Goal: Task Accomplishment & Management: Complete application form

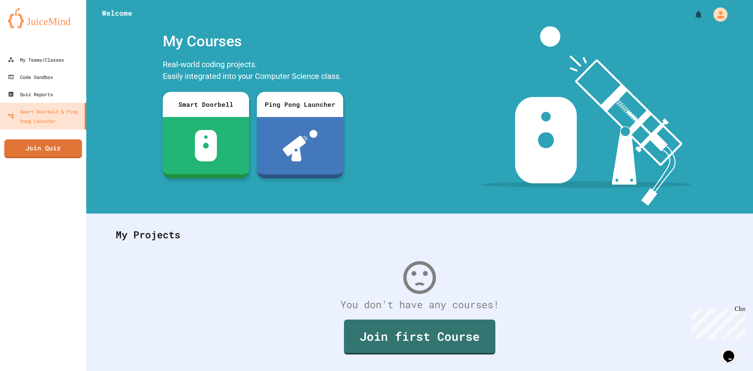
click at [65, 49] on div at bounding box center [43, 43] width 86 height 16
click at [66, 54] on link "My Teams/Classes" at bounding box center [43, 60] width 89 height 18
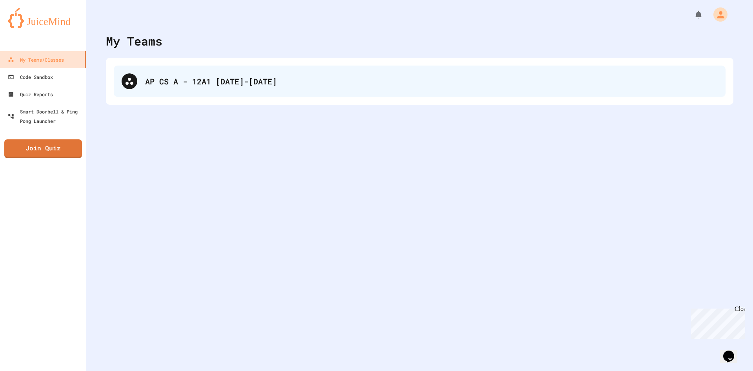
click at [196, 89] on div "AP CS A - 12A1 [DATE]-[DATE]" at bounding box center [420, 80] width 612 height 31
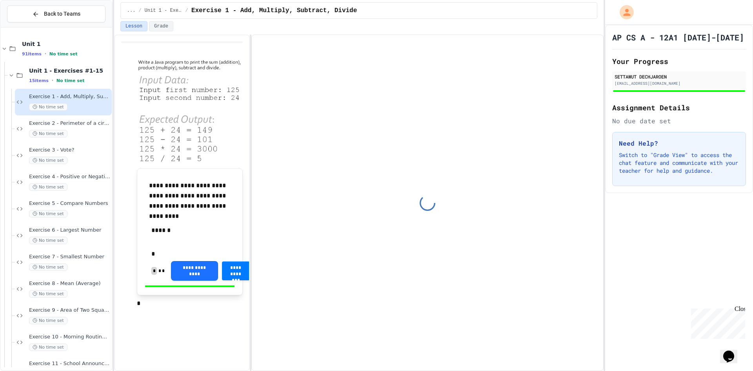
type input "**********"
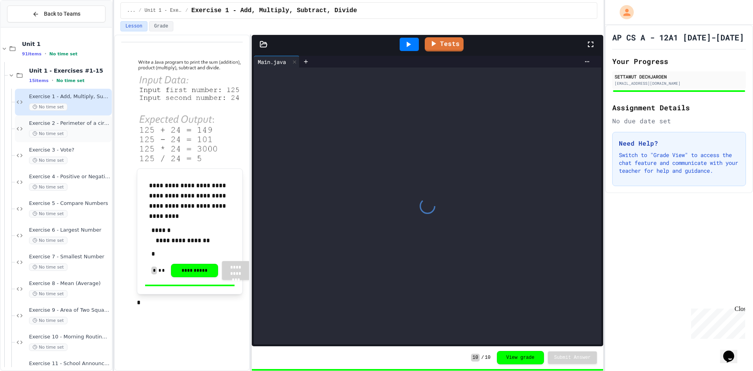
click at [89, 131] on div "No time set" at bounding box center [69, 133] width 81 height 7
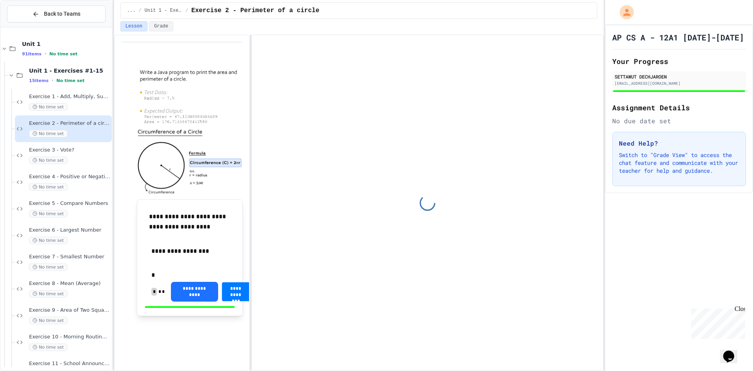
type input "**********"
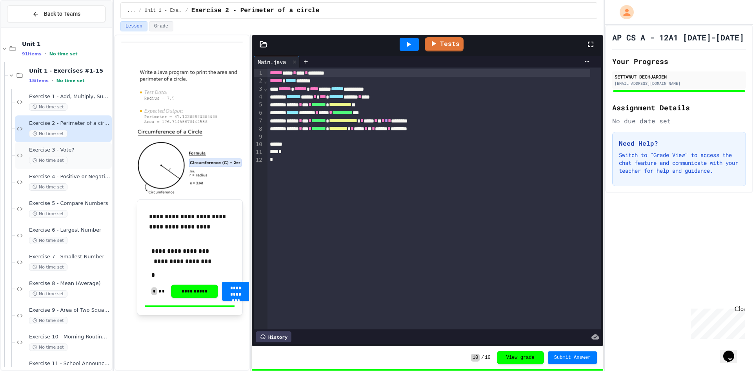
click at [95, 148] on span "Exercise 3 - Vote?" at bounding box center [69, 150] width 81 height 7
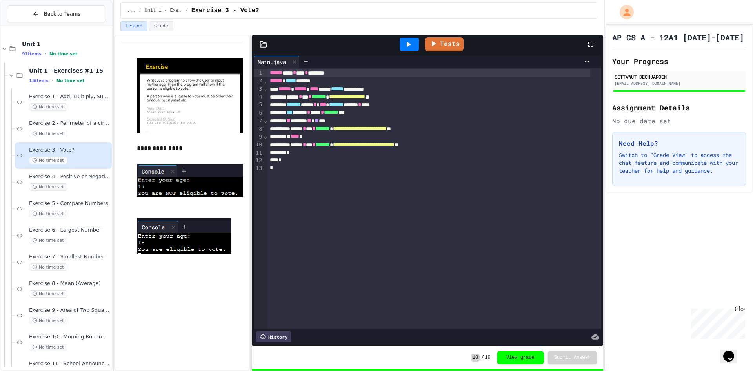
click at [567, 1] on div "... / Unit 1 - Exercises #1-15 / Exercise 3 - Vote?" at bounding box center [359, 10] width 490 height 21
click at [563, 6] on div "... / Unit 1 - Exercises #1-15 / Exercise 3 - Vote?" at bounding box center [359, 10] width 464 height 9
click at [561, 7] on div "... / Unit 1 - Exercises #1-15 / Exercise 3 - Vote?" at bounding box center [359, 10] width 464 height 9
click at [110, 203] on div "**********" at bounding box center [376, 185] width 753 height 371
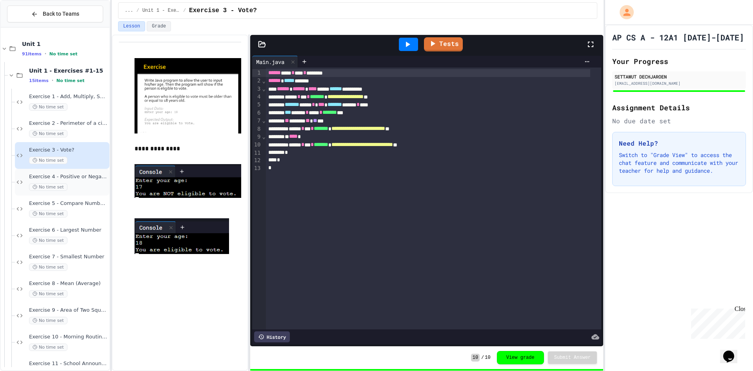
click at [93, 185] on div "No time set" at bounding box center [68, 186] width 79 height 7
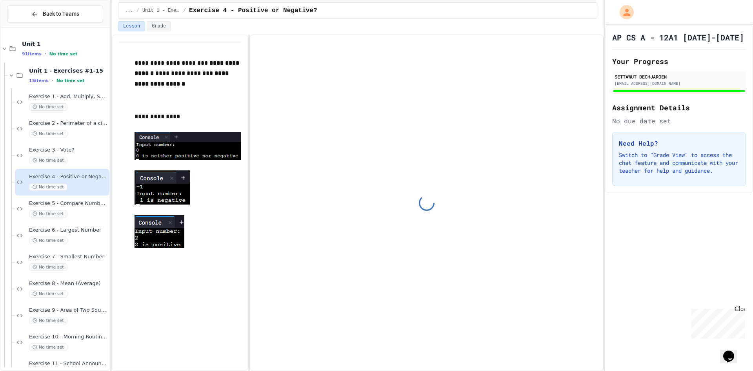
click at [683, 14] on div at bounding box center [679, 12] width 148 height 25
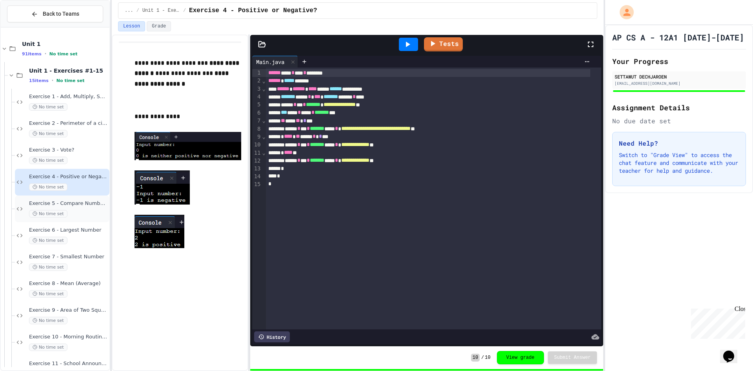
click at [89, 209] on div "Exercise 5 - Compare Numbers No time set" at bounding box center [68, 208] width 79 height 17
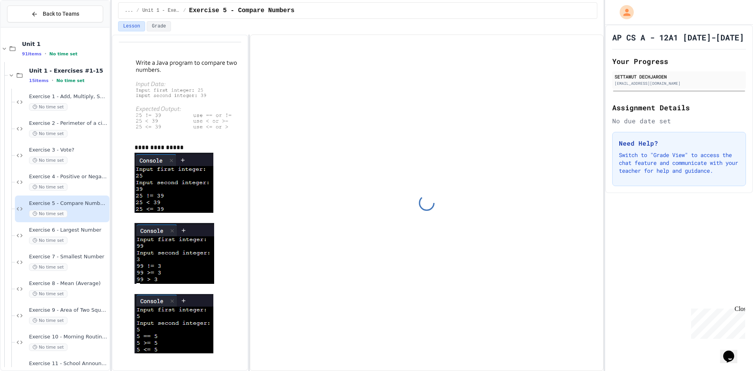
click at [695, 7] on div at bounding box center [679, 12] width 148 height 25
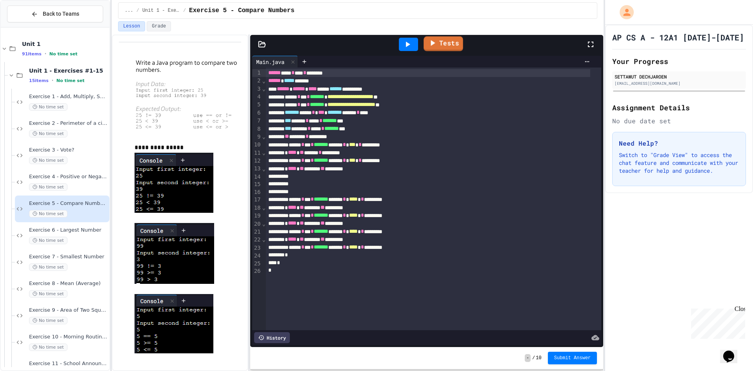
click at [452, 42] on link "Tests" at bounding box center [443, 43] width 40 height 15
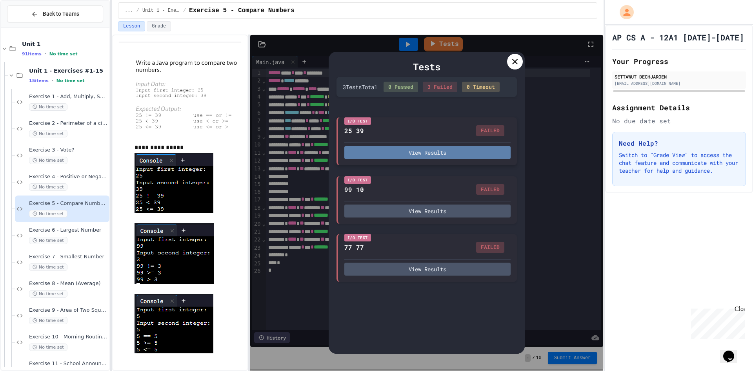
click at [462, 154] on button "View Results" at bounding box center [427, 152] width 166 height 13
click at [517, 61] on icon at bounding box center [514, 61] width 9 height 9
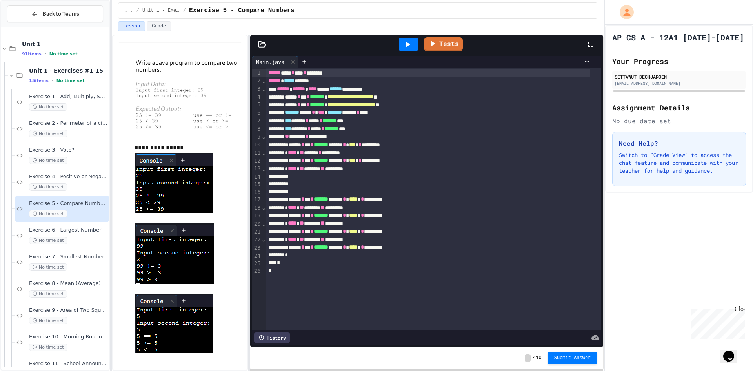
click at [677, 7] on div at bounding box center [679, 12] width 148 height 25
click at [679, 6] on div at bounding box center [679, 12] width 148 height 25
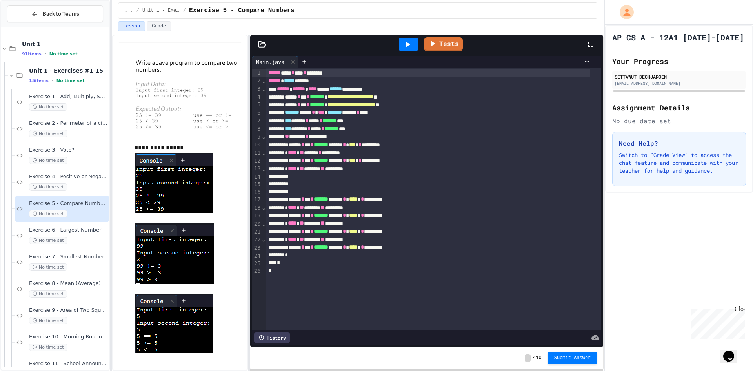
click at [686, 9] on div at bounding box center [679, 12] width 148 height 25
click at [397, 168] on div "* **** ** ****** ** ******* *" at bounding box center [428, 169] width 325 height 8
click at [405, 175] on div at bounding box center [428, 177] width 325 height 8
click at [447, 37] on div "Tests" at bounding box center [430, 44] width 312 height 21
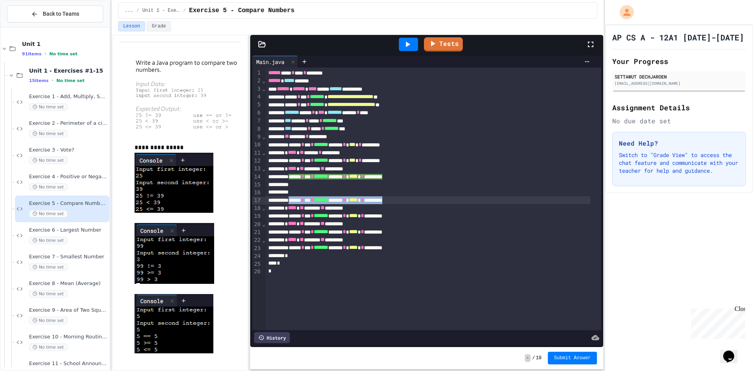
drag, startPoint x: 429, startPoint y: 199, endPoint x: 297, endPoint y: 199, distance: 131.3
click at [297, 199] on div "****** * *** * ******* ****** * **** * ********" at bounding box center [428, 200] width 325 height 8
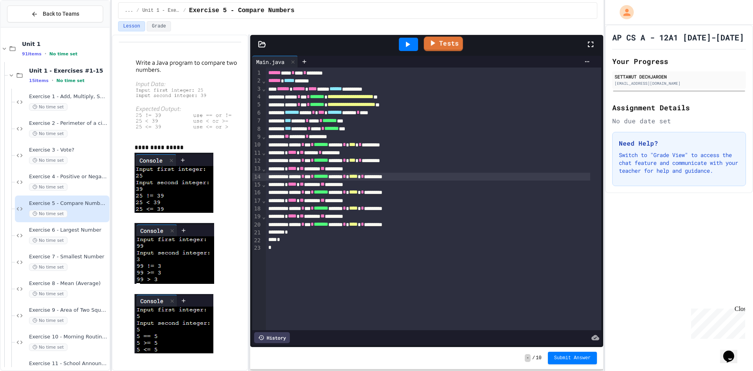
click at [454, 44] on link "Tests" at bounding box center [443, 43] width 39 height 15
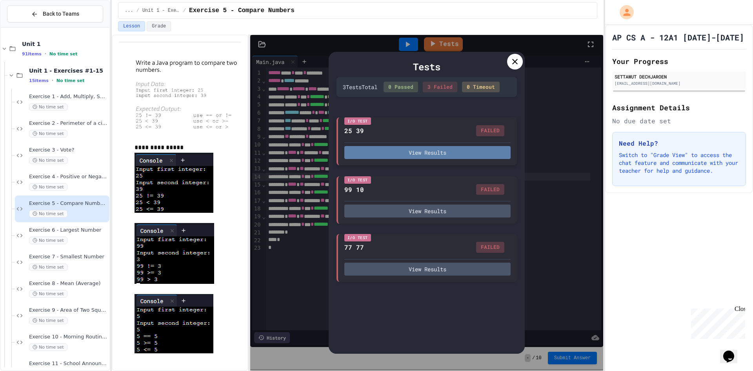
click at [456, 155] on button "View Results" at bounding box center [427, 152] width 166 height 13
drag, startPoint x: 511, startPoint y: 39, endPoint x: 521, endPoint y: 60, distance: 23.0
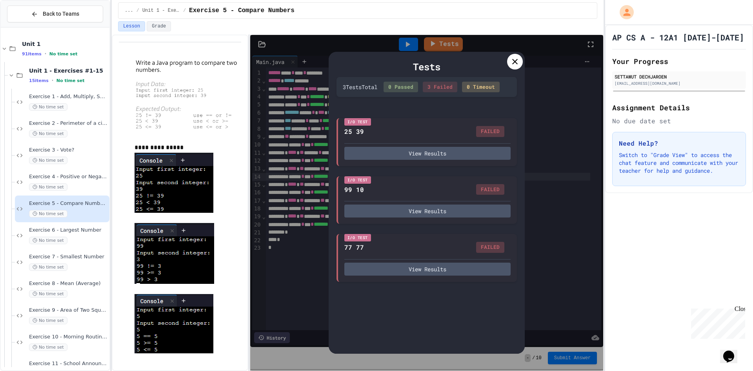
click at [512, 41] on div "Tests 3 Test s Total 0 Passed 3 Failed 0 Timeout I/O Test 25 39 FAILED View Res…" at bounding box center [426, 202] width 353 height 335
click at [512, 67] on div at bounding box center [515, 62] width 16 height 16
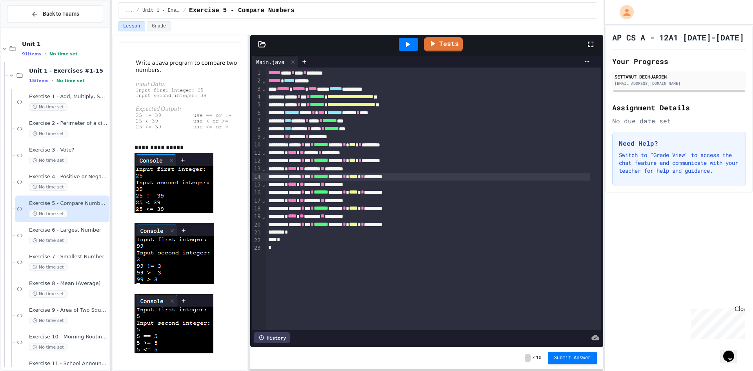
click at [485, 47] on div "Tests" at bounding box center [430, 44] width 312 height 21
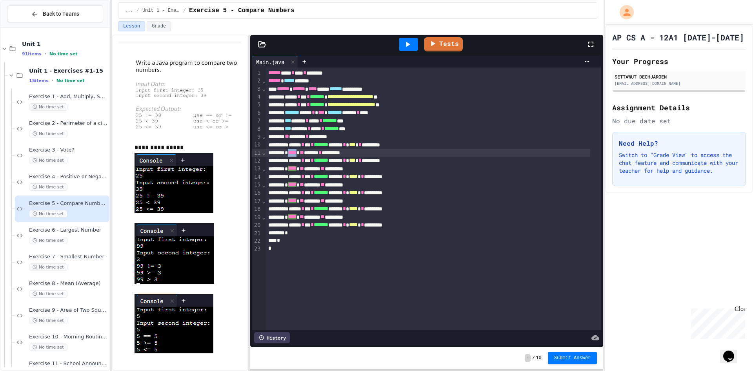
drag, startPoint x: 307, startPoint y: 154, endPoint x: 294, endPoint y: 153, distance: 13.0
click at [294, 153] on div "* **** ** ****** * ********" at bounding box center [428, 153] width 325 height 8
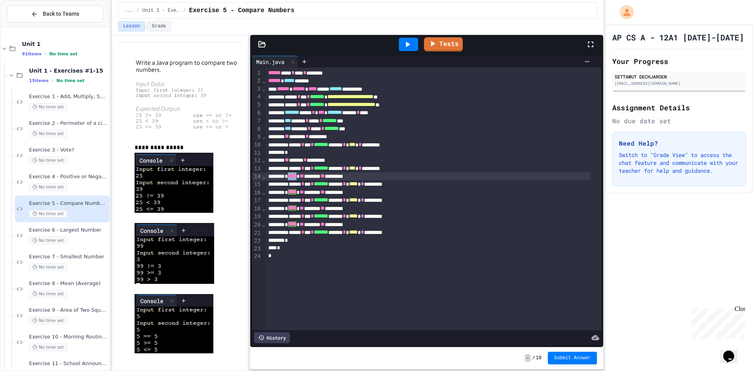
drag, startPoint x: 307, startPoint y: 176, endPoint x: 295, endPoint y: 179, distance: 12.3
click at [295, 179] on div "* **** ** ****** ** ********" at bounding box center [428, 176] width 325 height 8
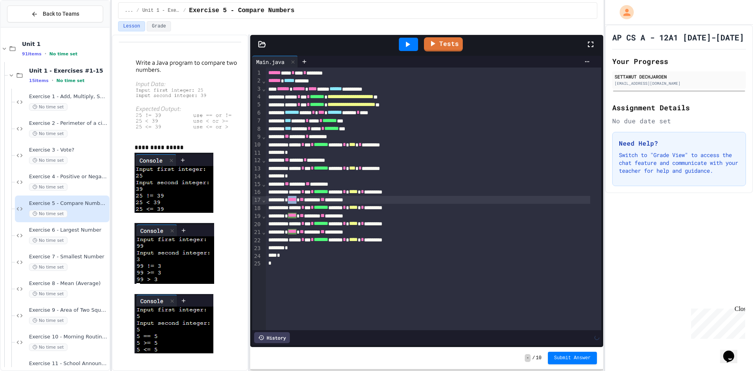
drag, startPoint x: 304, startPoint y: 200, endPoint x: 295, endPoint y: 202, distance: 9.6
click at [295, 202] on span "****" at bounding box center [292, 198] width 9 height 5
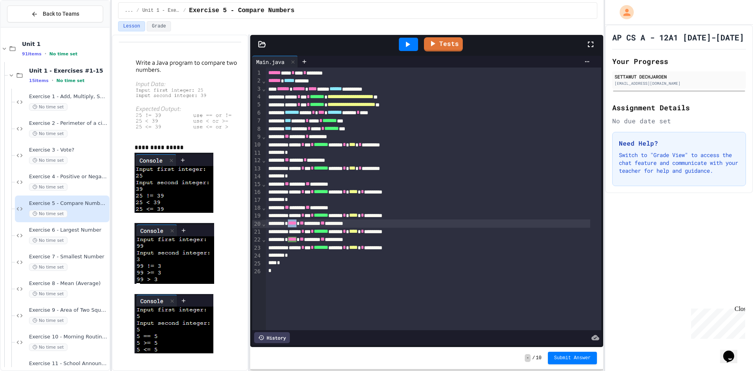
drag, startPoint x: 306, startPoint y: 222, endPoint x: 295, endPoint y: 225, distance: 11.5
click at [295, 225] on span "****" at bounding box center [292, 222] width 9 height 5
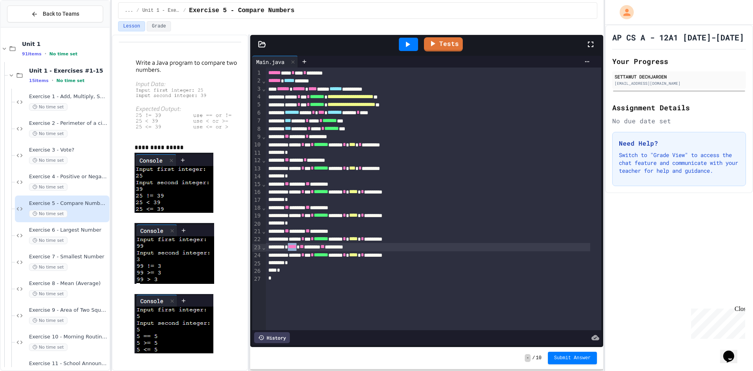
drag, startPoint x: 305, startPoint y: 249, endPoint x: 294, endPoint y: 247, distance: 11.4
click at [294, 247] on div "* **** ** ****** ** ********" at bounding box center [428, 247] width 325 height 8
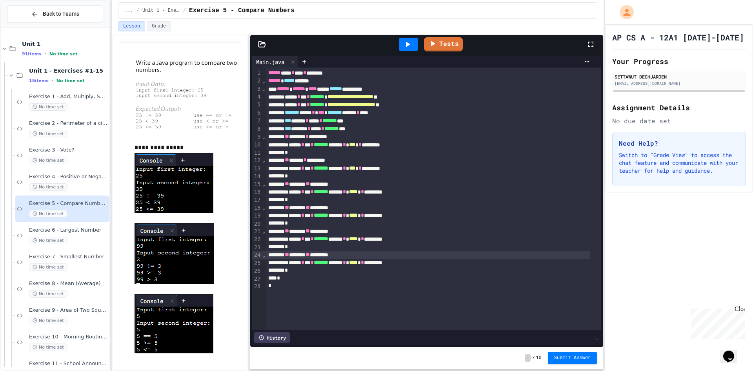
click at [405, 234] on div "** ****** ** ********" at bounding box center [428, 231] width 325 height 8
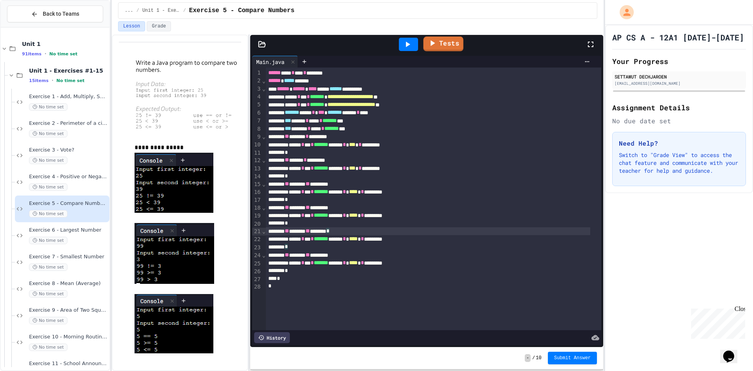
click at [436, 43] on icon at bounding box center [432, 43] width 10 height 10
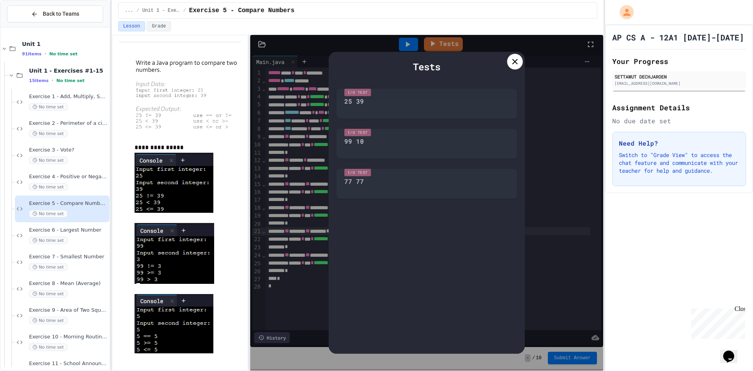
click at [449, 72] on div "Tests" at bounding box center [426, 67] width 180 height 14
click at [451, 81] on div at bounding box center [427, 81] width 196 height 8
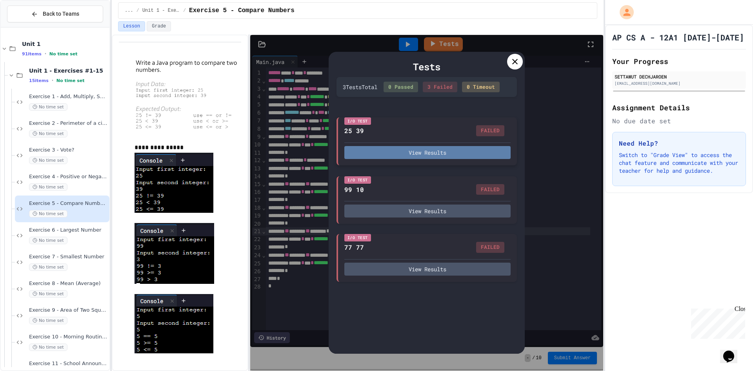
click at [444, 150] on button "View Results" at bounding box center [427, 152] width 166 height 13
drag, startPoint x: 505, startPoint y: 193, endPoint x: 505, endPoint y: 170, distance: 23.1
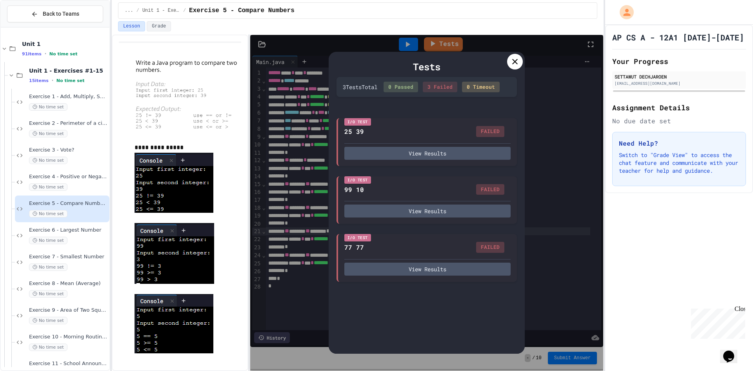
drag, startPoint x: 514, startPoint y: 114, endPoint x: 515, endPoint y: 58, distance: 56.5
click at [515, 57] on icon at bounding box center [514, 61] width 9 height 9
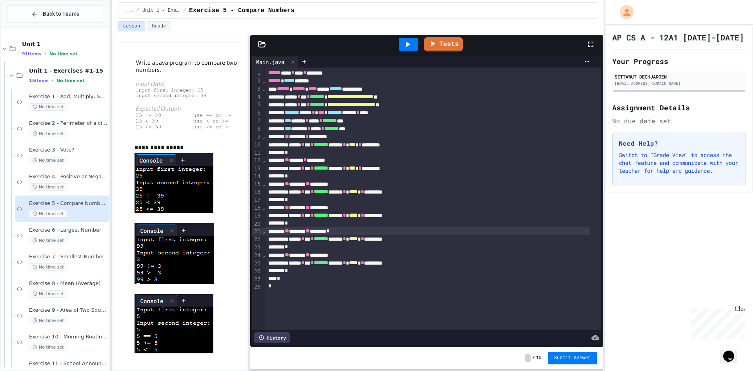
click at [355, 143] on span "***" at bounding box center [352, 144] width 6 height 5
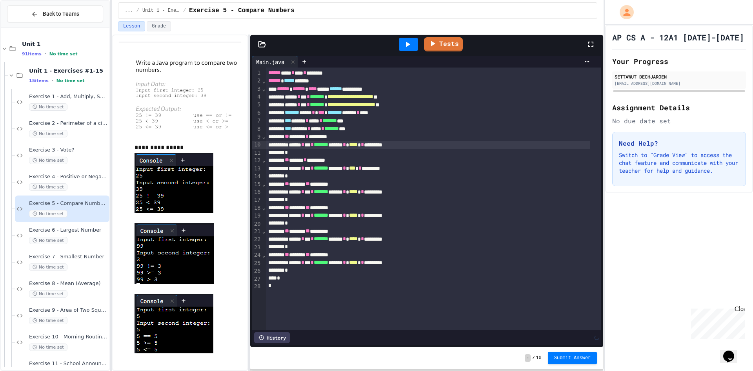
drag, startPoint x: 382, startPoint y: 145, endPoint x: 386, endPoint y: 155, distance: 11.2
click at [358, 146] on span "****" at bounding box center [353, 144] width 9 height 5
click at [355, 170] on span "***" at bounding box center [352, 167] width 6 height 5
click at [358, 169] on span "****" at bounding box center [353, 167] width 9 height 5
click at [358, 194] on span "****" at bounding box center [353, 191] width 9 height 5
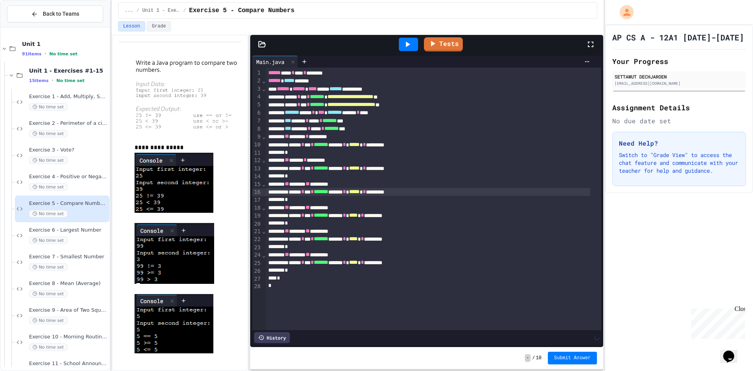
click at [360, 191] on span "*****" at bounding box center [354, 191] width 11 height 5
click at [358, 217] on span "****" at bounding box center [353, 214] width 9 height 5
click at [360, 216] on span "*****" at bounding box center [354, 214] width 11 height 5
click at [358, 240] on span "****" at bounding box center [353, 238] width 9 height 5
click at [360, 237] on span "*****" at bounding box center [354, 238] width 11 height 5
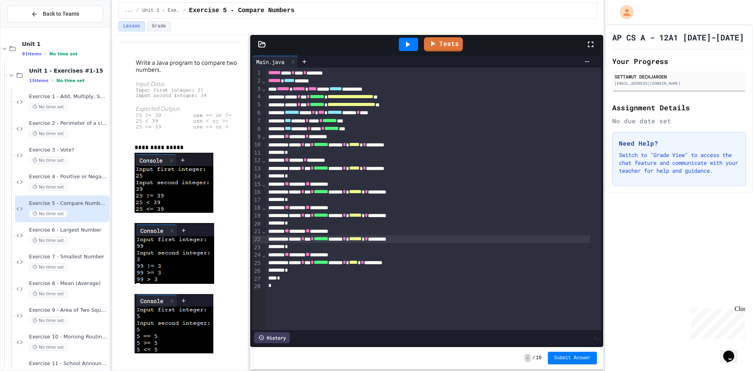
click at [358, 262] on span "****" at bounding box center [353, 261] width 9 height 5
click at [360, 265] on span "*****" at bounding box center [354, 261] width 11 height 5
click at [437, 38] on icon at bounding box center [432, 42] width 9 height 9
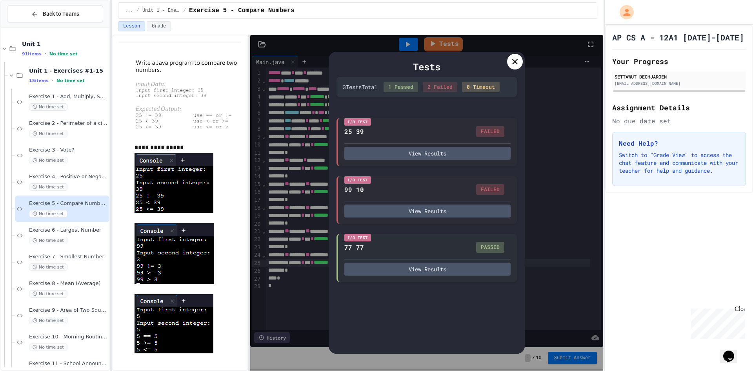
click at [460, 73] on div "Tests" at bounding box center [426, 67] width 180 height 14
click at [471, 64] on div "Tests" at bounding box center [426, 67] width 180 height 14
click at [418, 219] on div "I/O Test 99 10 FAILED View Results" at bounding box center [426, 199] width 180 height 48
click at [420, 213] on button "View Results" at bounding box center [427, 209] width 166 height 13
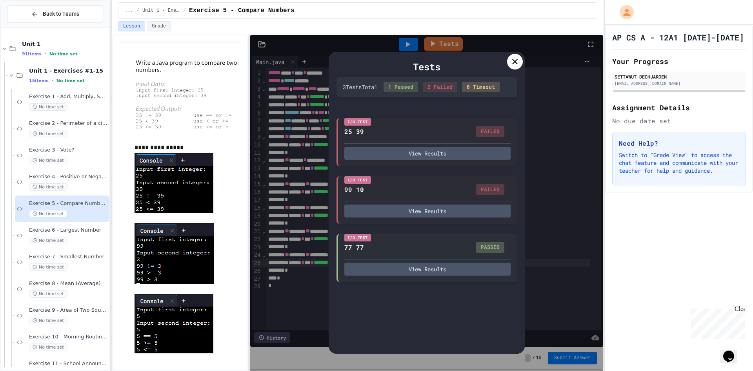
drag, startPoint x: 499, startPoint y: 135, endPoint x: 508, endPoint y: 166, distance: 31.7
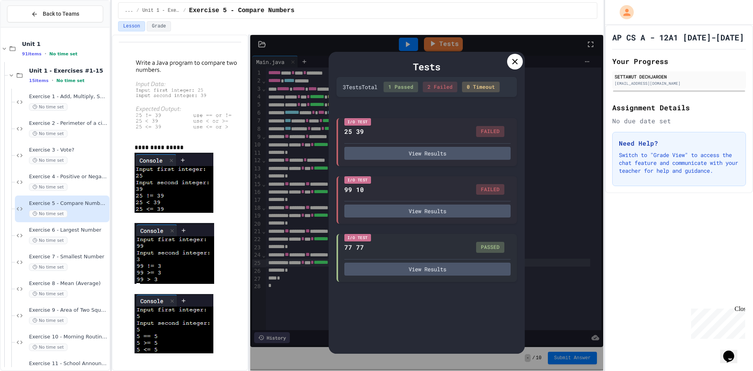
click at [514, 70] on div "Tests" at bounding box center [426, 67] width 180 height 14
click at [514, 69] on div at bounding box center [515, 62] width 16 height 16
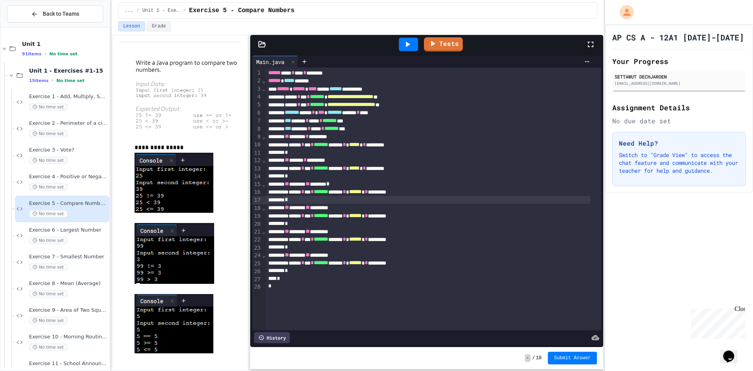
click at [496, 201] on div "*" at bounding box center [428, 200] width 325 height 8
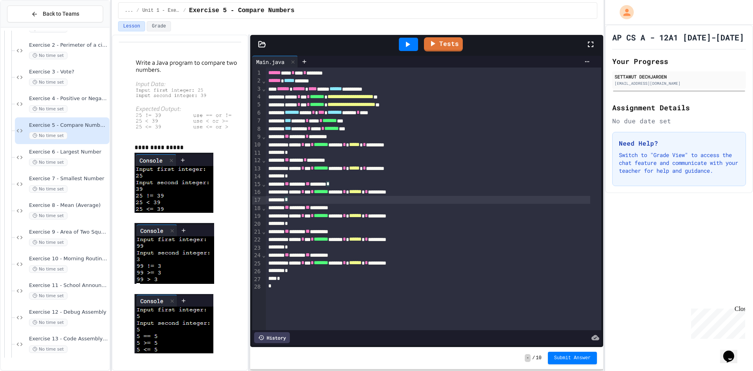
scroll to position [78, 0]
click at [80, 152] on span "Exercise 6 - Largest Number" at bounding box center [68, 151] width 79 height 7
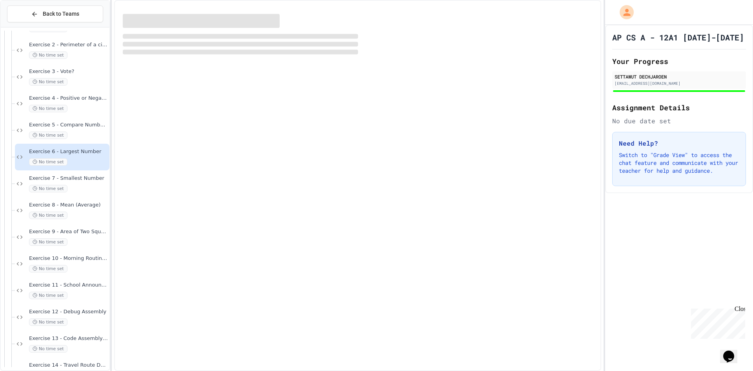
click at [494, 18] on div at bounding box center [357, 185] width 487 height 371
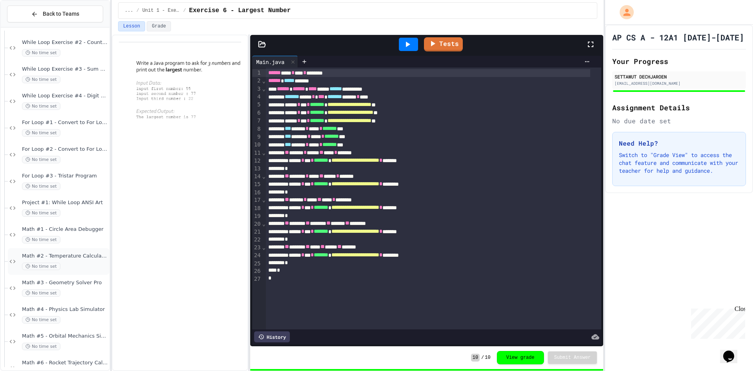
scroll to position [510, 0]
click at [82, 282] on span "Project #1: While Loop ANSI Art" at bounding box center [65, 280] width 86 height 7
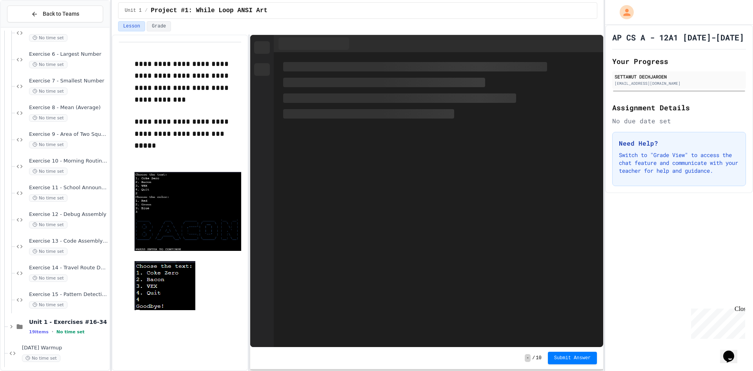
scroll to position [157, 0]
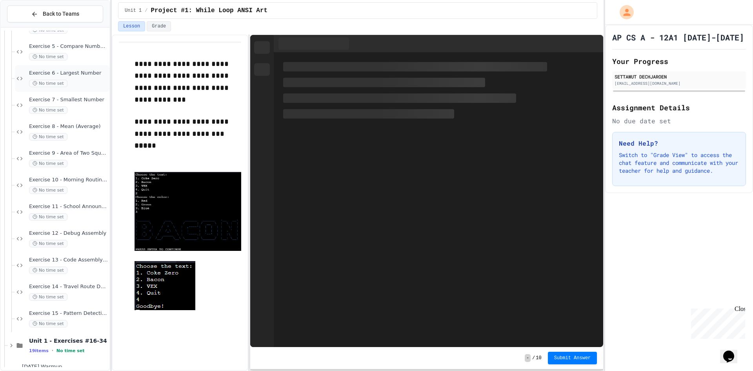
click at [80, 78] on div "Exercise 6 - Largest Number No time set" at bounding box center [68, 78] width 79 height 17
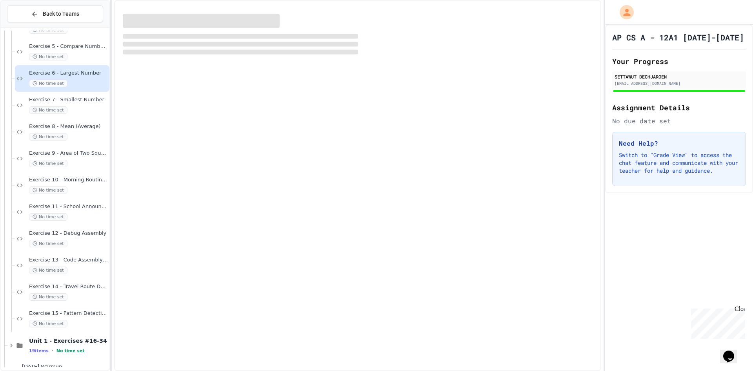
click at [679, 10] on div at bounding box center [679, 12] width 148 height 25
click at [679, 11] on div at bounding box center [679, 12] width 148 height 25
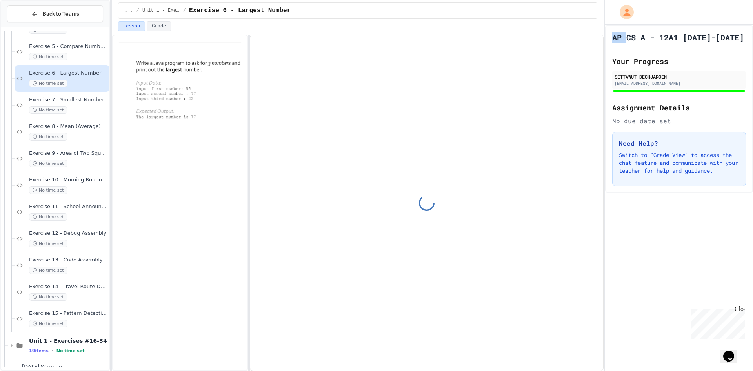
click at [679, 11] on div at bounding box center [679, 12] width 148 height 25
click at [668, 10] on div at bounding box center [679, 12] width 148 height 25
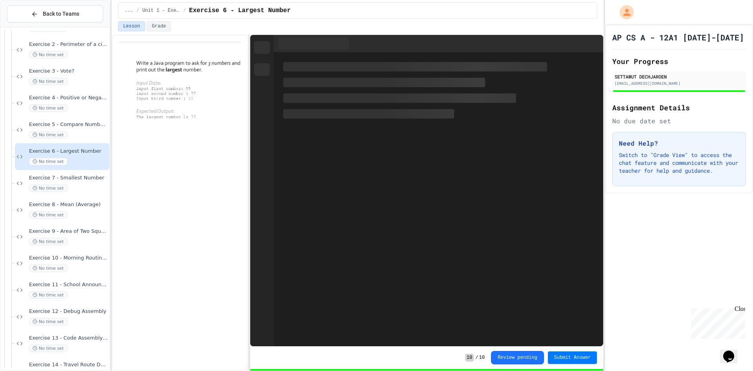
scroll to position [78, 0]
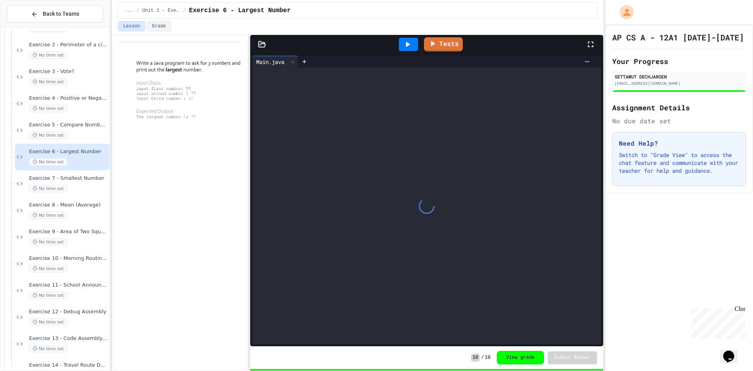
click at [295, 179] on div at bounding box center [426, 205] width 349 height 276
click at [233, 191] on div at bounding box center [180, 203] width 136 height 336
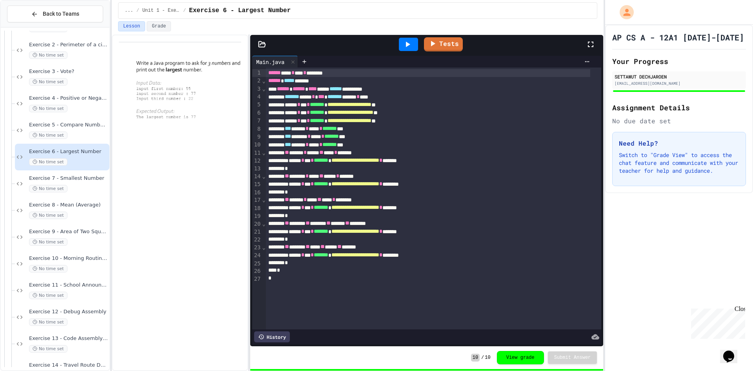
click at [233, 191] on div at bounding box center [180, 203] width 136 height 336
click at [222, 211] on div at bounding box center [180, 203] width 136 height 336
click at [223, 211] on div at bounding box center [180, 203] width 136 height 336
click at [220, 220] on div at bounding box center [180, 203] width 136 height 336
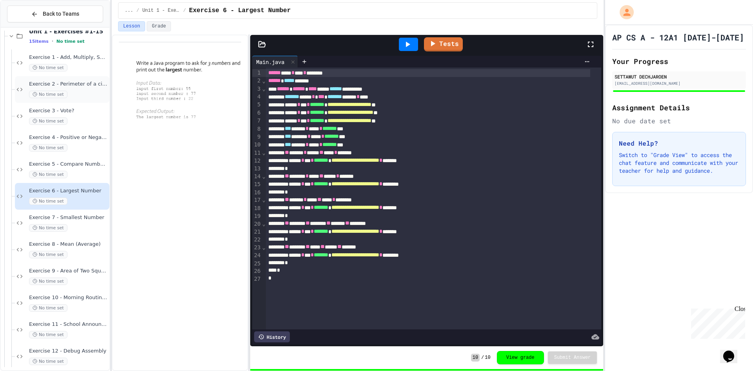
click at [73, 94] on div "No time set" at bounding box center [68, 94] width 79 height 7
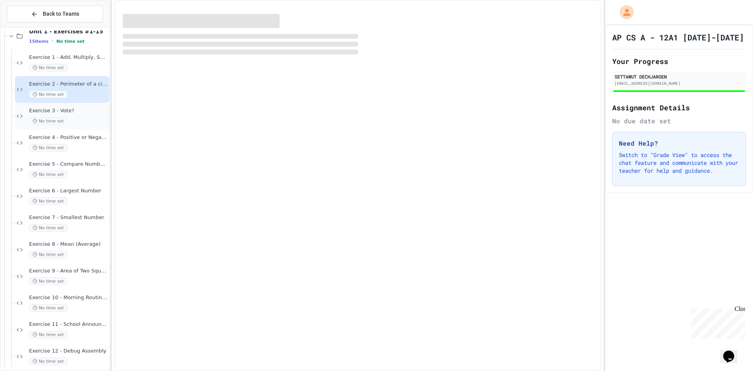
click at [78, 118] on div "No time set" at bounding box center [68, 120] width 79 height 7
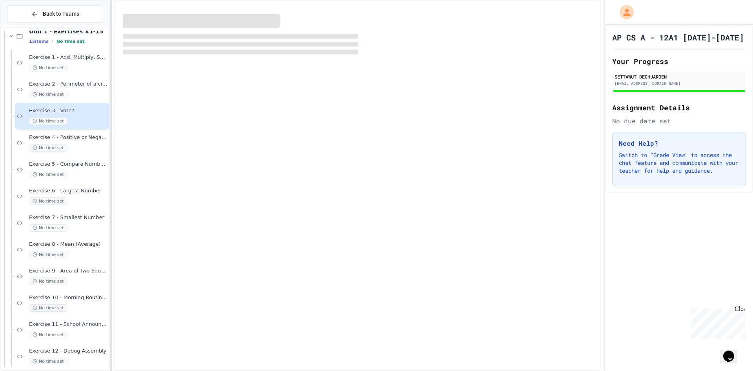
click at [82, 140] on span "Exercise 4 - Positive or Negative?" at bounding box center [68, 137] width 79 height 7
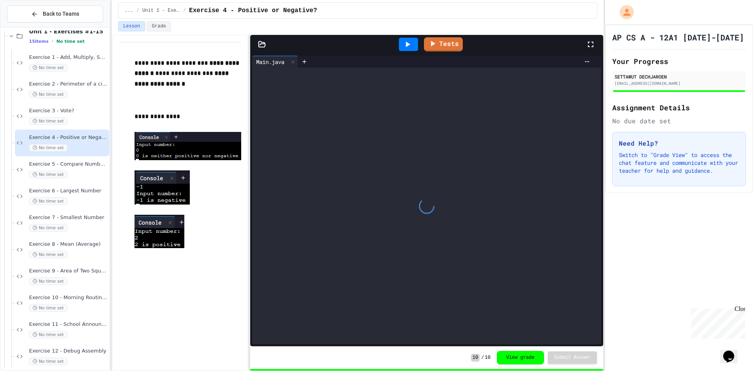
click at [224, 93] on p at bounding box center [187, 96] width 107 height 10
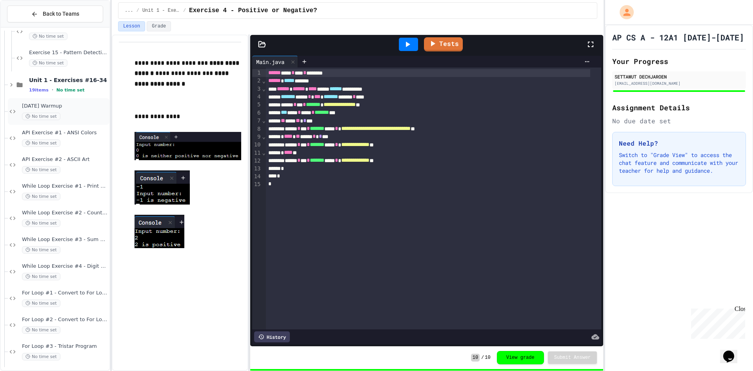
scroll to position [470, 0]
click at [76, 140] on div "No time set" at bounding box center [65, 142] width 86 height 7
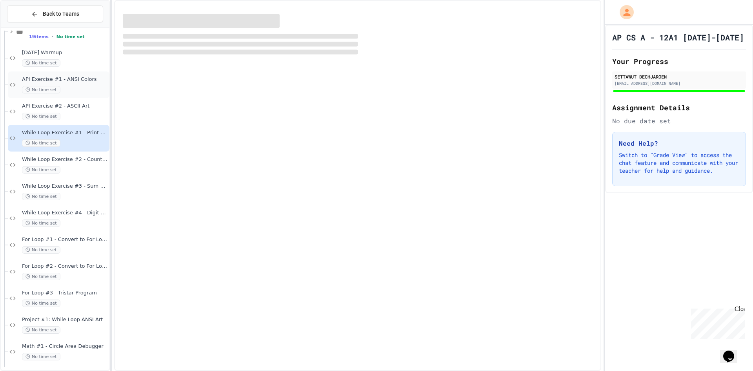
click at [78, 86] on div "No time set" at bounding box center [65, 89] width 86 height 7
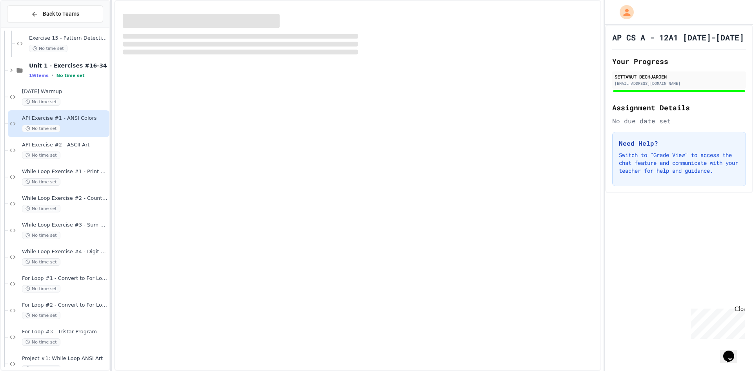
scroll to position [431, 0]
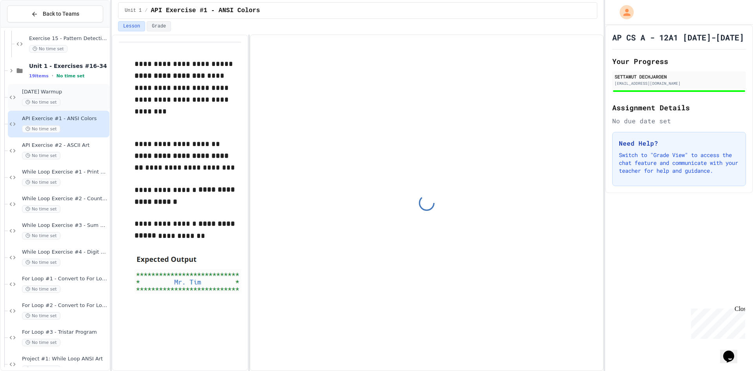
click at [73, 98] on div "August 12, 2025 Warmup No time set" at bounding box center [65, 97] width 86 height 17
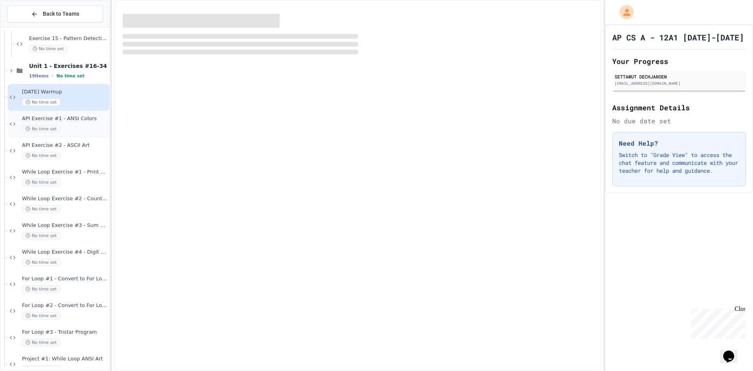
click at [83, 124] on div "API Exercise #1 - ANSI Colors No time set" at bounding box center [65, 123] width 86 height 17
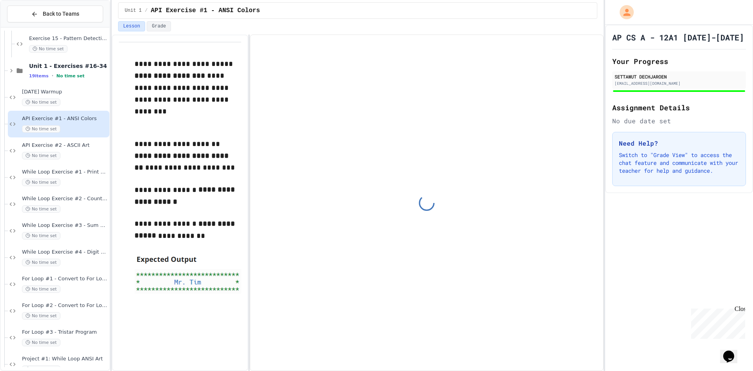
click at [218, 156] on p "**********" at bounding box center [187, 156] width 107 height 36
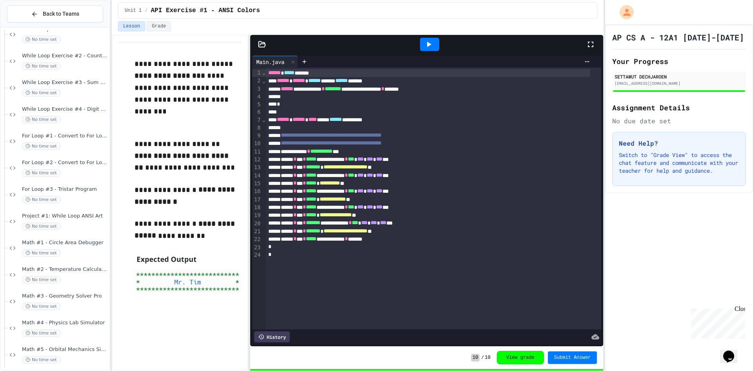
scroll to position [588, 0]
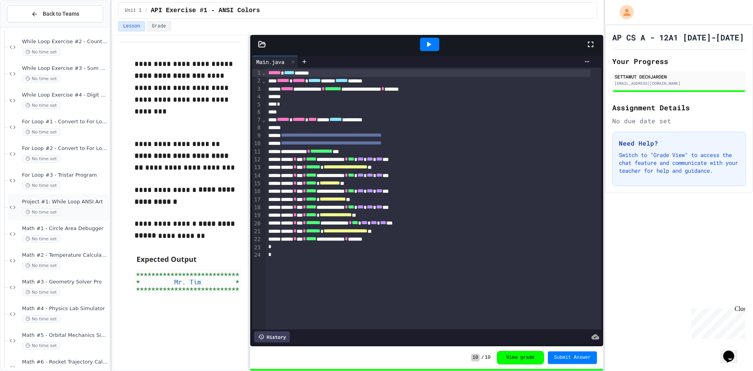
click at [62, 203] on span "Project #1: While Loop ANSI Art" at bounding box center [65, 201] width 86 height 7
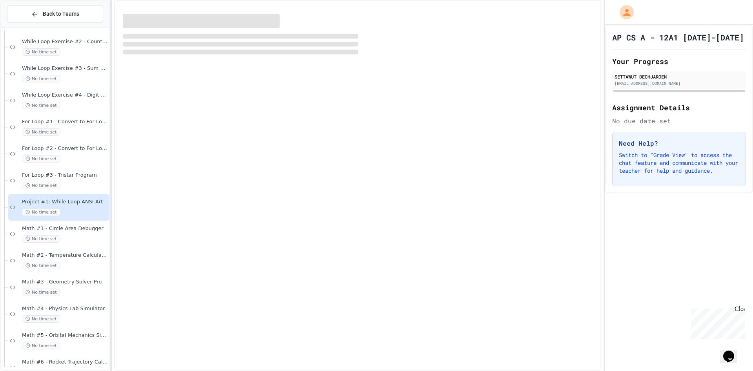
click at [684, 12] on div at bounding box center [679, 12] width 148 height 25
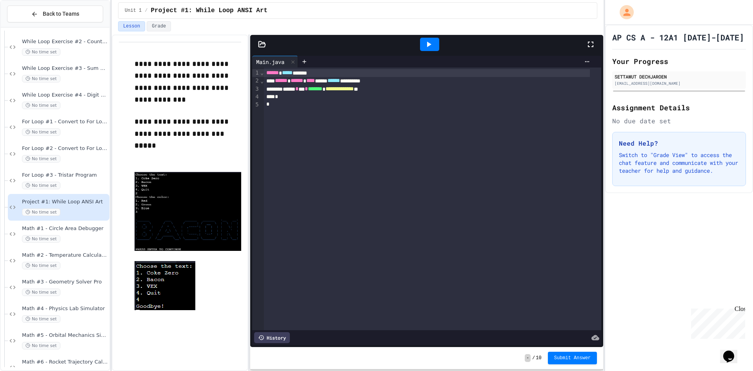
click at [173, 104] on p "**********" at bounding box center [187, 81] width 107 height 47
drag, startPoint x: 173, startPoint y: 104, endPoint x: 172, endPoint y: 111, distance: 7.9
click at [173, 104] on p "**********" at bounding box center [187, 81] width 107 height 47
drag, startPoint x: 174, startPoint y: 110, endPoint x: 93, endPoint y: 182, distance: 108.0
click at [173, 109] on p at bounding box center [187, 110] width 107 height 10
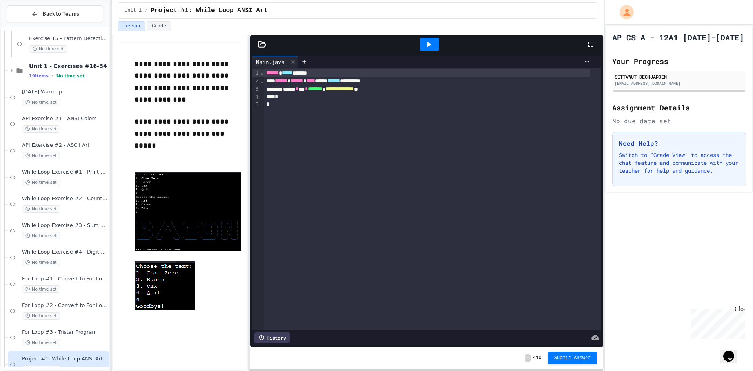
scroll to position [470, 0]
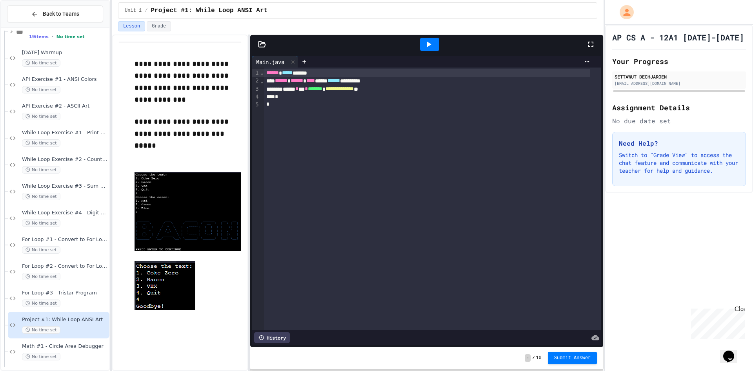
click at [188, 92] on span "**********" at bounding box center [182, 81] width 96 height 43
click at [193, 110] on p at bounding box center [187, 110] width 107 height 10
click at [173, 118] on span "**********" at bounding box center [182, 127] width 96 height 19
click at [170, 115] on p at bounding box center [187, 110] width 107 height 10
click at [59, 107] on span "API Exercise #2 - ASCII Art" at bounding box center [65, 106] width 86 height 7
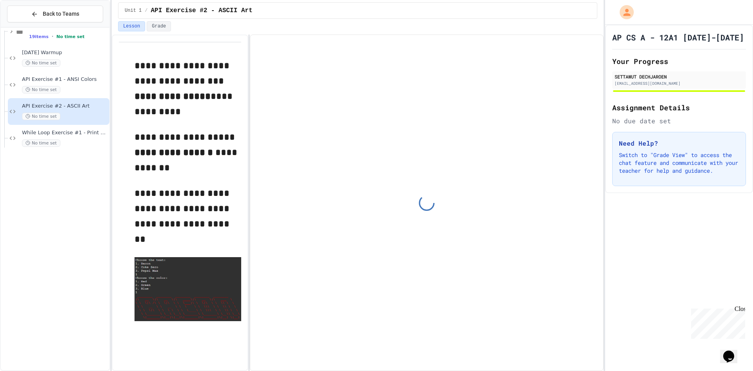
click at [675, 16] on div at bounding box center [679, 12] width 148 height 25
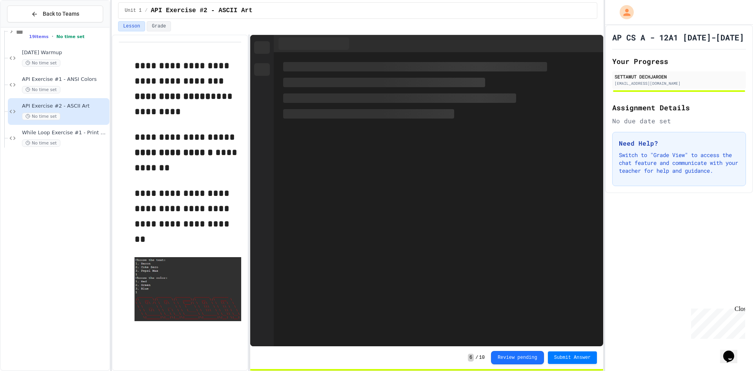
click at [675, 16] on div at bounding box center [679, 12] width 148 height 25
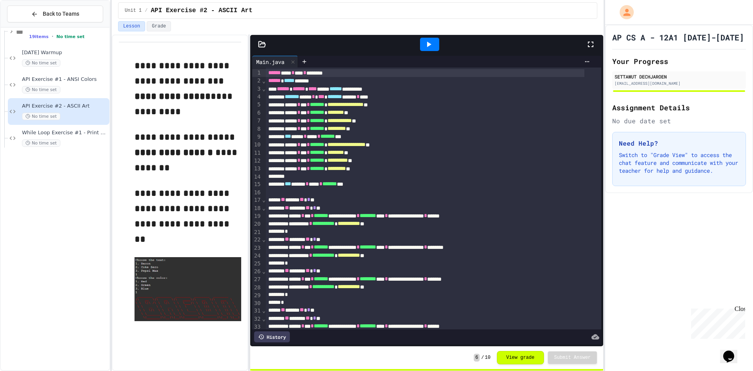
click at [680, 20] on div at bounding box center [679, 12] width 148 height 25
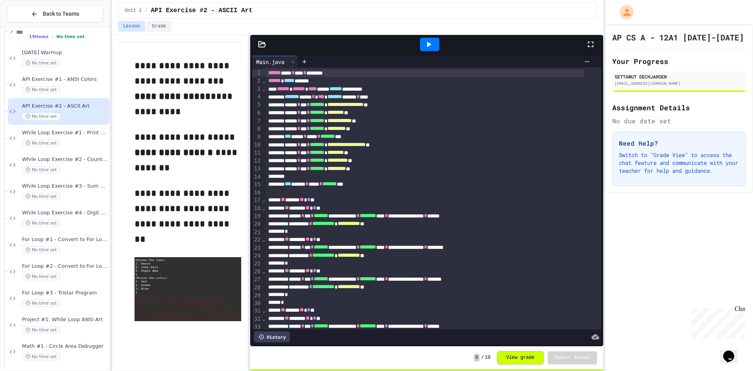
click at [681, 20] on div at bounding box center [679, 12] width 148 height 25
click at [257, 47] on div at bounding box center [262, 44] width 24 height 8
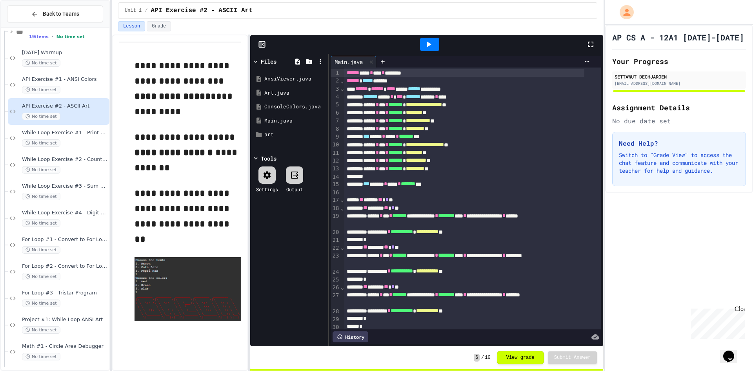
click at [340, 44] on div at bounding box center [430, 44] width 312 height 21
click at [287, 93] on div "Art.java" at bounding box center [290, 93] width 53 height 8
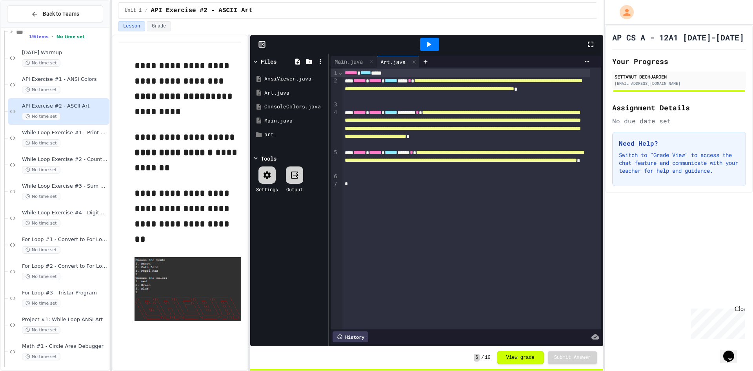
click at [354, 37] on div at bounding box center [430, 44] width 312 height 21
drag, startPoint x: 489, startPoint y: 42, endPoint x: 400, endPoint y: 63, distance: 91.5
click at [488, 42] on div at bounding box center [430, 44] width 312 height 21
click at [272, 78] on div "AnsiViewer.java" at bounding box center [290, 79] width 53 height 8
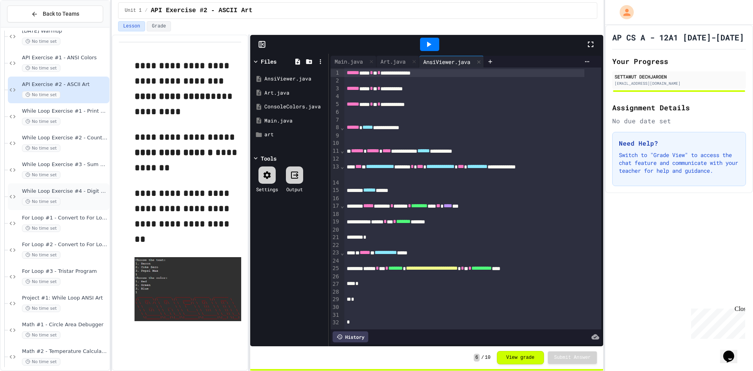
scroll to position [510, 0]
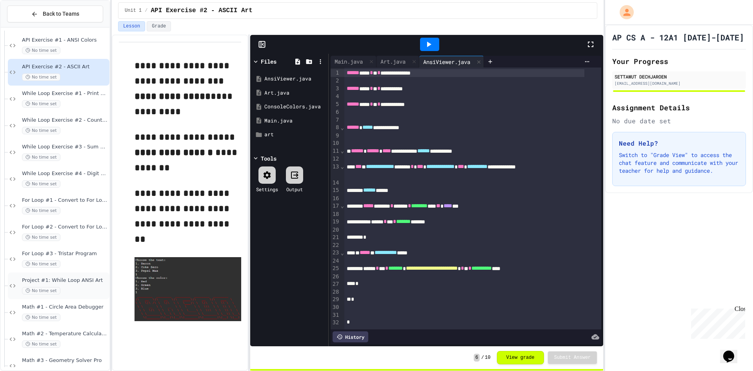
click at [70, 287] on div "No time set" at bounding box center [65, 290] width 86 height 7
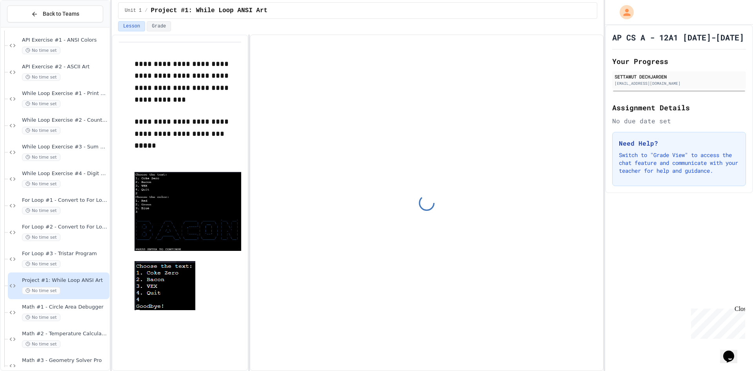
click at [190, 118] on span "**********" at bounding box center [182, 127] width 96 height 19
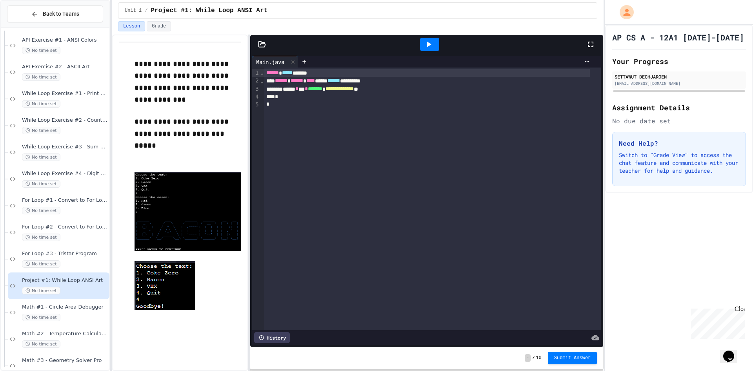
click at [240, 113] on p at bounding box center [187, 110] width 107 height 10
click at [211, 95] on p "**********" at bounding box center [187, 81] width 107 height 47
drag, startPoint x: 184, startPoint y: 119, endPoint x: 35, endPoint y: 97, distance: 151.0
click at [180, 118] on span "**********" at bounding box center [182, 127] width 96 height 19
click at [69, 69] on span "API Exercise #2 - ASCII Art" at bounding box center [65, 67] width 86 height 7
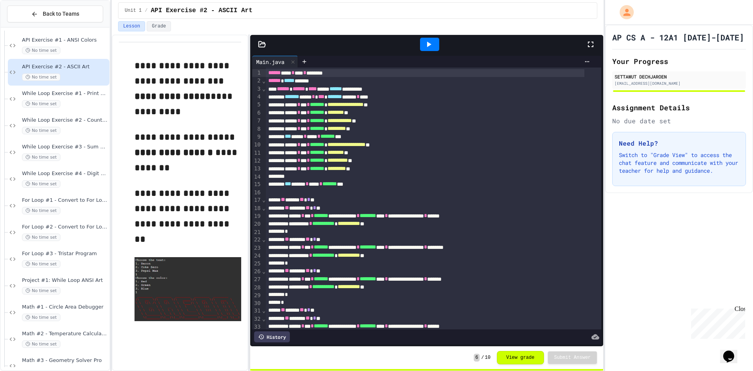
click at [257, 47] on div at bounding box center [262, 44] width 24 height 8
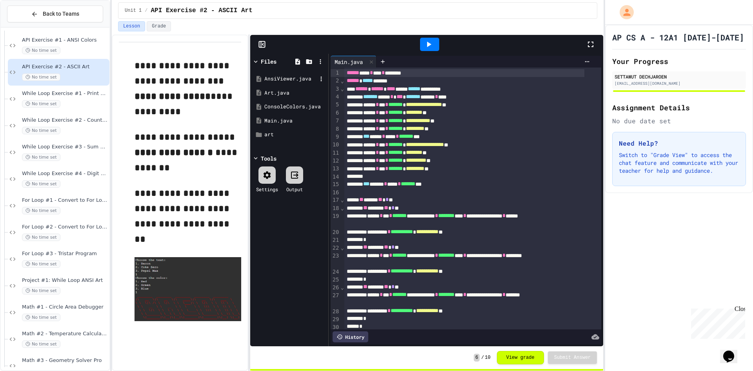
click at [294, 79] on div "AnsiViewer.java" at bounding box center [290, 79] width 53 height 8
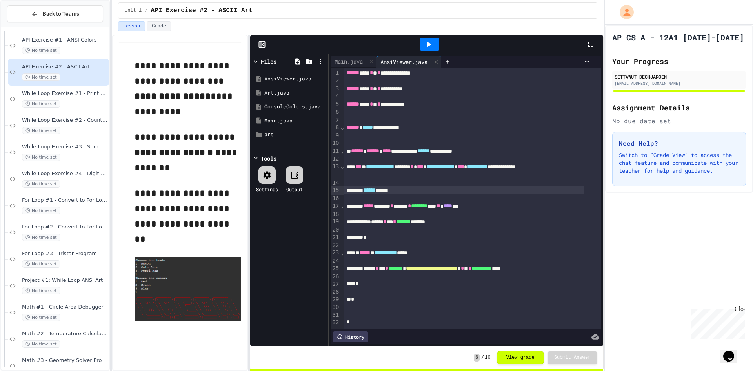
click at [441, 190] on div "****** *****" at bounding box center [464, 190] width 240 height 8
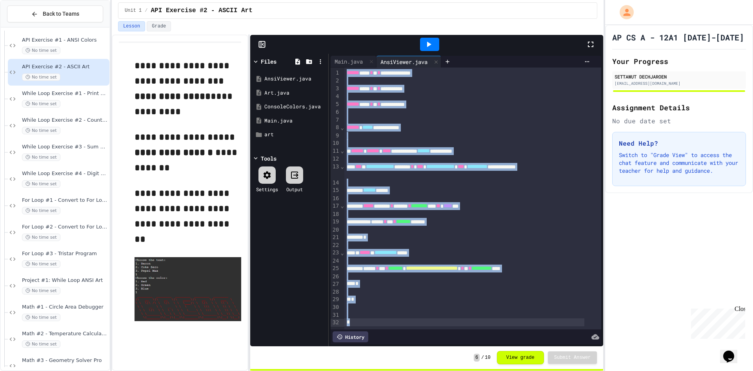
copy div "**********"
click at [278, 106] on div "ConsoleColors.java" at bounding box center [290, 107] width 53 height 8
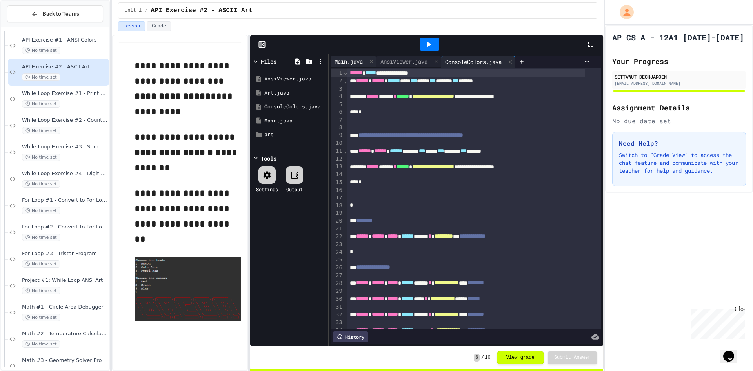
click at [352, 57] on div "Main.java" at bounding box center [354, 62] width 46 height 12
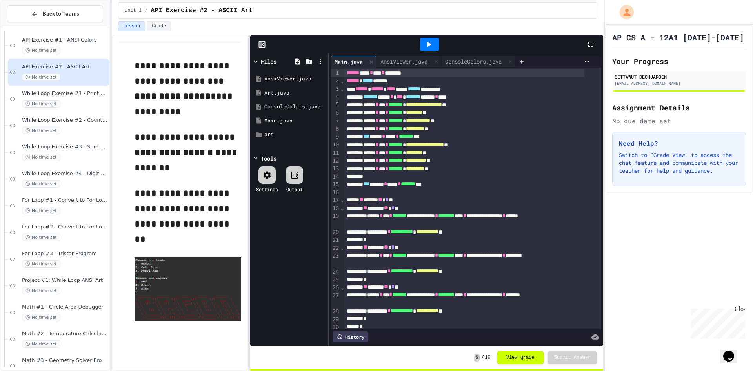
click at [446, 156] on div "**********" at bounding box center [464, 160] width 240 height 8
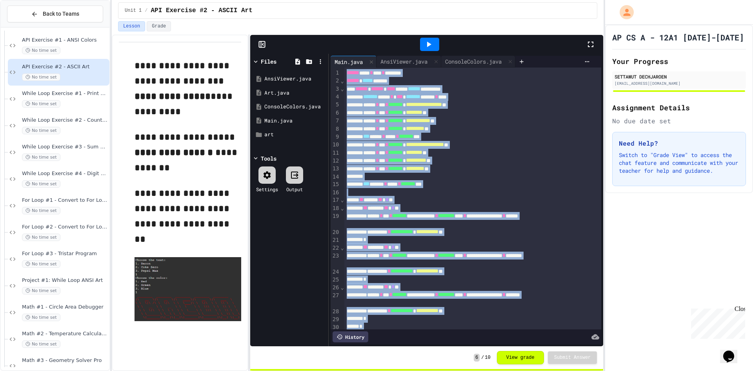
copy div "**********"
click at [282, 87] on div "Art.java" at bounding box center [289, 93] width 74 height 14
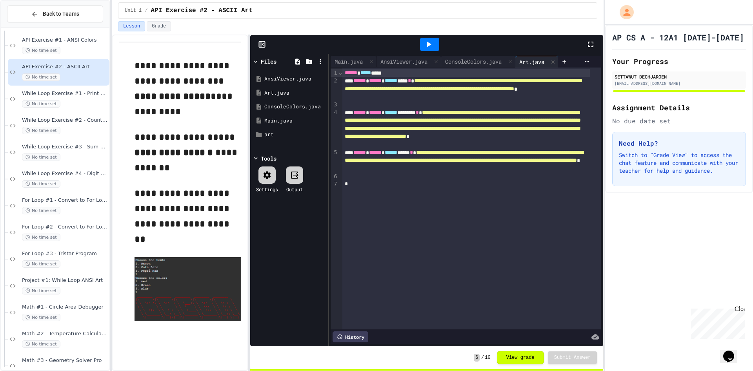
click at [432, 193] on div "**********" at bounding box center [471, 198] width 259 height 262
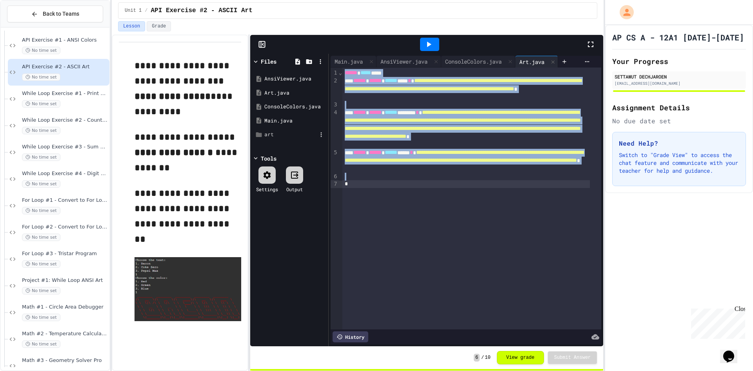
click at [285, 138] on div "art" at bounding box center [290, 135] width 53 height 8
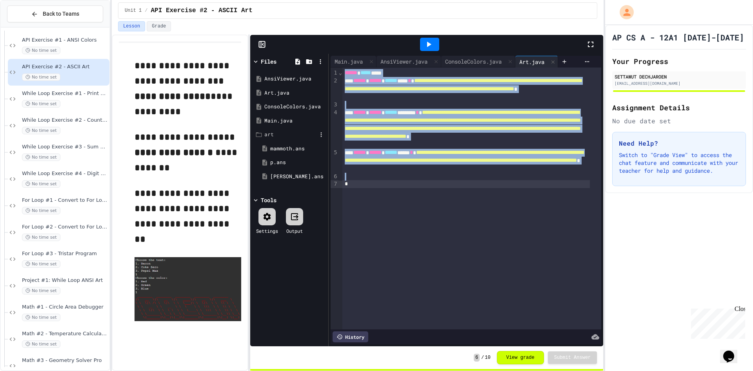
click at [289, 132] on div "art" at bounding box center [290, 135] width 53 height 8
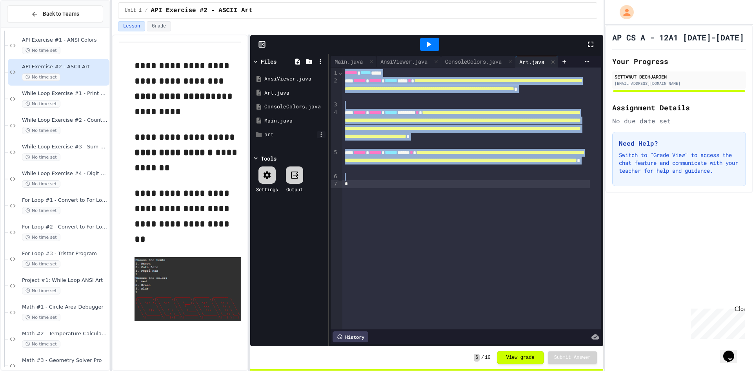
click at [318, 134] on icon at bounding box center [321, 134] width 7 height 7
click at [294, 143] on div at bounding box center [376, 185] width 753 height 371
click at [318, 136] on icon at bounding box center [321, 134] width 7 height 7
click at [306, 147] on div at bounding box center [376, 185] width 753 height 371
click at [303, 134] on div "art" at bounding box center [290, 135] width 53 height 8
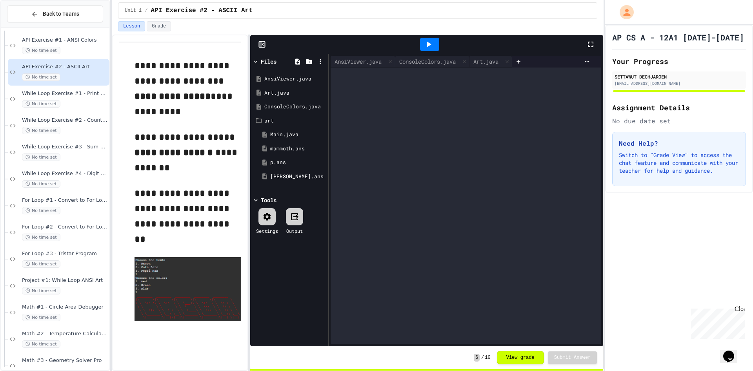
drag, startPoint x: 346, startPoint y: 192, endPoint x: 338, endPoint y: 189, distance: 8.3
click at [346, 192] on div at bounding box center [466, 205] width 271 height 276
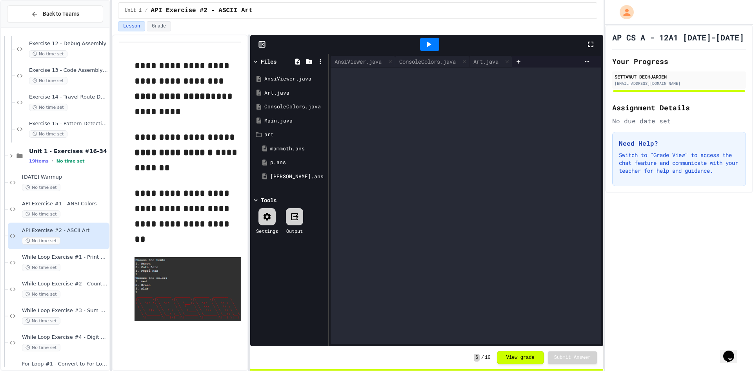
scroll to position [392, 0]
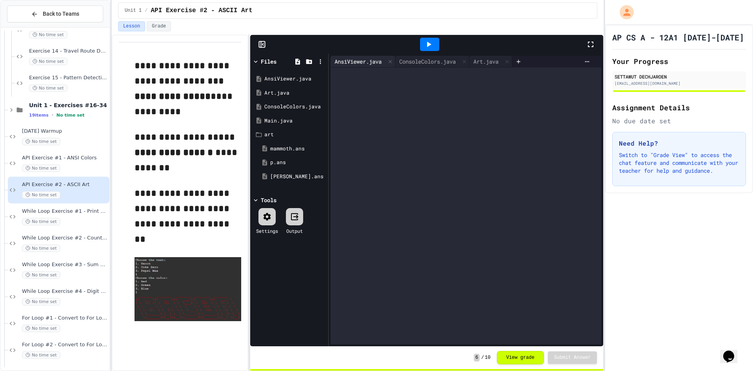
click at [352, 62] on div "AnsiViewer.java" at bounding box center [358, 61] width 55 height 8
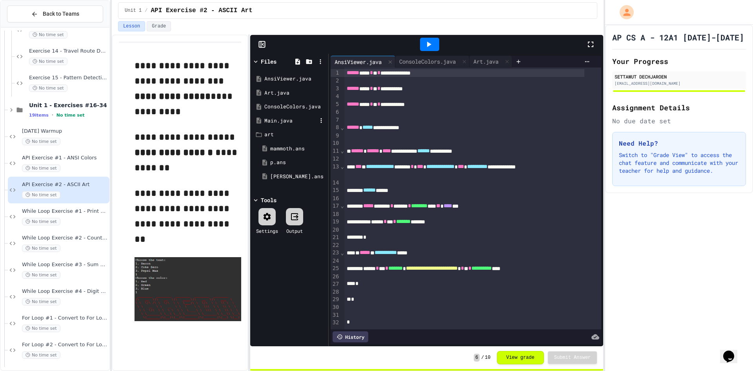
click at [280, 122] on div "Main.java" at bounding box center [290, 121] width 53 height 8
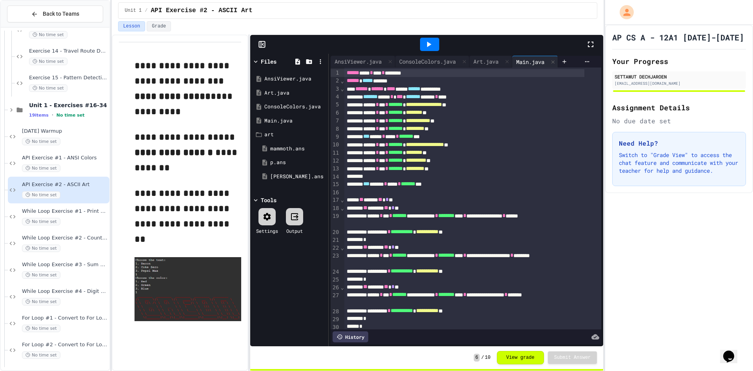
click at [403, 127] on span "*******" at bounding box center [395, 127] width 15 height 5
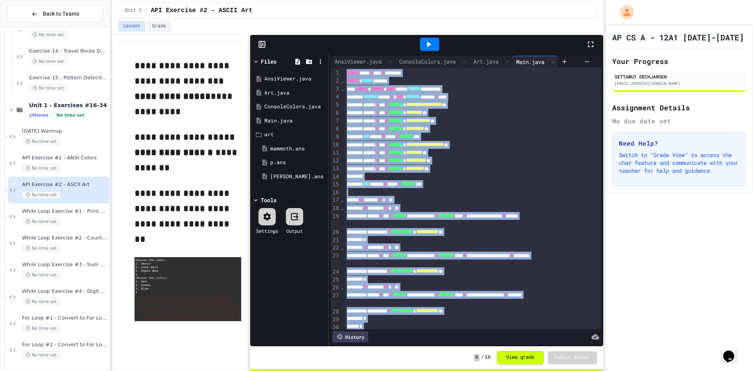
copy div "**********"
click at [388, 131] on span "*" at bounding box center [386, 127] width 3 height 5
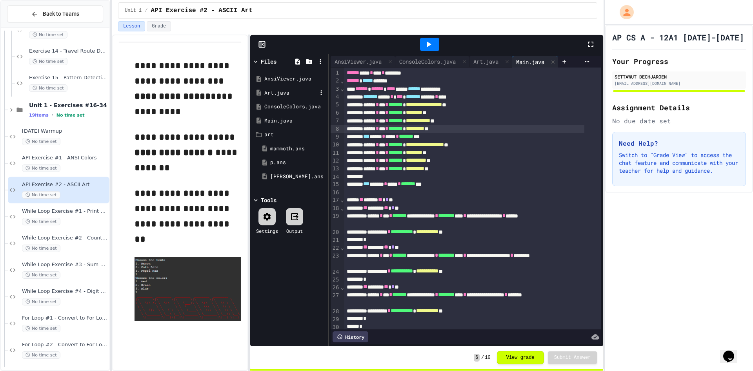
click at [278, 95] on div "Art.java" at bounding box center [290, 93] width 53 height 8
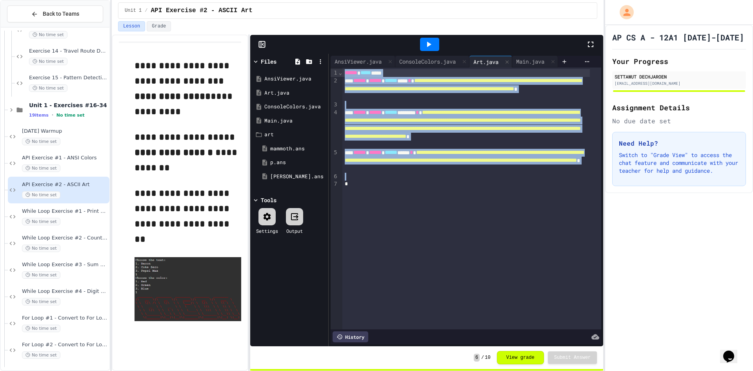
drag, startPoint x: 360, startPoint y: 129, endPoint x: 316, endPoint y: 22, distance: 115.8
click at [316, 22] on div "**********" at bounding box center [358, 185] width 492 height 371
click at [273, 103] on div "ConsoleColors.java" at bounding box center [290, 107] width 53 height 8
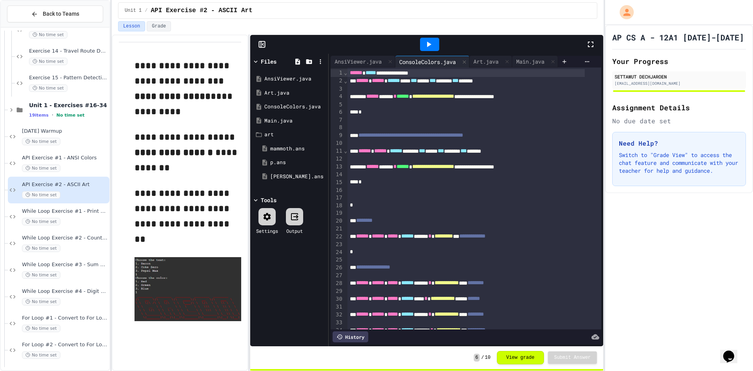
click at [432, 211] on div at bounding box center [474, 213] width 254 height 8
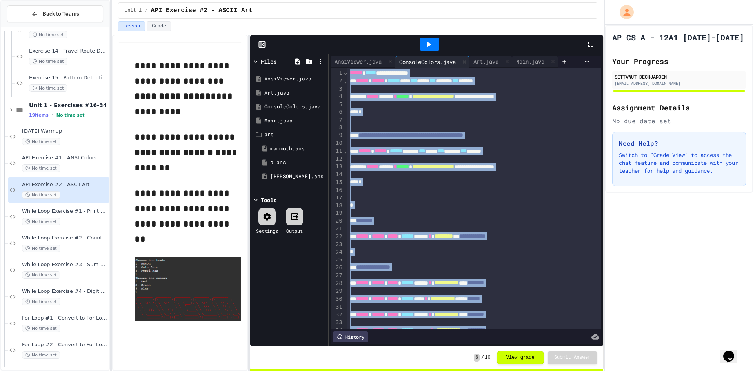
copy div "**********"
click at [293, 146] on div "mammoth.ans" at bounding box center [293, 149] width 47 height 8
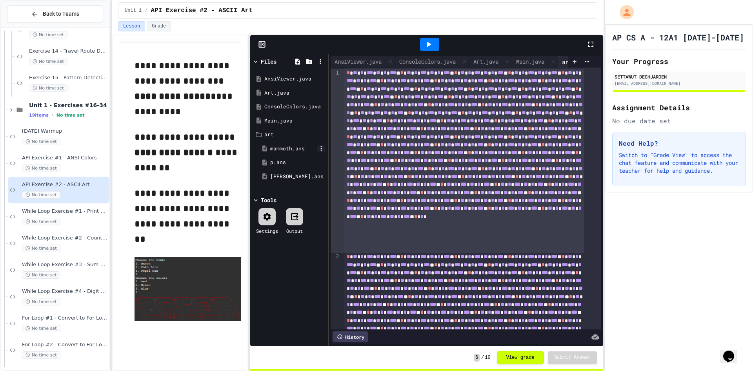
click at [322, 147] on icon at bounding box center [321, 148] width 7 height 7
click at [328, 139] on div at bounding box center [376, 185] width 753 height 371
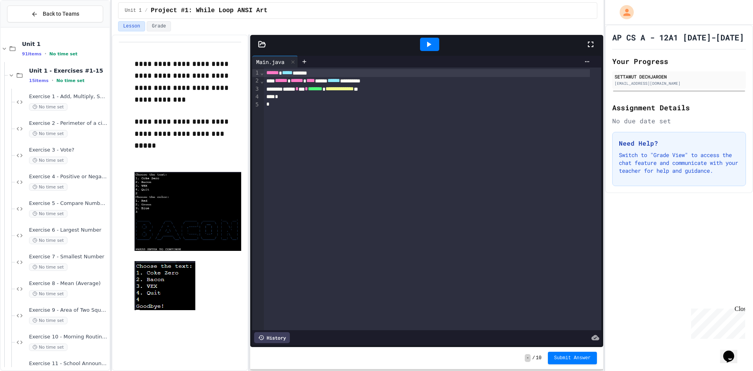
click at [523, 34] on div "Lesson Grade" at bounding box center [358, 27] width 492 height 13
click at [261, 44] on icon at bounding box center [262, 44] width 8 height 8
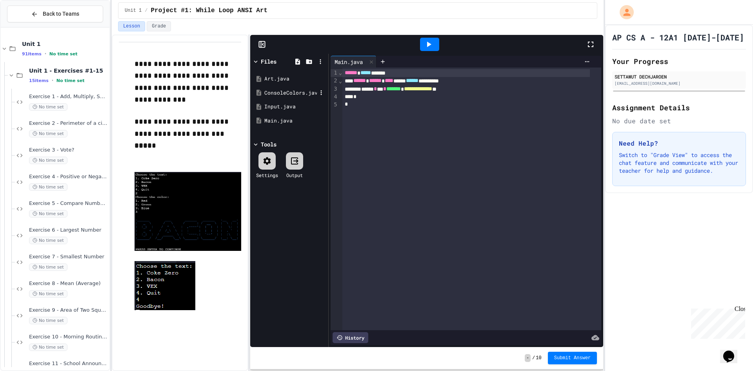
click at [293, 96] on div "ConsoleColors.java" at bounding box center [290, 93] width 53 height 8
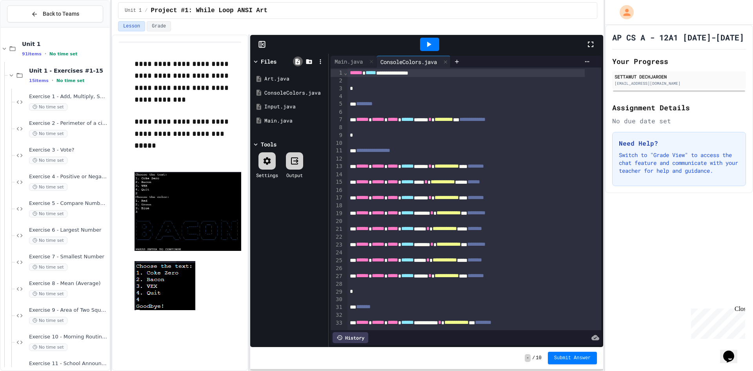
click at [296, 60] on icon at bounding box center [297, 61] width 5 height 6
click at [296, 63] on icon at bounding box center [297, 61] width 5 height 6
click at [296, 62] on icon at bounding box center [297, 61] width 5 height 6
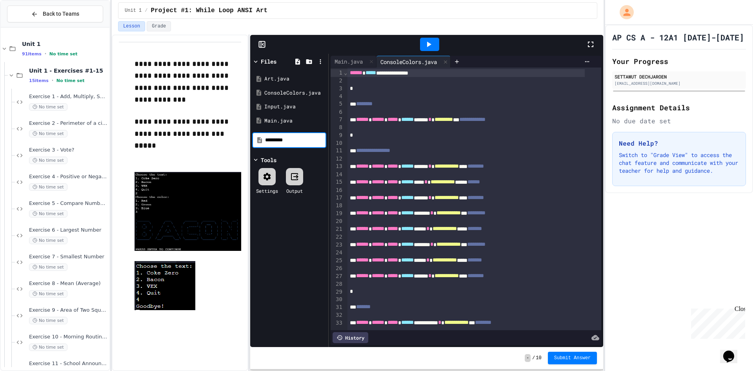
type input "**********"
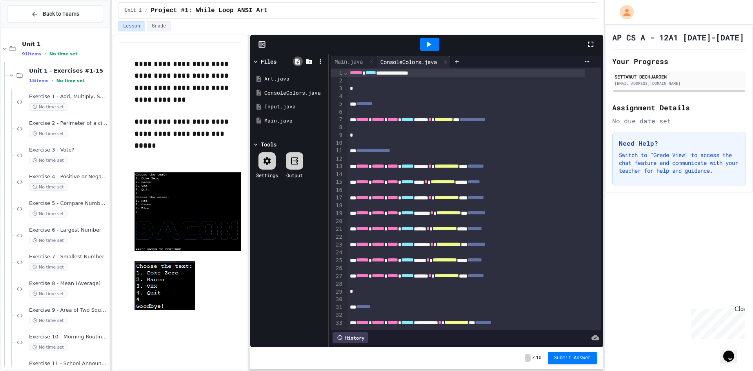
click at [294, 65] on div at bounding box center [298, 61] width 10 height 10
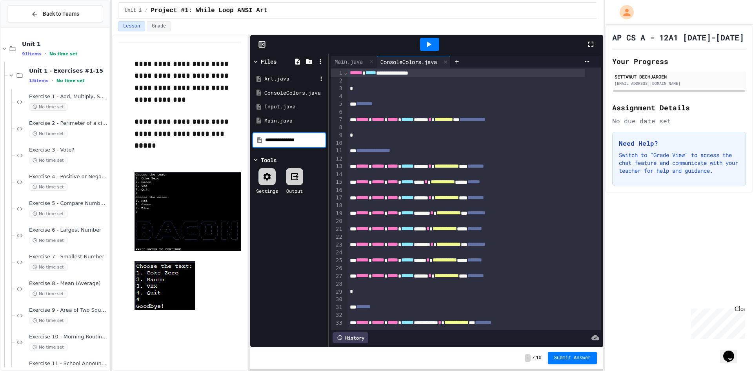
type input "**********"
click at [287, 75] on div "AnsiViewer.java" at bounding box center [290, 79] width 53 height 8
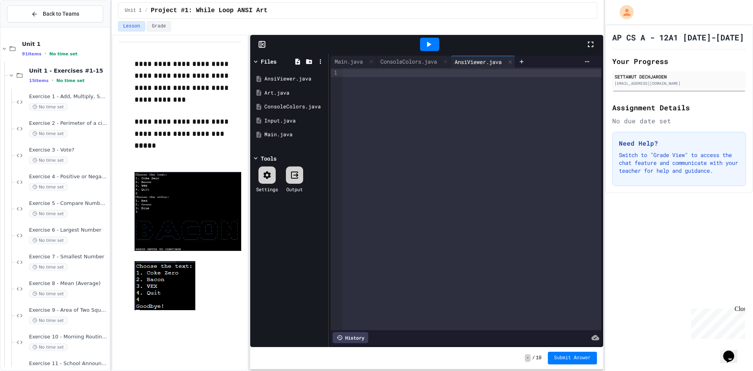
click at [373, 143] on div at bounding box center [471, 198] width 259 height 262
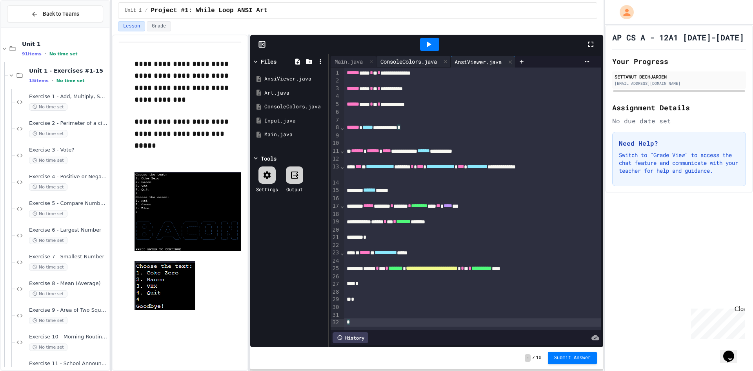
click at [408, 59] on div "ConsoleColors.java" at bounding box center [408, 61] width 64 height 8
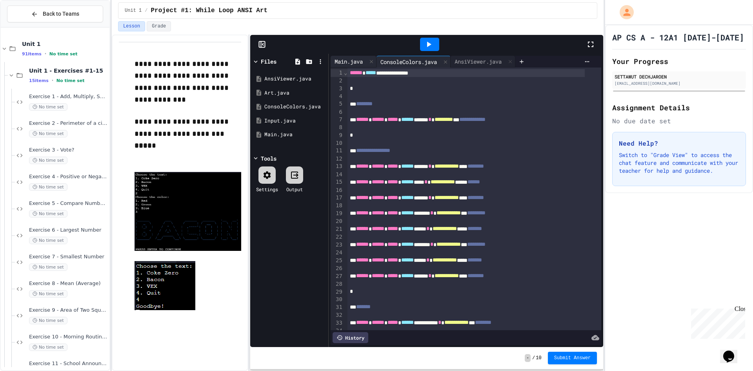
click at [360, 61] on div "Main.java" at bounding box center [349, 61] width 36 height 8
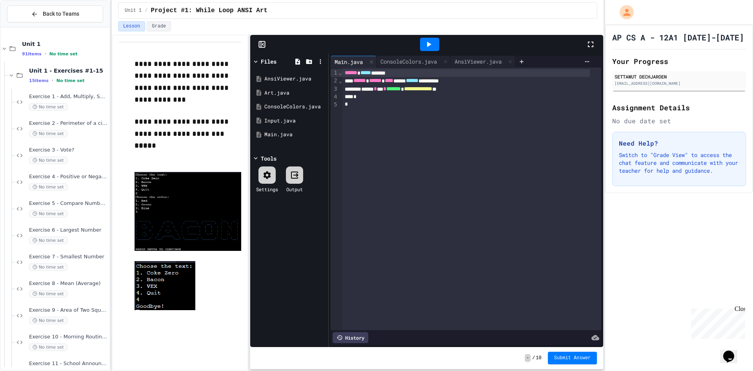
click at [422, 218] on div "**********" at bounding box center [471, 198] width 259 height 262
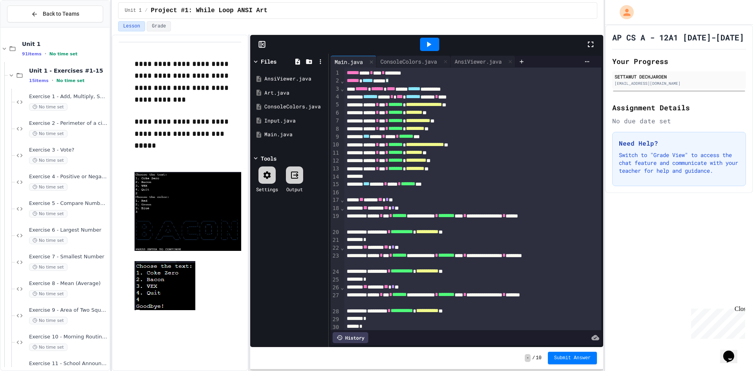
click at [429, 45] on icon at bounding box center [429, 44] width 4 height 5
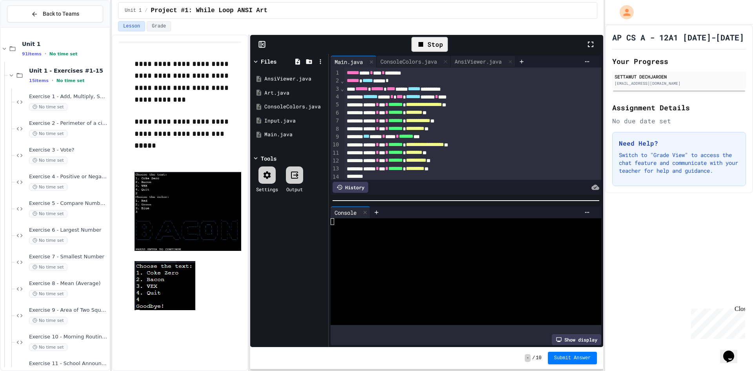
click at [494, 44] on div "Stop" at bounding box center [430, 44] width 312 height 23
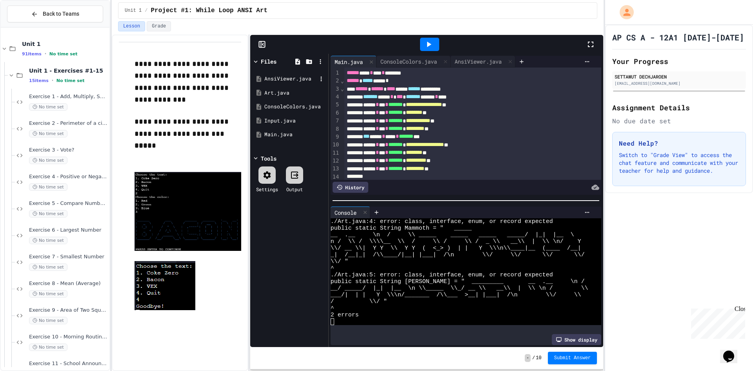
click at [282, 80] on div "AnsiViewer.java" at bounding box center [290, 79] width 53 height 8
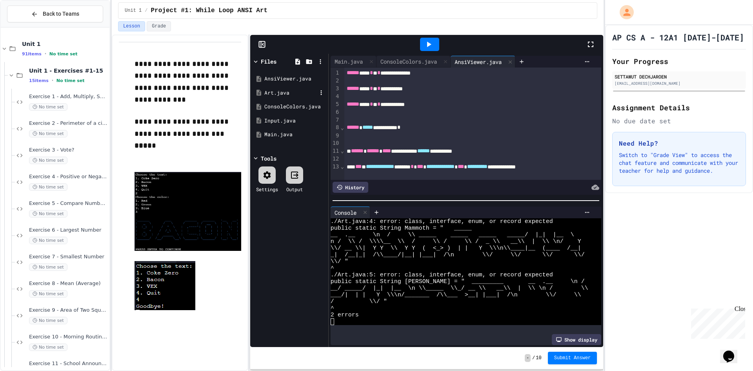
click at [283, 86] on div "Art.java" at bounding box center [289, 93] width 74 height 14
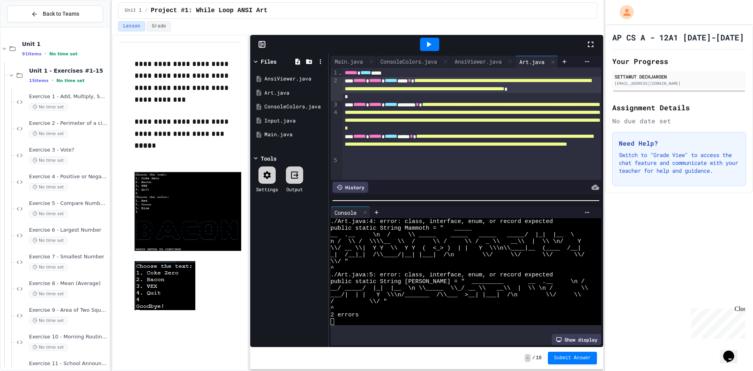
click at [465, 82] on span "**********" at bounding box center [468, 84] width 246 height 13
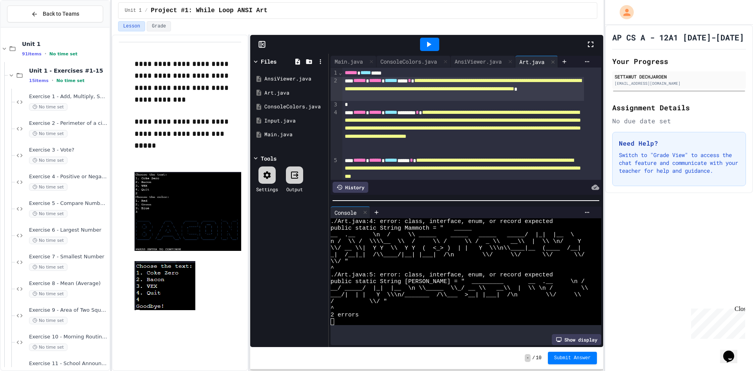
click at [392, 42] on div at bounding box center [430, 44] width 312 height 21
drag, startPoint x: 460, startPoint y: 105, endPoint x: 456, endPoint y: 108, distance: 4.7
click at [458, 104] on div "*" at bounding box center [463, 105] width 242 height 8
click at [424, 136] on span "**********" at bounding box center [463, 124] width 236 height 29
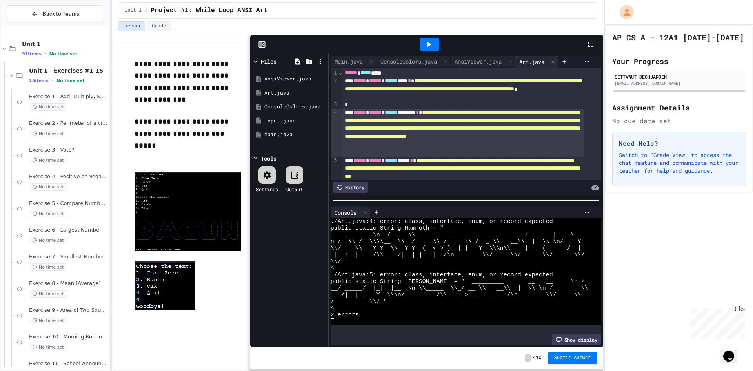
click at [431, 128] on span "**********" at bounding box center [463, 123] width 236 height 29
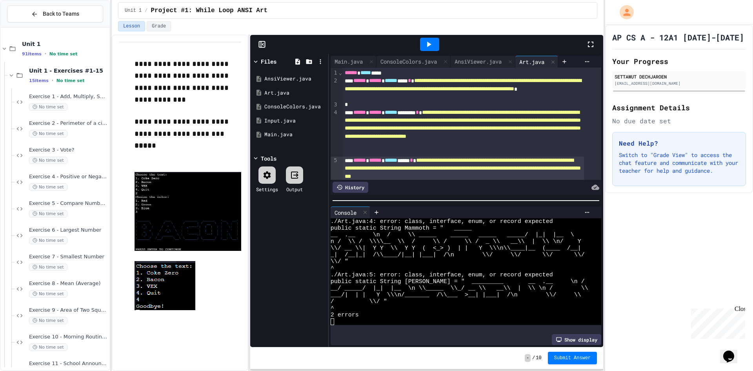
scroll to position [35, 0]
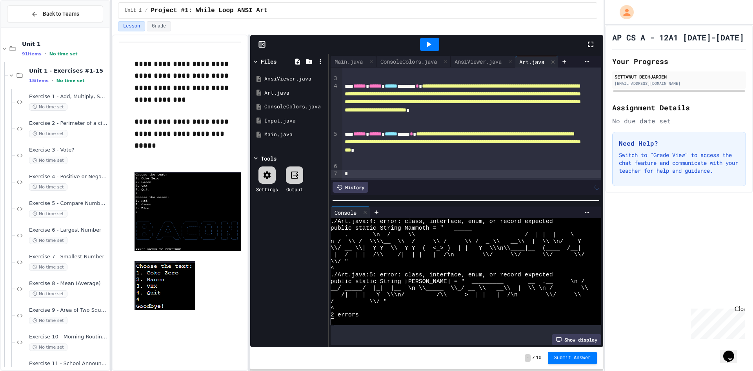
click at [422, 40] on div at bounding box center [429, 44] width 19 height 13
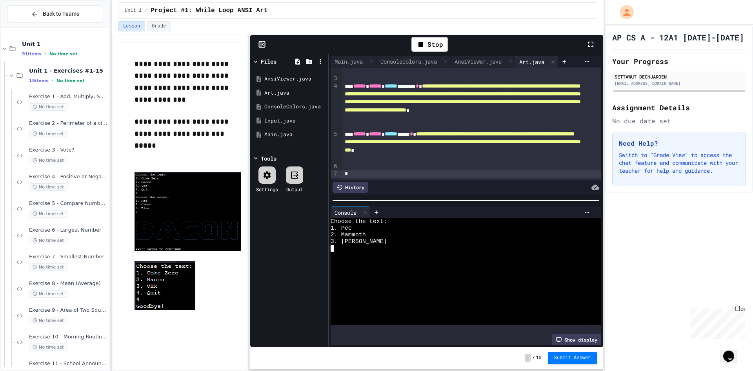
click at [384, 252] on div at bounding box center [460, 254] width 258 height 7
click at [277, 81] on div "AnsiViewer.java" at bounding box center [290, 79] width 53 height 8
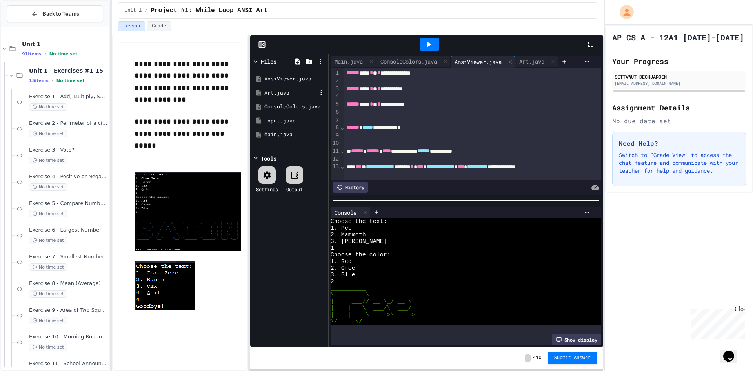
click at [283, 90] on div "Art.java" at bounding box center [290, 93] width 53 height 8
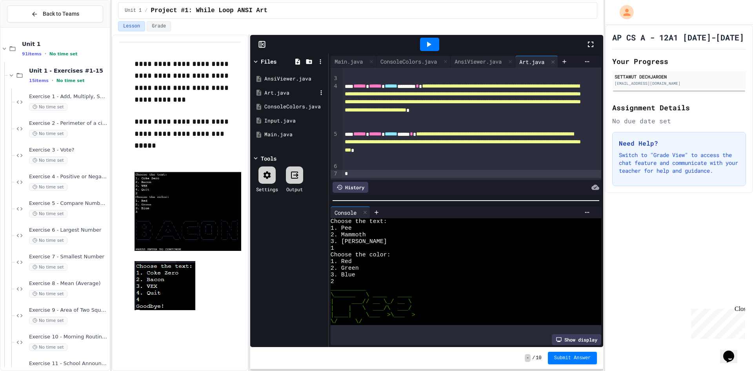
click at [286, 96] on div "Art.java" at bounding box center [290, 93] width 53 height 8
click at [285, 143] on div "AnsiViewer.java Art.java ConsoleColors.java Input.java Main.java" at bounding box center [289, 106] width 74 height 79
click at [286, 136] on div "Main.java" at bounding box center [290, 135] width 53 height 8
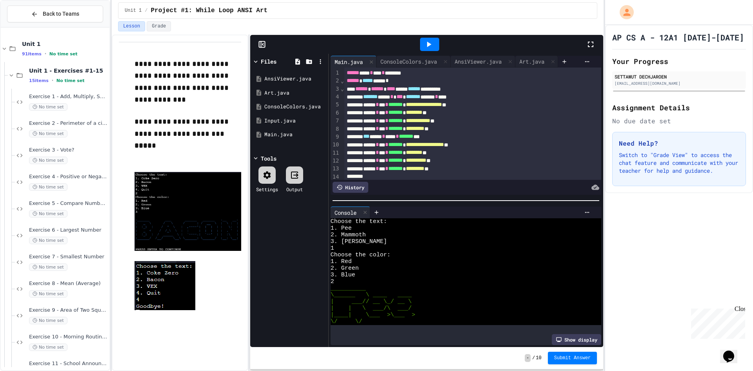
scroll to position [39, 0]
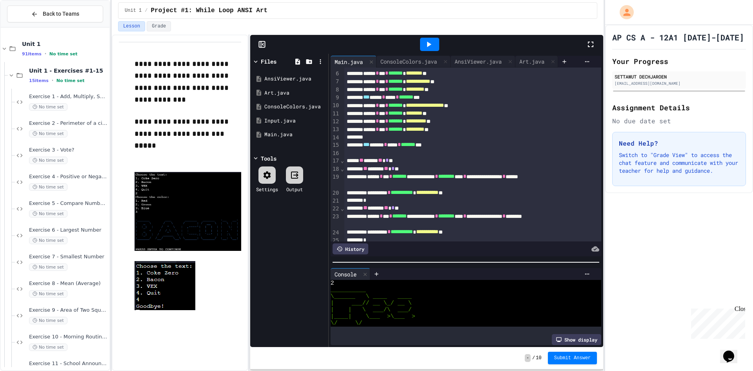
click at [489, 258] on div at bounding box center [466, 262] width 275 height 8
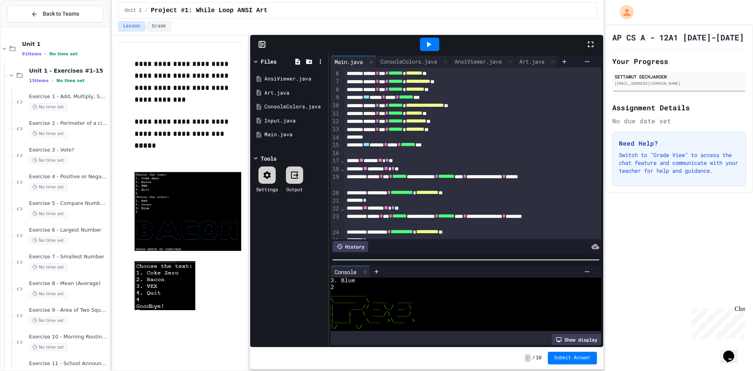
scroll to position [118, 0]
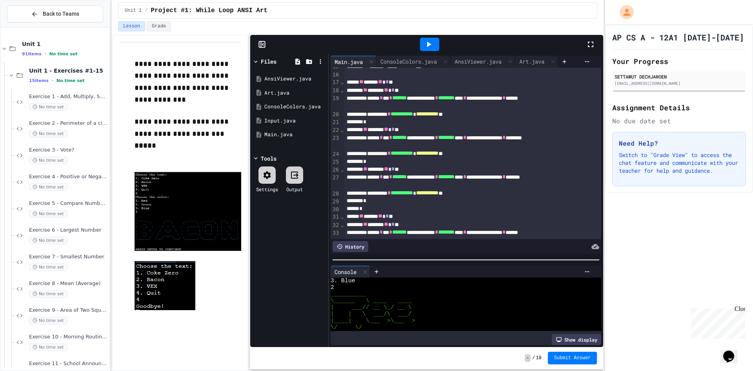
click at [523, 138] on div "**********" at bounding box center [464, 142] width 240 height 16
click at [529, 57] on div "Art.java" at bounding box center [531, 61] width 33 height 8
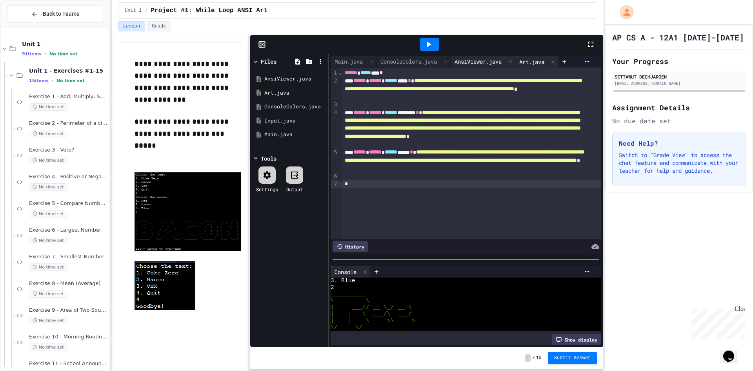
scroll to position [0, 0]
click at [357, 57] on div "Main.java" at bounding box center [349, 61] width 36 height 8
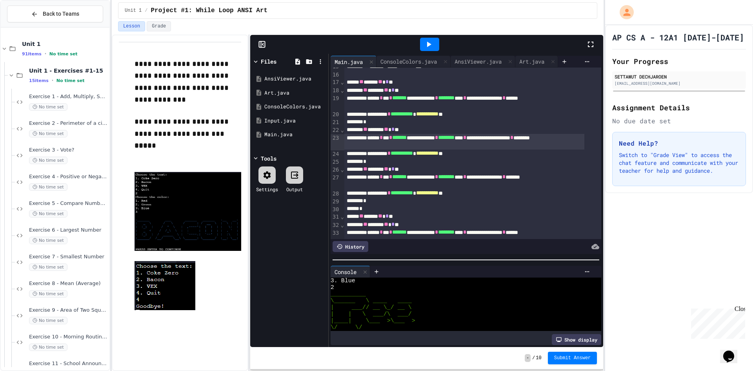
click at [522, 179] on div "**********" at bounding box center [464, 181] width 240 height 16
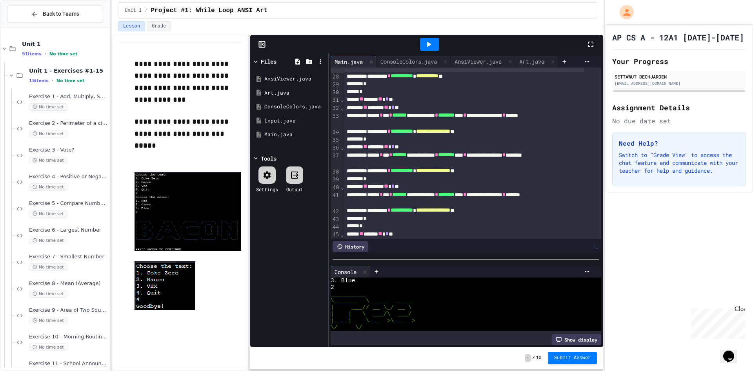
scroll to position [235, 0]
click at [523, 158] on div "**********" at bounding box center [464, 158] width 240 height 16
click at [522, 198] on div "**********" at bounding box center [464, 198] width 240 height 16
click at [524, 196] on div "**********" at bounding box center [464, 198] width 240 height 16
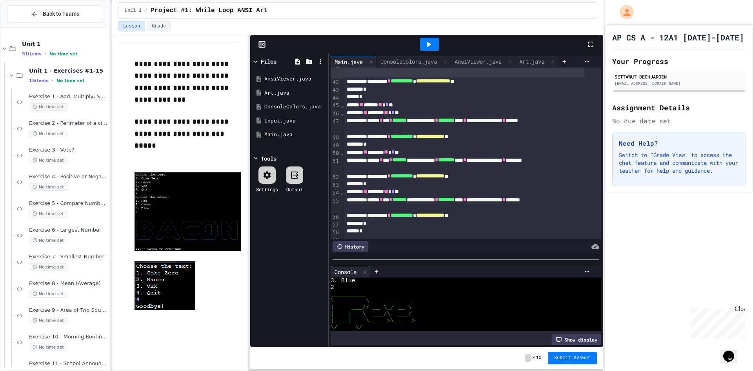
scroll to position [353, 0]
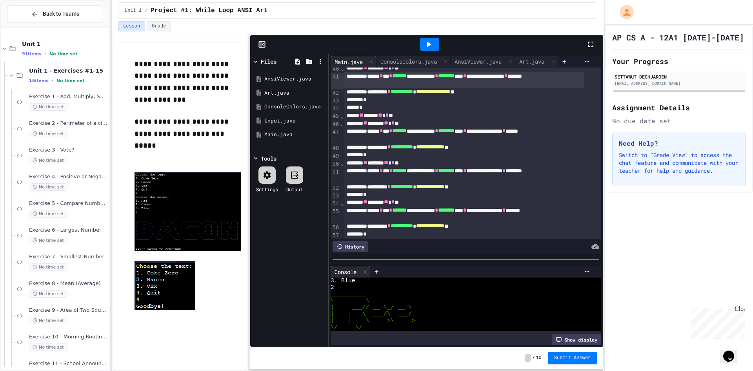
click at [525, 169] on div "**********" at bounding box center [464, 175] width 240 height 16
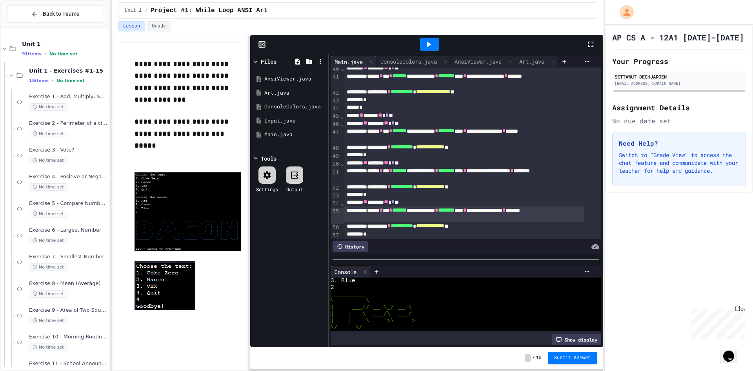
click at [523, 214] on div "**********" at bounding box center [464, 214] width 240 height 16
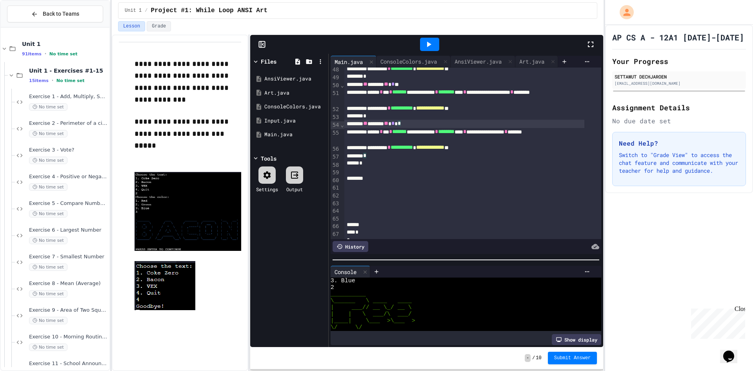
click at [468, 127] on div "** ****** ** * * *" at bounding box center [464, 124] width 240 height 8
click at [478, 151] on div "**********" at bounding box center [464, 147] width 240 height 8
drag, startPoint x: 481, startPoint y: 156, endPoint x: 484, endPoint y: 174, distance: 18.2
click at [483, 158] on div "*" at bounding box center [464, 156] width 240 height 8
click at [485, 165] on div "*" at bounding box center [464, 164] width 240 height 8
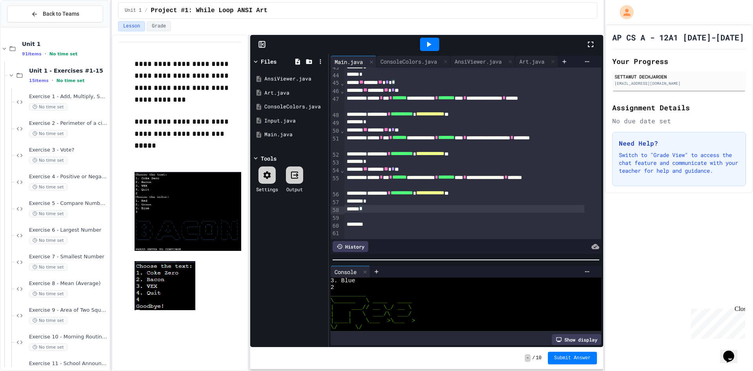
scroll to position [314, 0]
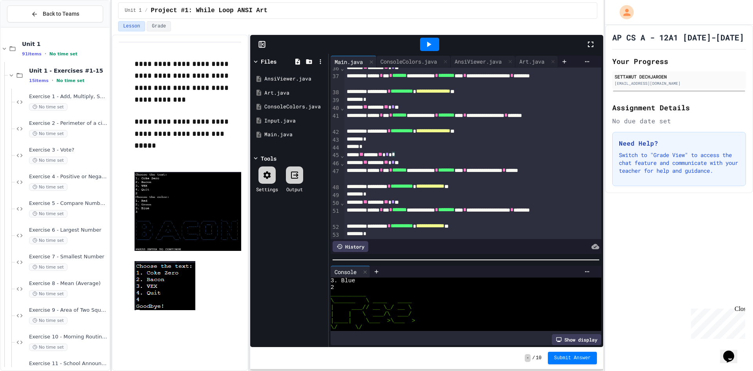
click at [434, 46] on div at bounding box center [429, 44] width 19 height 13
click at [209, 151] on p at bounding box center [187, 156] width 107 height 10
click at [202, 130] on span "**********" at bounding box center [182, 127] width 96 height 19
drag, startPoint x: 507, startPoint y: 38, endPoint x: 513, endPoint y: 46, distance: 10.0
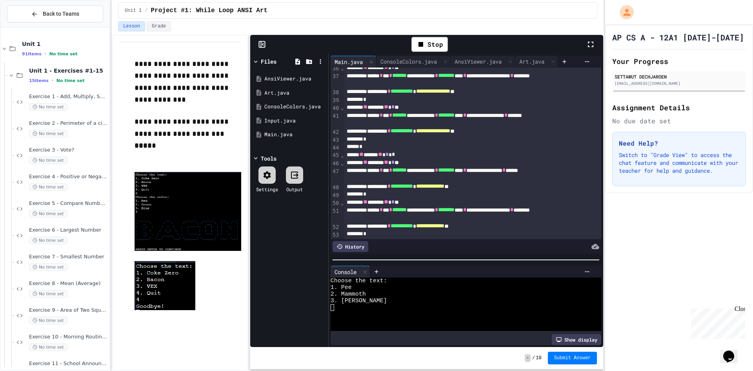
click at [506, 38] on div "Stop" at bounding box center [430, 44] width 312 height 23
click at [512, 43] on div "Stop" at bounding box center [430, 44] width 312 height 23
click at [419, 272] on div at bounding box center [481, 271] width 223 height 12
click at [424, 317] on div at bounding box center [460, 320] width 258 height 7
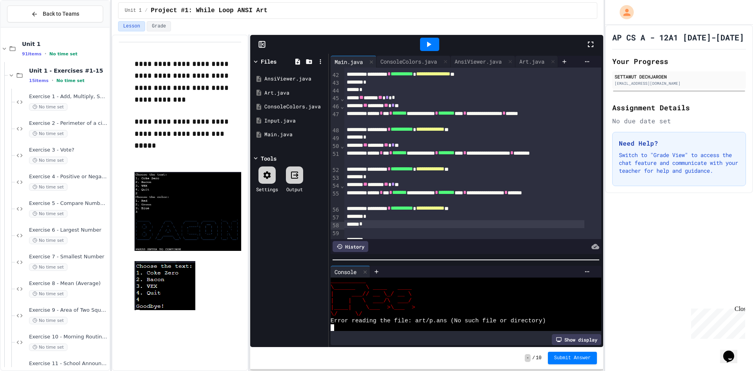
scroll to position [353, 0]
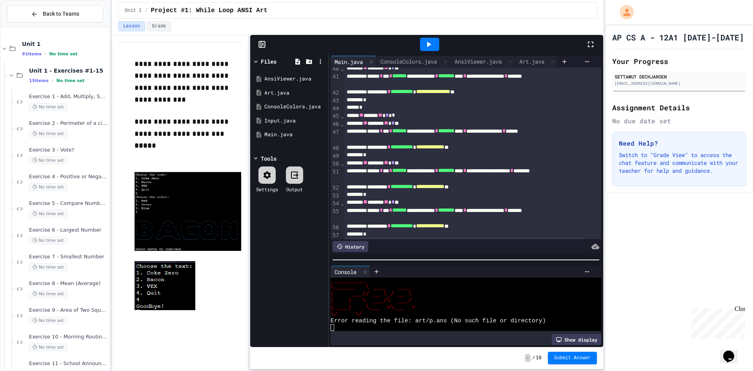
click at [363, 47] on div at bounding box center [430, 44] width 312 height 21
click at [368, 42] on div at bounding box center [430, 44] width 312 height 21
click at [369, 45] on div at bounding box center [430, 44] width 312 height 21
click at [374, 42] on div at bounding box center [430, 44] width 312 height 21
click at [520, 41] on div at bounding box center [430, 44] width 312 height 21
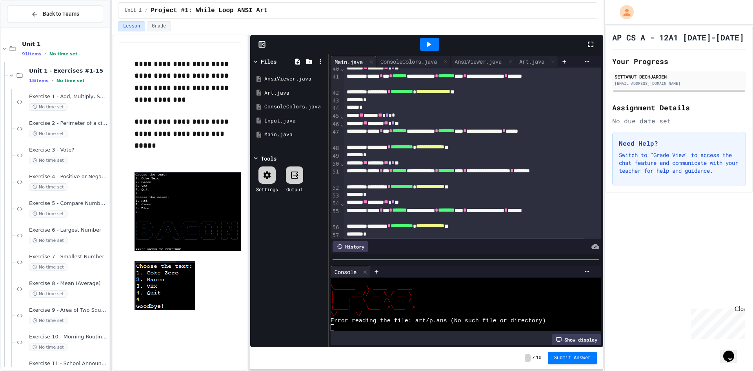
click at [523, 44] on div at bounding box center [430, 44] width 312 height 21
click at [527, 36] on div at bounding box center [430, 44] width 312 height 21
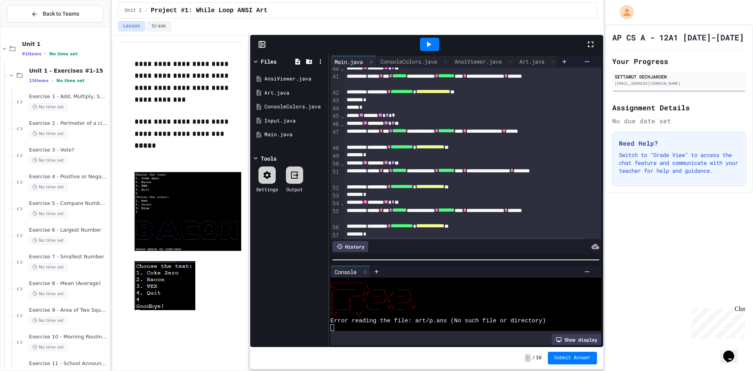
click at [527, 36] on div at bounding box center [430, 44] width 312 height 21
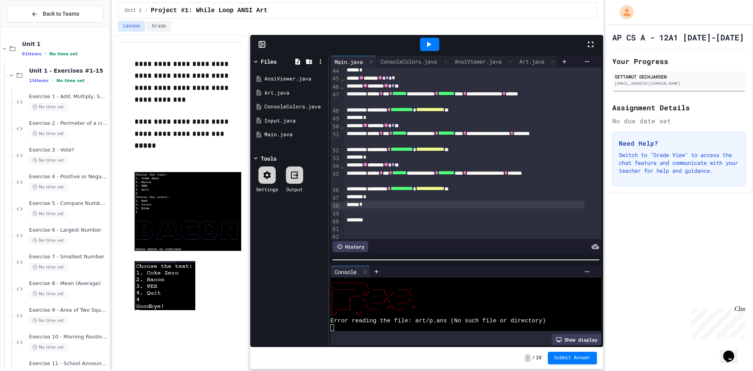
scroll to position [371, 0]
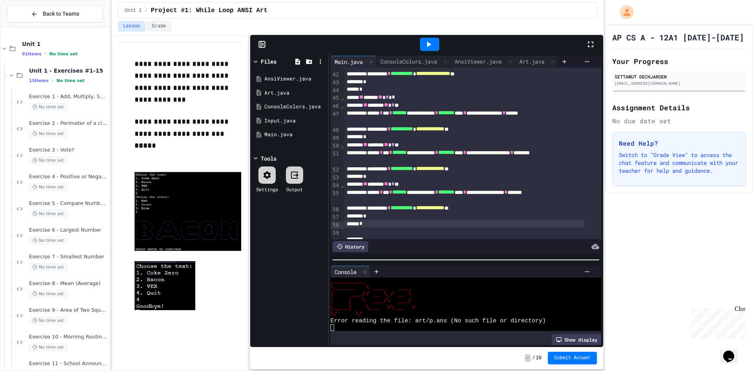
click at [197, 124] on span "**********" at bounding box center [182, 127] width 96 height 19
click at [203, 107] on p at bounding box center [187, 110] width 107 height 10
click at [204, 107] on p at bounding box center [187, 110] width 107 height 10
click at [204, 109] on p at bounding box center [187, 110] width 107 height 10
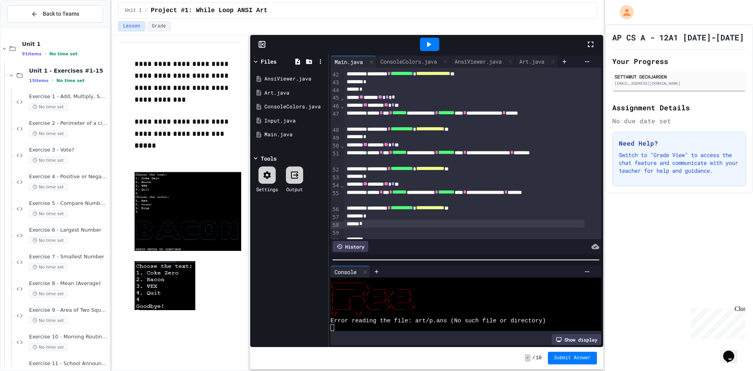
click at [204, 109] on p at bounding box center [187, 110] width 107 height 10
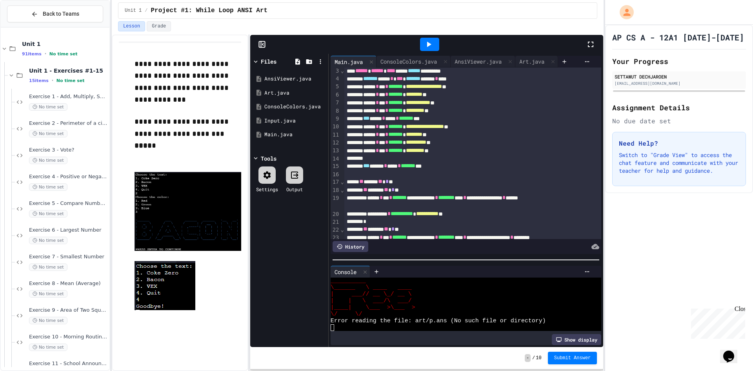
scroll to position [0, 0]
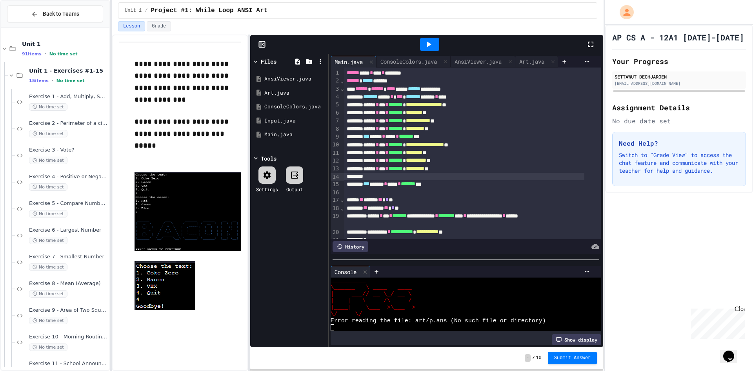
click at [468, 173] on div at bounding box center [464, 177] width 240 height 8
click at [468, 167] on div "****** * *** * ******* * ********* **" at bounding box center [464, 169] width 240 height 8
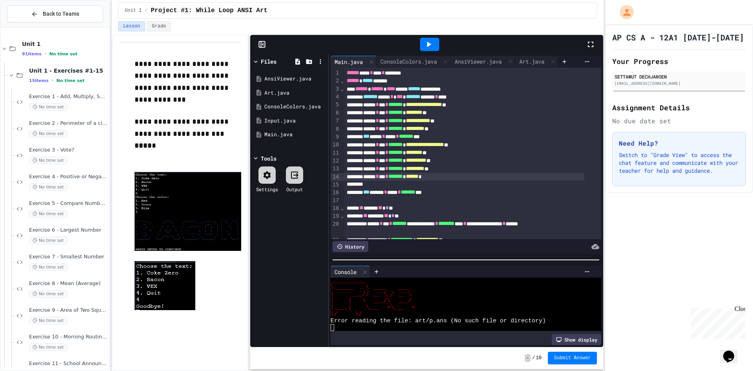
click at [458, 177] on div "****** * *** * ******* * ****** *" at bounding box center [464, 177] width 240 height 8
click at [450, 194] on div "*** ***** * **** * ******* ***" at bounding box center [464, 192] width 240 height 8
click at [458, 203] on div at bounding box center [472, 200] width 257 height 8
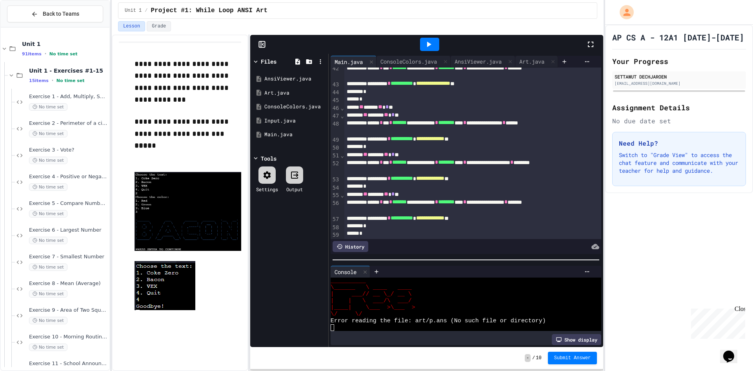
scroll to position [457, 0]
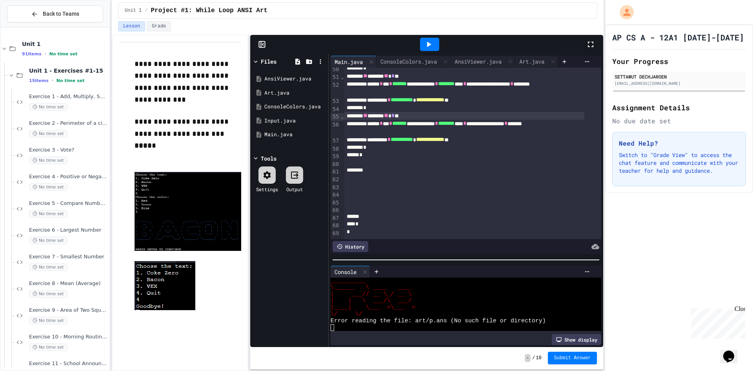
drag, startPoint x: 378, startPoint y: 181, endPoint x: 378, endPoint y: 174, distance: 7.1
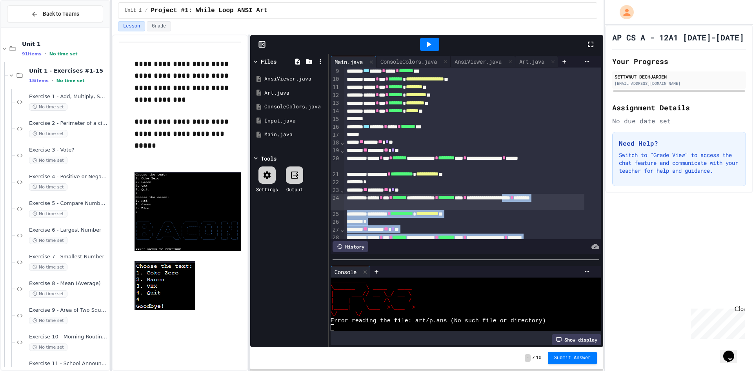
scroll to position [65, 0]
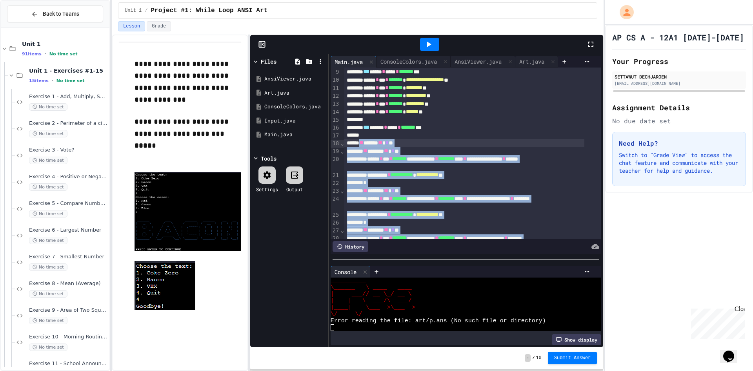
drag, startPoint x: 371, startPoint y: 141, endPoint x: 364, endPoint y: 143, distance: 7.3
click at [364, 143] on div "**********" at bounding box center [472, 311] width 257 height 617
click at [396, 156] on div "**********" at bounding box center [464, 163] width 240 height 16
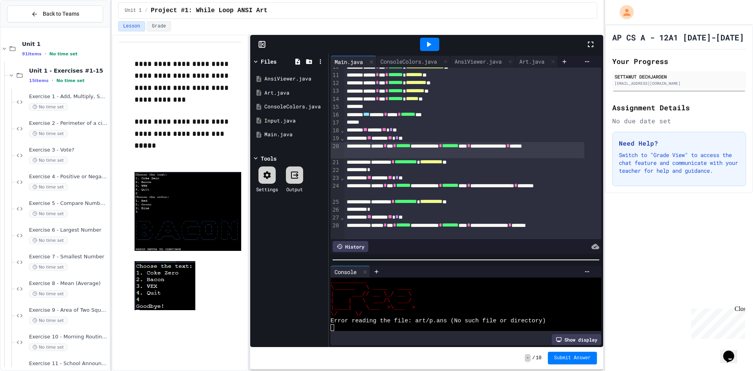
scroll to position [78, 0]
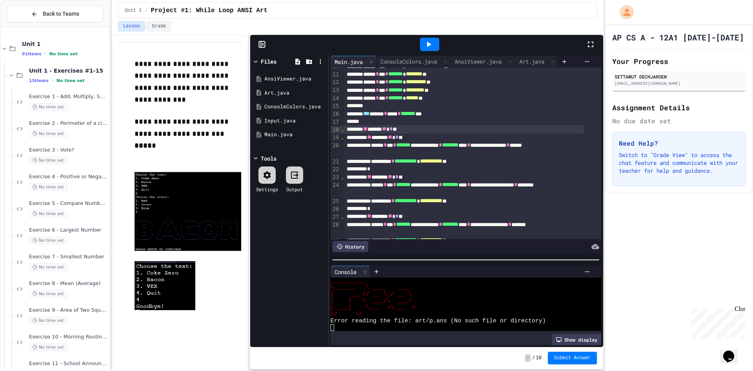
click at [404, 127] on div "** ***** ** * **" at bounding box center [464, 129] width 240 height 8
click at [404, 124] on div at bounding box center [464, 122] width 240 height 8
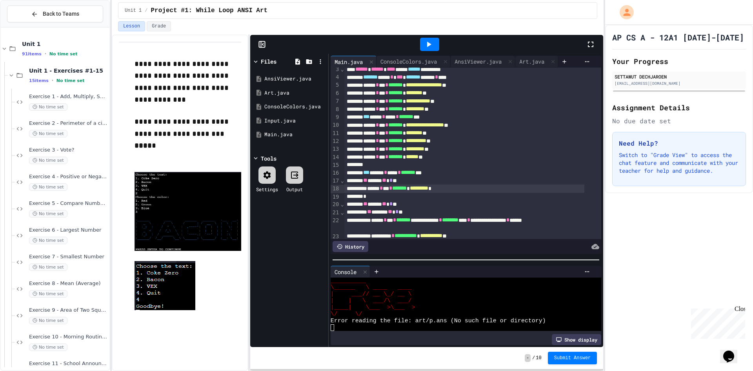
scroll to position [0, 0]
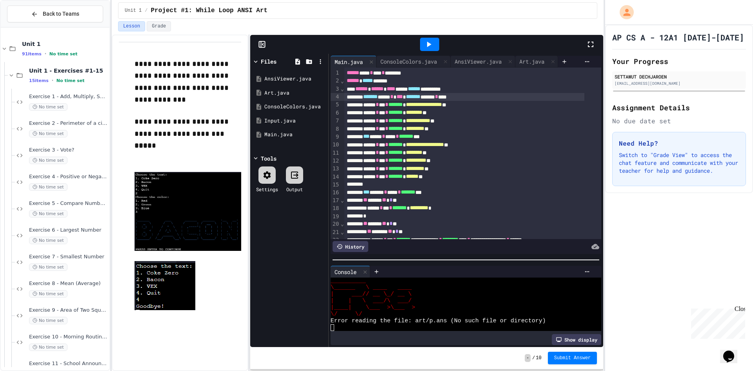
click at [368, 98] on div "******* **** * *** ******* ******* * ****" at bounding box center [464, 97] width 240 height 8
click at [369, 104] on div "**********" at bounding box center [464, 105] width 240 height 8
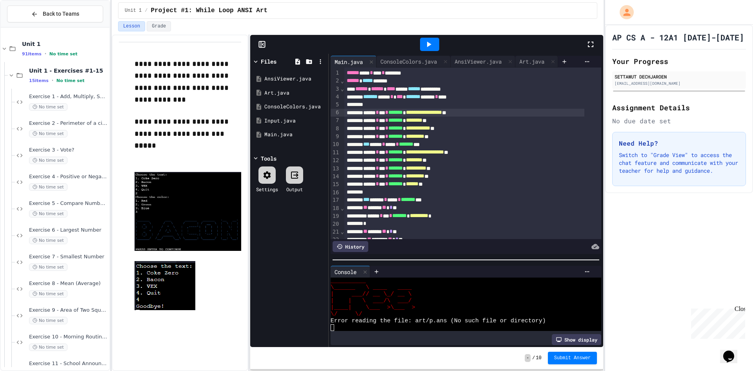
drag, startPoint x: 360, startPoint y: 87, endPoint x: 373, endPoint y: 100, distance: 17.5
click at [364, 91] on span "******" at bounding box center [361, 88] width 13 height 5
click at [368, 99] on div "******* **** * *** ******* ******* * ****" at bounding box center [464, 97] width 240 height 8
drag, startPoint x: 454, startPoint y: 186, endPoint x: 369, endPoint y: 183, distance: 84.7
click at [369, 183] on div "****** * *** * ******* * ****** **" at bounding box center [464, 184] width 240 height 8
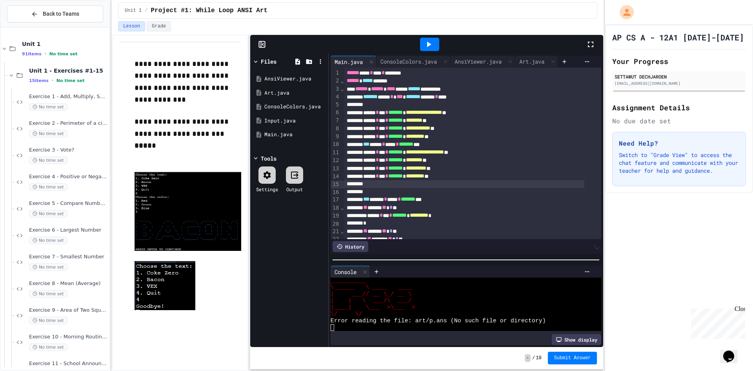
click at [463, 136] on div "****** * *** * ******* * ********* **" at bounding box center [464, 137] width 240 height 8
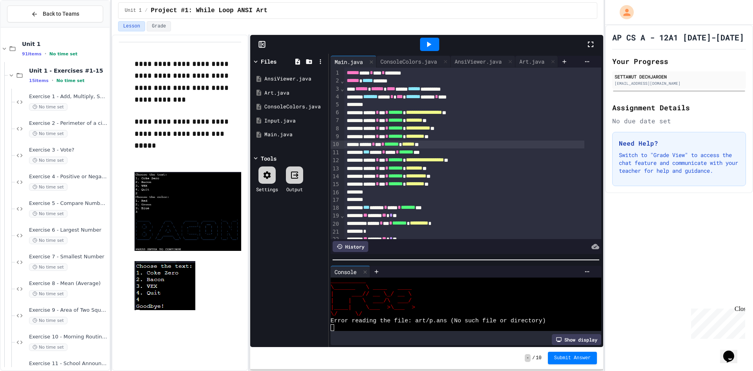
click at [361, 138] on div "****** * *** * ******* * ********* **" at bounding box center [464, 137] width 240 height 8
drag, startPoint x: 363, startPoint y: 141, endPoint x: 364, endPoint y: 146, distance: 5.6
click at [363, 141] on div "****** * *** * ******* * ****** **" at bounding box center [464, 144] width 240 height 8
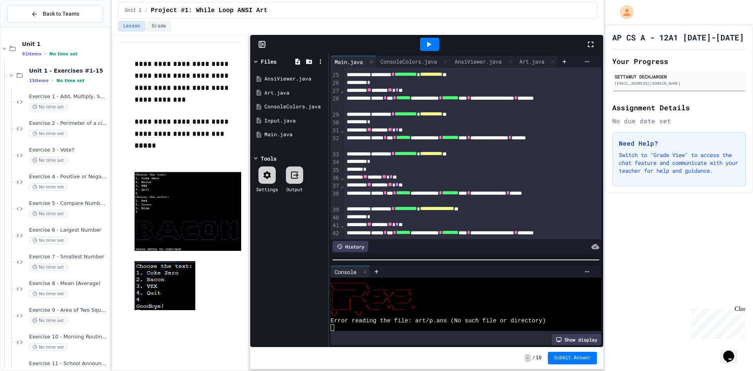
scroll to position [470, 0]
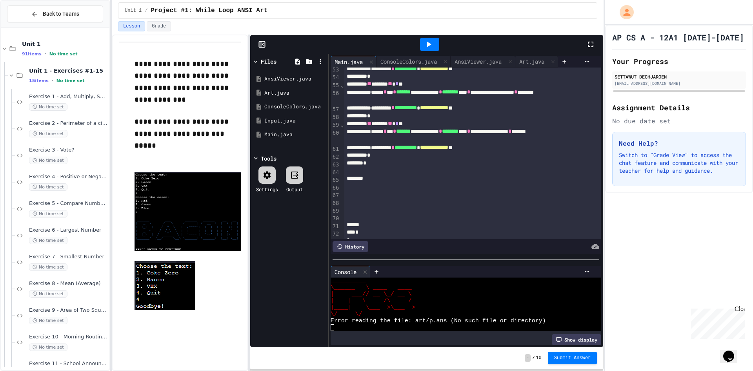
click at [430, 169] on div at bounding box center [472, 171] width 257 height 8
click at [450, 167] on div "*" at bounding box center [464, 163] width 240 height 8
click at [445, 167] on div "*" at bounding box center [464, 163] width 240 height 8
click at [451, 161] on div "*" at bounding box center [464, 163] width 240 height 8
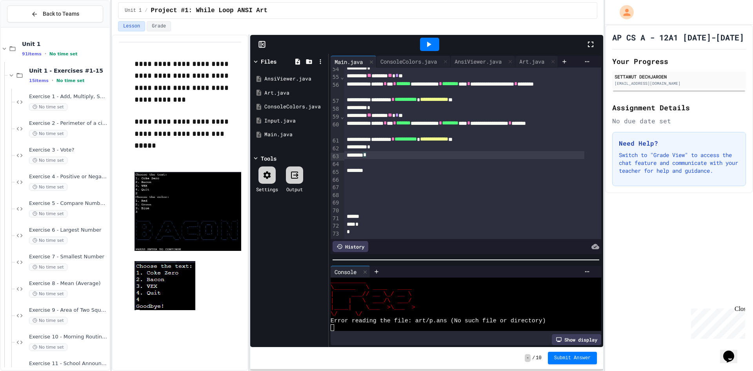
scroll to position [489, 0]
click at [422, 111] on div "** ****** ** * **" at bounding box center [464, 115] width 240 height 8
click at [423, 111] on div "** ****** ** * * *" at bounding box center [464, 115] width 240 height 8
click at [373, 151] on div "*" at bounding box center [464, 155] width 240 height 8
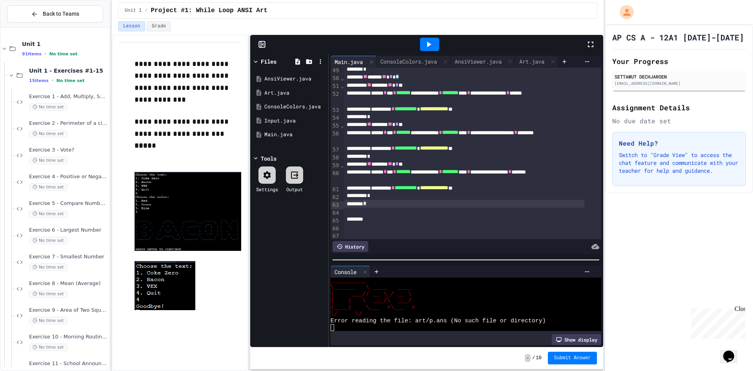
scroll to position [449, 0]
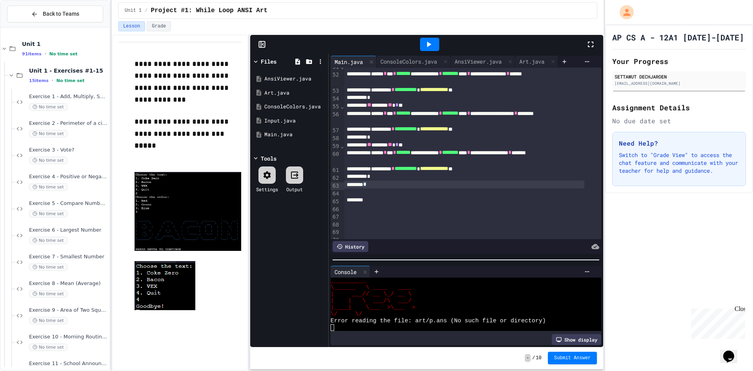
click at [417, 186] on div "*" at bounding box center [464, 184] width 240 height 8
click at [498, 180] on div "*" at bounding box center [464, 177] width 240 height 8
click at [501, 183] on div "*" at bounding box center [464, 185] width 240 height 8
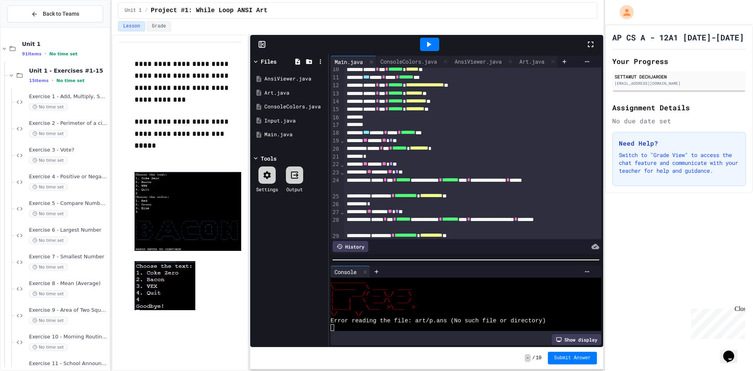
scroll to position [78, 0]
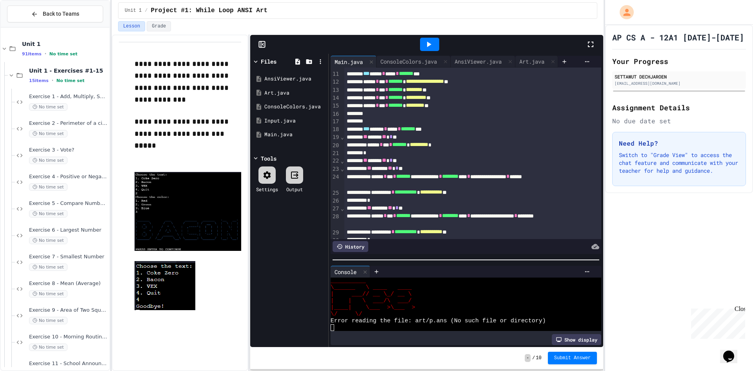
click at [434, 1] on div "Unit 1 / Project #1: While Loop ANSI Art" at bounding box center [358, 10] width 492 height 21
click at [438, 13] on div "Unit 1 / Project #1: While Loop ANSI Art" at bounding box center [358, 10] width 466 height 9
click at [439, 14] on div "Unit 1 / Project #1: While Loop ANSI Art" at bounding box center [358, 10] width 466 height 9
click at [482, 37] on div at bounding box center [430, 44] width 312 height 21
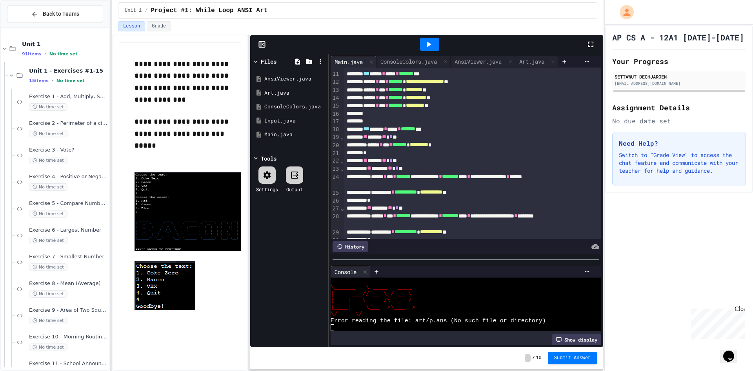
click at [483, 42] on div at bounding box center [430, 44] width 312 height 21
click at [484, 44] on div at bounding box center [430, 44] width 312 height 21
click at [486, 49] on div at bounding box center [430, 44] width 312 height 21
drag, startPoint x: 486, startPoint y: 49, endPoint x: 483, endPoint y: 54, distance: 5.4
click at [485, 50] on div at bounding box center [430, 44] width 312 height 21
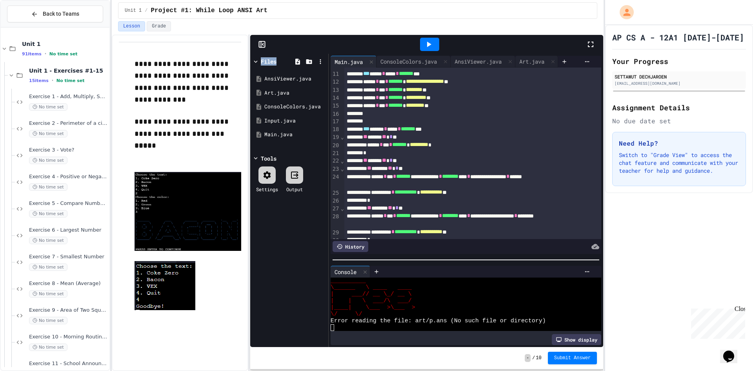
scroll to position [67, 0]
click at [518, 42] on div at bounding box center [430, 44] width 312 height 21
click at [517, 42] on div at bounding box center [430, 44] width 312 height 21
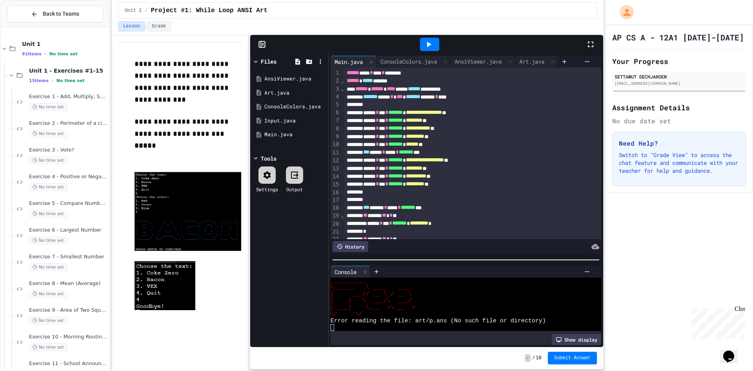
click at [480, 106] on div at bounding box center [464, 105] width 240 height 8
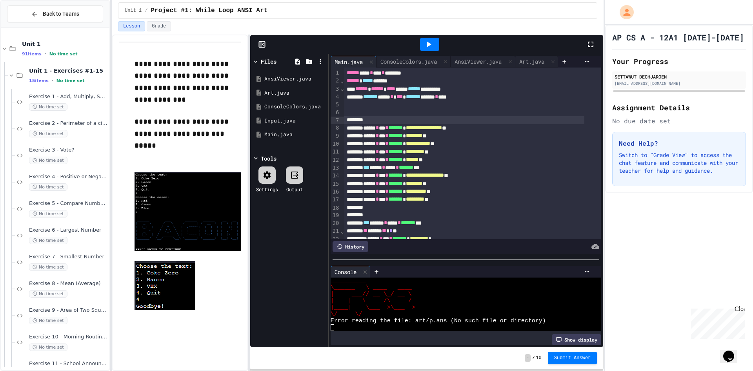
click at [369, 98] on div "******* **** * *** ******* ******* * ****" at bounding box center [464, 97] width 240 height 8
click at [351, 91] on div "**********" at bounding box center [464, 89] width 240 height 8
drag, startPoint x: 354, startPoint y: 91, endPoint x: 367, endPoint y: 113, distance: 25.5
drag, startPoint x: 394, startPoint y: 143, endPoint x: 447, endPoint y: 159, distance: 56.0
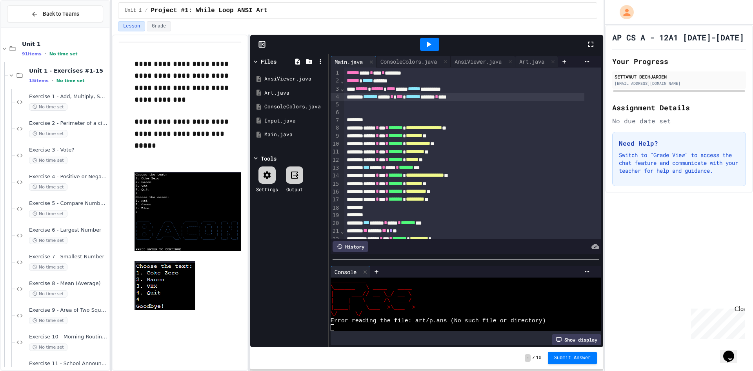
click at [394, 144] on div "**********" at bounding box center [464, 144] width 240 height 8
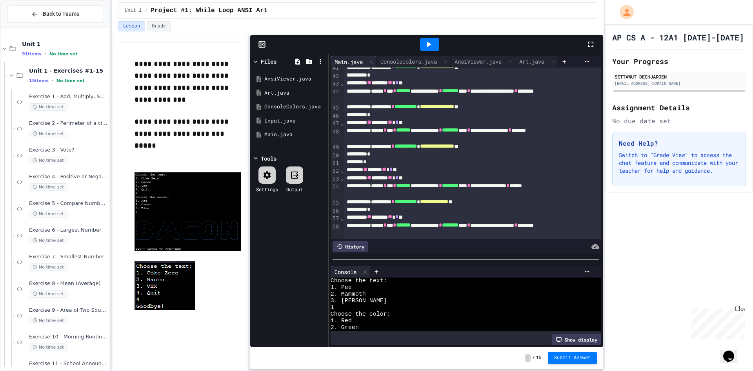
scroll to position [67, 0]
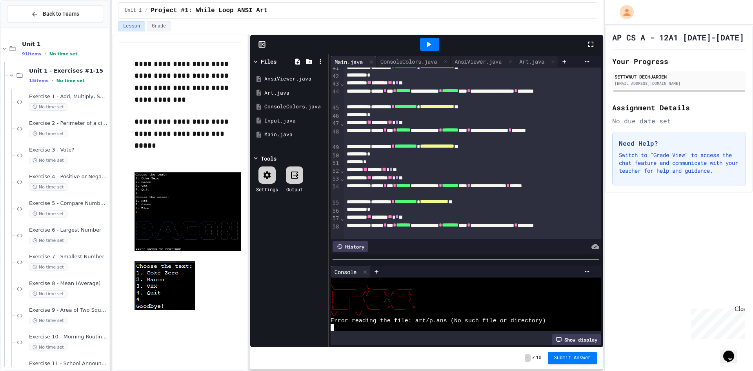
click at [438, 38] on div at bounding box center [429, 44] width 19 height 13
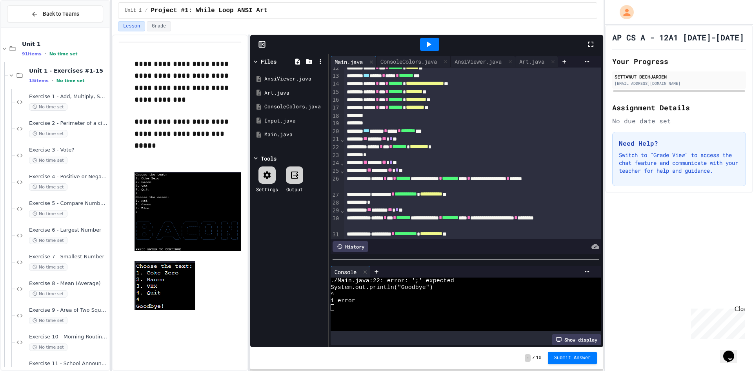
scroll to position [80, 0]
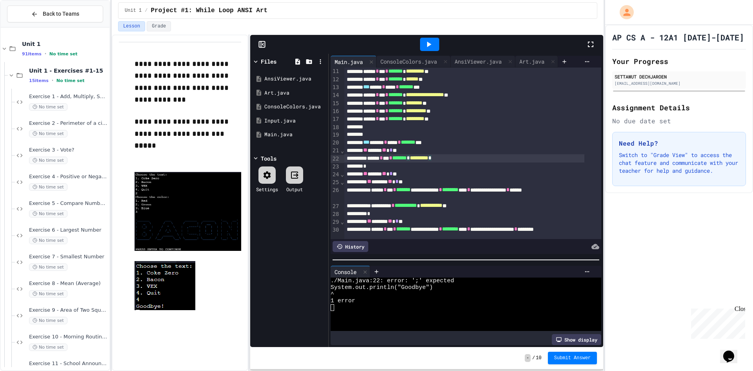
click at [485, 154] on div "****** * *** * ******* * ********* *" at bounding box center [464, 158] width 240 height 8
click at [425, 40] on icon at bounding box center [428, 44] width 9 height 9
click at [496, 36] on div "Stop" at bounding box center [430, 44] width 312 height 23
drag, startPoint x: 503, startPoint y: 41, endPoint x: 475, endPoint y: 161, distance: 123.2
click at [503, 42] on div "Stop" at bounding box center [430, 44] width 312 height 23
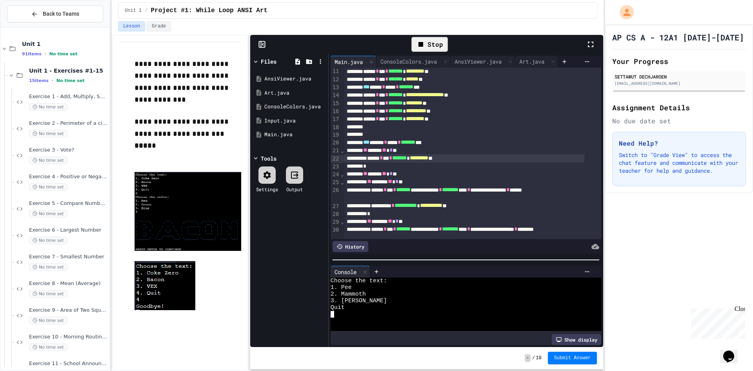
click at [392, 311] on div at bounding box center [460, 314] width 258 height 7
click at [418, 79] on span "******" at bounding box center [412, 78] width 13 height 5
click at [418, 80] on span "******" at bounding box center [412, 78] width 13 height 5
click at [440, 40] on div "Stop" at bounding box center [429, 44] width 36 height 15
click at [430, 44] on icon at bounding box center [429, 44] width 4 height 5
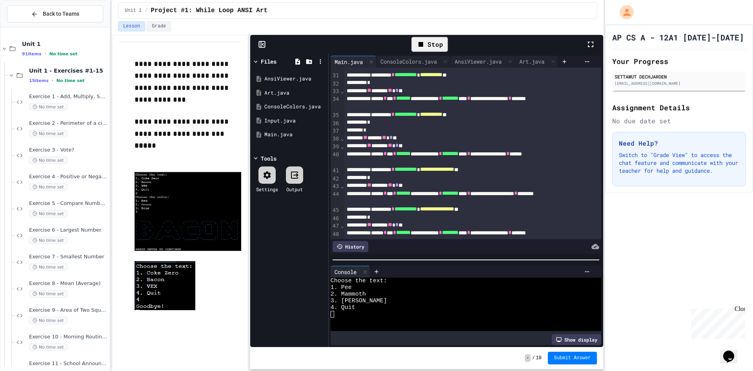
scroll to position [316, 0]
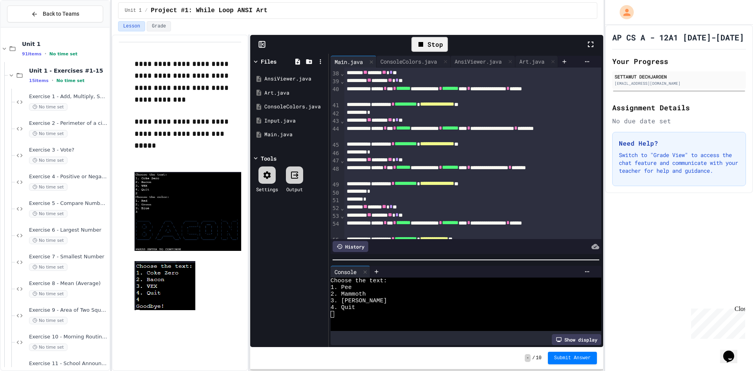
click at [457, 304] on div "4. Quit" at bounding box center [460, 307] width 258 height 7
drag, startPoint x: 466, startPoint y: 303, endPoint x: 471, endPoint y: 303, distance: 4.7
click at [470, 304] on div "Goodbye" at bounding box center [460, 307] width 258 height 7
click at [450, 304] on div "Goodbye" at bounding box center [460, 307] width 258 height 7
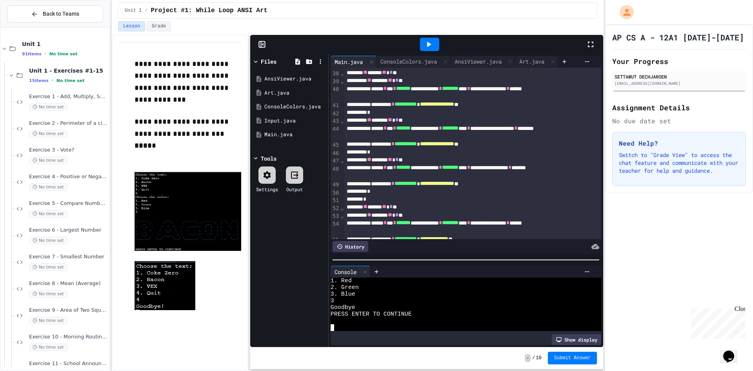
click at [430, 37] on div at bounding box center [429, 44] width 27 height 21
click at [430, 44] on icon at bounding box center [429, 44] width 4 height 5
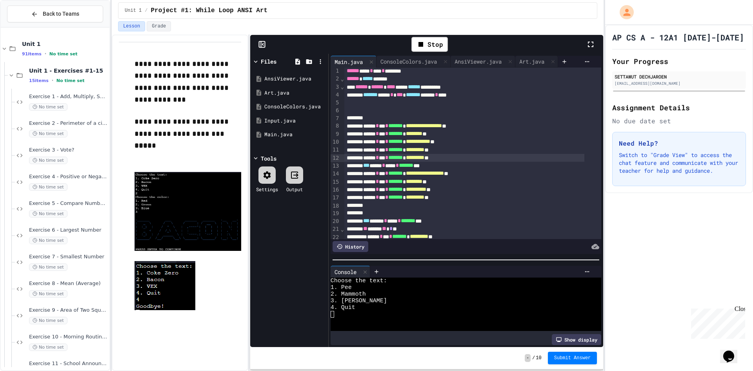
scroll to position [0, 0]
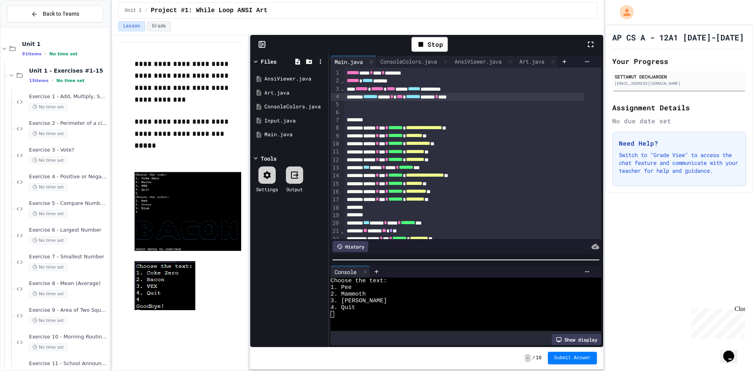
click at [371, 98] on span "*******" at bounding box center [370, 96] width 15 height 5
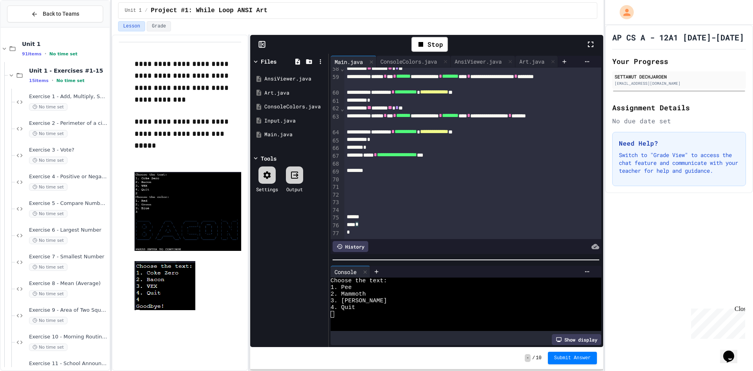
click at [481, 151] on div "**********" at bounding box center [464, 155] width 240 height 8
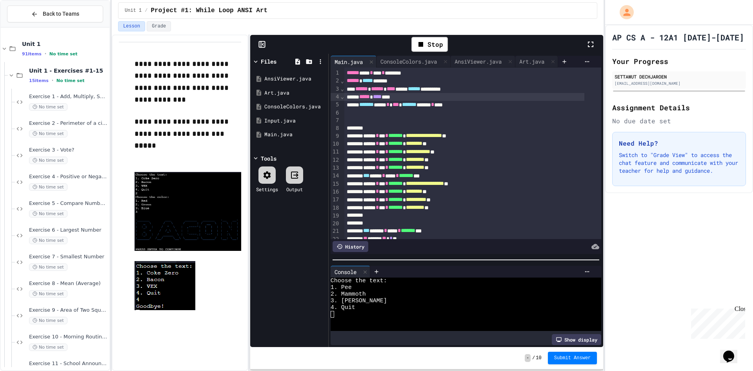
click at [405, 97] on div "***** * **** **" at bounding box center [464, 97] width 240 height 8
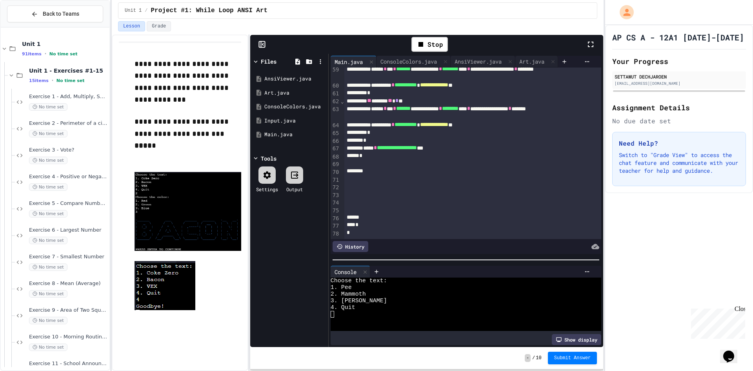
scroll to position [527, 0]
click at [438, 44] on div "Stop" at bounding box center [429, 44] width 36 height 15
click at [426, 40] on icon at bounding box center [428, 44] width 9 height 9
click at [520, 42] on div "Stop" at bounding box center [430, 44] width 312 height 23
drag, startPoint x: 520, startPoint y: 42, endPoint x: 516, endPoint y: 42, distance: 4.4
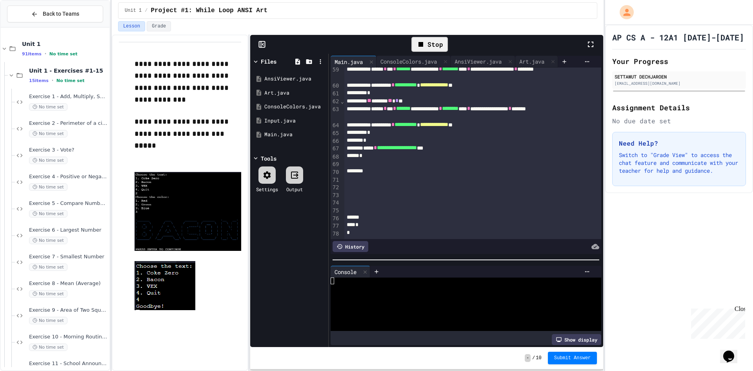
click at [518, 42] on div "Stop" at bounding box center [430, 44] width 312 height 23
click at [514, 43] on div "Stop" at bounding box center [430, 44] width 312 height 23
click at [509, 40] on div "Stop" at bounding box center [430, 44] width 312 height 23
click at [511, 41] on div "Stop" at bounding box center [430, 44] width 312 height 23
drag, startPoint x: 513, startPoint y: 37, endPoint x: 412, endPoint y: 309, distance: 290.3
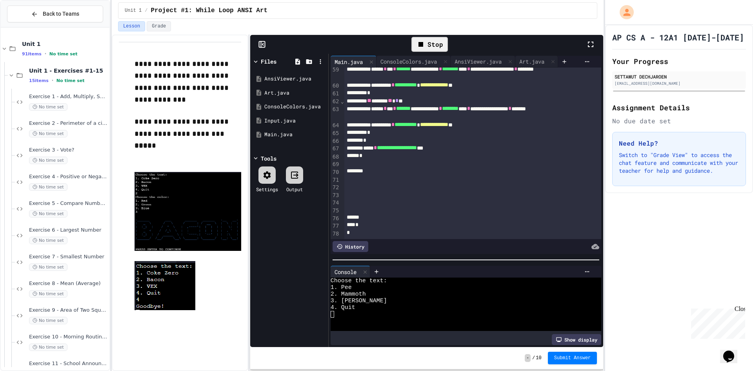
click at [512, 37] on div "Stop" at bounding box center [430, 44] width 312 height 23
click at [403, 324] on div at bounding box center [460, 327] width 258 height 7
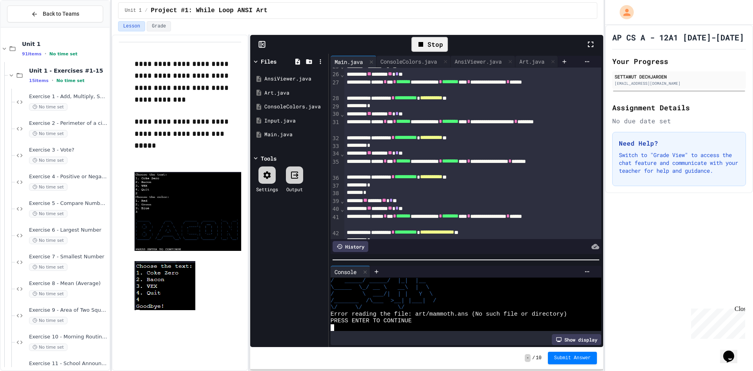
scroll to position [157, 0]
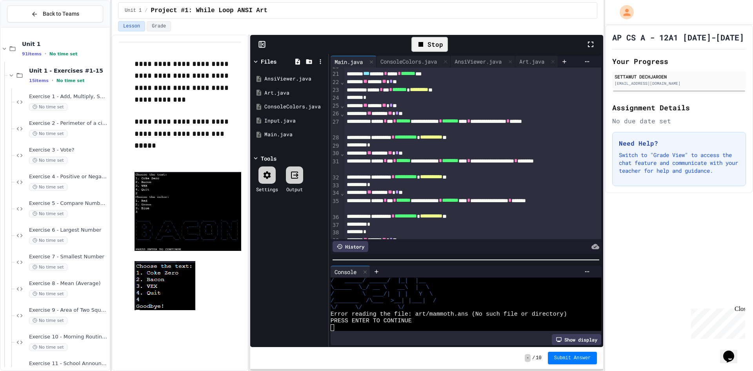
click at [516, 44] on div "Stop" at bounding box center [430, 44] width 312 height 23
click at [514, 41] on div "Stop" at bounding box center [430, 44] width 312 height 23
click at [513, 42] on div "Stop" at bounding box center [430, 44] width 312 height 23
click at [510, 45] on div "Stop" at bounding box center [430, 44] width 312 height 23
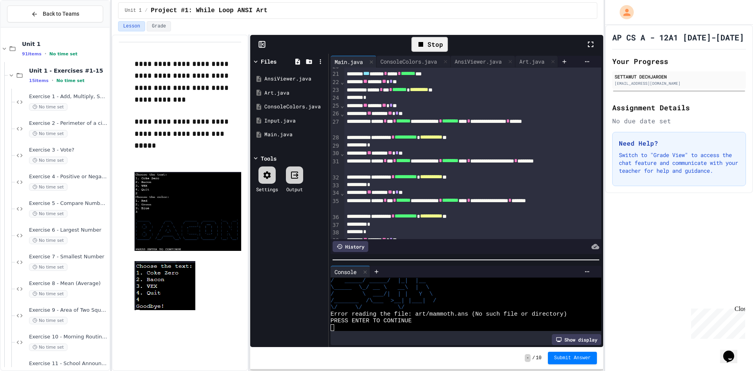
click at [512, 44] on div "Stop" at bounding box center [430, 44] width 312 height 23
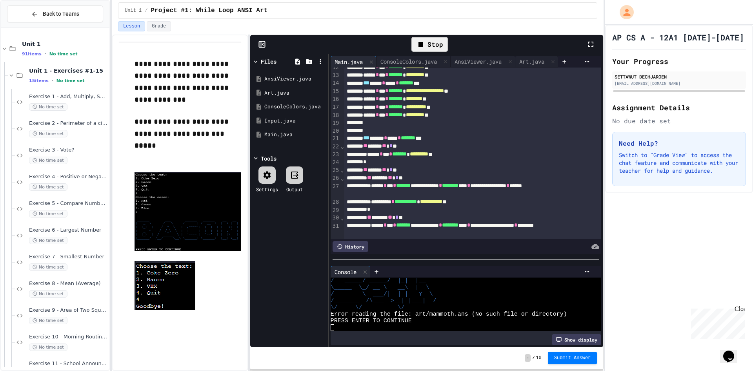
scroll to position [78, 0]
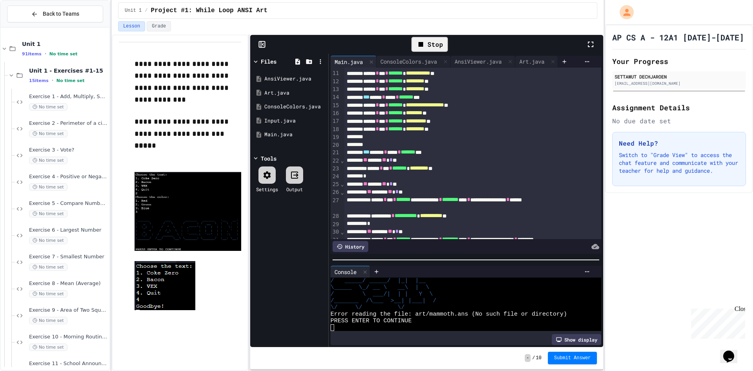
click at [512, 43] on div "Stop" at bounding box center [430, 44] width 312 height 23
drag, startPoint x: 512, startPoint y: 42, endPoint x: 503, endPoint y: 78, distance: 36.6
click at [511, 42] on div "Stop" at bounding box center [430, 44] width 312 height 23
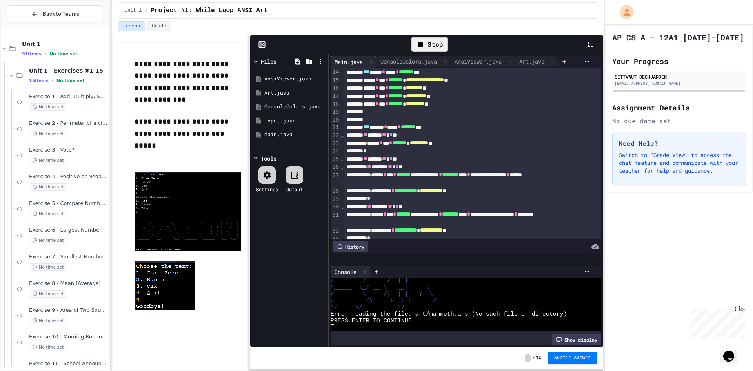
scroll to position [118, 0]
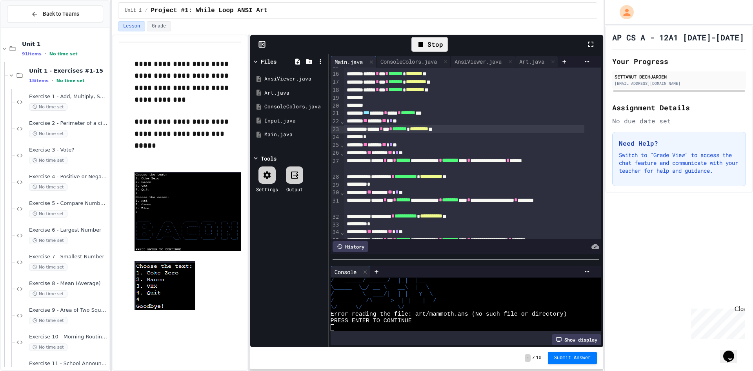
click at [481, 130] on div "****** * *** * ******* * ********* **" at bounding box center [464, 129] width 240 height 8
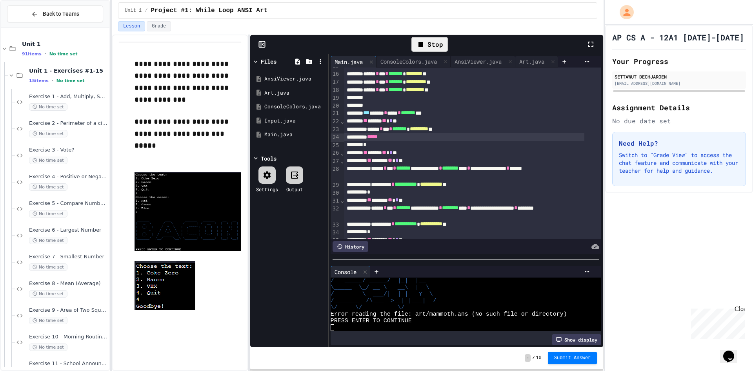
click at [436, 40] on div "Stop" at bounding box center [429, 44] width 36 height 15
click at [444, 47] on div at bounding box center [430, 44] width 312 height 21
click at [430, 44] on icon at bounding box center [429, 44] width 4 height 5
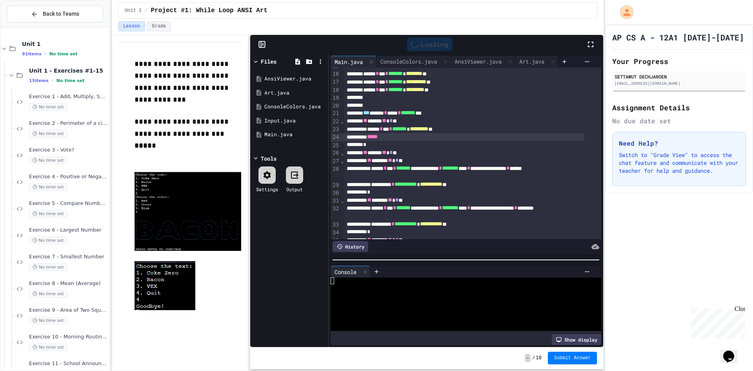
scroll to position [0, 0]
click at [422, 137] on div "*****" at bounding box center [464, 137] width 240 height 8
click at [423, 35] on div "**********" at bounding box center [427, 203] width 354 height 336
click at [424, 36] on div at bounding box center [429, 44] width 27 height 21
click at [425, 40] on icon at bounding box center [428, 44] width 9 height 9
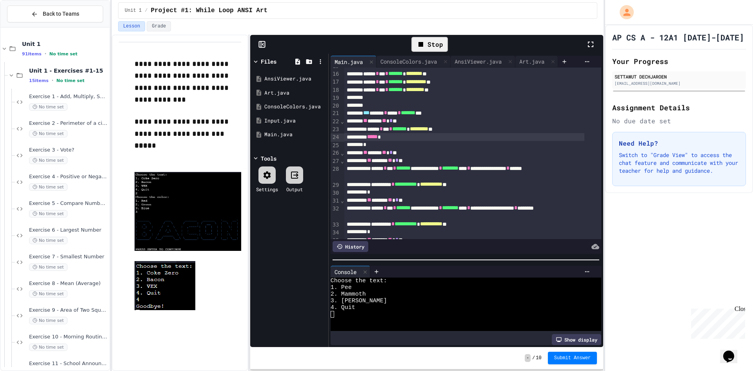
drag, startPoint x: 397, startPoint y: 337, endPoint x: 398, endPoint y: 312, distance: 25.1
click at [397, 334] on div "Show display" at bounding box center [466, 339] width 271 height 11
click at [398, 312] on div at bounding box center [460, 314] width 258 height 7
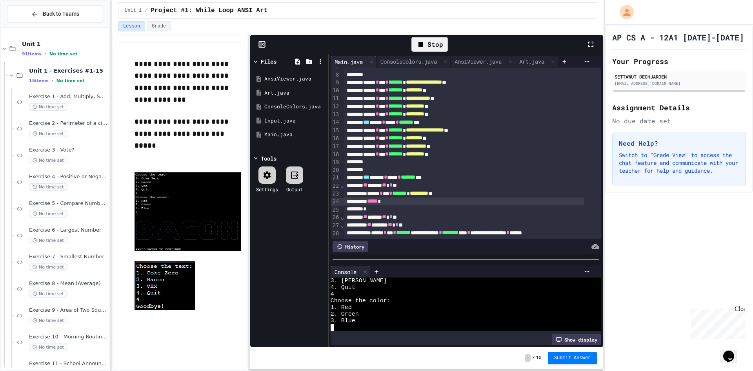
scroll to position [39, 0]
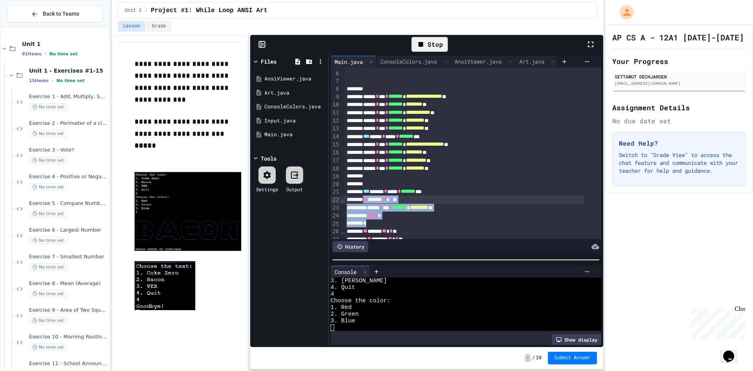
drag, startPoint x: 374, startPoint y: 218, endPoint x: 370, endPoint y: 201, distance: 17.0
click at [370, 201] on div "**********" at bounding box center [472, 376] width 257 height 696
click at [461, 135] on div "*** **** * **** * ******* ***" at bounding box center [464, 137] width 240 height 8
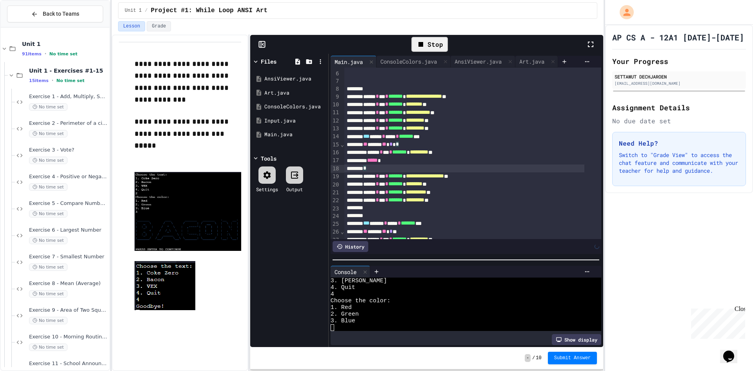
click at [427, 40] on div "Stop" at bounding box center [429, 44] width 36 height 15
click at [432, 43] on icon at bounding box center [428, 44] width 9 height 9
click at [394, 284] on div "1. Pee" at bounding box center [460, 287] width 258 height 7
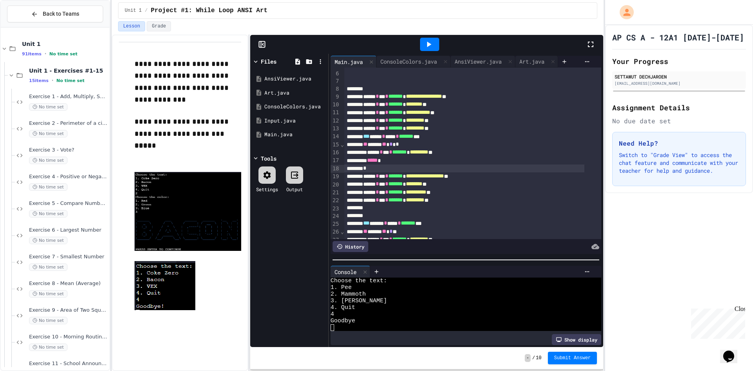
click at [458, 42] on div at bounding box center [430, 44] width 312 height 21
click at [568, 352] on button "Submit Answer" at bounding box center [572, 357] width 49 height 13
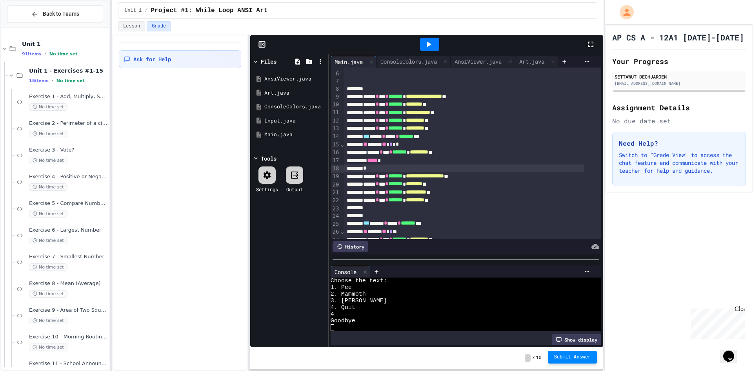
click at [403, 176] on span "*******" at bounding box center [395, 175] width 15 height 5
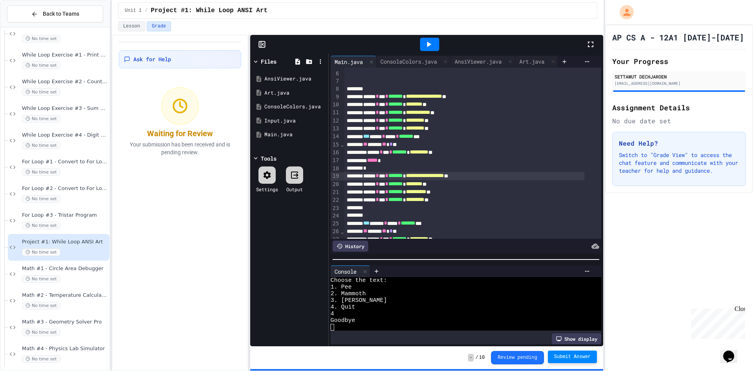
scroll to position [549, 0]
click at [142, 220] on div "Ask for Help Waiting for Review Your submission has been received and is pendin…" at bounding box center [180, 203] width 136 height 336
click at [141, 230] on div "Ask for Help Waiting for Review Your submission has been received and is pendin…" at bounding box center [180, 203] width 136 height 336
click at [149, 229] on div "Ask for Help Waiting for Review Your submission has been received and is pendin…" at bounding box center [180, 203] width 136 height 336
click at [151, 233] on div "Ask for Help Waiting for Review Your submission has been received and is pendin…" at bounding box center [180, 203] width 136 height 336
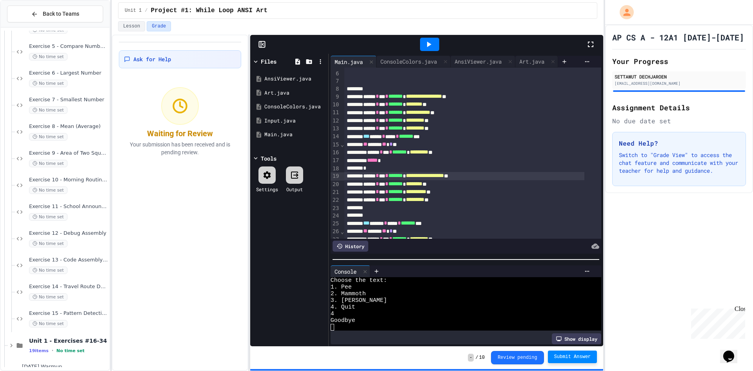
scroll to position [0, 0]
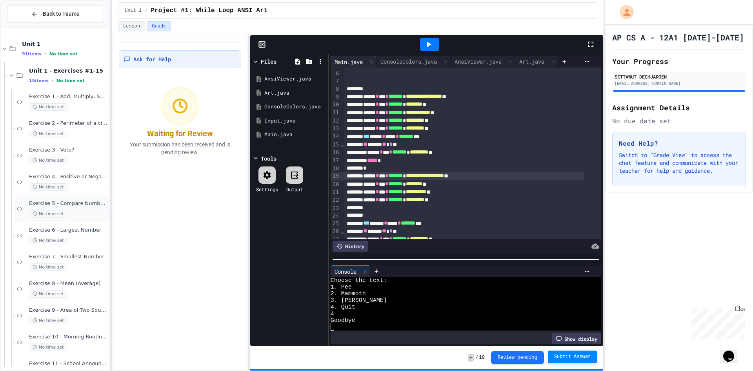
click at [84, 211] on div "No time set" at bounding box center [68, 213] width 79 height 7
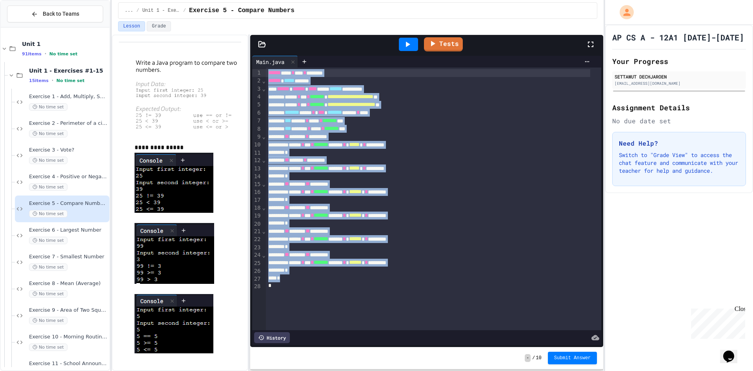
drag, startPoint x: 300, startPoint y: 304, endPoint x: 211, endPoint y: -34, distance: 349.8
click at [211, 0] on html "**********" at bounding box center [376, 185] width 753 height 371
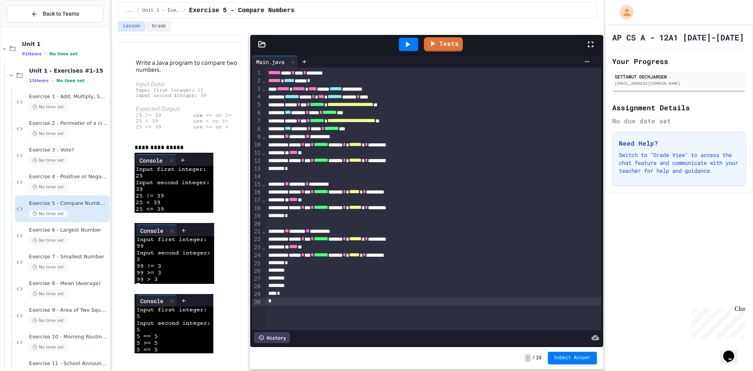
click at [409, 44] on icon at bounding box center [408, 44] width 4 height 5
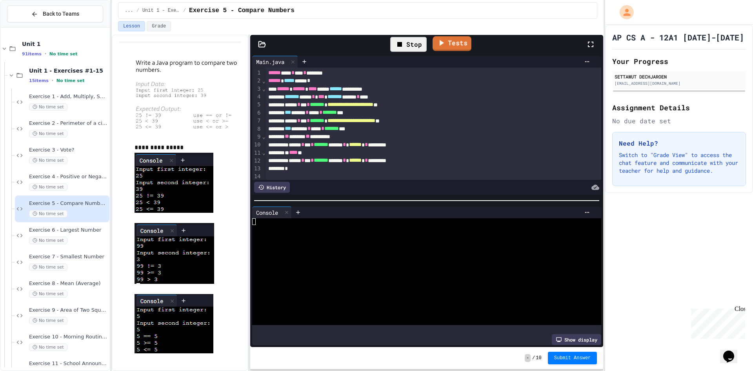
click at [448, 49] on link "Tests" at bounding box center [451, 43] width 39 height 15
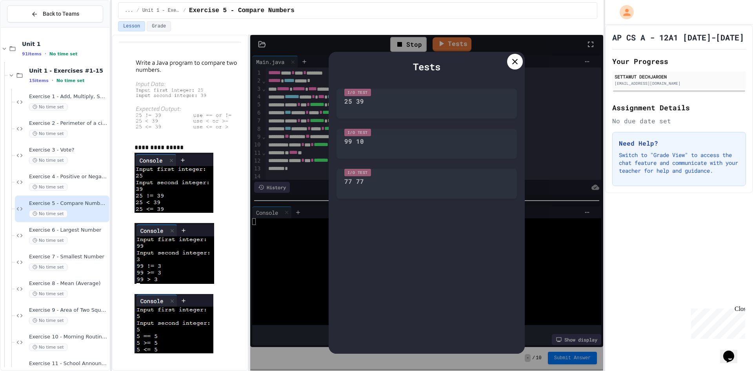
click at [461, 73] on div "Tests" at bounding box center [426, 67] width 180 height 14
click at [467, 68] on div "Tests" at bounding box center [426, 67] width 180 height 14
click at [469, 72] on div "Tests" at bounding box center [426, 67] width 180 height 14
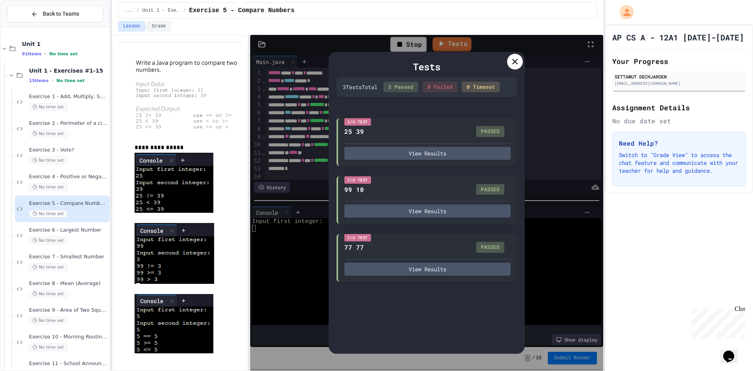
drag, startPoint x: 512, startPoint y: 60, endPoint x: 541, endPoint y: 351, distance: 292.3
click at [512, 64] on icon at bounding box center [514, 61] width 9 height 9
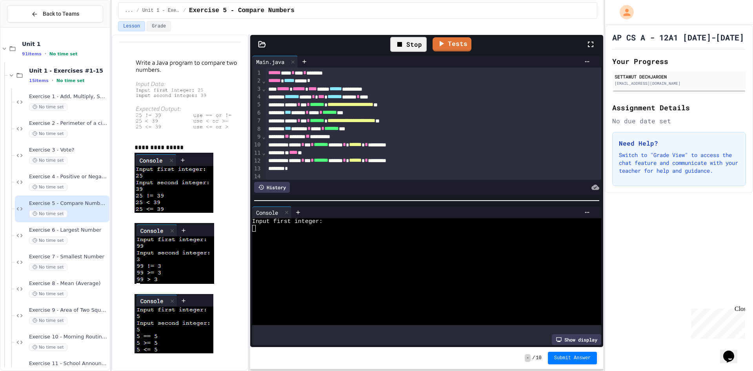
click at [566, 366] on div "- / 10 Submit Answer" at bounding box center [426, 358] width 353 height 22
click at [566, 362] on button "Submit Answer" at bounding box center [572, 357] width 49 height 13
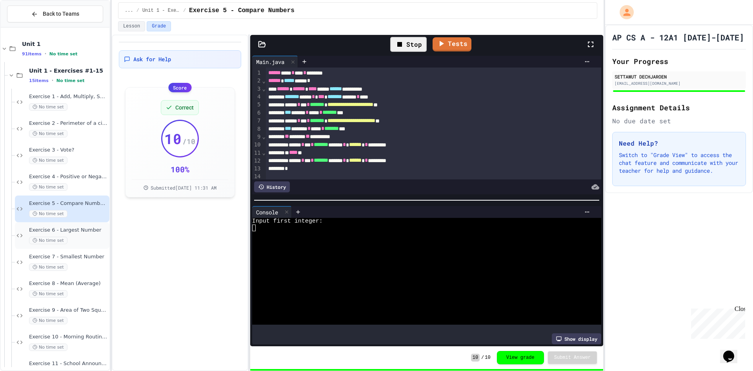
click at [85, 234] on div "Exercise 6 - Largest Number No time set" at bounding box center [68, 235] width 79 height 17
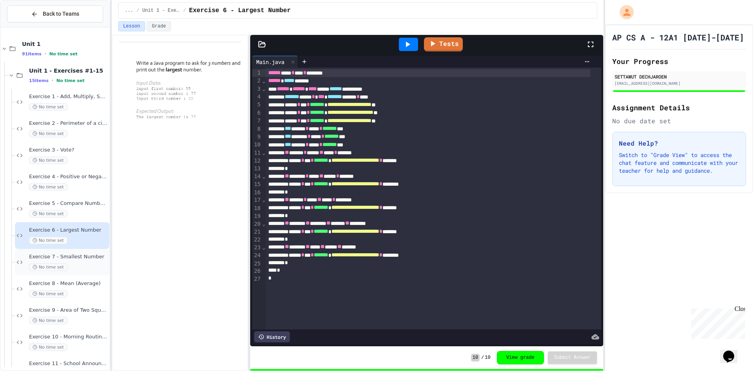
scroll to position [78, 0]
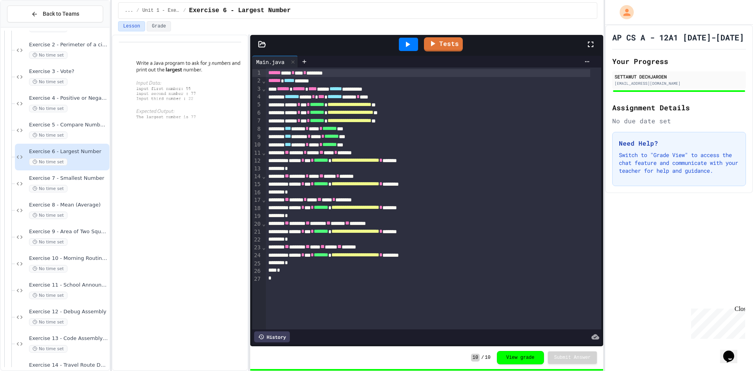
drag, startPoint x: 209, startPoint y: 70, endPoint x: 191, endPoint y: 64, distance: 18.5
click at [191, 64] on img at bounding box center [187, 90] width 107 height 64
click at [528, 10] on div "... / Unit 1 - Exercises #1-15 / Exercise 6 - Largest Number" at bounding box center [358, 10] width 466 height 9
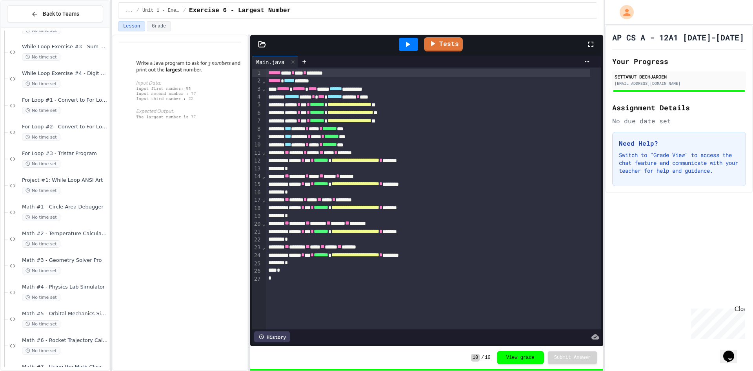
scroll to position [706, 0]
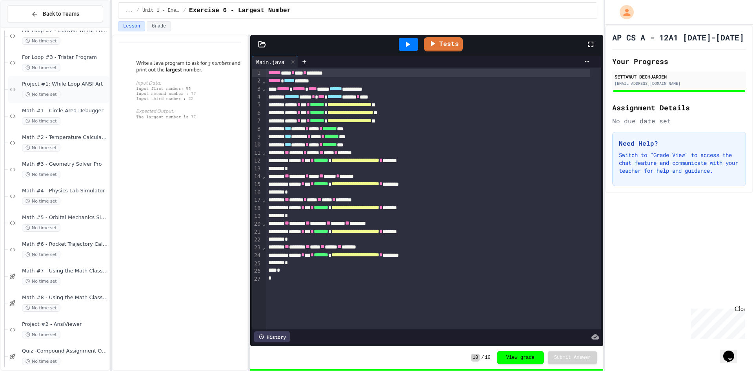
click at [79, 87] on span "Project #1: While Loop ANSI Art" at bounding box center [65, 84] width 86 height 7
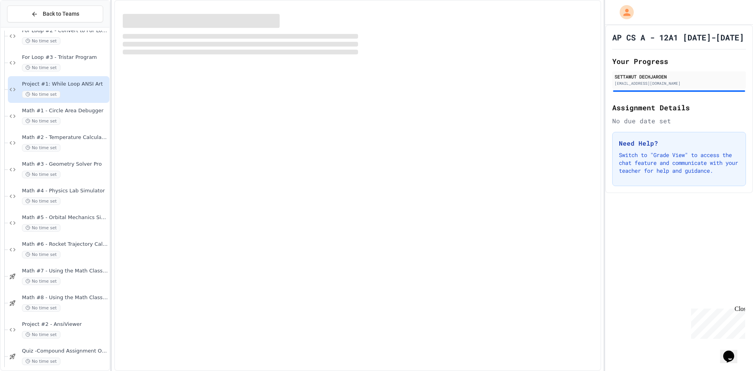
drag, startPoint x: 727, startPoint y: 11, endPoint x: 715, endPoint y: 22, distance: 16.6
click at [725, 13] on div at bounding box center [679, 12] width 148 height 25
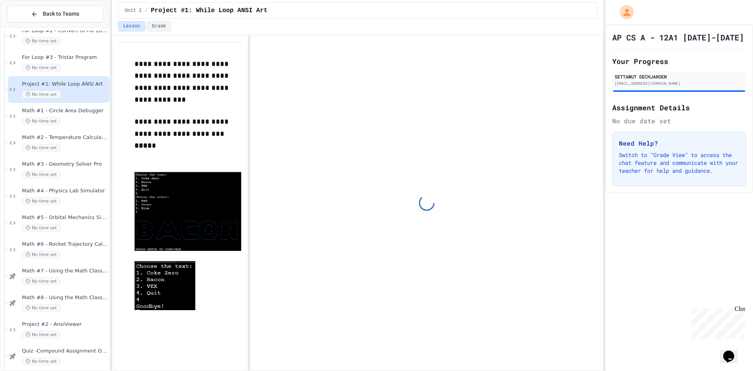
click at [710, 17] on div at bounding box center [679, 12] width 148 height 25
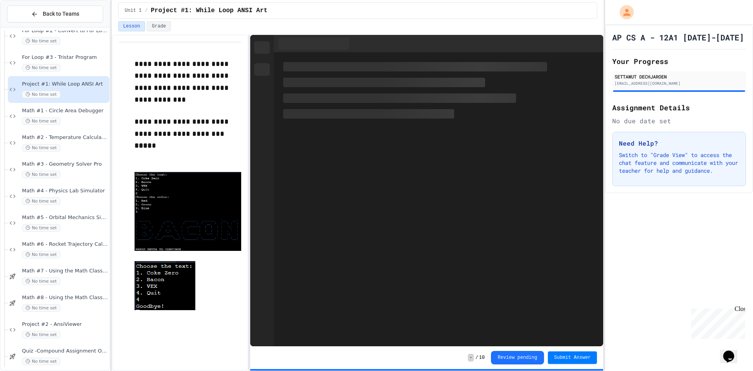
click at [711, 18] on div at bounding box center [679, 12] width 148 height 25
click at [712, 17] on div at bounding box center [679, 12] width 148 height 25
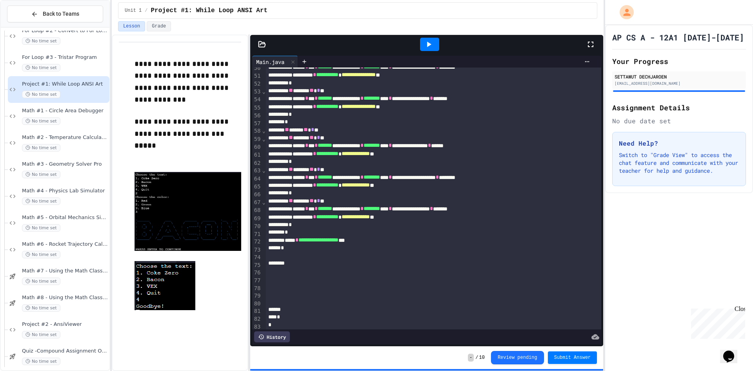
scroll to position [407, 0]
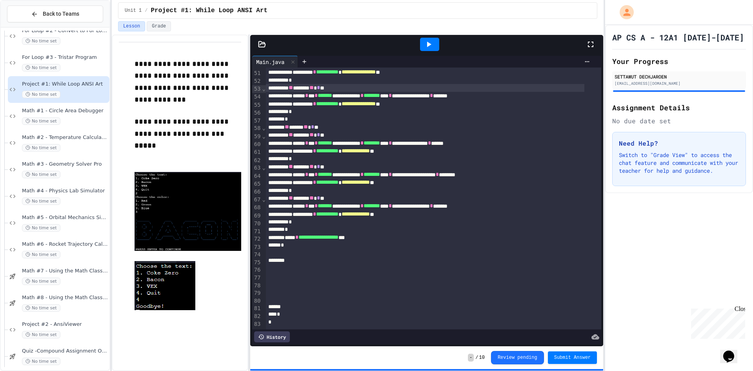
click at [291, 84] on div "** ****** ** * **" at bounding box center [425, 88] width 319 height 8
drag, startPoint x: 429, startPoint y: 189, endPoint x: 432, endPoint y: 192, distance: 4.4
click at [430, 194] on div "** ****** ** * **" at bounding box center [425, 198] width 319 height 8
click at [456, 233] on div "**********" at bounding box center [425, 237] width 319 height 8
click at [447, 210] on div "**********" at bounding box center [425, 214] width 319 height 8
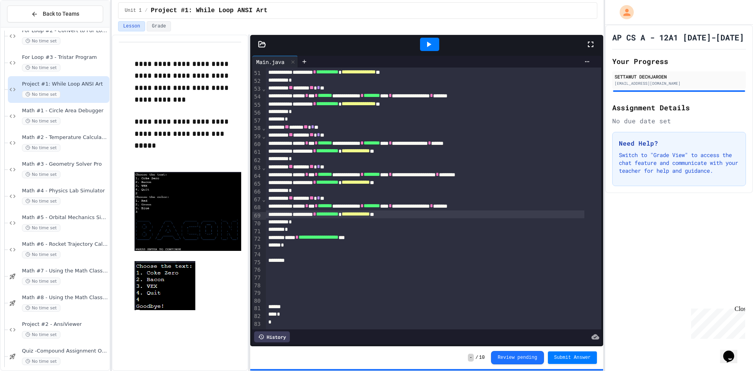
click at [448, 218] on div "*" at bounding box center [425, 222] width 319 height 8
click at [456, 225] on div "*" at bounding box center [425, 229] width 319 height 8
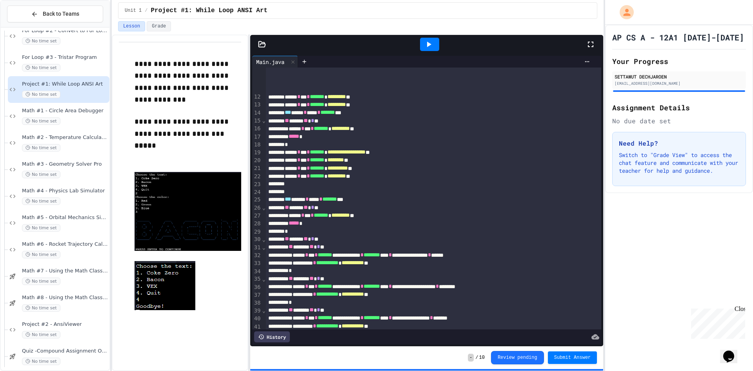
scroll to position [0, 0]
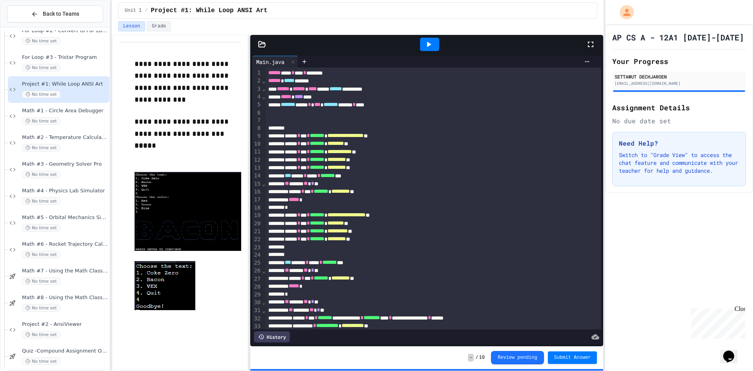
click at [409, 109] on div at bounding box center [433, 113] width 335 height 8
click at [261, 43] on icon at bounding box center [262, 44] width 8 height 8
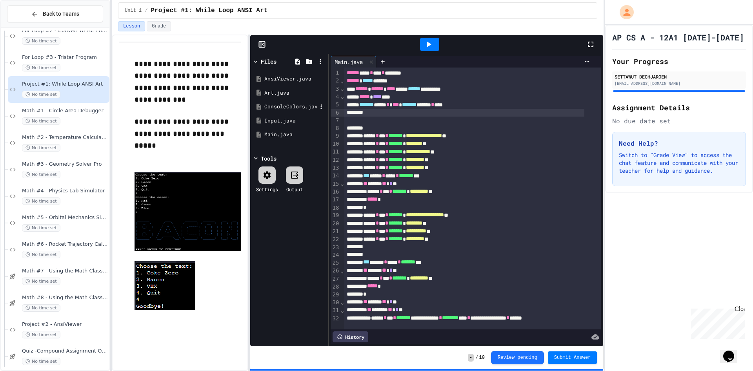
click at [281, 103] on div "ConsoleColors.java" at bounding box center [290, 107] width 53 height 8
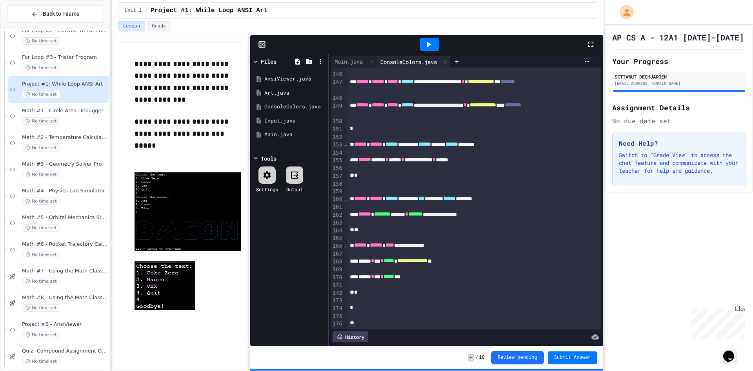
scroll to position [1175, 0]
click at [351, 59] on div "Main.java" at bounding box center [349, 61] width 36 height 8
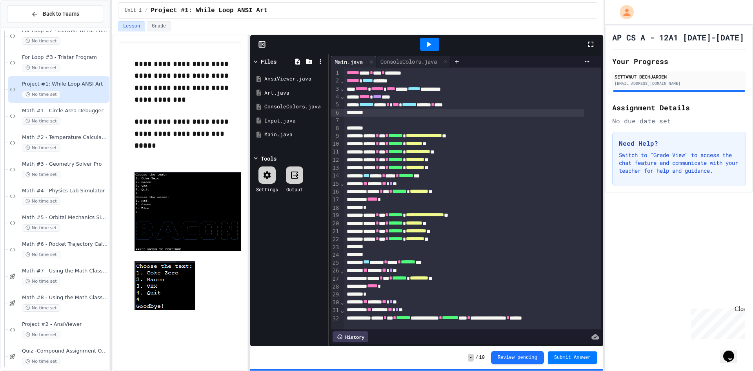
click at [400, 113] on div at bounding box center [464, 113] width 240 height 8
drag, startPoint x: 400, startPoint y: 62, endPoint x: 394, endPoint y: 62, distance: 6.3
click at [398, 61] on div "ConsoleColors.java" at bounding box center [408, 61] width 64 height 8
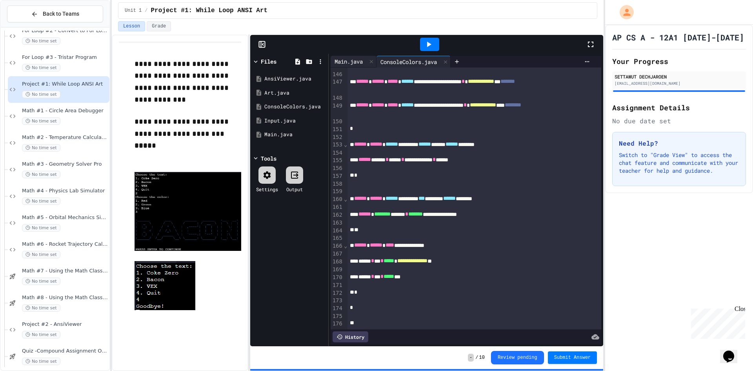
click at [350, 63] on div "Main.java" at bounding box center [349, 61] width 36 height 8
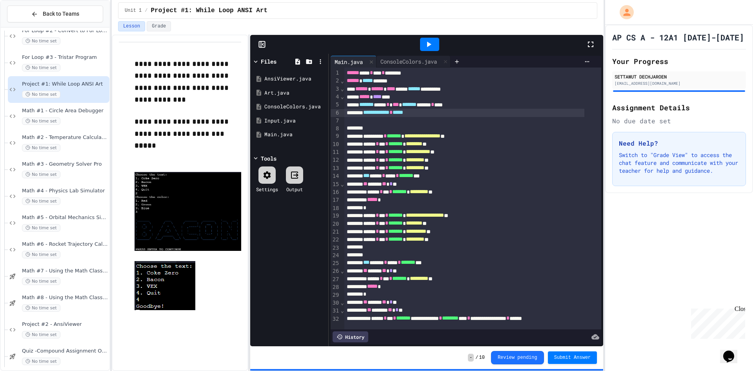
click at [449, 112] on div "**********" at bounding box center [464, 113] width 240 height 8
click at [441, 44] on div at bounding box center [429, 44] width 27 height 21
click at [436, 44] on div at bounding box center [429, 44] width 19 height 13
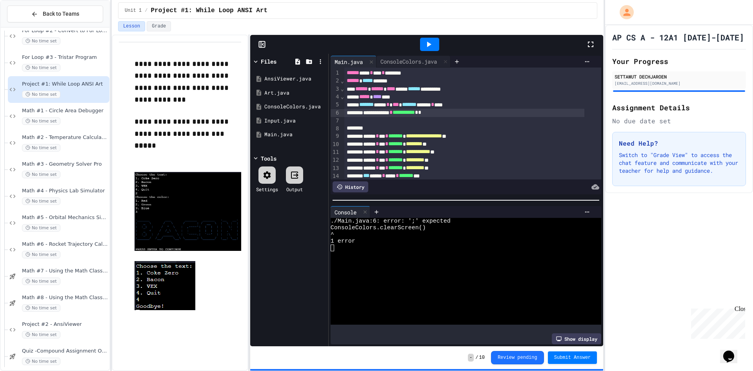
click at [472, 114] on div "**********" at bounding box center [464, 113] width 240 height 8
click at [430, 40] on icon at bounding box center [428, 44] width 9 height 9
click at [438, 258] on div at bounding box center [460, 261] width 258 height 7
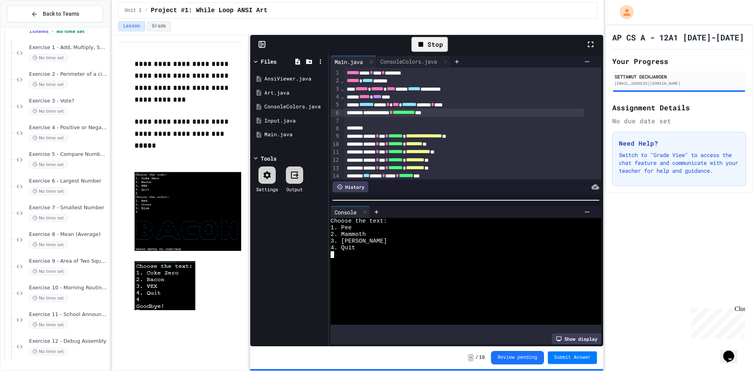
scroll to position [0, 0]
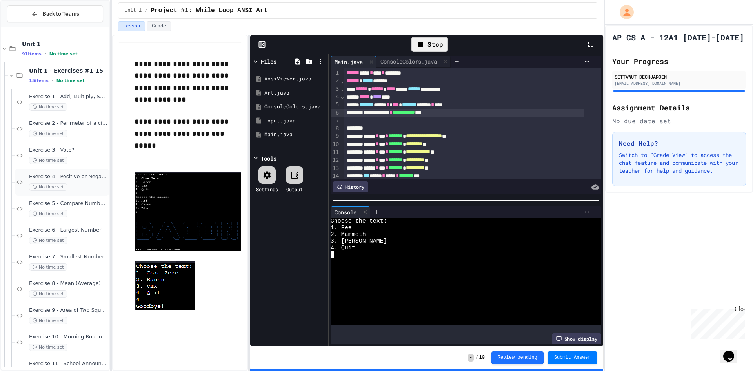
click at [72, 174] on span "Exercise 4 - Positive or Negative?" at bounding box center [68, 176] width 79 height 7
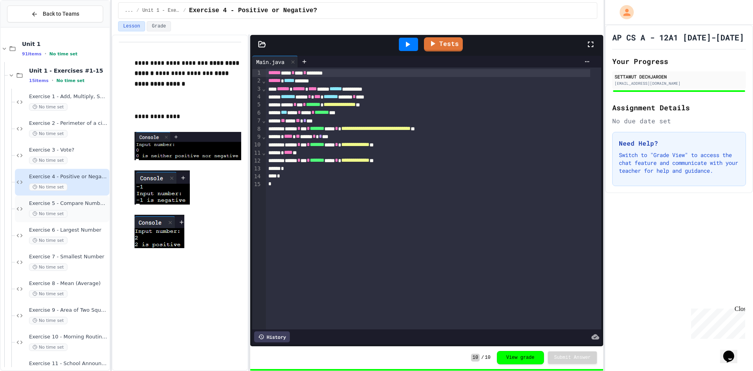
click at [70, 212] on div "No time set" at bounding box center [68, 213] width 79 height 7
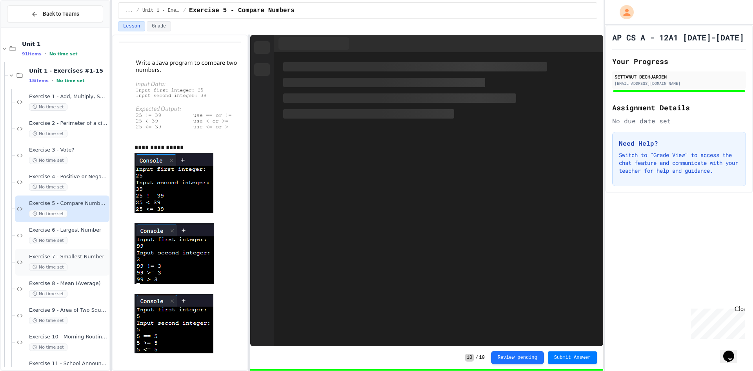
click at [103, 254] on div "Exercise 7 - Smallest Number No time set" at bounding box center [62, 262] width 94 height 27
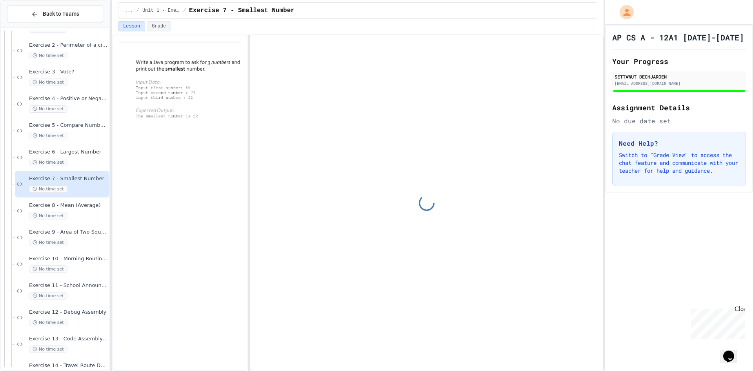
scroll to position [78, 0]
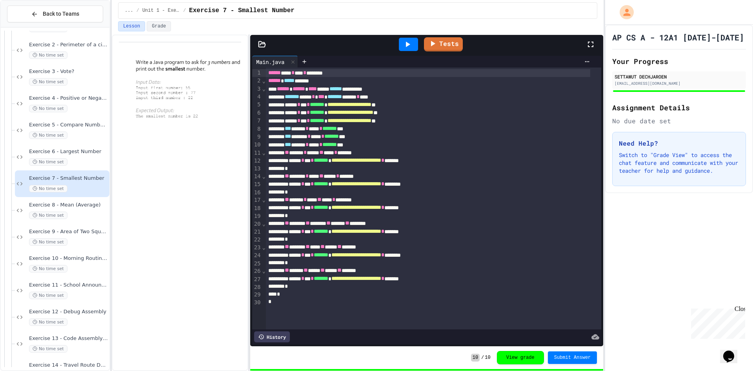
click at [72, 206] on span "Exercise 8 - Mean (Average)" at bounding box center [68, 205] width 79 height 7
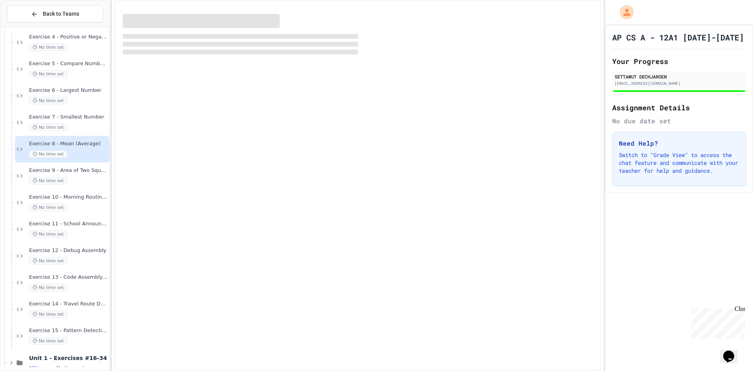
scroll to position [157, 0]
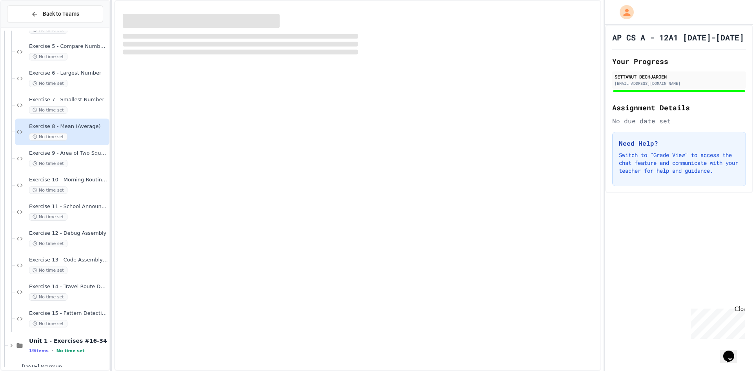
click at [682, 11] on div at bounding box center [679, 12] width 148 height 25
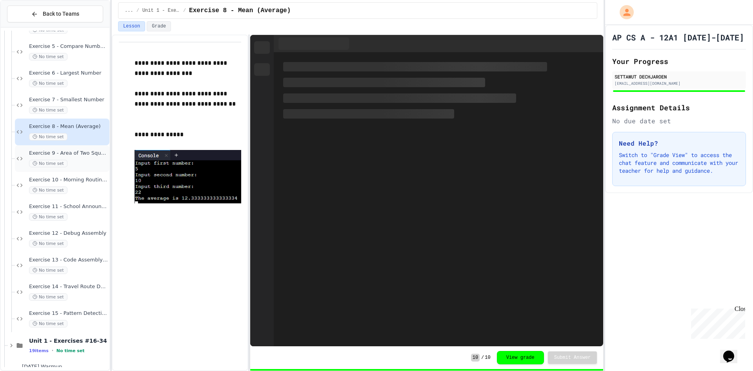
click at [76, 148] on div "Exercise 9 - Area of Two Squares No time set" at bounding box center [62, 158] width 94 height 27
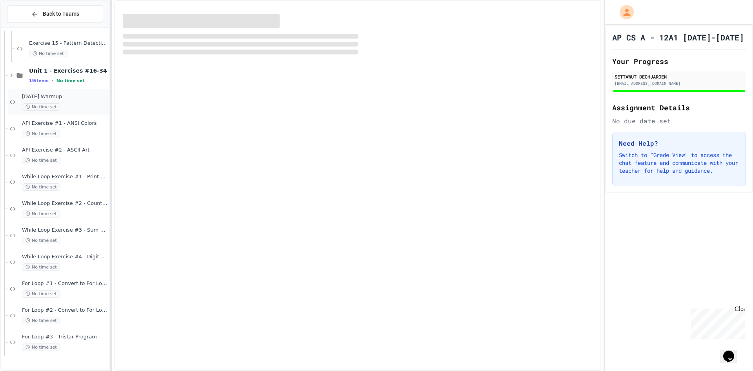
scroll to position [431, 0]
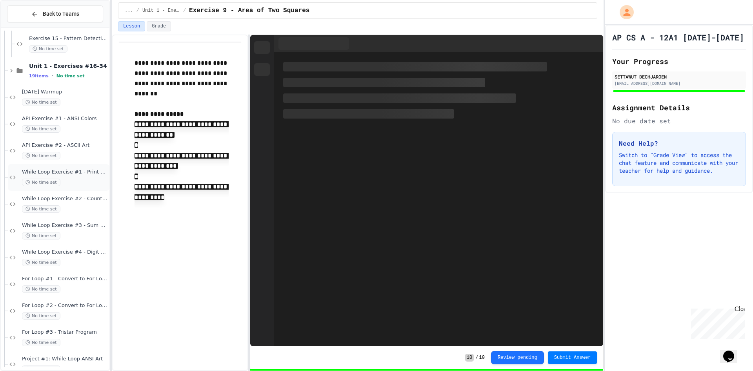
click at [82, 176] on div "While Loop Exercise #1 - Print all numbers No time set" at bounding box center [65, 177] width 86 height 17
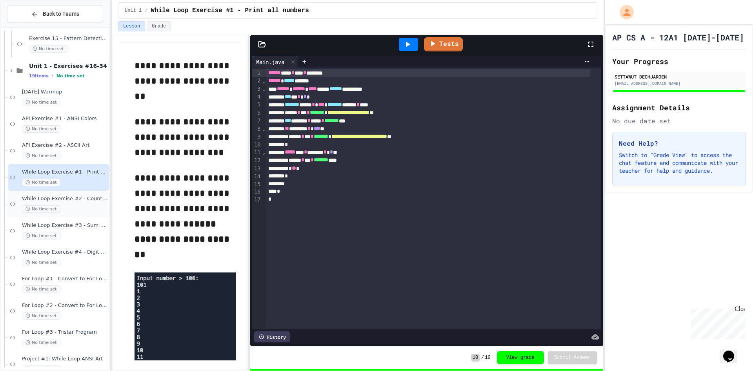
click at [89, 201] on span "While Loop Exercise #2 - Countdown" at bounding box center [65, 198] width 86 height 7
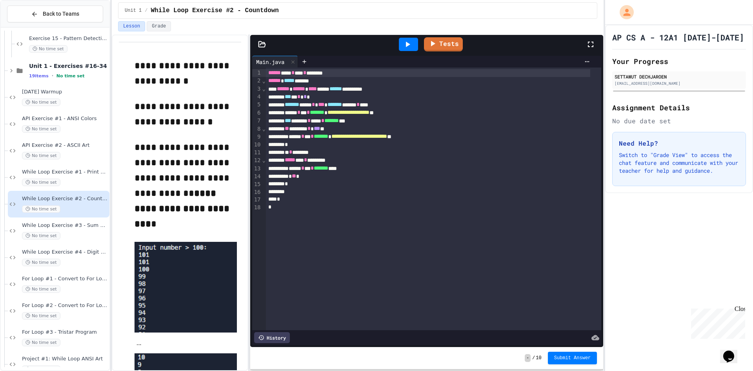
drag, startPoint x: 206, startPoint y: 135, endPoint x: 359, endPoint y: 44, distance: 178.3
click at [206, 134] on p at bounding box center [187, 134] width 107 height 10
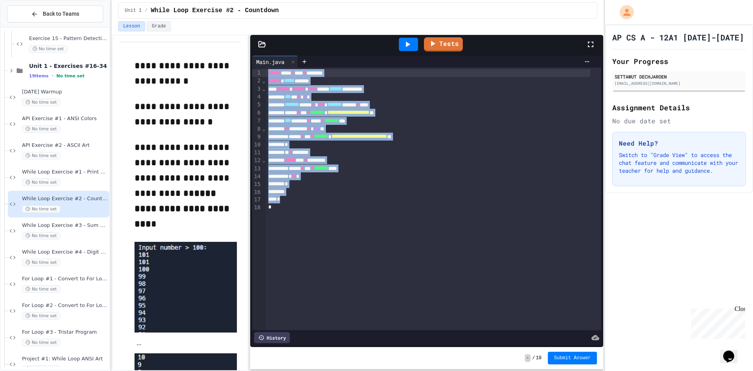
drag, startPoint x: 342, startPoint y: 226, endPoint x: 209, endPoint y: -15, distance: 275.3
click at [209, 0] on html "**********" at bounding box center [376, 185] width 753 height 371
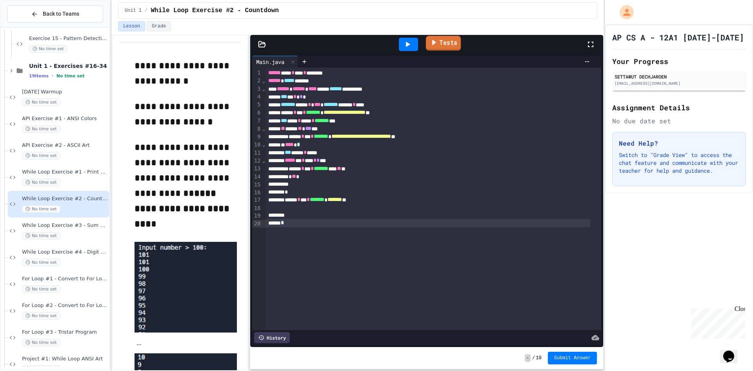
click at [436, 46] on icon at bounding box center [433, 42] width 9 height 10
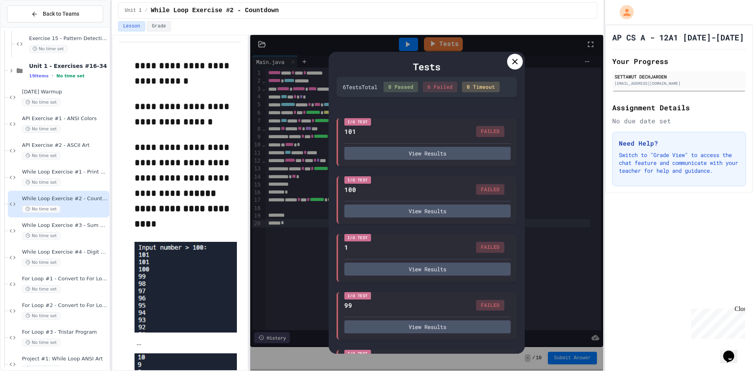
drag, startPoint x: 516, startPoint y: 62, endPoint x: 517, endPoint y: 73, distance: 10.6
click at [516, 62] on icon at bounding box center [514, 61] width 9 height 9
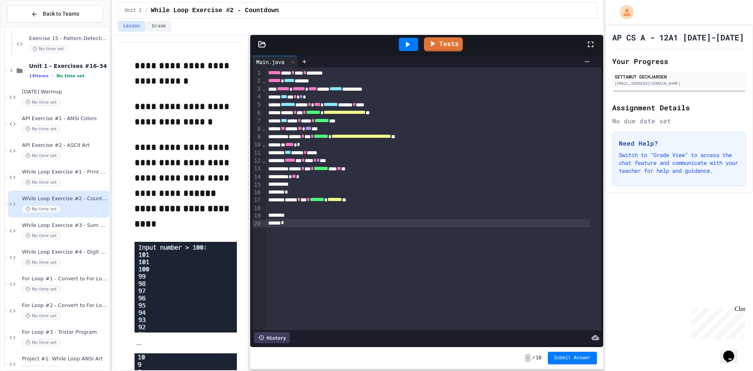
scroll to position [510, 0]
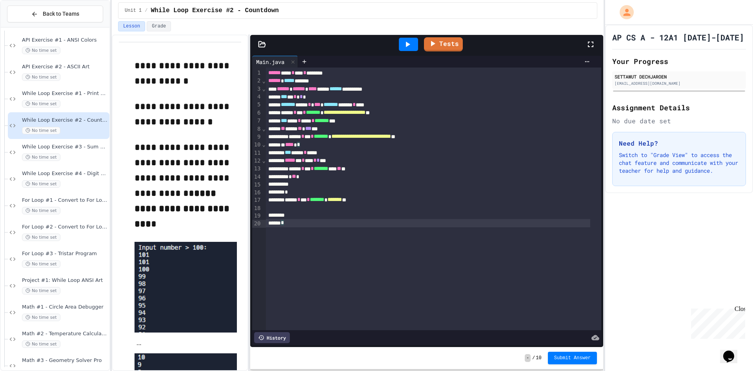
click at [314, 239] on div "**********" at bounding box center [433, 198] width 335 height 262
drag, startPoint x: 263, startPoint y: 235, endPoint x: 280, endPoint y: 234, distance: 16.9
click at [264, 235] on div at bounding box center [264, 231] width 4 height 8
click at [280, 231] on span "*" at bounding box center [278, 229] width 3 height 5
click at [325, 79] on div "****** ***** ******" at bounding box center [428, 81] width 325 height 8
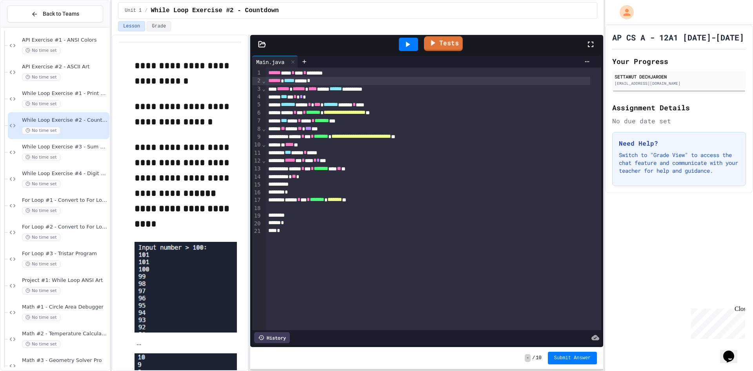
click at [440, 42] on link "Tests" at bounding box center [443, 43] width 39 height 15
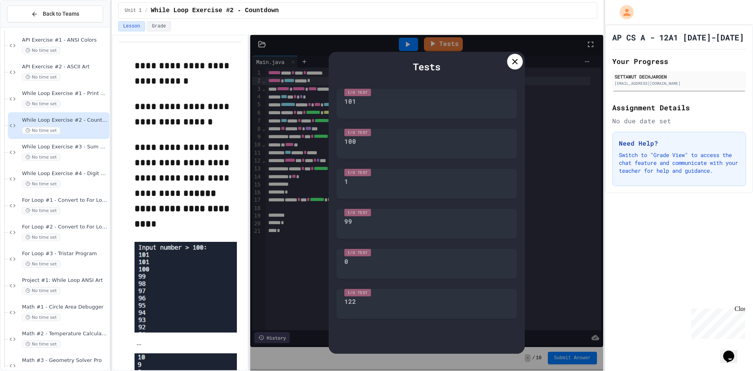
click at [477, 70] on div "Tests" at bounding box center [426, 67] width 180 height 14
drag, startPoint x: 434, startPoint y: 69, endPoint x: 437, endPoint y: 72, distance: 4.2
click at [434, 68] on div "Tests" at bounding box center [426, 67] width 180 height 14
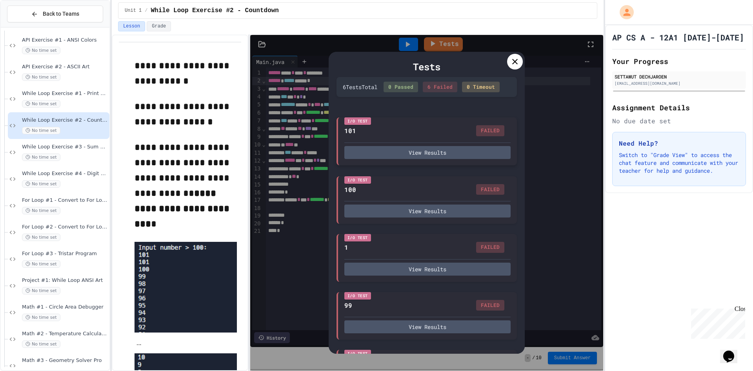
click at [456, 165] on div "I/O Test 101 FAILED View Results" at bounding box center [426, 141] width 180 height 48
click at [454, 159] on button "View Results" at bounding box center [427, 152] width 166 height 13
click at [515, 58] on div at bounding box center [515, 62] width 16 height 16
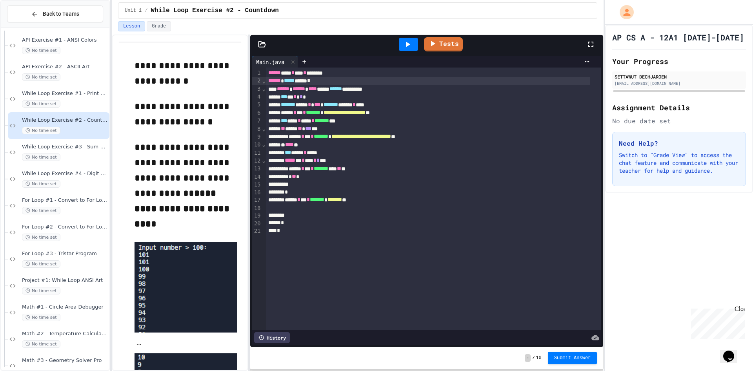
click at [297, 234] on div "*" at bounding box center [428, 231] width 325 height 8
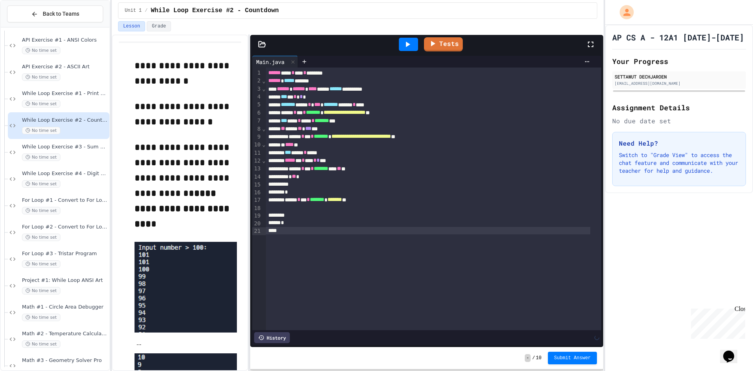
click at [413, 43] on div at bounding box center [408, 44] width 19 height 13
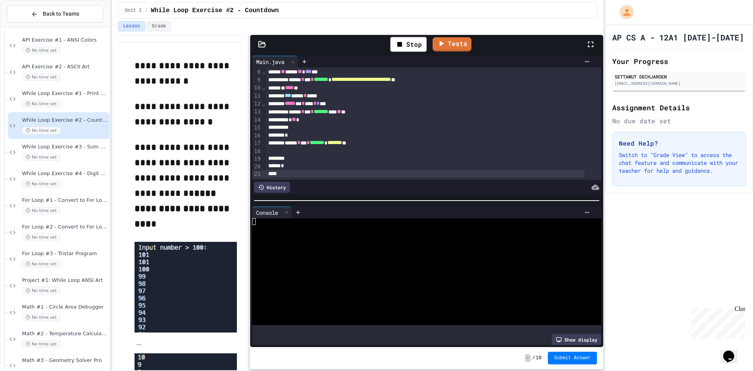
scroll to position [66, 0]
click at [507, 41] on div "Stop Tests" at bounding box center [430, 44] width 312 height 23
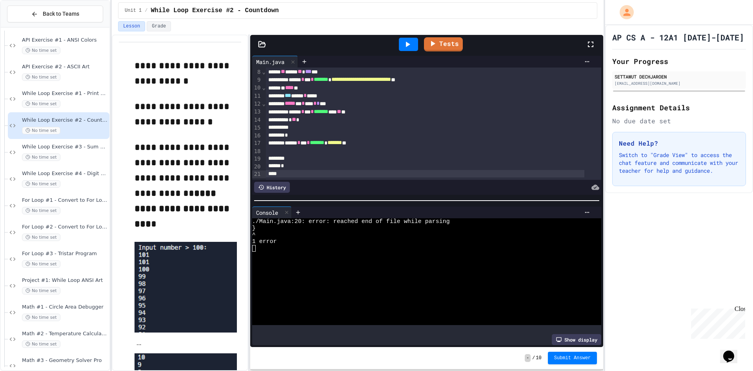
click at [307, 162] on div "*" at bounding box center [425, 166] width 319 height 8
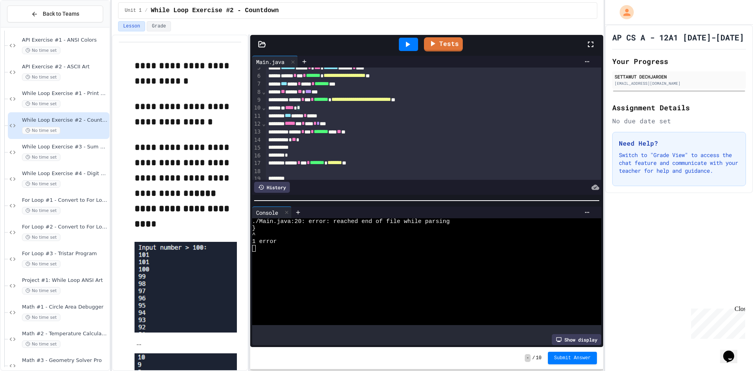
scroll to position [0, 0]
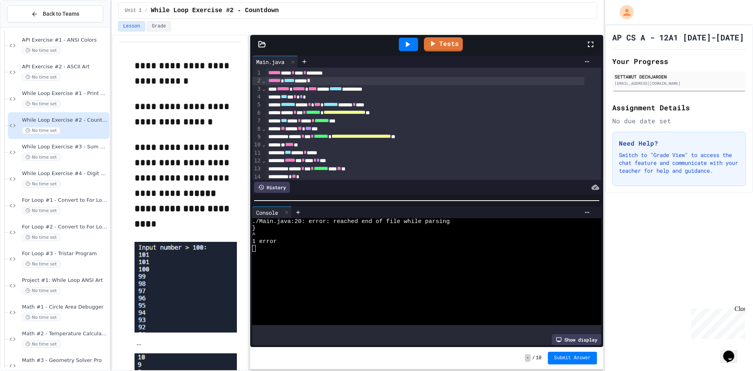
click at [321, 82] on div "****** ***** **** *" at bounding box center [425, 81] width 319 height 8
click at [310, 82] on span "*" at bounding box center [308, 80] width 3 height 5
click at [325, 80] on div "****** ***** **** *" at bounding box center [425, 81] width 319 height 8
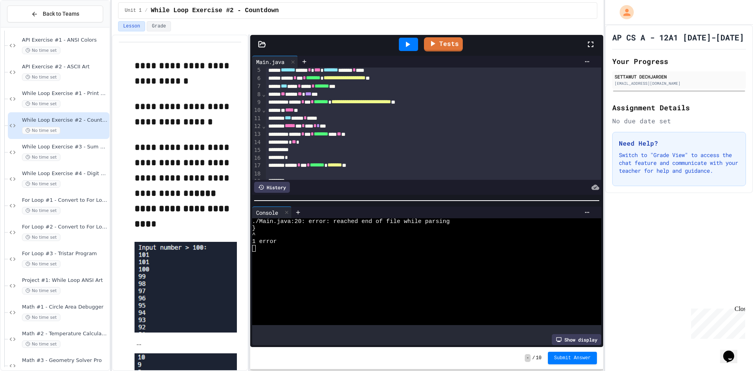
scroll to position [66, 0]
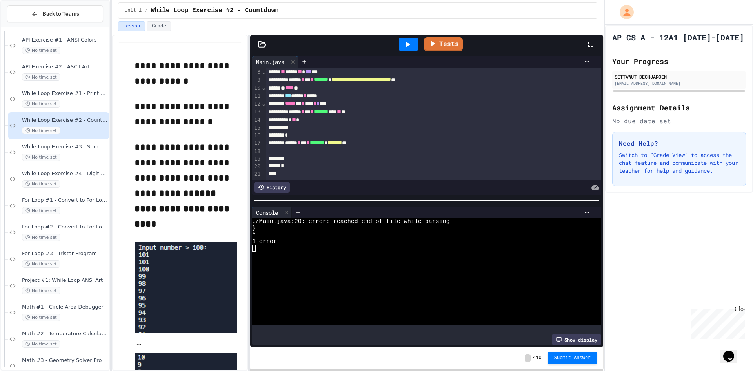
click at [311, 170] on div at bounding box center [425, 174] width 319 height 8
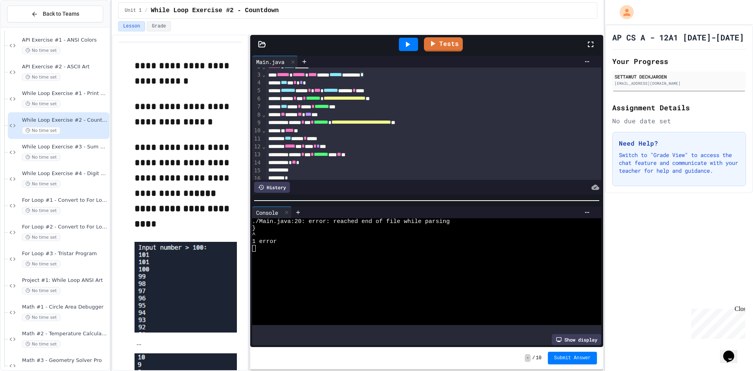
scroll to position [0, 0]
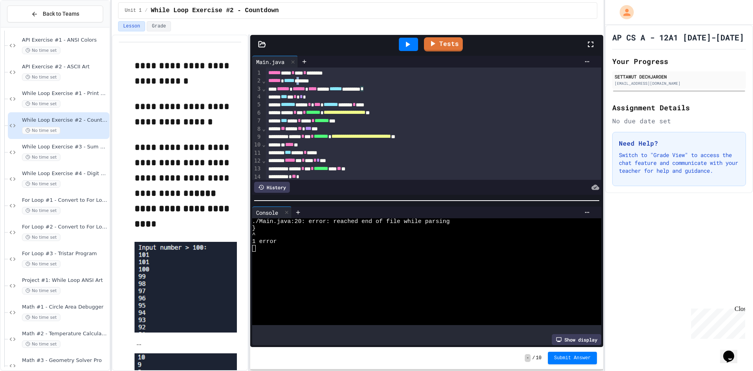
drag, startPoint x: 307, startPoint y: 79, endPoint x: 320, endPoint y: 83, distance: 13.3
click at [311, 81] on div "****** ***** ******" at bounding box center [425, 81] width 319 height 8
click at [326, 82] on div "****** ***** ******" at bounding box center [425, 81] width 319 height 8
click at [268, 83] on span "******" at bounding box center [274, 80] width 13 height 5
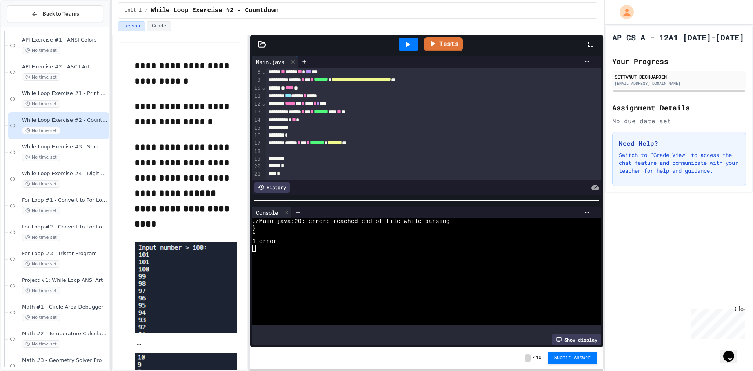
scroll to position [66, 0]
click at [280, 169] on div "*" at bounding box center [425, 173] width 319 height 8
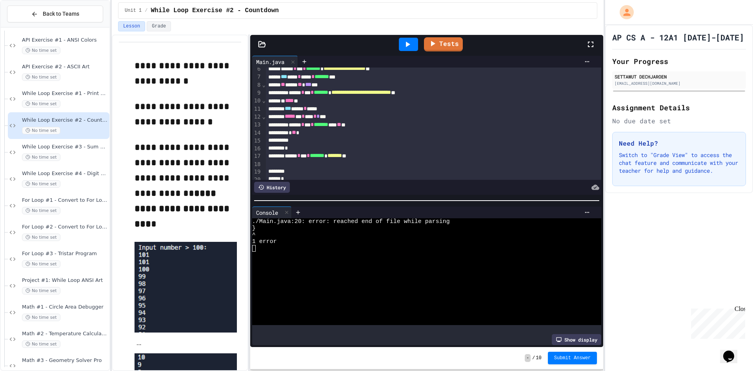
scroll to position [0, 0]
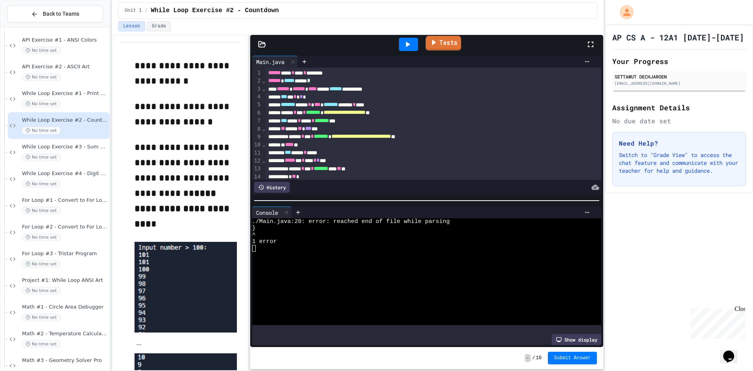
click at [437, 47] on icon at bounding box center [433, 42] width 9 height 10
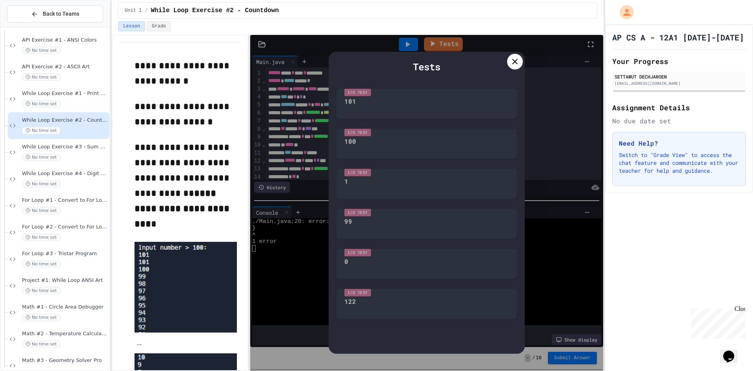
click at [415, 86] on div "I/O Test 101" at bounding box center [426, 102] width 180 height 34
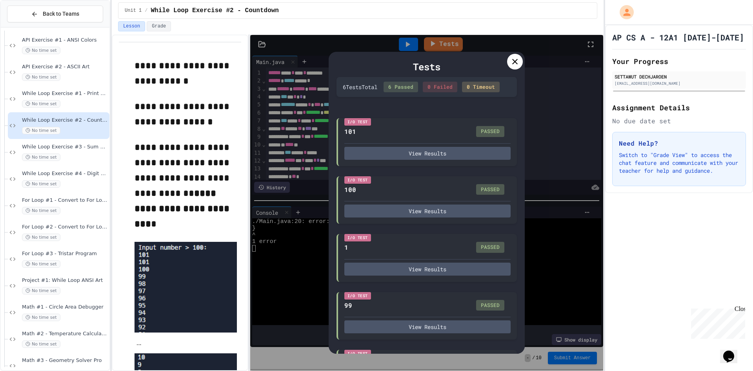
click at [518, 57] on icon at bounding box center [514, 61] width 9 height 9
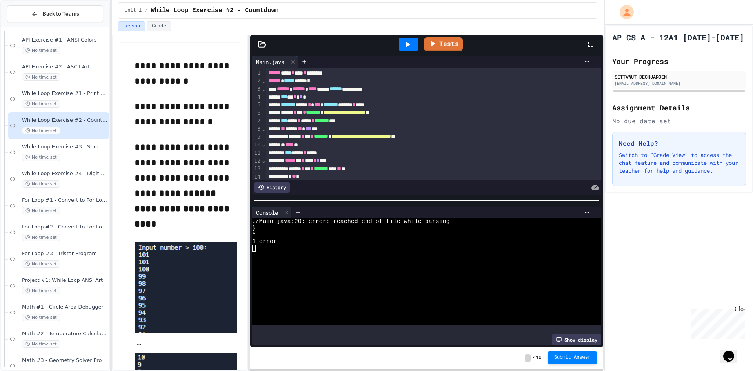
click at [575, 358] on span "Submit Answer" at bounding box center [572, 357] width 37 height 6
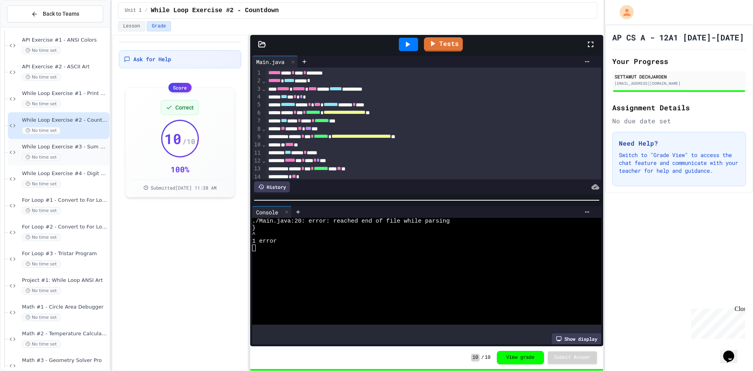
click at [70, 151] on div "While Loop Exercise #3 - Sum Until Zero No time set" at bounding box center [65, 151] width 86 height 17
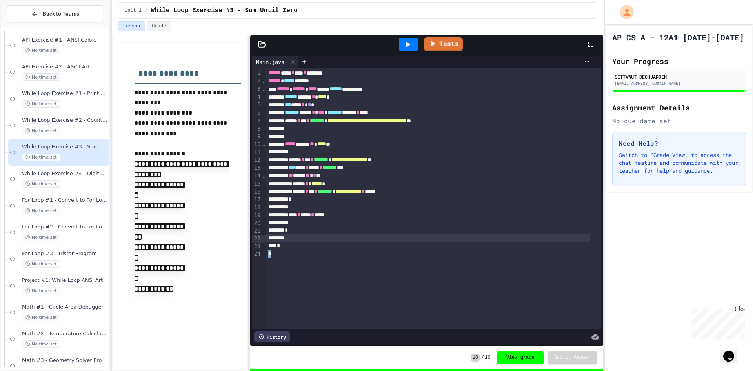
drag, startPoint x: 302, startPoint y: 258, endPoint x: 409, endPoint y: 244, distance: 108.0
click at [409, 243] on div "**********" at bounding box center [433, 198] width 335 height 262
drag, startPoint x: 420, startPoint y: 272, endPoint x: 75, endPoint y: 164, distance: 361.5
click at [414, 271] on div "**********" at bounding box center [433, 198] width 335 height 262
click at [59, 189] on div "While Loop Exercise #4 - Digit Counter No time set" at bounding box center [59, 178] width 102 height 27
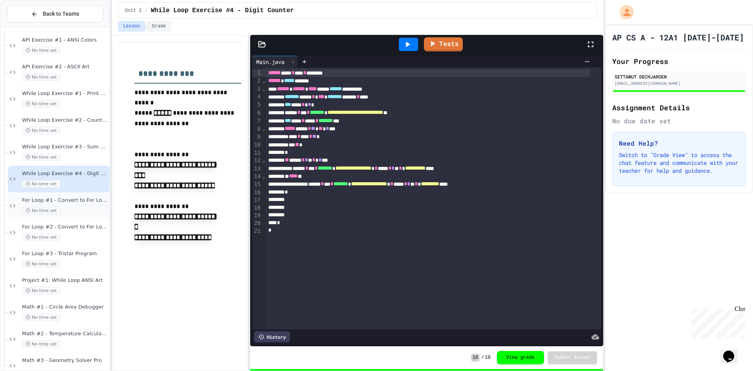
click at [74, 199] on span "For Loop #1 - Convert to For Loop" at bounding box center [65, 200] width 86 height 7
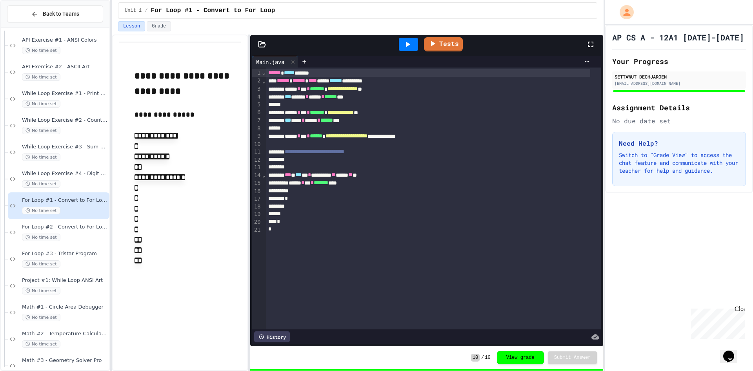
scroll to position [470, 0]
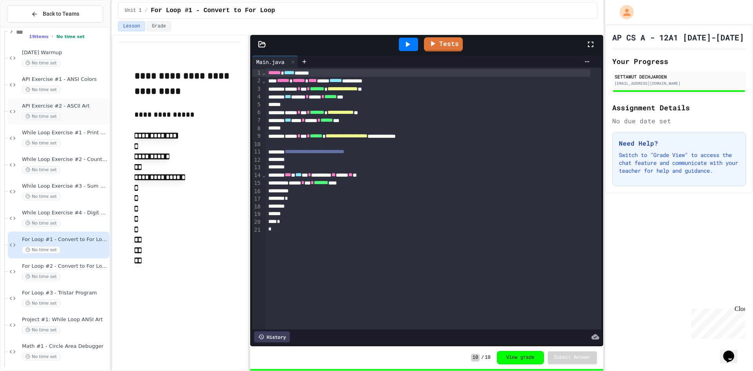
click at [83, 114] on div "No time set" at bounding box center [65, 116] width 86 height 7
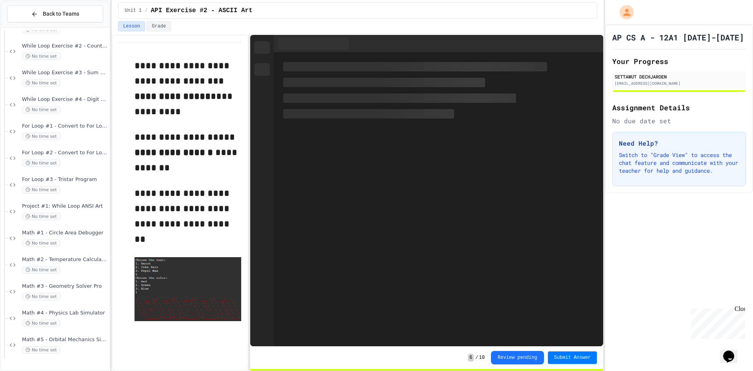
scroll to position [588, 0]
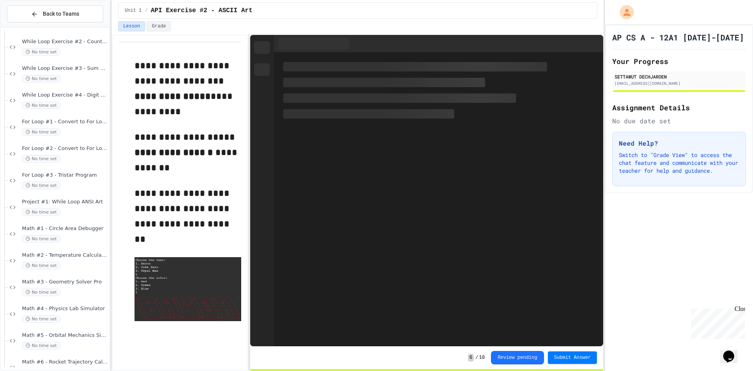
click at [200, 188] on span "**********" at bounding box center [182, 215] width 97 height 55
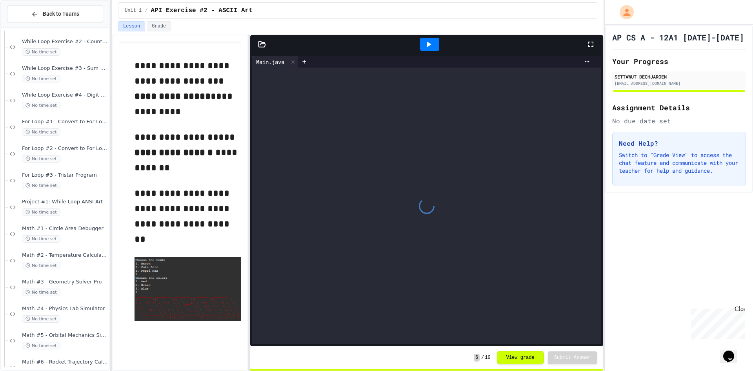
click at [188, 191] on p "**********" at bounding box center [187, 215] width 107 height 61
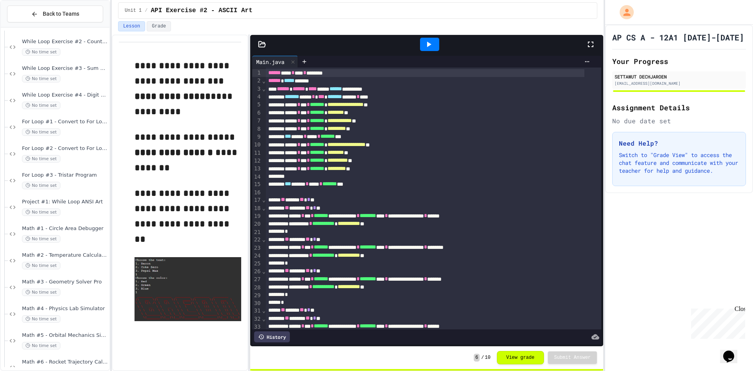
click at [222, 188] on span "**********" at bounding box center [182, 215] width 97 height 55
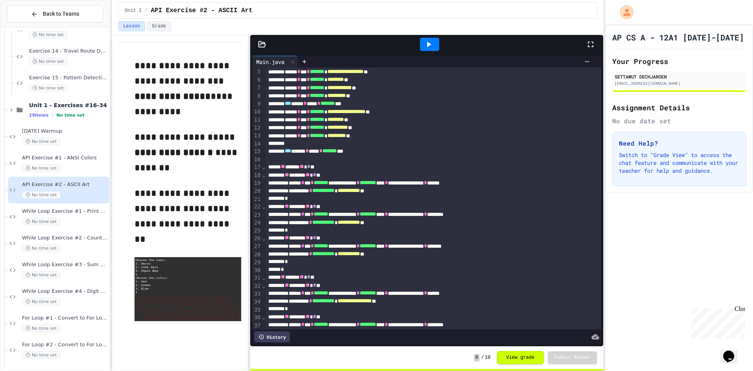
scroll to position [78, 0]
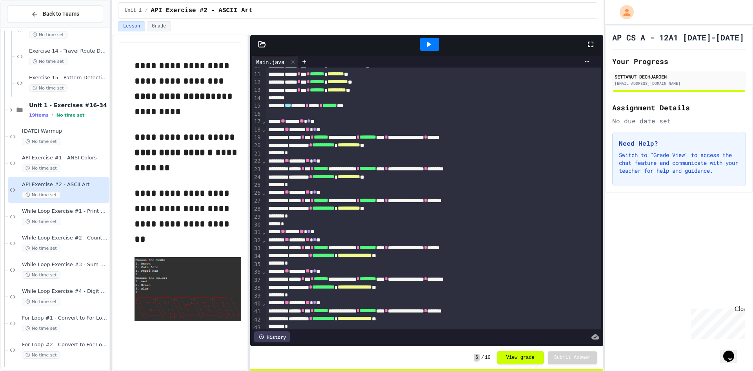
click at [186, 175] on p at bounding box center [187, 180] width 107 height 10
click at [443, 169] on div "**********" at bounding box center [425, 169] width 319 height 8
click at [445, 171] on div "**********" at bounding box center [425, 169] width 319 height 8
click at [446, 199] on div "**********" at bounding box center [425, 200] width 319 height 8
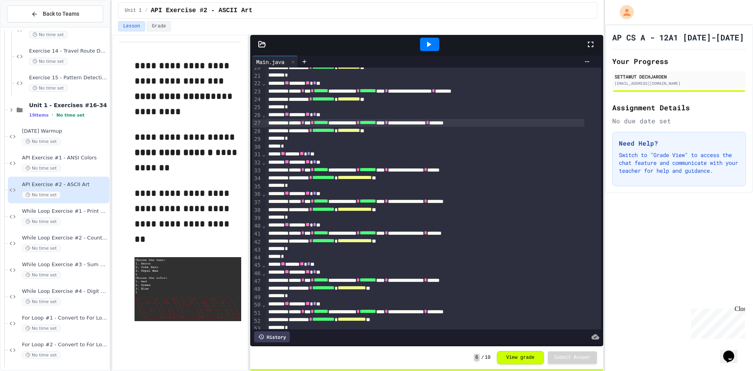
scroll to position [157, 0]
click at [446, 203] on div "**********" at bounding box center [425, 200] width 319 height 8
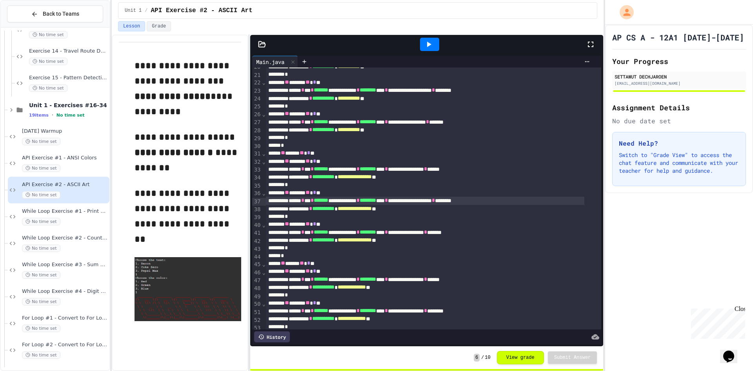
click at [445, 234] on div "**********" at bounding box center [425, 232] width 319 height 8
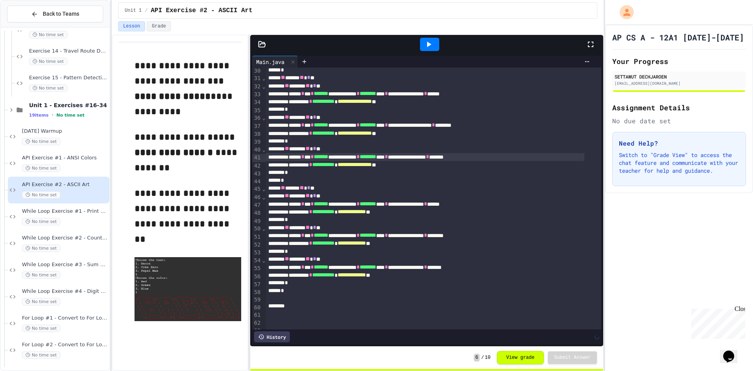
scroll to position [235, 0]
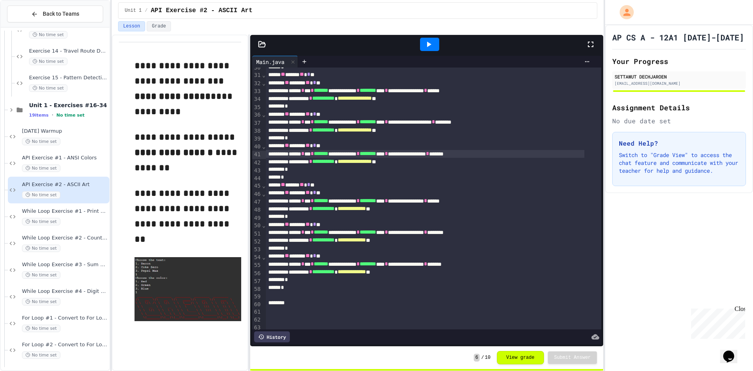
click at [444, 231] on div "**********" at bounding box center [425, 232] width 319 height 8
click at [447, 267] on div "**********" at bounding box center [425, 264] width 319 height 8
click at [430, 247] on div "*" at bounding box center [425, 248] width 319 height 8
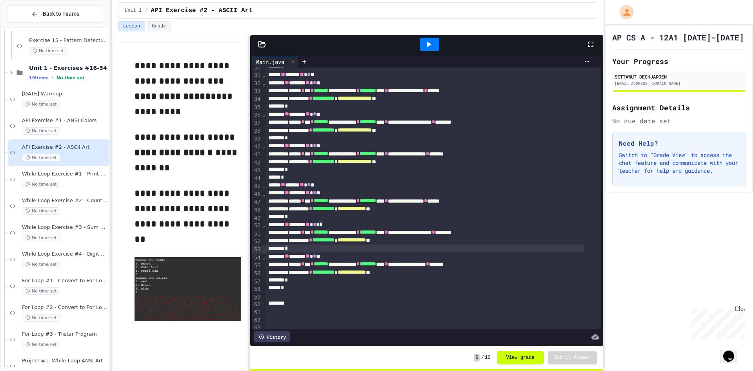
scroll to position [431, 0]
click at [167, 147] on span "**********" at bounding box center [173, 151] width 78 height 9
click at [162, 175] on p at bounding box center [187, 180] width 107 height 10
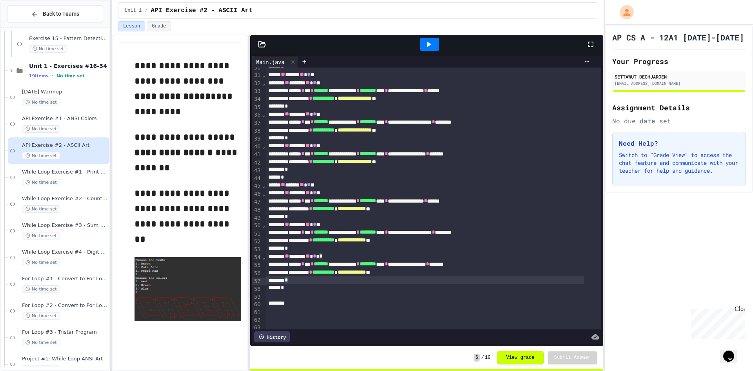
scroll to position [235, 0]
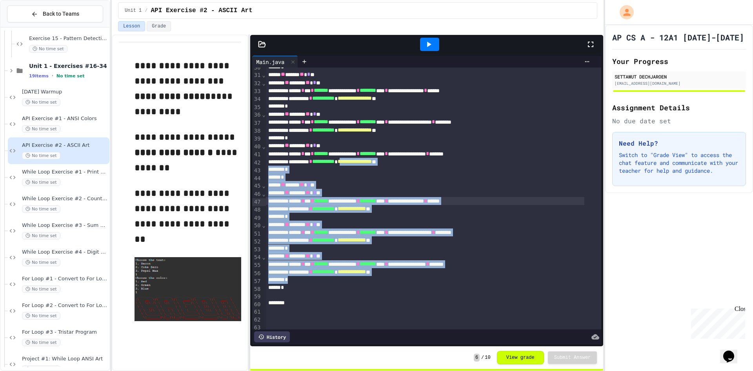
drag, startPoint x: 428, startPoint y: 282, endPoint x: 369, endPoint y: 164, distance: 132.0
click at [369, 164] on div "**********" at bounding box center [433, 100] width 335 height 537
click at [429, 212] on div "**********" at bounding box center [425, 209] width 319 height 8
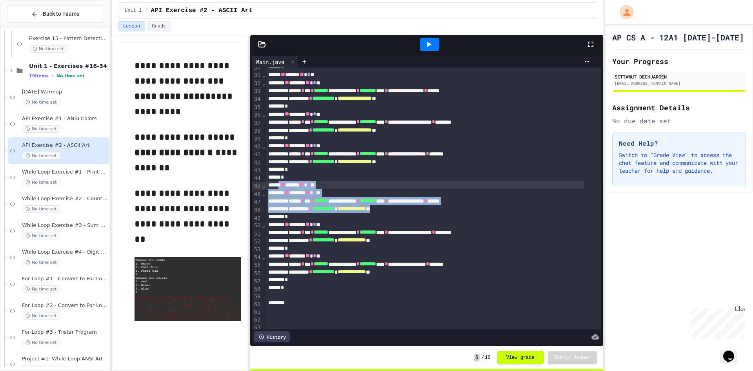
drag, startPoint x: 425, startPoint y: 213, endPoint x: 283, endPoint y: 189, distance: 143.2
click at [283, 189] on div "**********" at bounding box center [433, 100] width 335 height 537
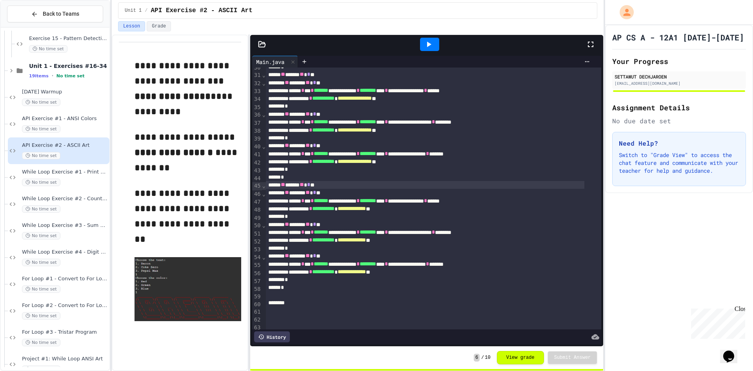
drag, startPoint x: 381, startPoint y: 222, endPoint x: 411, endPoint y: 245, distance: 38.0
click at [381, 223] on div "** ****** ** * **" at bounding box center [425, 224] width 319 height 8
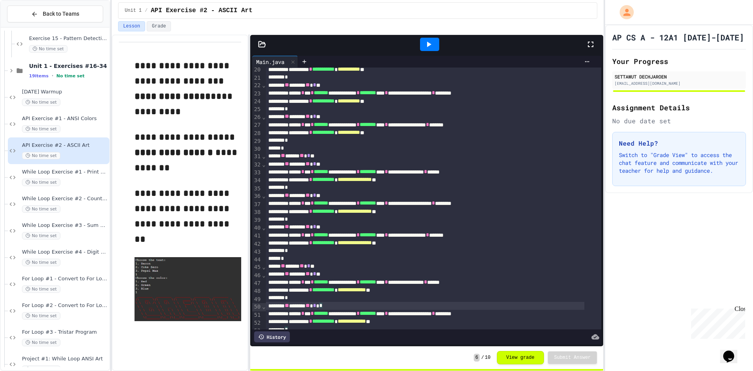
scroll to position [157, 0]
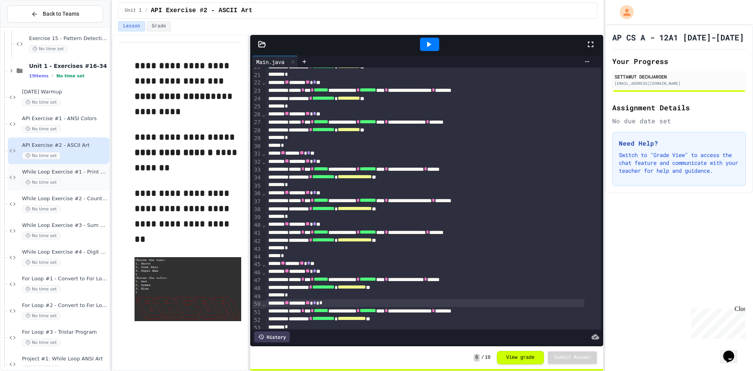
click at [67, 164] on div "While Loop Exercise #1 - Print all numbers No time set" at bounding box center [59, 177] width 102 height 27
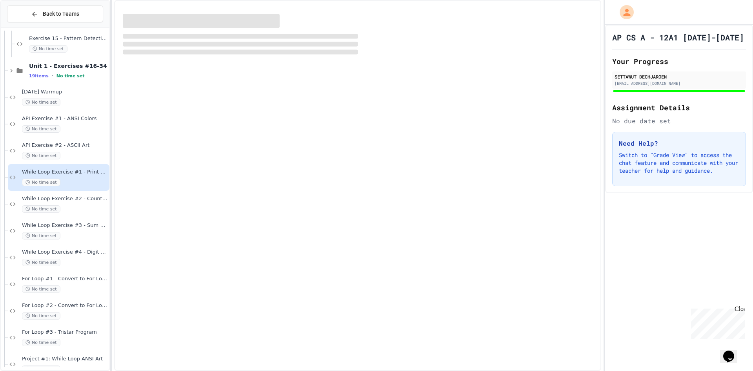
click at [679, 11] on div at bounding box center [679, 12] width 148 height 25
click at [679, 12] on div at bounding box center [679, 12] width 148 height 25
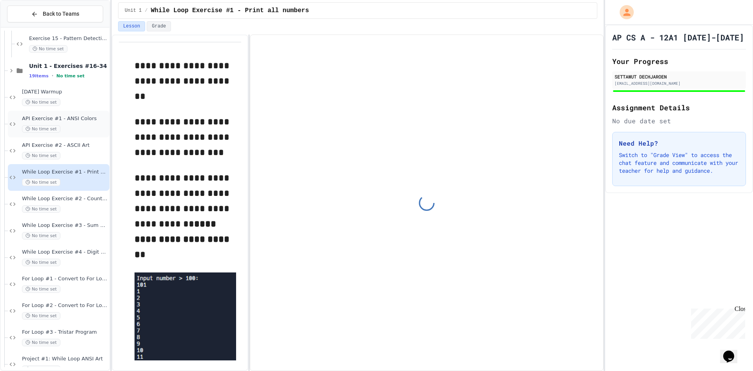
click at [90, 116] on span "API Exercise #1 - ANSI Colors" at bounding box center [65, 118] width 86 height 7
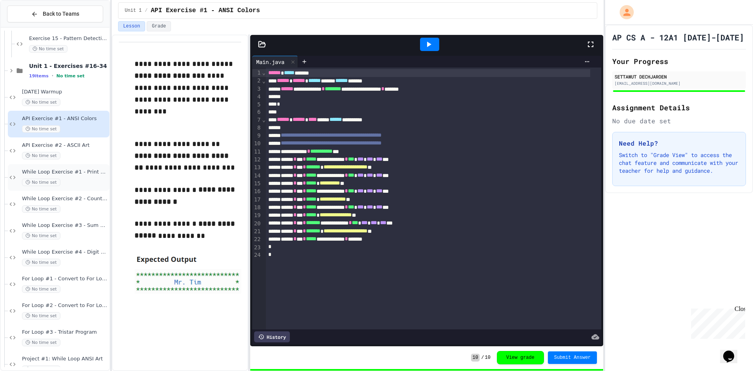
click at [73, 180] on div "No time set" at bounding box center [65, 181] width 86 height 7
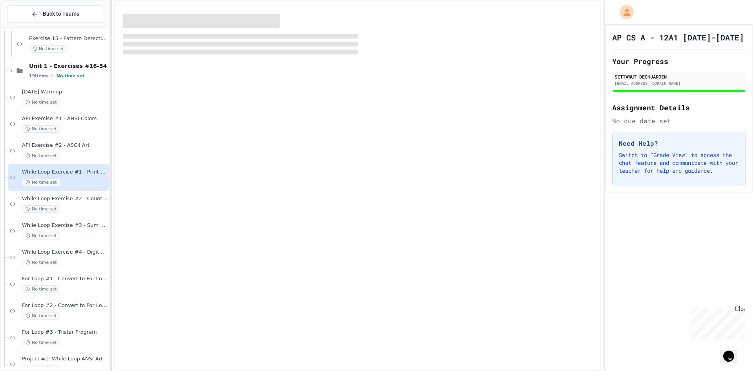
click at [693, 7] on div at bounding box center [679, 12] width 148 height 25
click at [694, 12] on div at bounding box center [679, 12] width 148 height 25
drag, startPoint x: 690, startPoint y: 19, endPoint x: 697, endPoint y: 105, distance: 87.0
click at [690, 28] on div "AP CS A - 12A1 [DATE]-[DATE] Your Progress SETTAWUT DECHJAROEN [EMAIL_ADDRESS][…" at bounding box center [679, 185] width 148 height 371
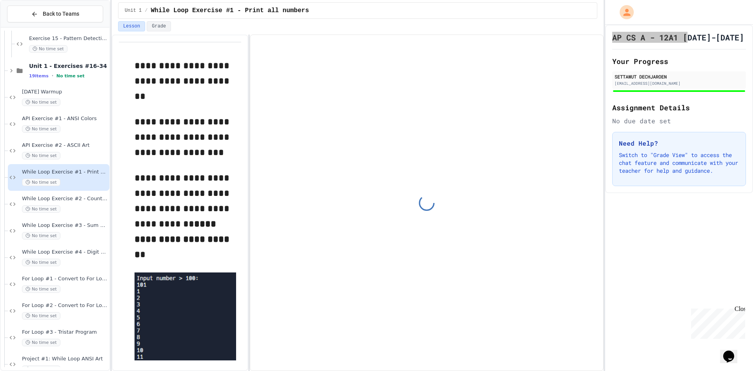
click at [743, 309] on div "Close" at bounding box center [739, 310] width 10 height 10
click at [671, 34] on h1 "AP CS A - 12A1 [DATE]-[DATE]" at bounding box center [678, 37] width 132 height 11
click at [672, 15] on div at bounding box center [679, 12] width 148 height 25
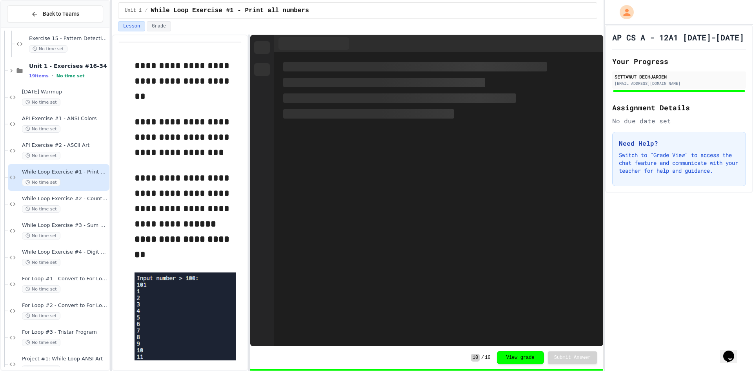
click at [672, 15] on div at bounding box center [679, 12] width 148 height 25
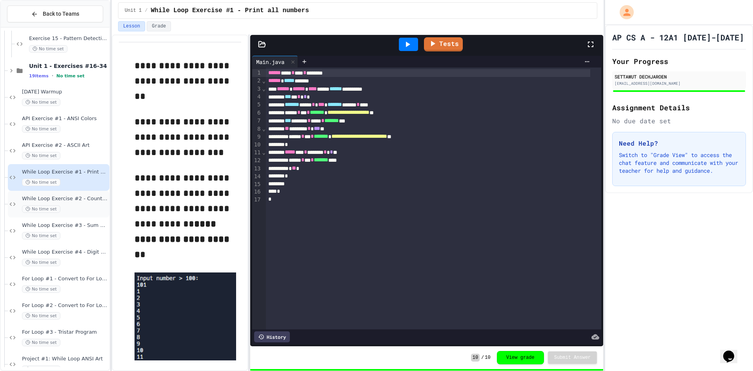
click at [75, 209] on div "No time set" at bounding box center [65, 208] width 86 height 7
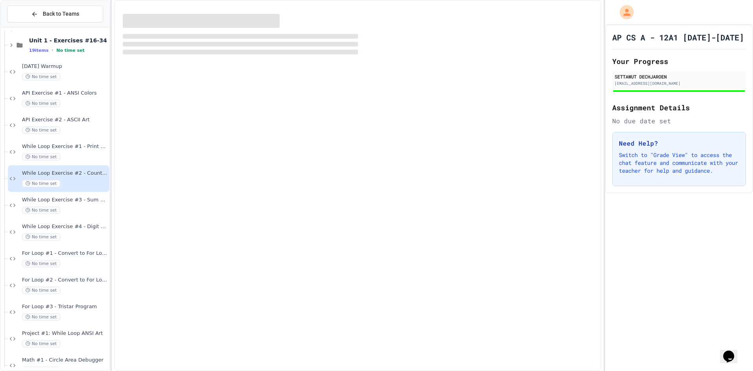
scroll to position [470, 0]
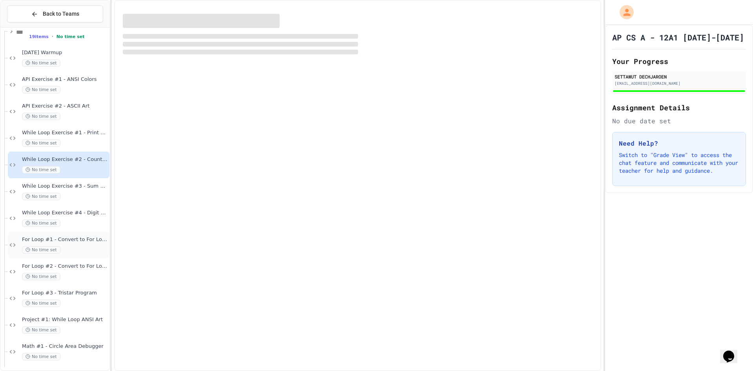
click at [80, 234] on div "For Loop #1 - Convert to For Loop No time set" at bounding box center [59, 244] width 102 height 27
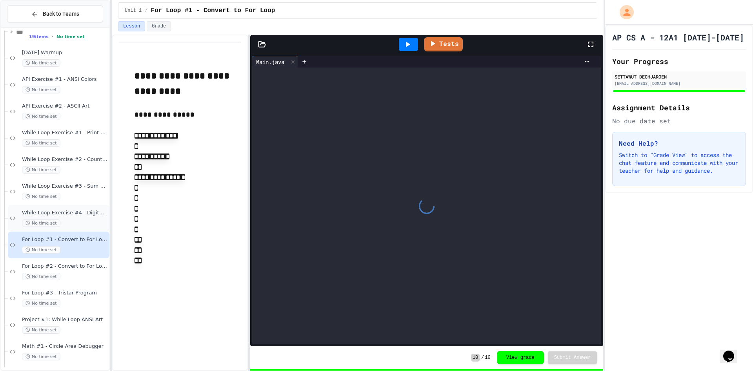
scroll to position [510, 0]
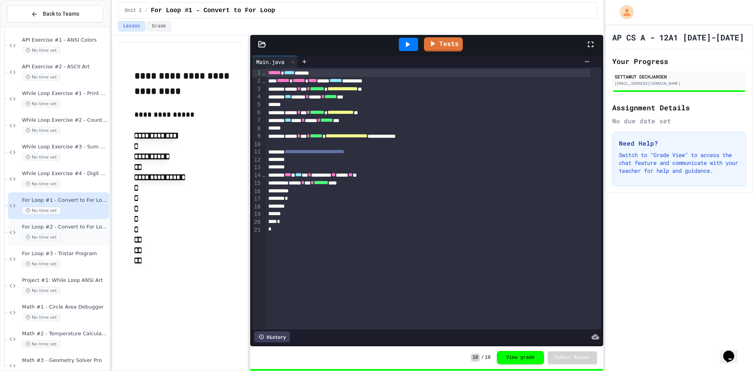
click at [71, 227] on span "For Loop #2 - Convert to For Loop (Advanced)" at bounding box center [65, 226] width 86 height 7
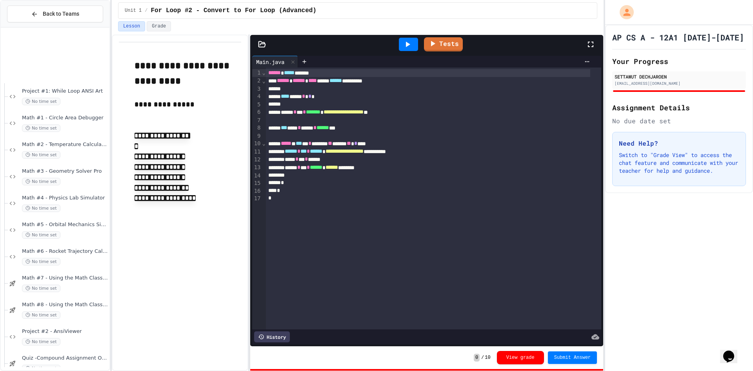
scroll to position [784, 0]
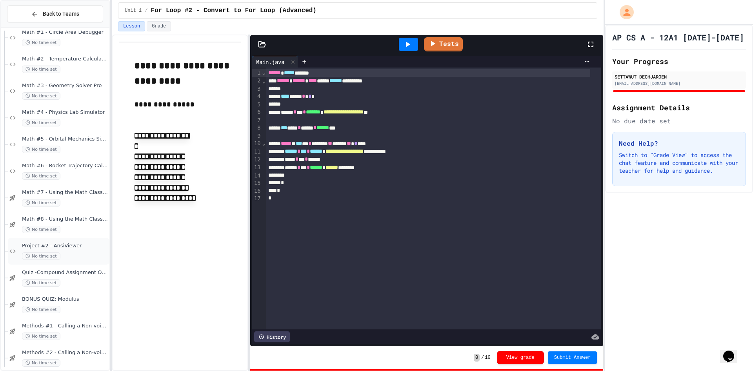
click at [71, 241] on div "Project #2 - AnsiViewer No time set" at bounding box center [59, 251] width 102 height 27
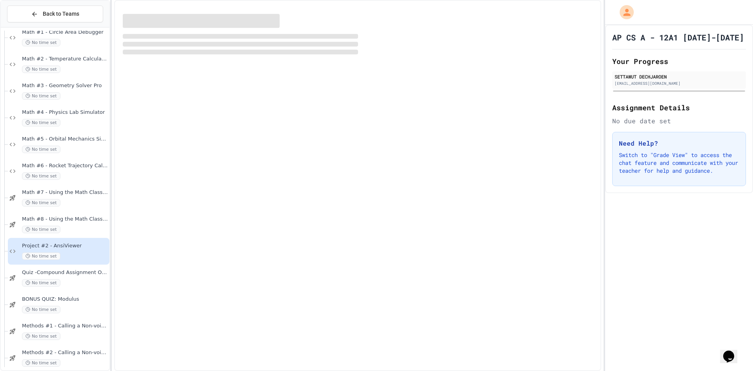
drag, startPoint x: 686, startPoint y: 21, endPoint x: 684, endPoint y: 9, distance: 12.3
click at [687, 21] on div at bounding box center [679, 12] width 148 height 25
click at [684, 6] on div at bounding box center [679, 12] width 148 height 25
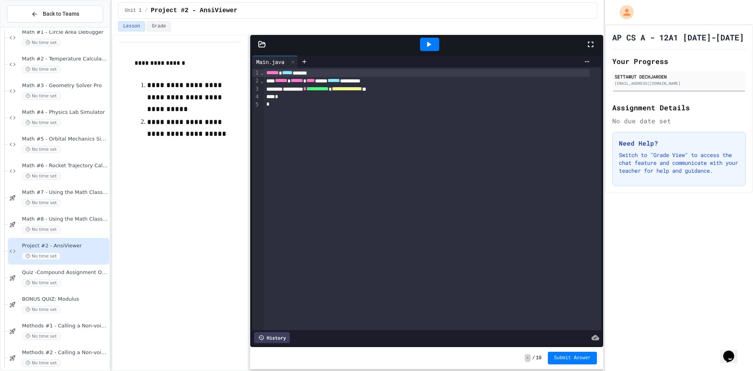
click at [262, 38] on div at bounding box center [426, 44] width 353 height 19
click at [262, 42] on icon at bounding box center [261, 43] width 7 height 5
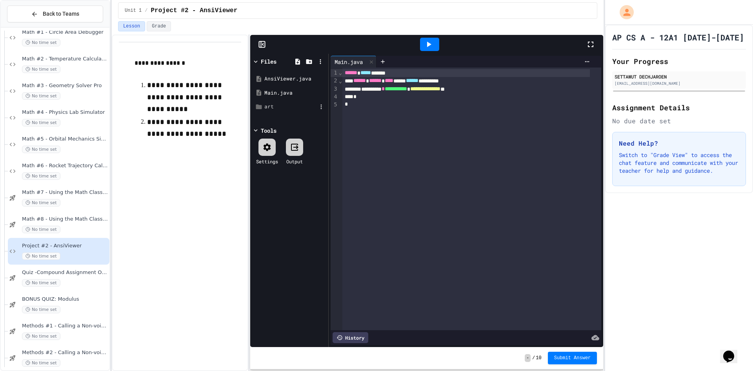
click at [284, 103] on div "art" at bounding box center [290, 107] width 53 height 8
click at [287, 104] on div "art" at bounding box center [290, 107] width 53 height 8
click at [265, 44] on rect at bounding box center [262, 45] width 6 height 6
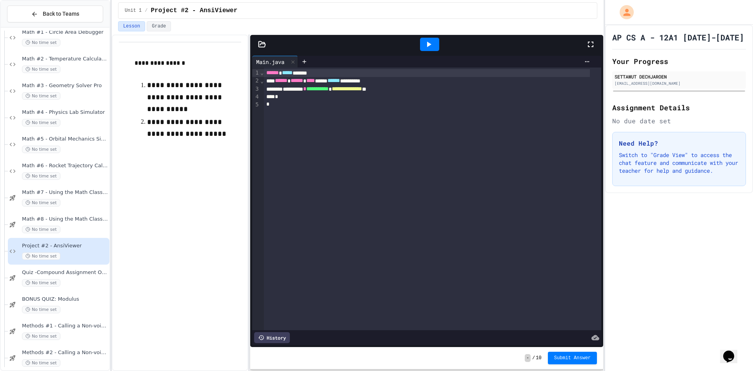
click at [262, 47] on icon at bounding box center [262, 44] width 8 height 8
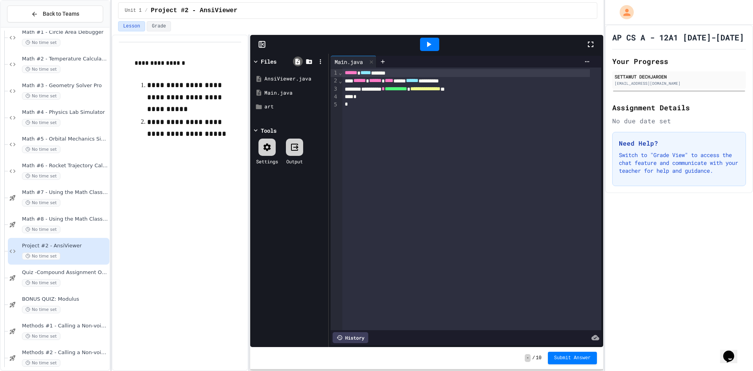
click at [299, 63] on icon at bounding box center [297, 61] width 5 height 6
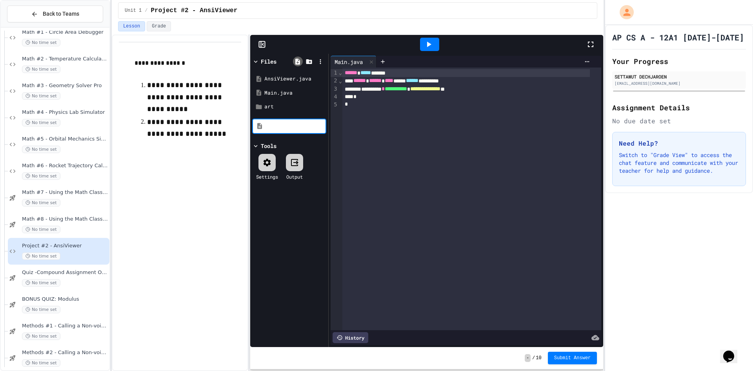
click at [296, 64] on icon at bounding box center [297, 61] width 5 height 6
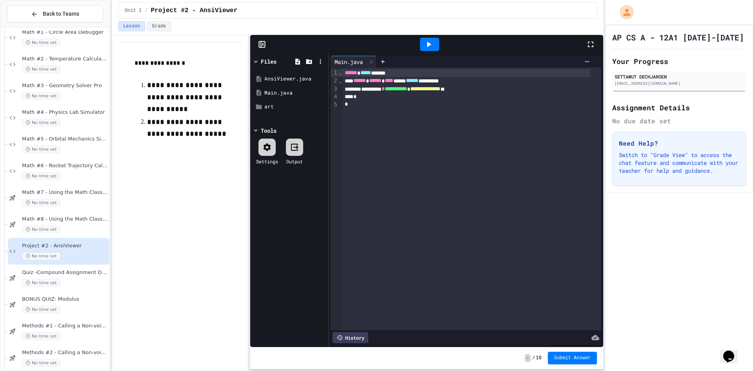
click at [422, 96] on div "*" at bounding box center [465, 97] width 247 height 8
drag, startPoint x: 422, startPoint y: 120, endPoint x: 316, endPoint y: 11, distance: 151.7
click at [316, 11] on div "**********" at bounding box center [358, 185] width 492 height 371
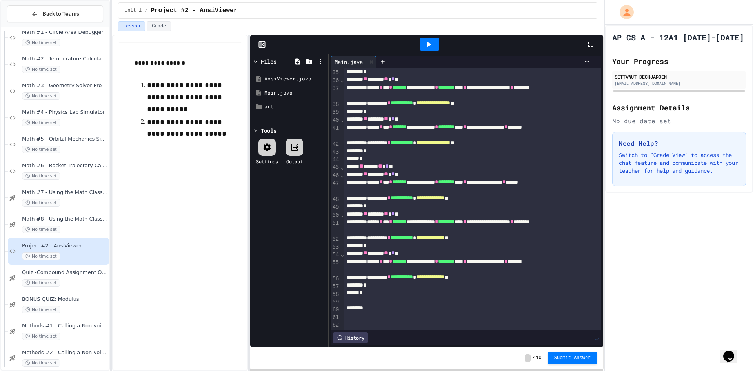
scroll to position [203, 0]
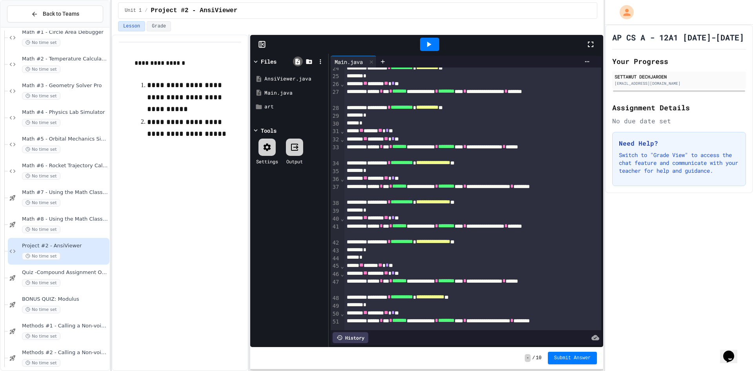
click at [294, 59] on icon at bounding box center [297, 61] width 7 height 7
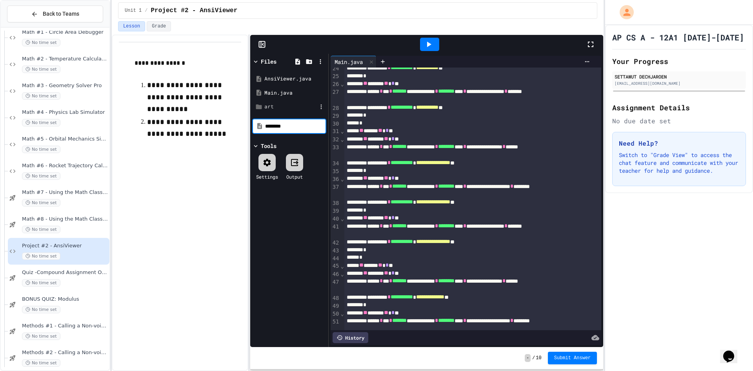
type input "********"
click at [271, 88] on div "Art.java" at bounding box center [289, 93] width 74 height 14
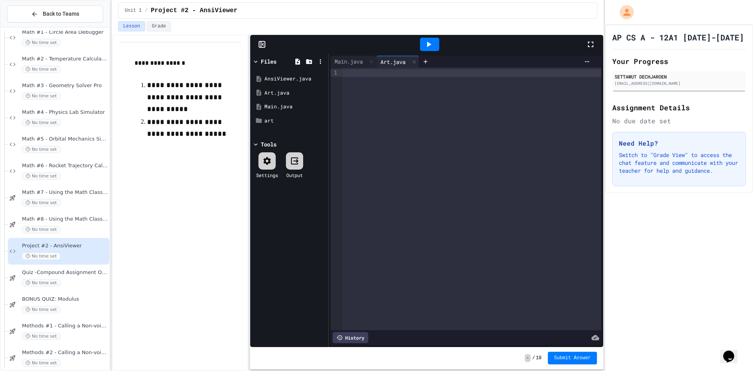
click at [510, 48] on div at bounding box center [430, 44] width 312 height 21
click at [474, 69] on div at bounding box center [471, 73] width 259 height 8
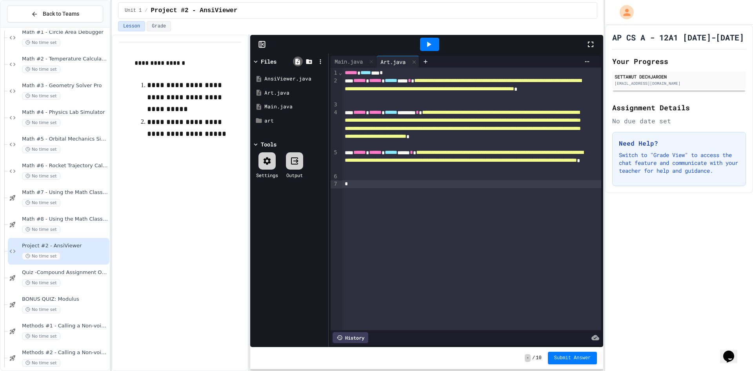
click at [296, 64] on icon at bounding box center [297, 61] width 5 height 6
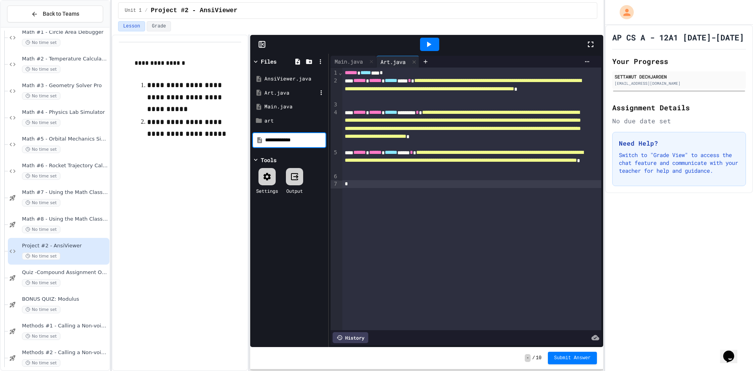
type input "**********"
click at [320, 105] on icon at bounding box center [321, 106] width 7 height 7
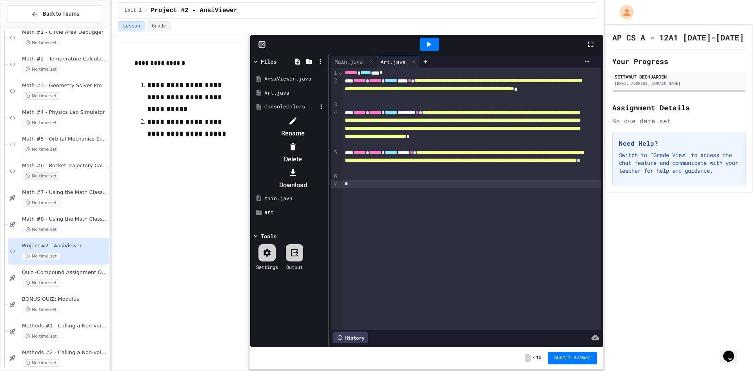
click at [326, 119] on div at bounding box center [293, 120] width 66 height 13
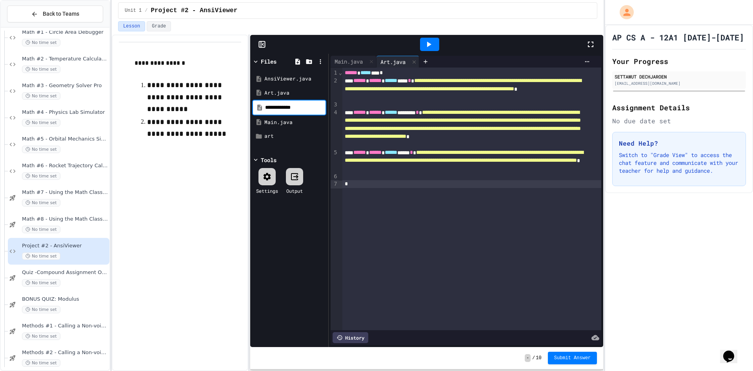
click at [305, 108] on input "**********" at bounding box center [295, 108] width 60 height 8
type input "**********"
click at [519, 45] on div at bounding box center [430, 44] width 312 height 21
click at [283, 104] on div "ConsoleColors.java" at bounding box center [290, 107] width 53 height 8
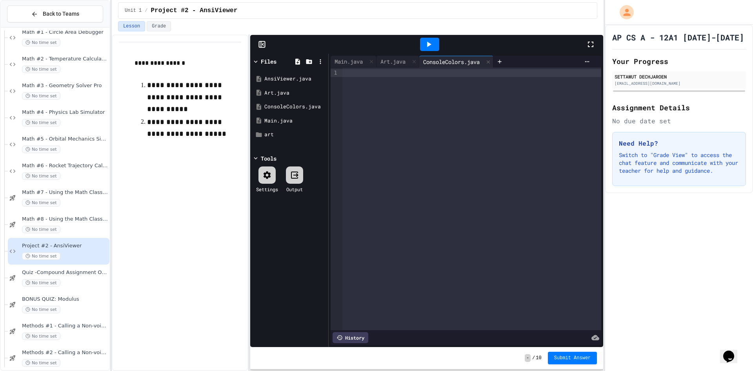
click at [427, 133] on div at bounding box center [471, 198] width 259 height 262
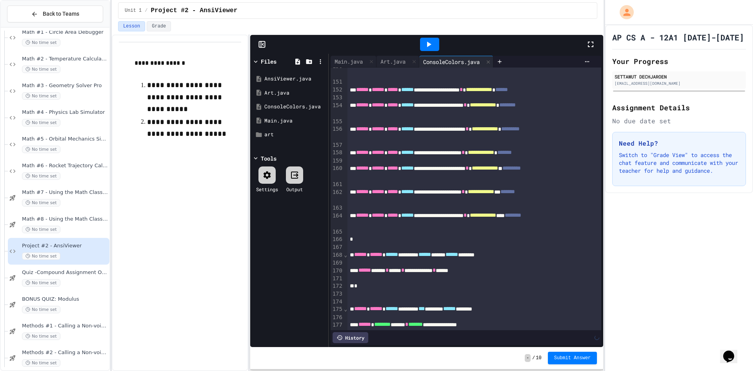
scroll to position [1086, 0]
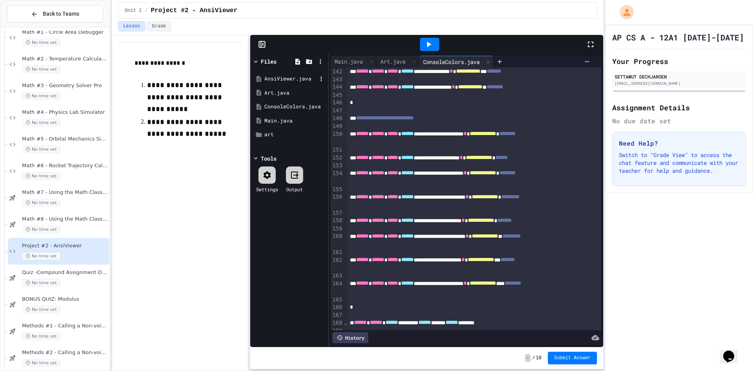
click at [292, 76] on div "AnsiViewer.java" at bounding box center [290, 79] width 53 height 8
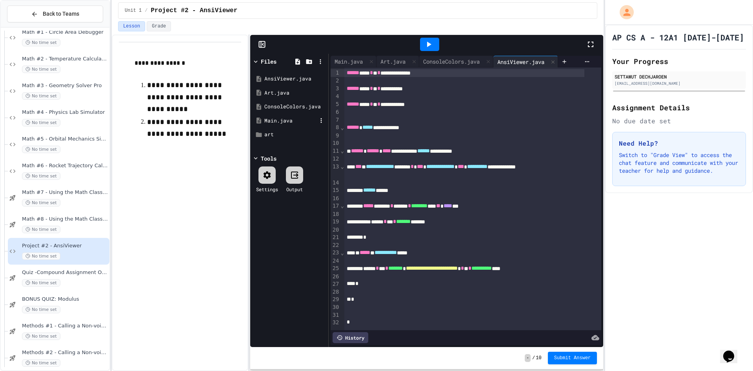
click at [285, 120] on div "Main.java" at bounding box center [290, 121] width 53 height 8
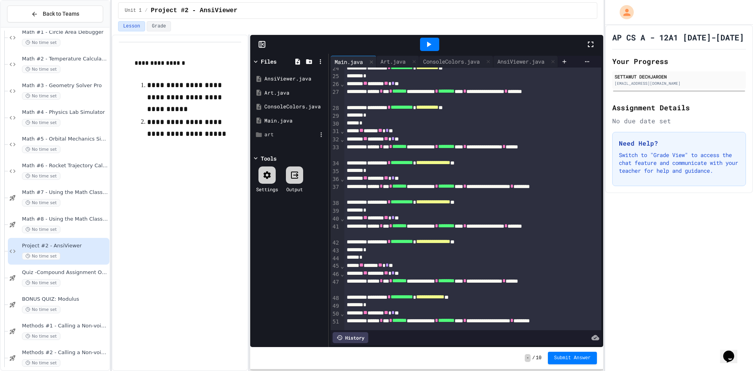
drag, startPoint x: 290, startPoint y: 142, endPoint x: 294, endPoint y: 133, distance: 10.0
click at [291, 142] on div "AnsiViewer.java Art.java ConsoleColors.java Main.java art" at bounding box center [289, 106] width 74 height 79
click at [294, 133] on div "art" at bounding box center [290, 135] width 53 height 8
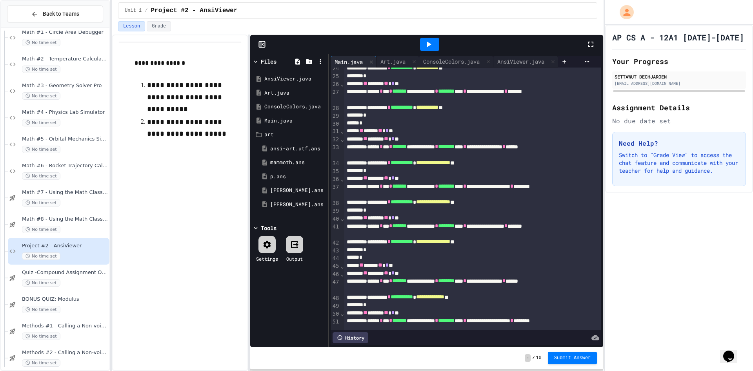
click at [425, 47] on icon at bounding box center [428, 44] width 9 height 9
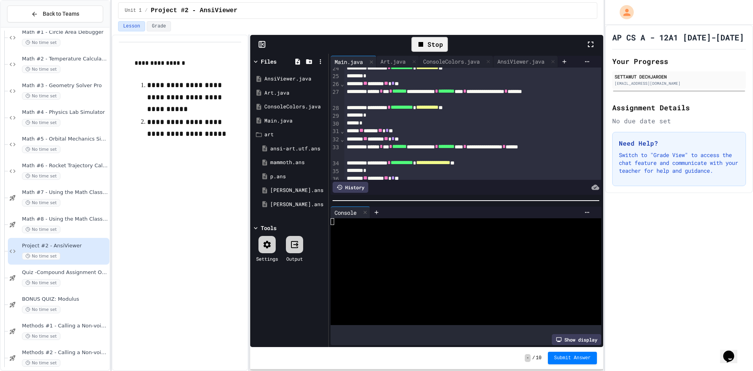
click at [469, 209] on div at bounding box center [488, 212] width 211 height 6
drag, startPoint x: 403, startPoint y: 237, endPoint x: 405, endPoint y: 249, distance: 12.1
click at [403, 239] on div "3. [PERSON_NAME]" at bounding box center [460, 241] width 258 height 7
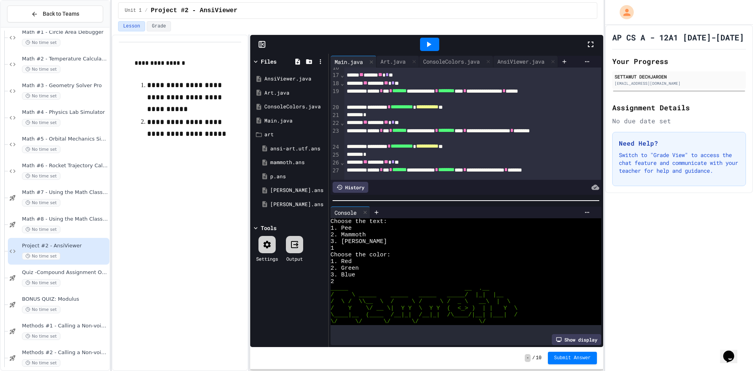
scroll to position [164, 0]
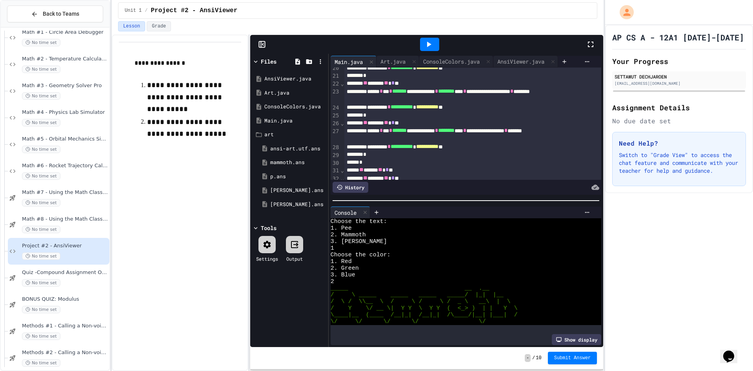
click at [438, 109] on span "**********" at bounding box center [427, 106] width 22 height 5
click at [438, 149] on span "**********" at bounding box center [427, 145] width 22 height 5
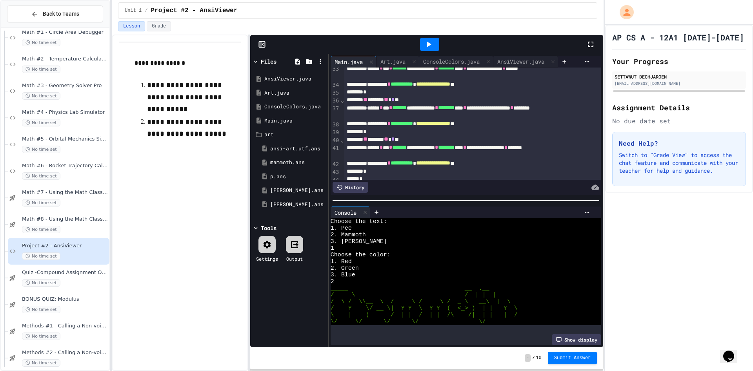
scroll to position [242, 0]
click at [450, 126] on span "**********" at bounding box center [433, 122] width 34 height 5
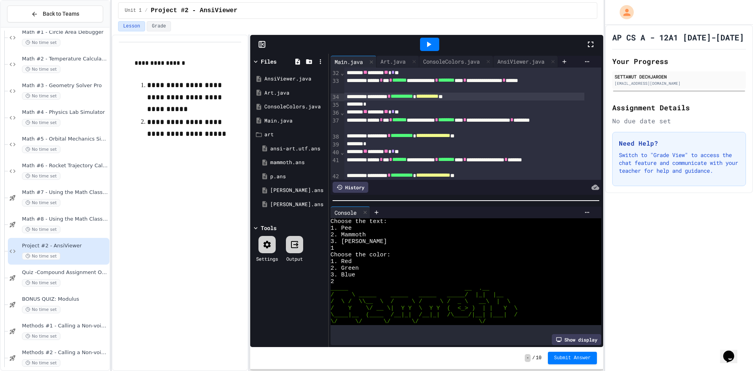
scroll to position [282, 0]
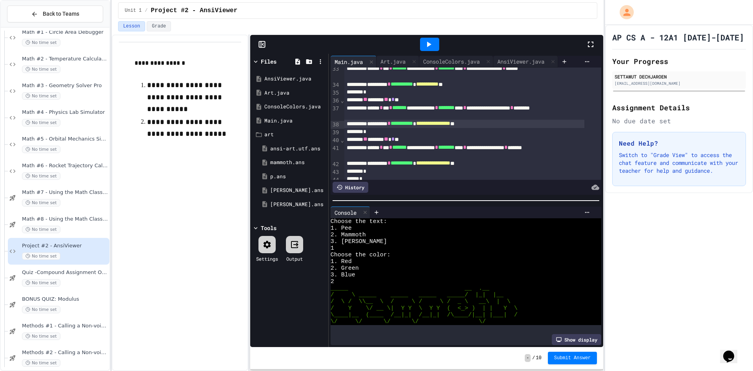
click at [450, 126] on span "**********" at bounding box center [433, 122] width 34 height 5
click at [450, 162] on span "**********" at bounding box center [433, 162] width 34 height 5
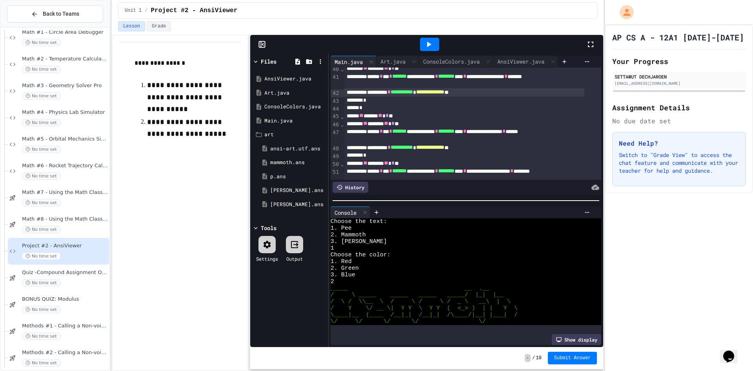
scroll to position [360, 0]
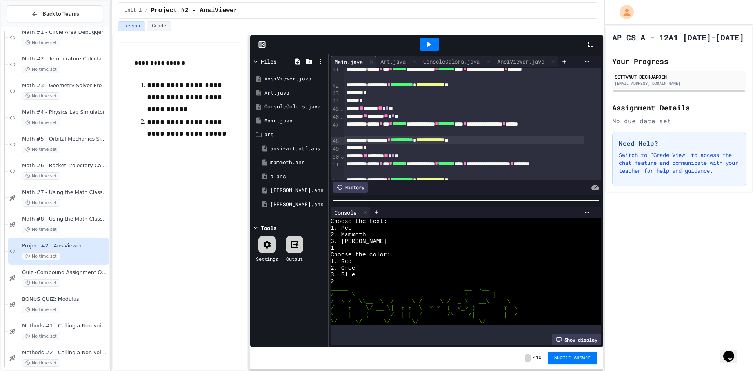
click at [444, 141] on span "**********" at bounding box center [430, 139] width 28 height 5
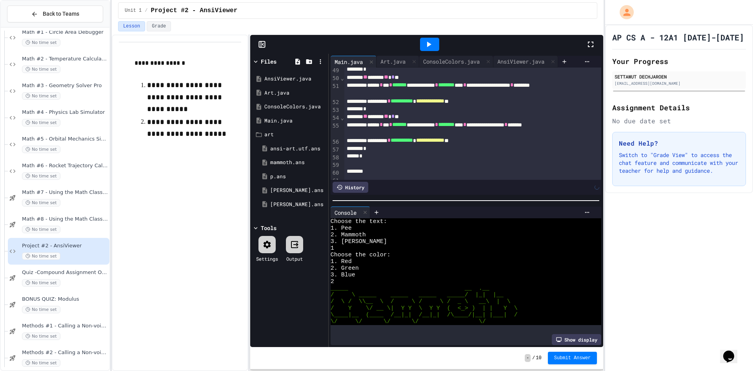
scroll to position [429, 0]
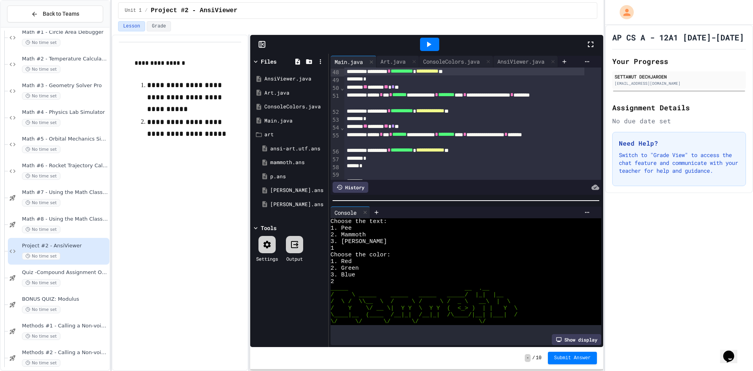
click at [444, 112] on span "**********" at bounding box center [430, 110] width 28 height 5
click at [429, 45] on icon at bounding box center [429, 44] width 4 height 5
click at [425, 251] on div at bounding box center [460, 254] width 258 height 7
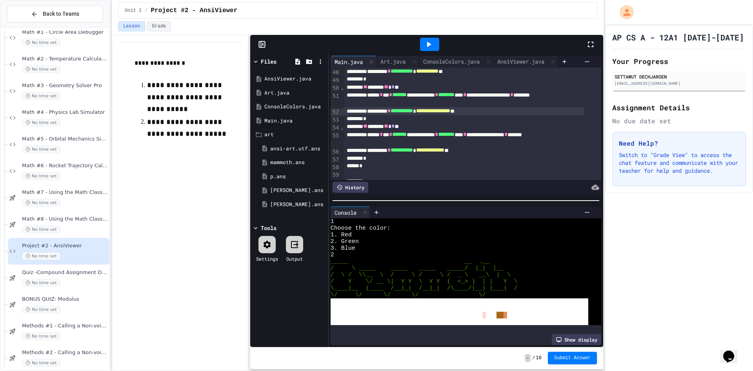
scroll to position [0, 0]
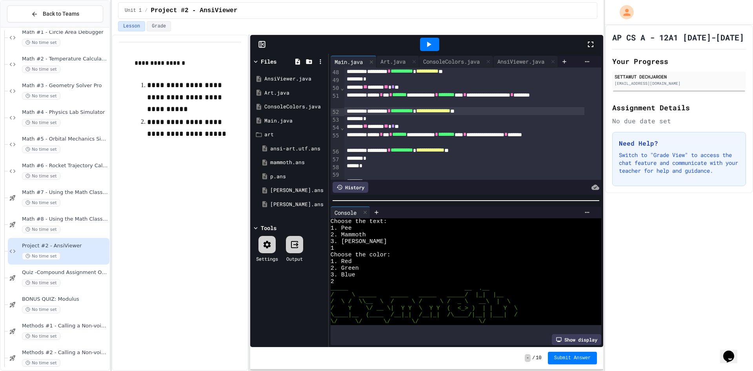
click at [436, 47] on div at bounding box center [429, 44] width 19 height 13
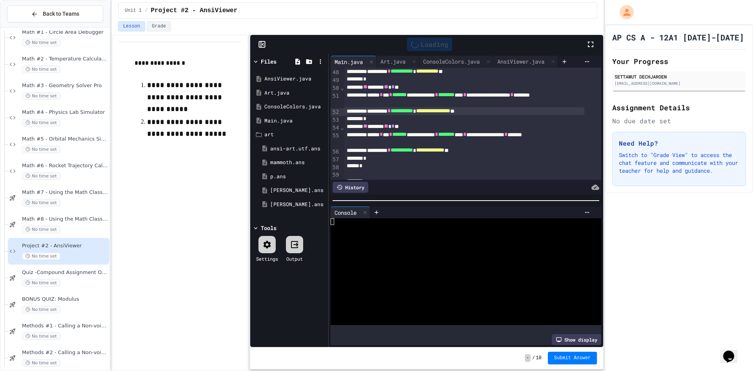
drag, startPoint x: 492, startPoint y: 48, endPoint x: 447, endPoint y: 151, distance: 112.0
click at [493, 48] on div "Loading" at bounding box center [430, 44] width 312 height 21
click at [444, 210] on div at bounding box center [488, 212] width 211 height 6
drag, startPoint x: 443, startPoint y: 208, endPoint x: 438, endPoint y: 238, distance: 30.2
click at [443, 209] on div at bounding box center [488, 212] width 211 height 6
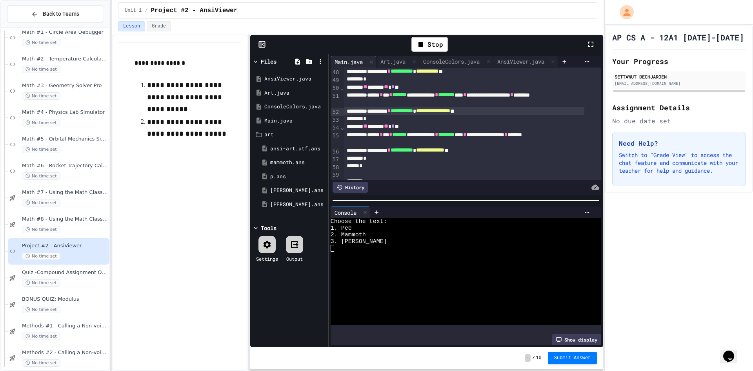
click at [437, 258] on div at bounding box center [460, 261] width 258 height 7
click at [461, 47] on div at bounding box center [430, 44] width 312 height 21
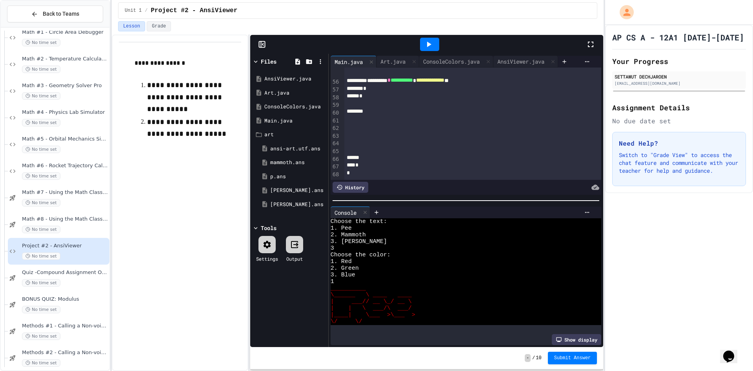
scroll to position [507, 0]
click at [518, 45] on div at bounding box center [430, 44] width 312 height 21
click at [429, 47] on icon at bounding box center [428, 44] width 9 height 9
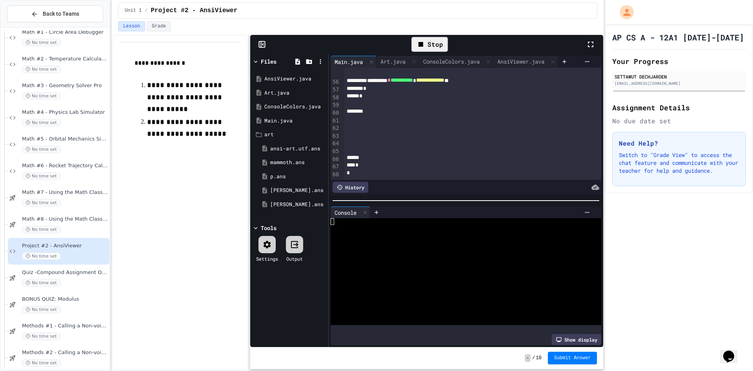
click at [471, 47] on div "Stop" at bounding box center [430, 44] width 312 height 23
click at [409, 258] on div at bounding box center [460, 261] width 258 height 7
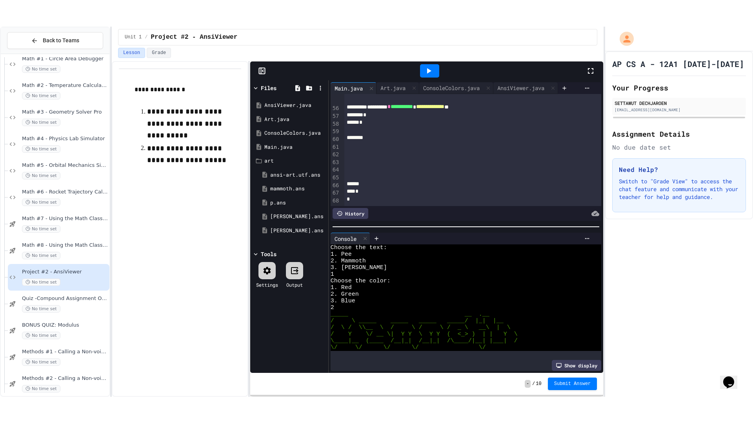
scroll to position [274, 0]
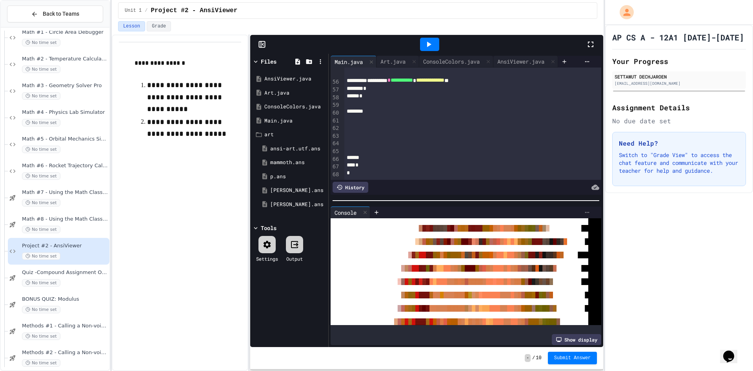
click at [584, 209] on icon at bounding box center [587, 212] width 6 height 6
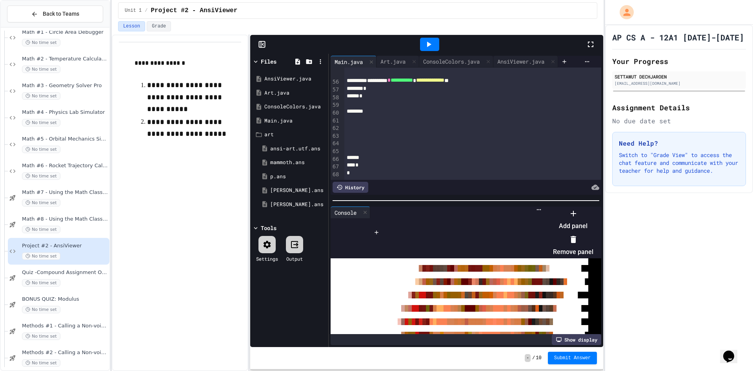
click at [593, 207] on div at bounding box center [569, 207] width 48 height 0
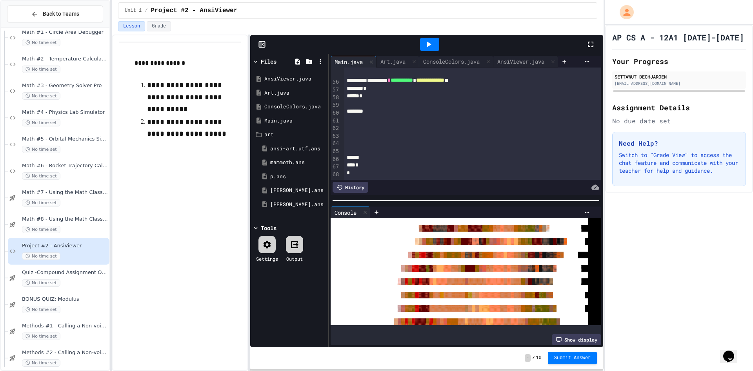
click at [592, 42] on icon at bounding box center [590, 44] width 5 height 5
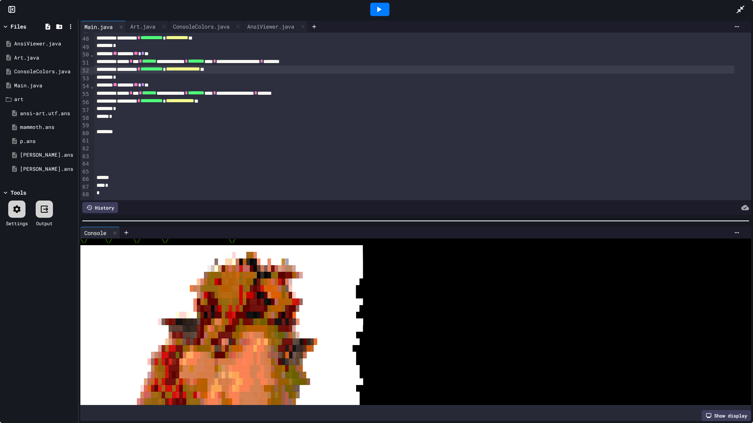
scroll to position [20, 0]
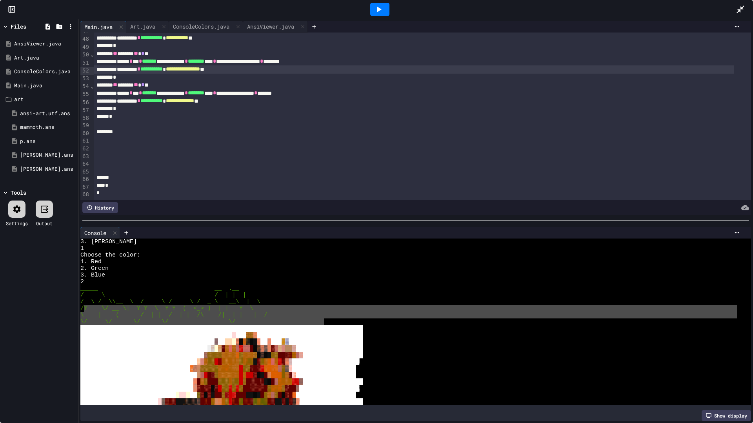
drag, startPoint x: 89, startPoint y: 307, endPoint x: 322, endPoint y: 305, distance: 232.9
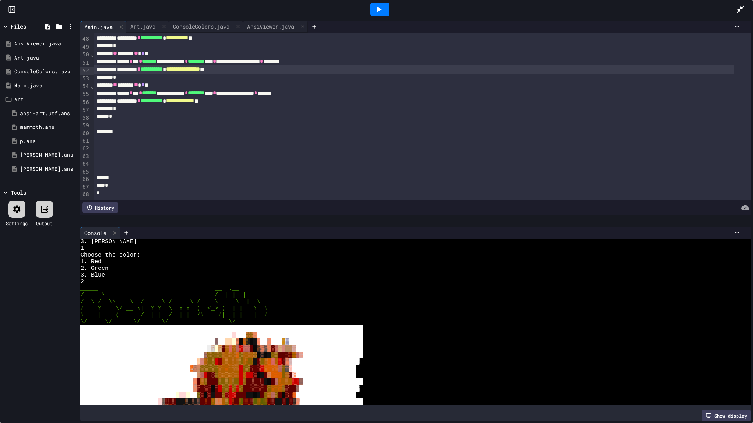
click at [322, 305] on div "/ Y \/ __ \| Y Y \ Y Y ( <_> ) | | Y \" at bounding box center [408, 308] width 656 height 7
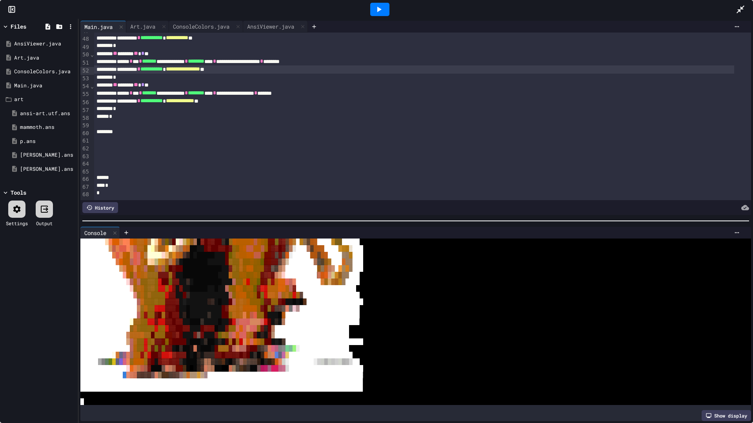
scroll to position [373, 0]
click at [382, 9] on icon at bounding box center [378, 9] width 9 height 9
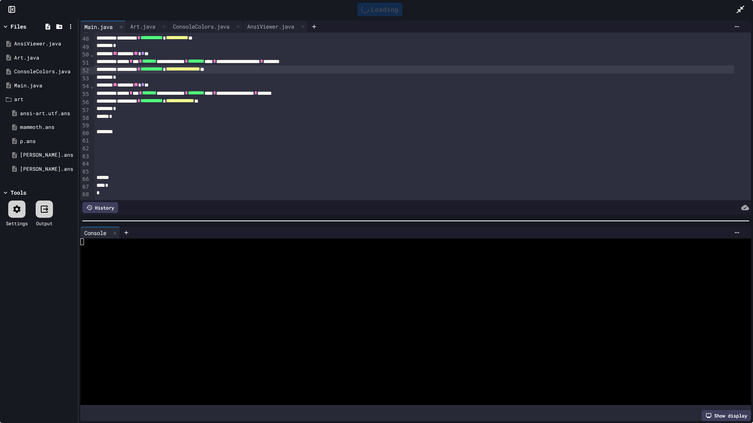
scroll to position [0, 0]
click at [302, 285] on div at bounding box center [408, 288] width 656 height 7
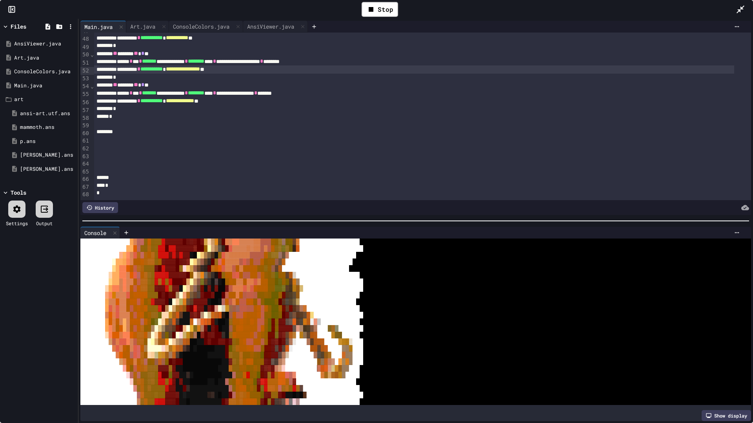
scroll to position [241, 0]
click at [383, 7] on div at bounding box center [379, 9] width 19 height 13
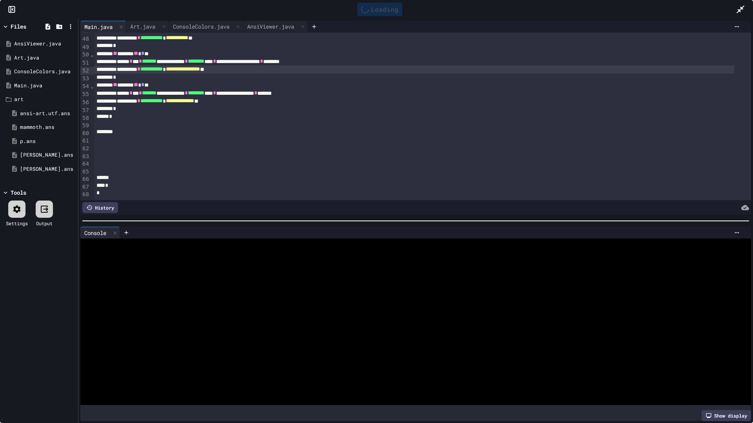
scroll to position [0, 0]
click at [245, 299] on div at bounding box center [408, 302] width 656 height 7
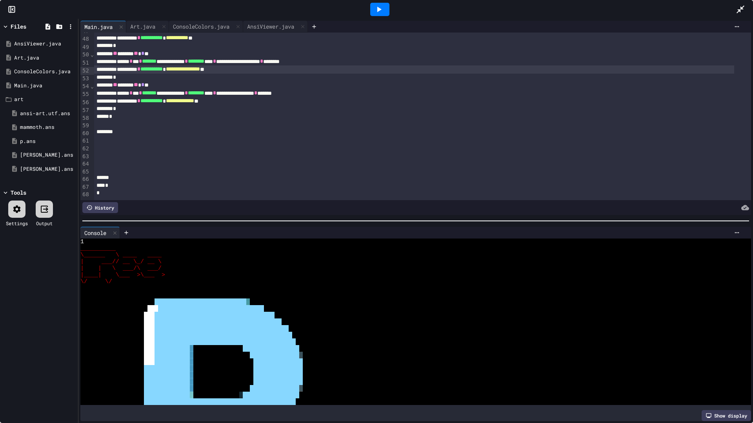
scroll to position [63, 0]
click at [385, 10] on div at bounding box center [379, 9] width 19 height 13
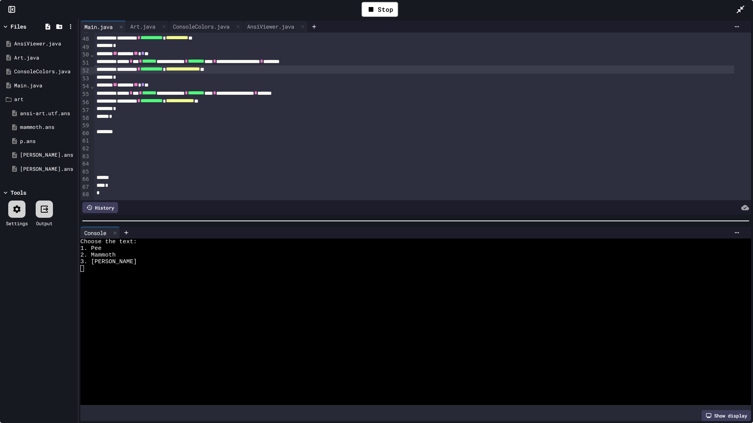
click at [178, 279] on div at bounding box center [408, 282] width 656 height 7
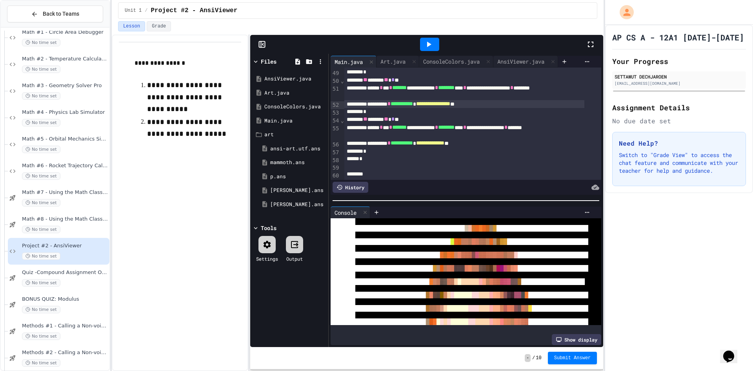
scroll to position [220, 0]
click at [570, 352] on button "Submit Answer" at bounding box center [572, 357] width 49 height 13
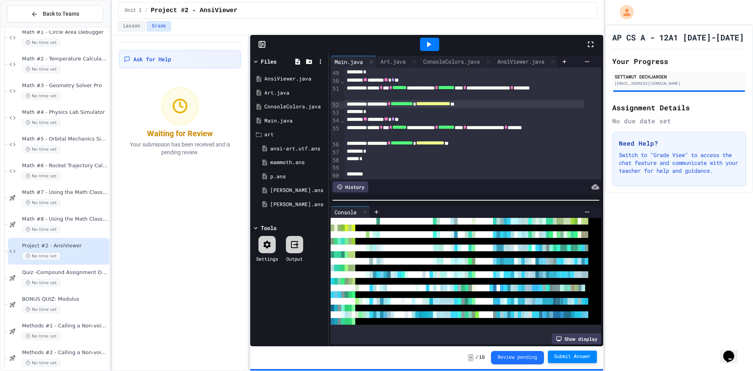
scroll to position [808, 0]
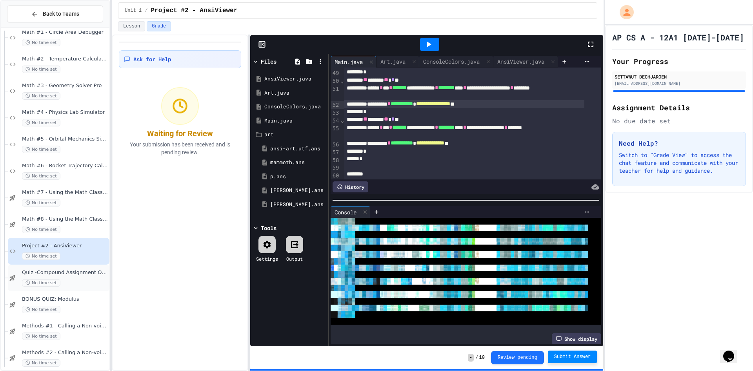
drag, startPoint x: 219, startPoint y: 229, endPoint x: 8, endPoint y: 268, distance: 214.9
click at [214, 230] on div "Ask for Help Waiting for Review Your submission has been received and is pendin…" at bounding box center [180, 203] width 136 height 336
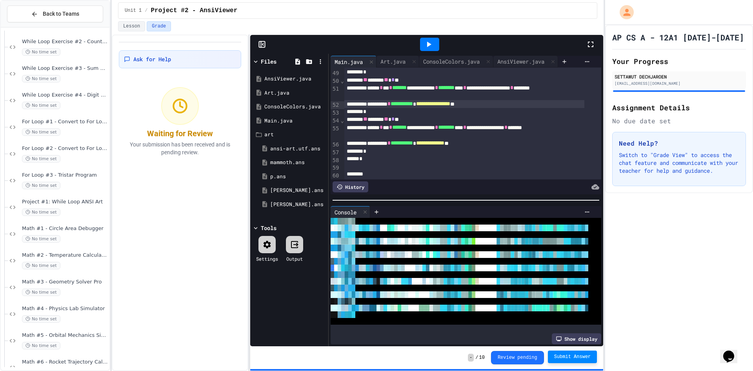
drag, startPoint x: 200, startPoint y: 256, endPoint x: 138, endPoint y: 224, distance: 70.7
click at [198, 256] on div "Ask for Help Waiting for Review Your submission has been received and is pendin…" at bounding box center [180, 203] width 136 height 336
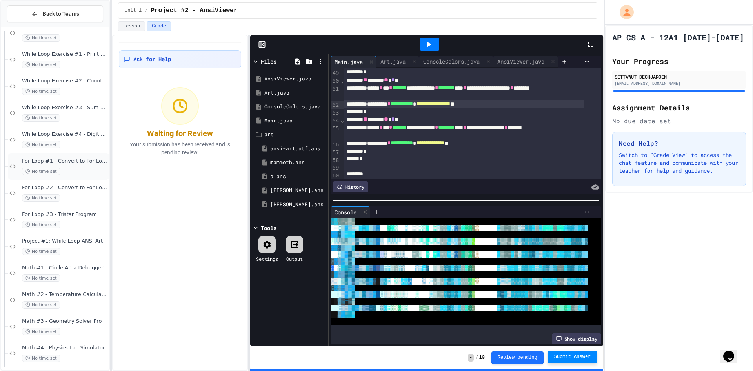
click at [71, 174] on div "No time set" at bounding box center [65, 170] width 86 height 7
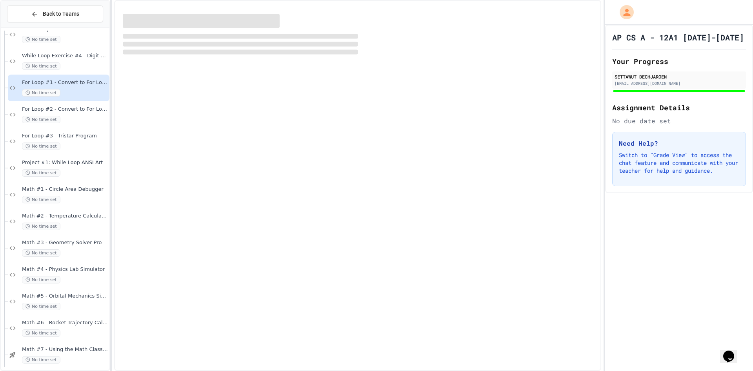
scroll to position [784, 0]
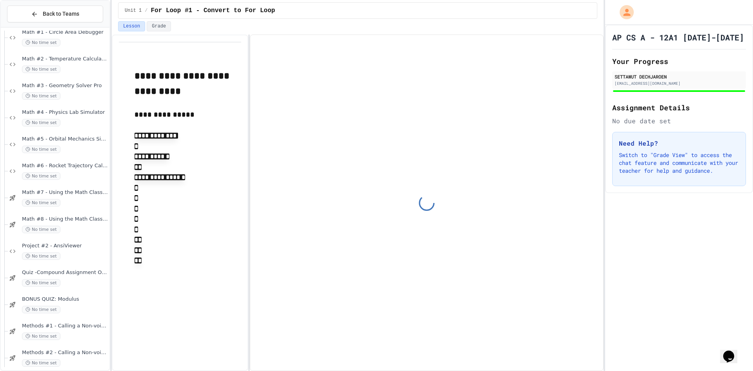
click at [199, 245] on p "**" at bounding box center [187, 239] width 107 height 10
click at [198, 245] on p "**" at bounding box center [187, 239] width 107 height 10
click at [82, 255] on div "No time set" at bounding box center [65, 257] width 86 height 7
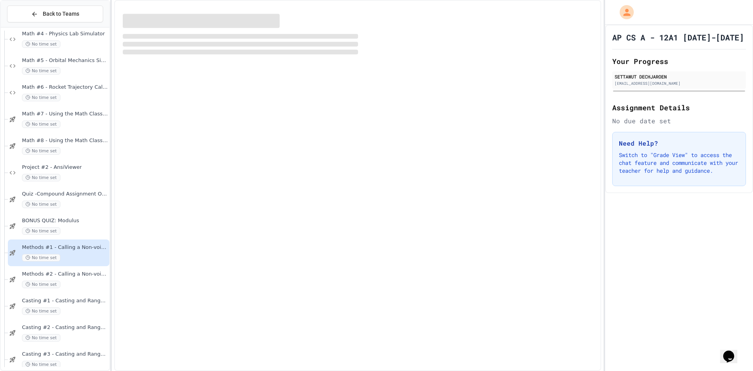
click at [694, 15] on div at bounding box center [679, 12] width 148 height 25
click at [699, 25] on div "AP CS A - 12A1 [DATE]-[DATE] Your Progress SETTAWUT DECHJAROEN [EMAIL_ADDRESS][…" at bounding box center [679, 109] width 148 height 168
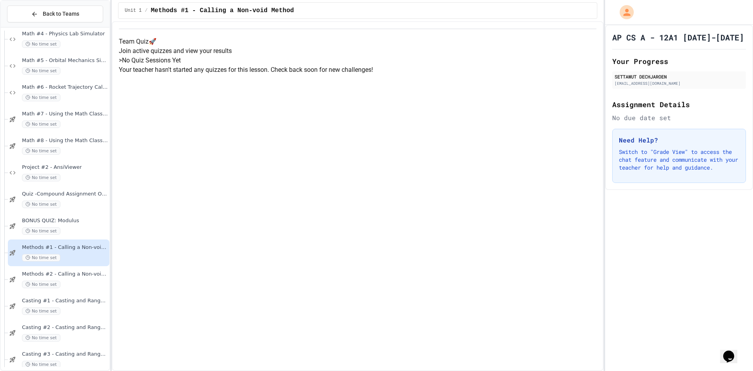
click at [705, 25] on div "AP CS A - 12A1 [DATE]-[DATE] Your Progress SETTAWUT DECHJAROEN [EMAIL_ADDRESS][…" at bounding box center [679, 107] width 148 height 165
click at [707, 26] on div "AP CS A - 12A1 [DATE]-[DATE] Your Progress SETTAWUT DECHJAROEN [EMAIL_ADDRESS][…" at bounding box center [679, 107] width 148 height 165
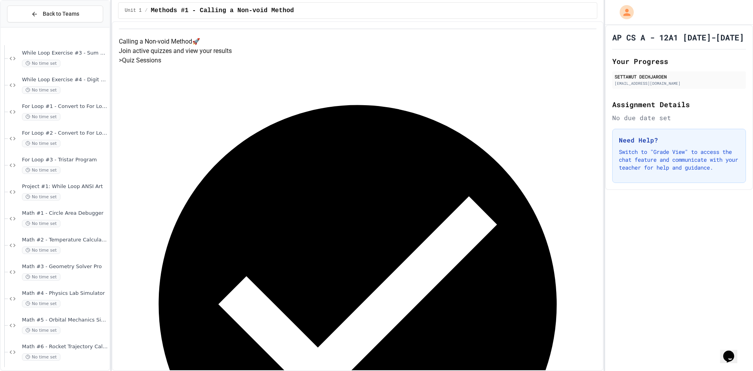
scroll to position [588, 0]
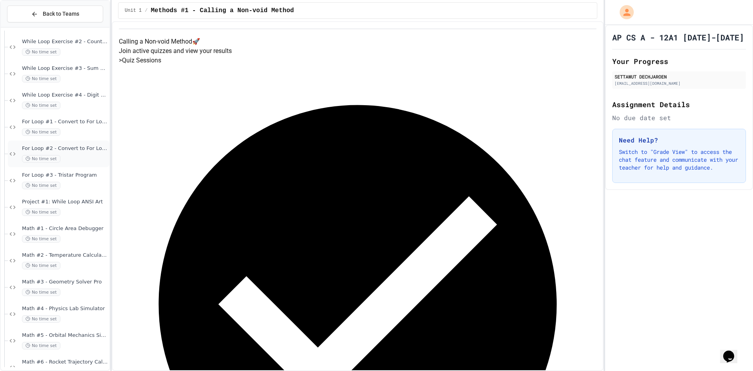
click at [67, 158] on div "No time set" at bounding box center [65, 158] width 86 height 7
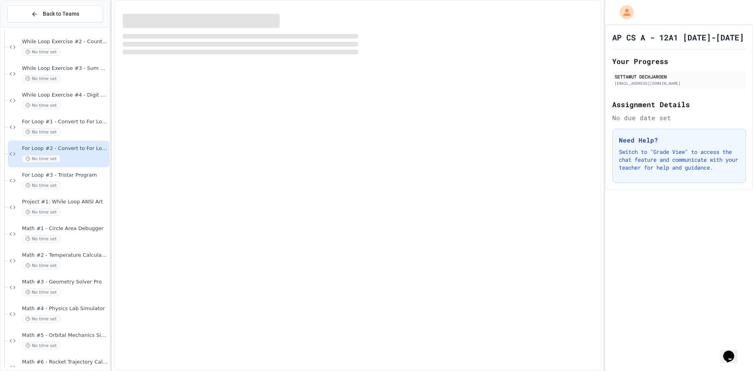
click at [63, 130] on div "No time set" at bounding box center [65, 131] width 86 height 7
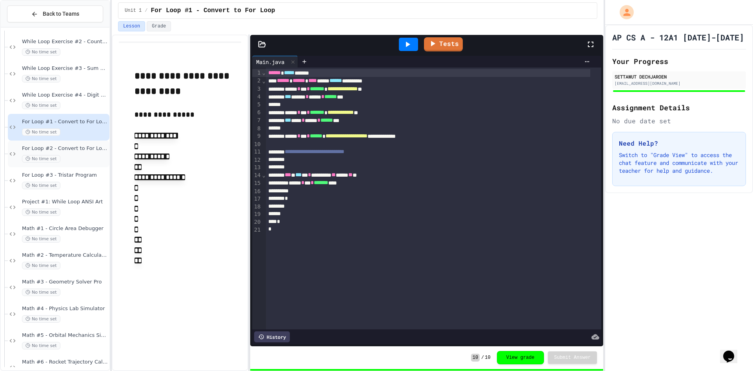
click at [63, 148] on span "For Loop #2 - Convert to For Loop (Advanced)" at bounding box center [65, 148] width 86 height 7
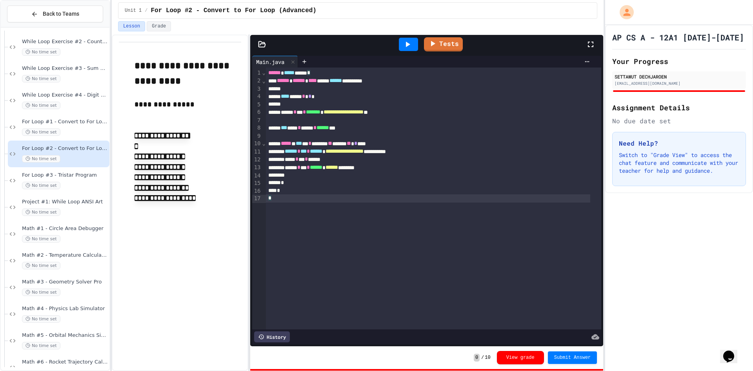
drag, startPoint x: 457, startPoint y: 235, endPoint x: 412, endPoint y: 228, distance: 44.9
click at [446, 236] on div "**********" at bounding box center [433, 198] width 335 height 262
click at [394, 202] on div "*" at bounding box center [428, 198] width 325 height 8
click at [536, 37] on div "Tests" at bounding box center [430, 44] width 312 height 21
click at [584, 61] on icon at bounding box center [587, 61] width 6 height 6
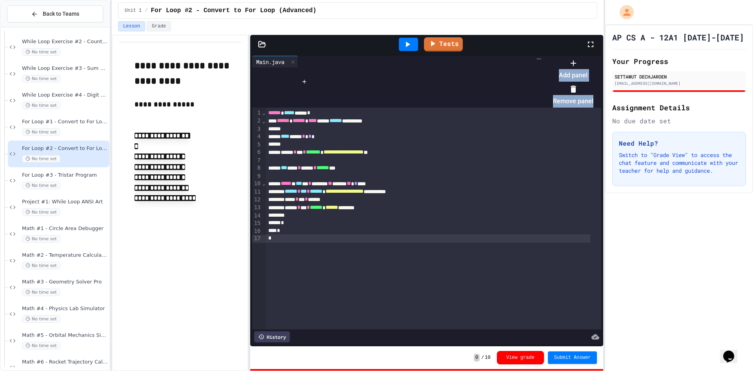
click at [581, 56] on div at bounding box center [569, 56] width 48 height 0
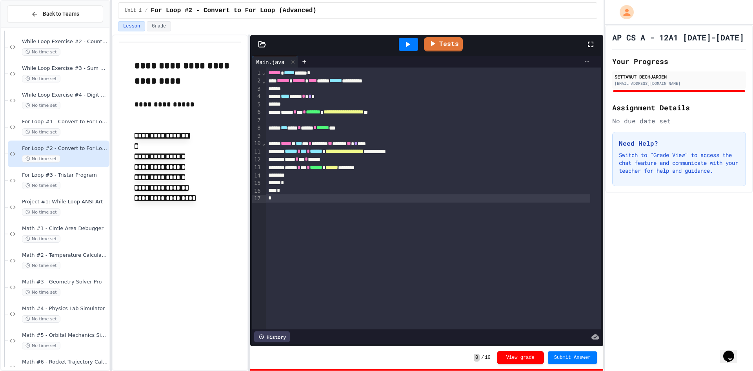
click at [584, 61] on icon at bounding box center [587, 61] width 6 height 6
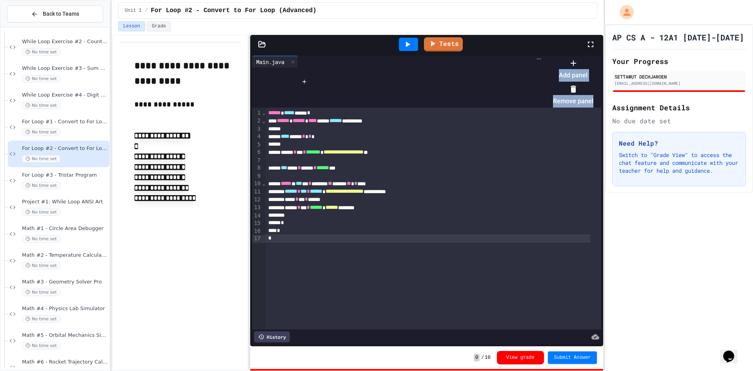
click at [581, 56] on div at bounding box center [569, 56] width 48 height 0
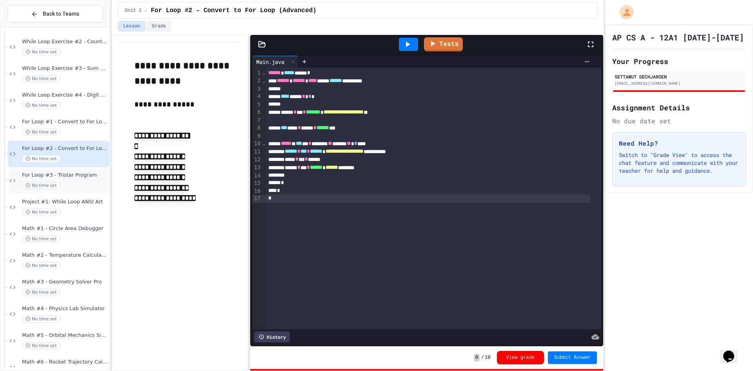
click at [59, 174] on span "For Loop #3 - Tristar Program" at bounding box center [65, 175] width 86 height 7
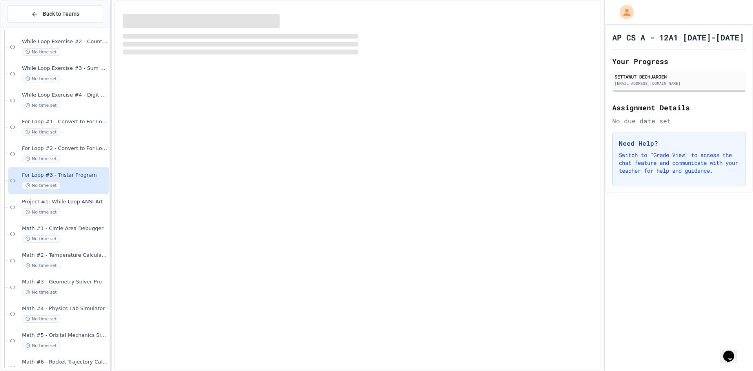
click at [682, 13] on div at bounding box center [679, 12] width 148 height 25
click at [682, 14] on div at bounding box center [679, 12] width 148 height 25
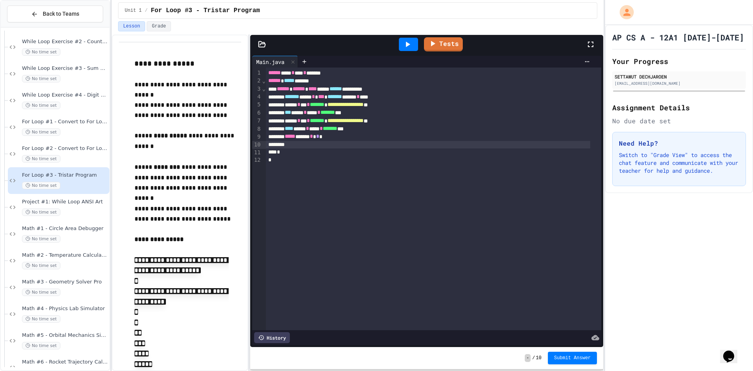
click at [379, 147] on div at bounding box center [428, 145] width 325 height 8
click at [367, 136] on div "***** ***** * *" at bounding box center [428, 137] width 325 height 8
click at [85, 157] on div "No time set" at bounding box center [65, 158] width 86 height 7
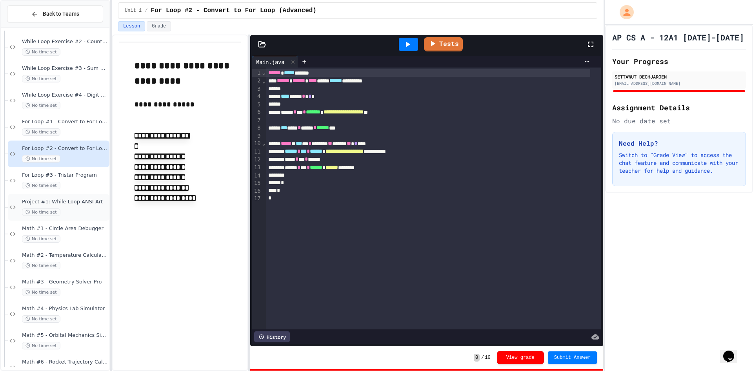
click at [90, 200] on span "Project #1: While Loop ANSI Art" at bounding box center [65, 201] width 86 height 7
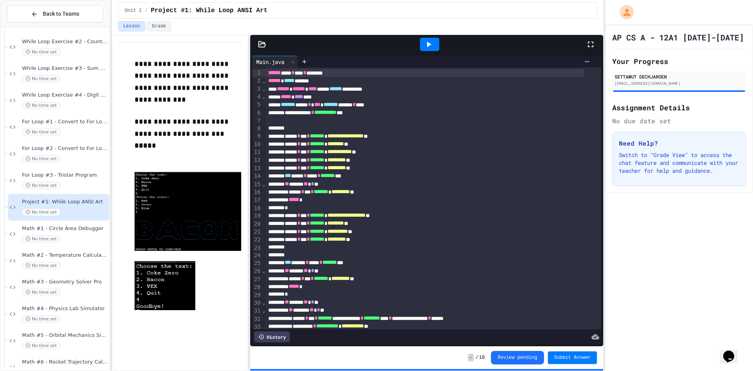
click at [509, 54] on div at bounding box center [430, 44] width 312 height 21
click at [399, 211] on div "*" at bounding box center [425, 208] width 319 height 8
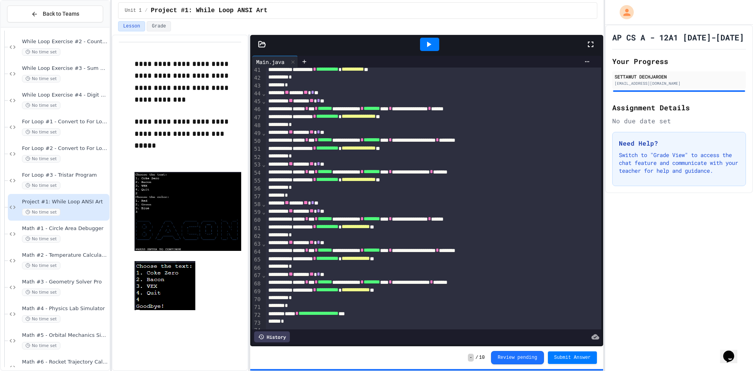
scroll to position [392, 0]
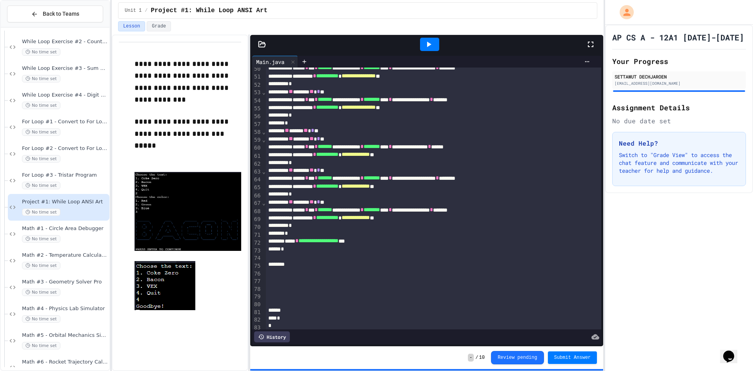
click at [420, 234] on div "*" at bounding box center [425, 233] width 319 height 8
click at [420, 251] on div "*" at bounding box center [425, 249] width 319 height 8
click at [425, 240] on div "**********" at bounding box center [425, 241] width 319 height 8
click at [426, 247] on div "*" at bounding box center [425, 249] width 319 height 8
click at [70, 230] on span "Math #1 - Circle Area Debugger" at bounding box center [65, 228] width 86 height 7
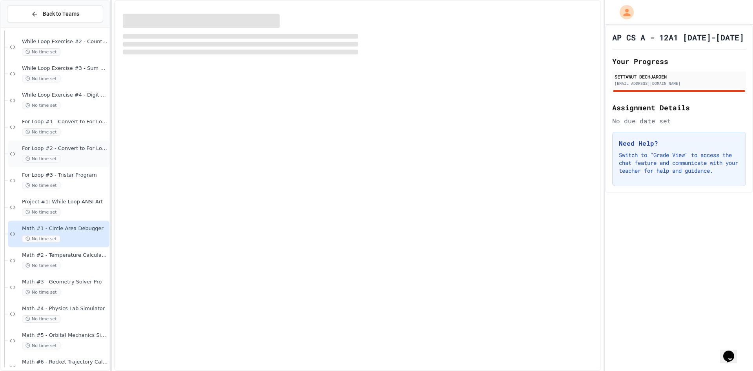
click at [77, 151] on span "For Loop #2 - Convert to For Loop (Advanced)" at bounding box center [65, 148] width 86 height 7
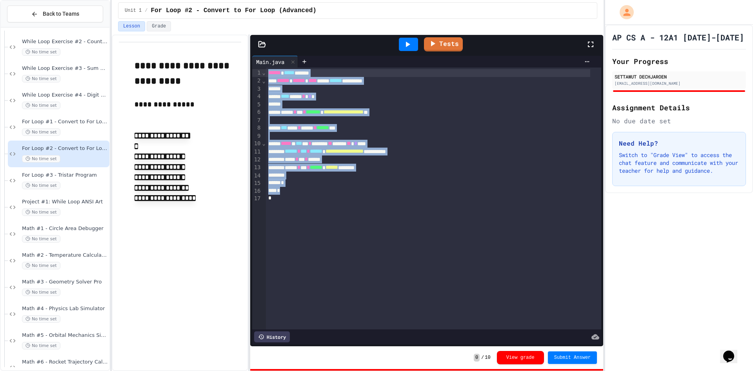
drag, startPoint x: 292, startPoint y: 243, endPoint x: 196, endPoint y: -34, distance: 293.9
click at [196, 0] on html "**********" at bounding box center [376, 185] width 753 height 371
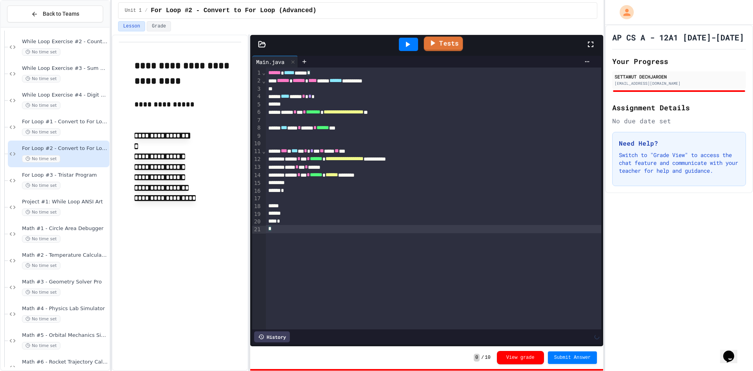
click at [445, 48] on link "Tests" at bounding box center [443, 43] width 39 height 15
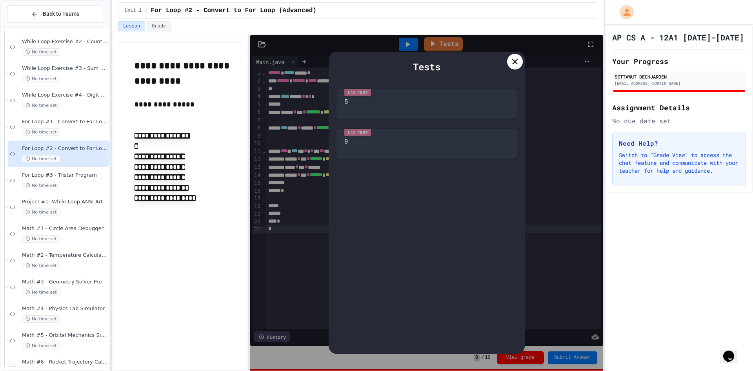
click at [454, 65] on div "Tests" at bounding box center [426, 67] width 180 height 14
click at [462, 69] on div "Tests" at bounding box center [426, 67] width 180 height 14
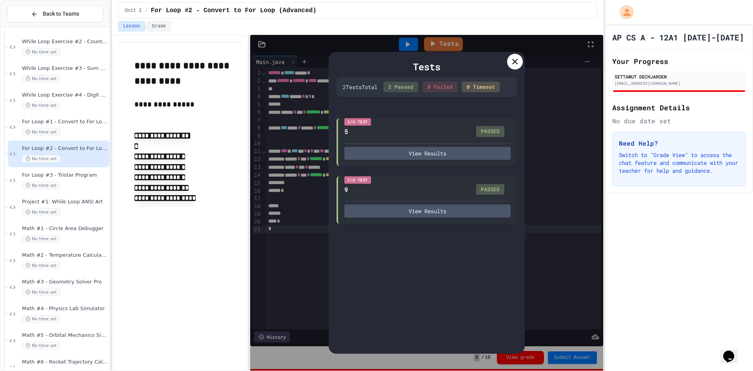
click at [513, 60] on icon at bounding box center [514, 61] width 5 height 5
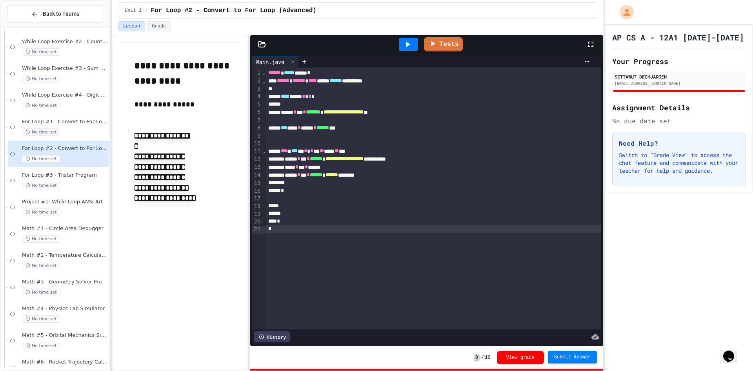
click at [567, 363] on div "Submit Answer" at bounding box center [572, 357] width 49 height 13
click at [581, 353] on button "Submit Answer" at bounding box center [572, 356] width 49 height 13
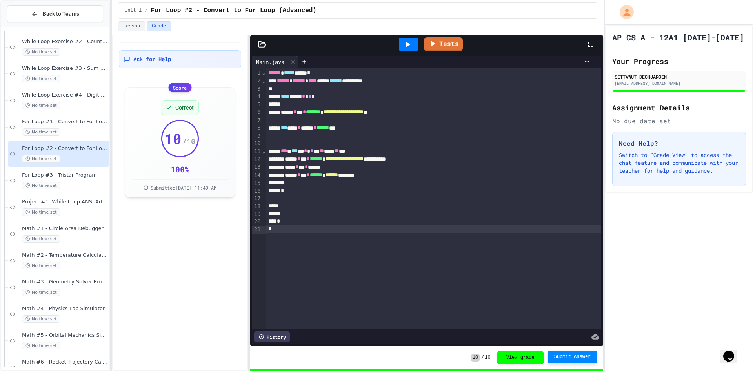
click at [81, 178] on div "For Loop #3 - Tristar Program No time set" at bounding box center [65, 180] width 86 height 17
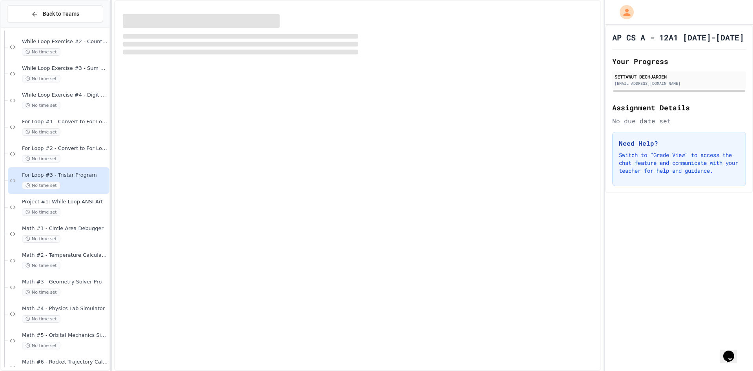
click at [697, 13] on div at bounding box center [679, 12] width 148 height 25
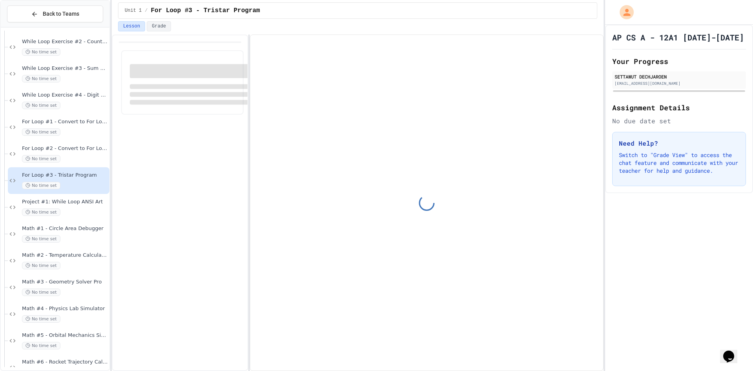
click at [695, 13] on div at bounding box center [679, 12] width 148 height 25
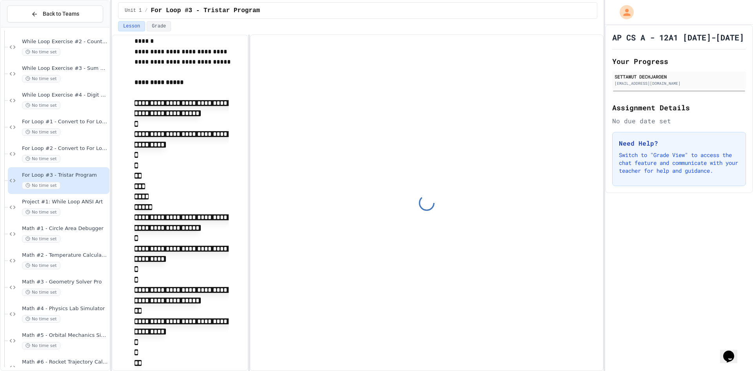
scroll to position [274, 0]
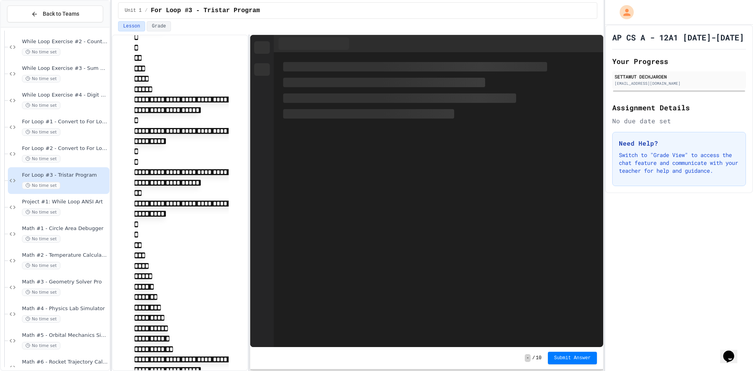
click at [684, 2] on div at bounding box center [679, 12] width 148 height 25
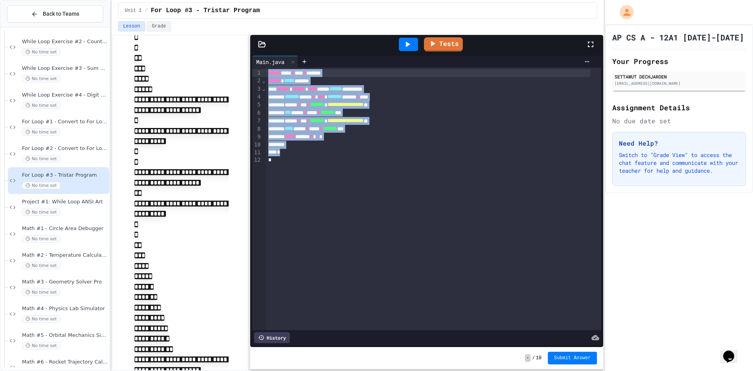
drag, startPoint x: 303, startPoint y: 203, endPoint x: 210, endPoint y: -31, distance: 252.3
click at [210, 0] on html "**********" at bounding box center [376, 185] width 753 height 371
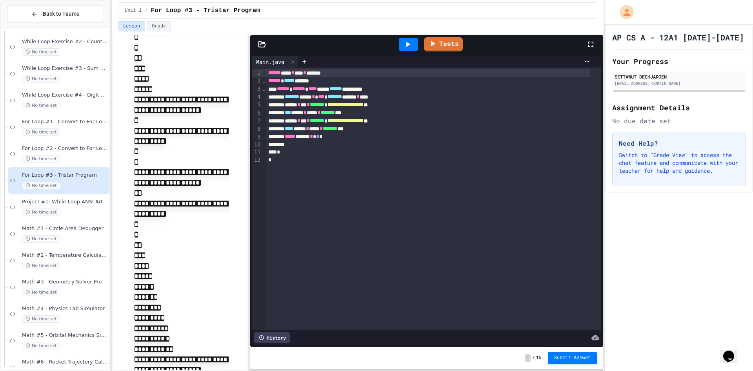
scroll to position [4, 0]
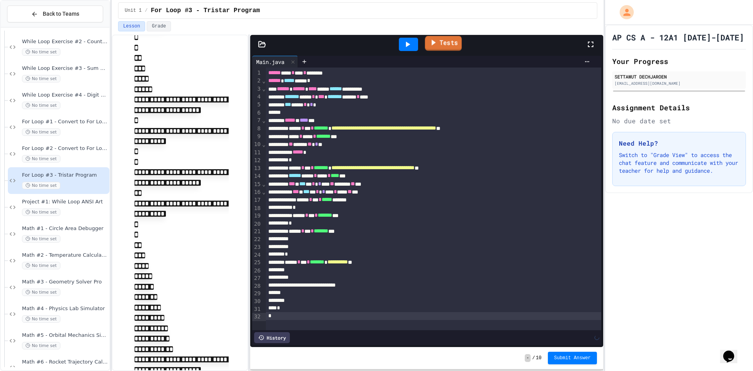
click at [437, 43] on icon at bounding box center [433, 43] width 9 height 10
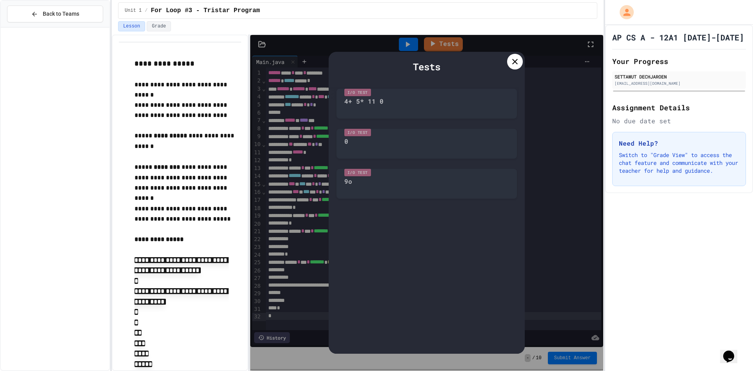
scroll to position [4, 0]
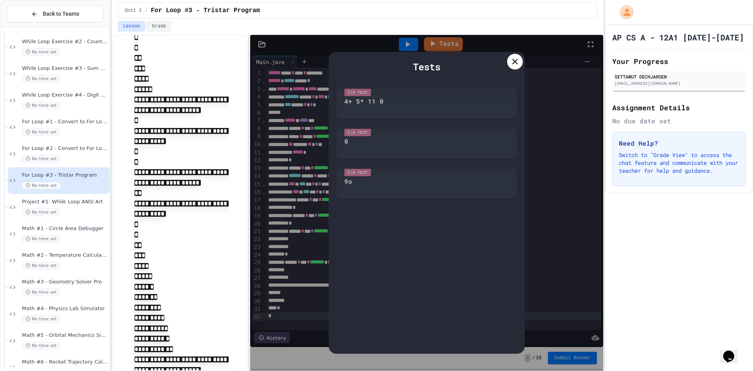
drag, startPoint x: 458, startPoint y: 66, endPoint x: 498, endPoint y: 62, distance: 40.2
click at [459, 64] on div "Tests" at bounding box center [426, 67] width 180 height 14
click at [465, 75] on div "Tests I/O Test 4+ 5* 11 0 I/O Test 0 I/O Test 9o" at bounding box center [427, 203] width 196 height 302
click at [485, 54] on div "Tests I/O Test 4+ 5* 11 0 I/O Test 0 I/O Test 9o" at bounding box center [427, 203] width 196 height 302
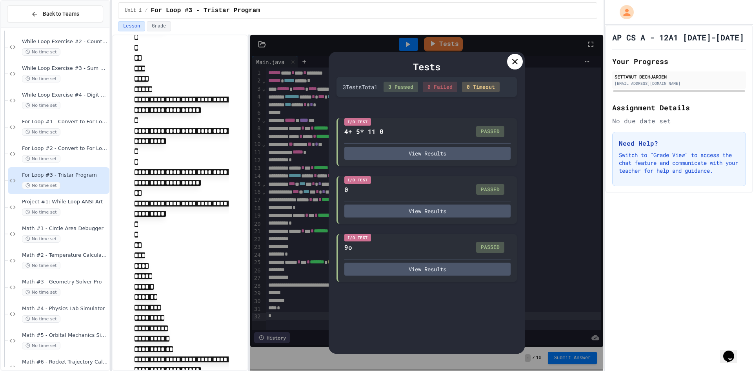
click at [508, 64] on div at bounding box center [515, 62] width 16 height 16
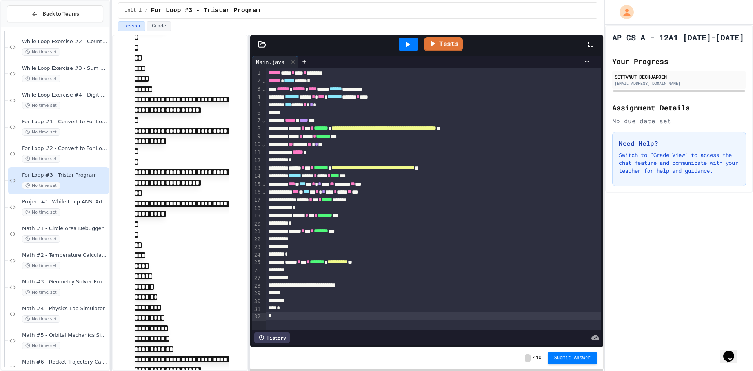
click at [579, 356] on span "Submit Answer" at bounding box center [572, 357] width 37 height 6
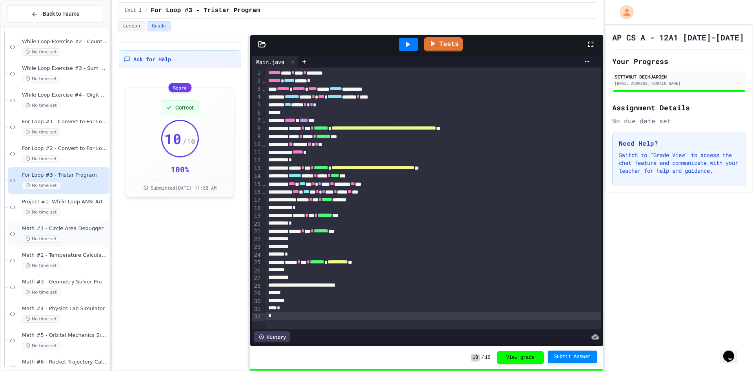
click at [81, 238] on div "No time set" at bounding box center [65, 238] width 86 height 7
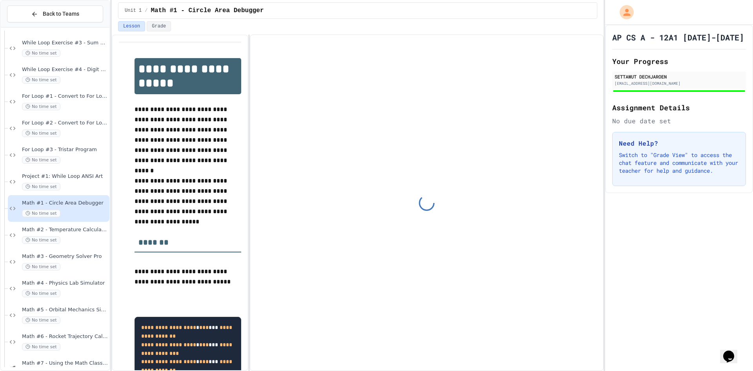
scroll to position [627, 0]
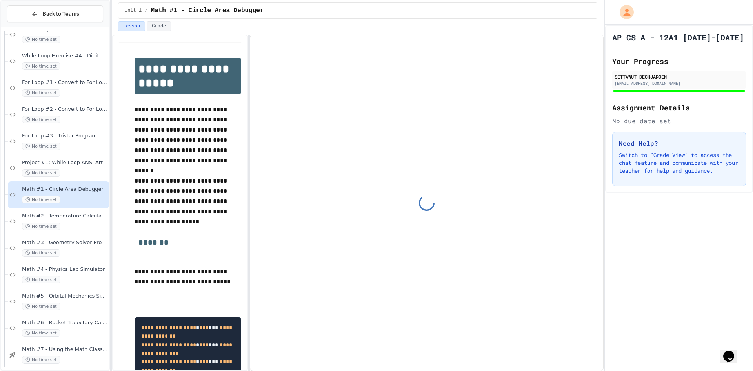
click at [193, 209] on p "**********" at bounding box center [187, 201] width 107 height 51
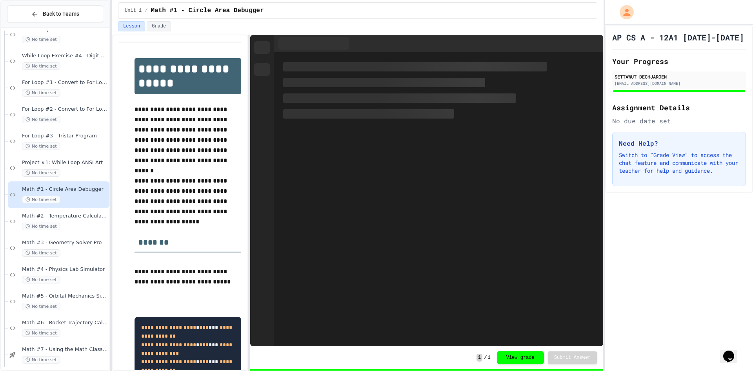
click at [192, 210] on p "**********" at bounding box center [187, 201] width 107 height 51
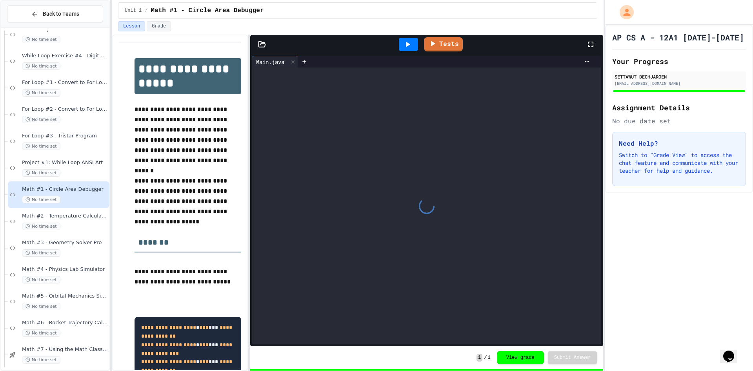
drag, startPoint x: 206, startPoint y: 239, endPoint x: 110, endPoint y: 226, distance: 97.3
click at [204, 238] on h3 "*******" at bounding box center [187, 239] width 107 height 25
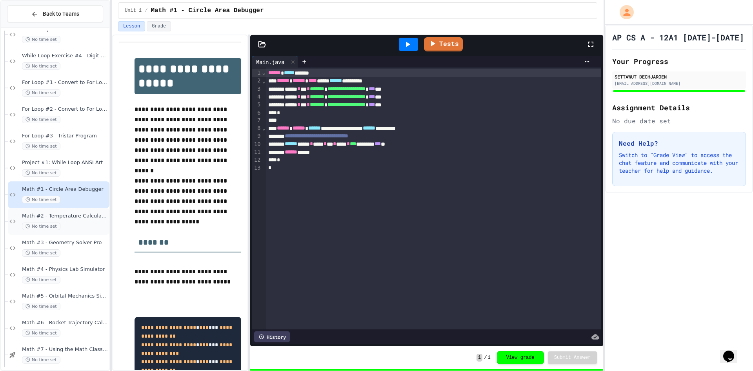
click at [56, 227] on span "No time set" at bounding box center [41, 225] width 38 height 7
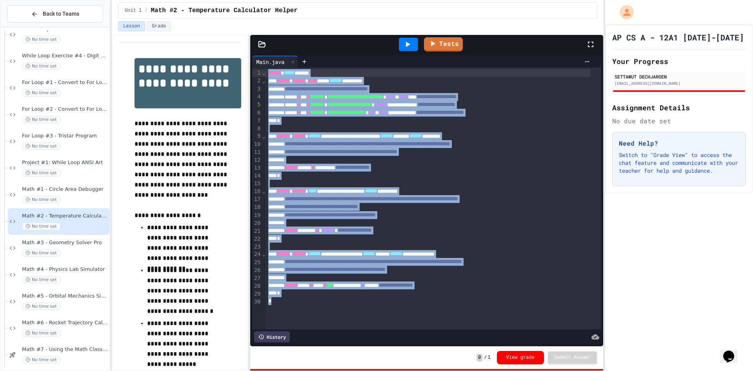
drag, startPoint x: 308, startPoint y: 314, endPoint x: 215, endPoint y: -4, distance: 331.2
click at [215, 0] on html "We are updating our servers at 9:30PM EST [DATE]. [PERSON_NAME] should continue…" at bounding box center [376, 185] width 753 height 371
click at [369, 188] on div "**********" at bounding box center [428, 191] width 325 height 8
drag, startPoint x: 299, startPoint y: 309, endPoint x: 192, endPoint y: -28, distance: 354.1
click at [192, 0] on html "We are updating our servers at 9:30PM EST [DATE]. [PERSON_NAME] should continue…" at bounding box center [376, 185] width 753 height 371
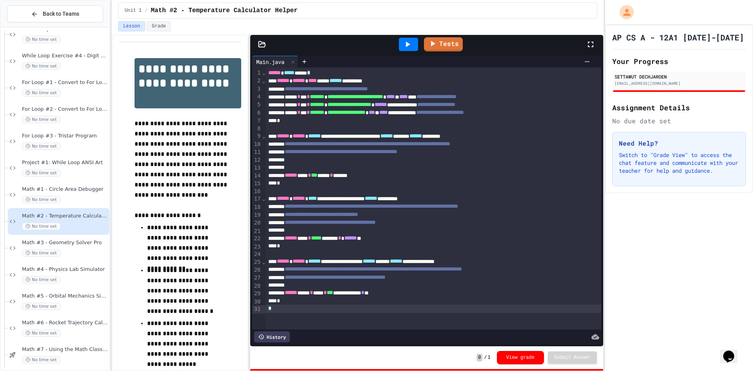
click at [283, 331] on div "History" at bounding box center [272, 336] width 36 height 11
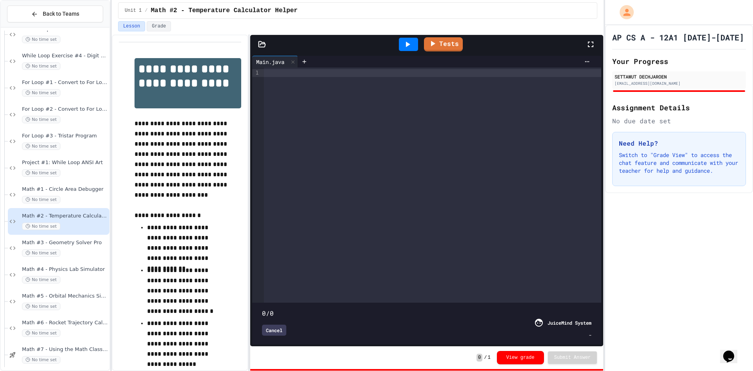
type input "***"
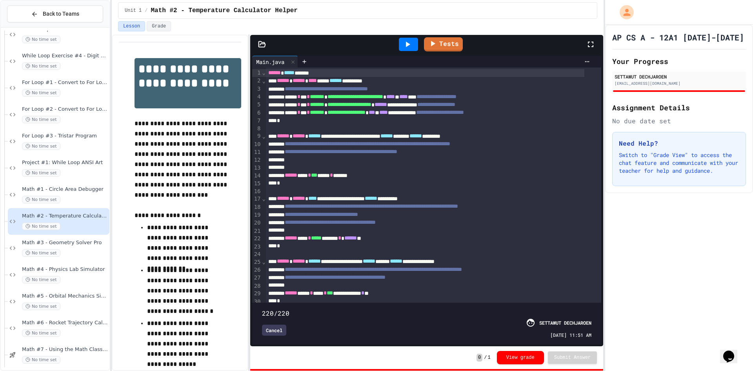
click at [275, 325] on div "Cancel" at bounding box center [274, 329] width 24 height 11
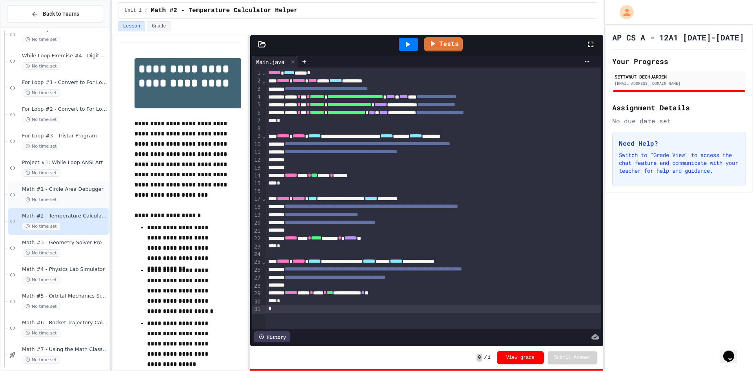
click at [67, 197] on div "No time set" at bounding box center [65, 199] width 86 height 7
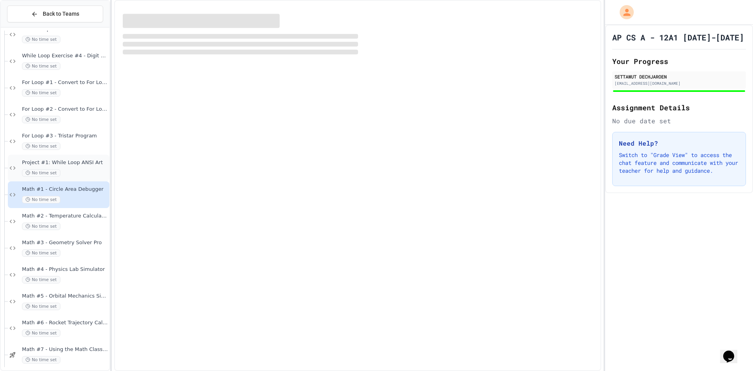
click at [78, 169] on div "No time set" at bounding box center [65, 172] width 86 height 7
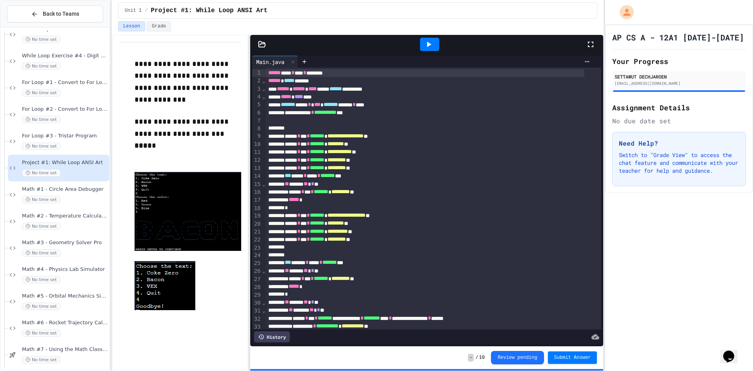
drag, startPoint x: 424, startPoint y: 39, endPoint x: 429, endPoint y: 44, distance: 6.9
click at [423, 39] on div at bounding box center [429, 44] width 19 height 13
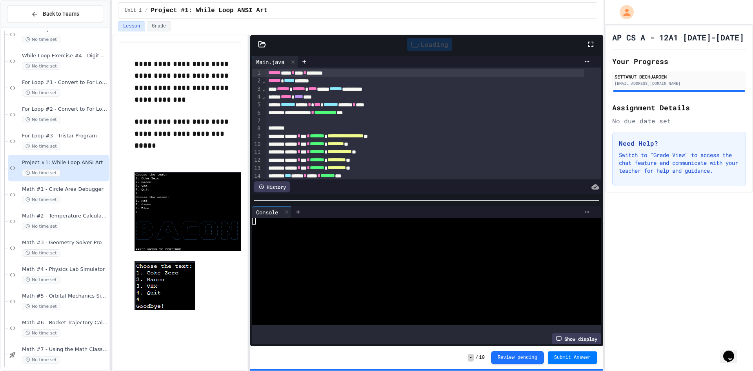
click at [472, 44] on div "Loading" at bounding box center [430, 44] width 312 height 21
drag, startPoint x: 457, startPoint y: 203, endPoint x: 412, endPoint y: 224, distance: 50.0
click at [456, 206] on div at bounding box center [443, 212] width 302 height 12
click at [411, 209] on div at bounding box center [448, 212] width 289 height 6
click at [366, 265] on div at bounding box center [419, 267] width 335 height 7
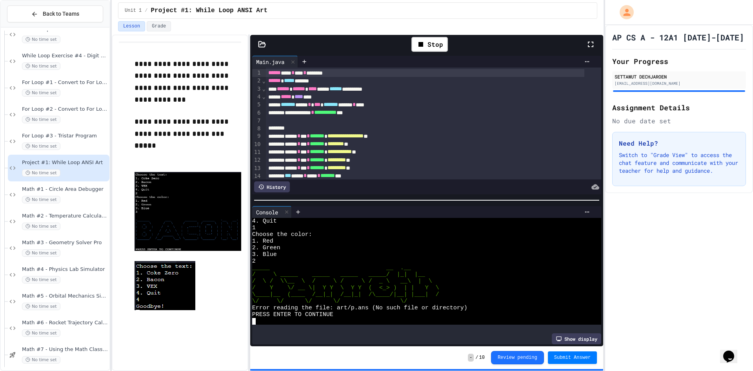
scroll to position [33, 0]
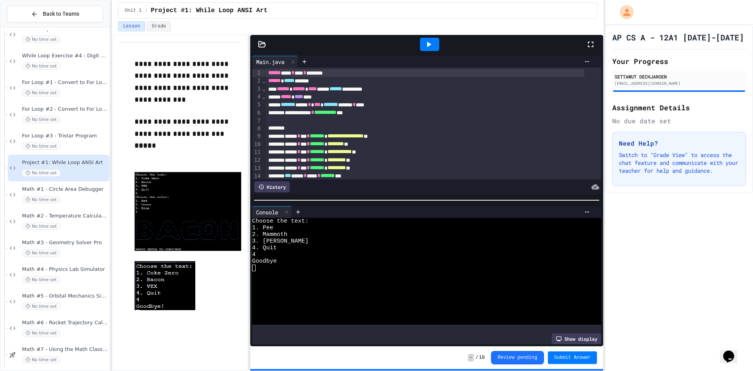
click at [427, 37] on div at bounding box center [429, 44] width 27 height 21
click at [428, 48] on icon at bounding box center [428, 44] width 9 height 9
click at [492, 42] on div "Stop" at bounding box center [430, 44] width 312 height 23
click at [490, 45] on div "Stop" at bounding box center [430, 44] width 312 height 23
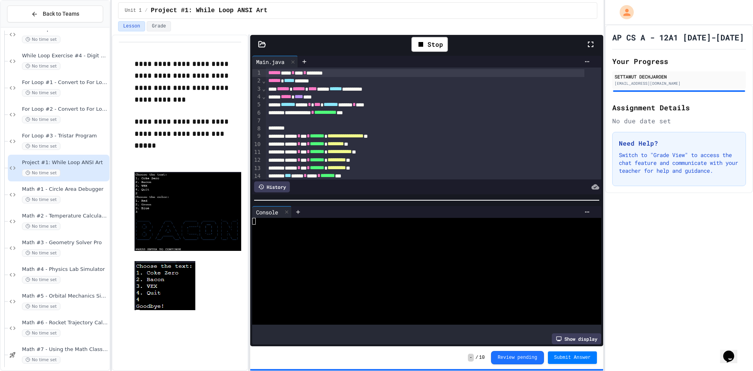
click at [347, 251] on div at bounding box center [419, 254] width 335 height 7
click at [348, 278] on div at bounding box center [419, 281] width 335 height 7
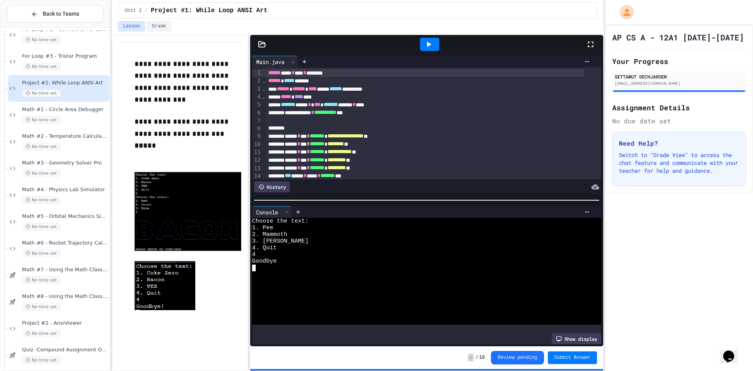
scroll to position [706, 0]
click at [169, 136] on span "**********" at bounding box center [182, 127] width 96 height 19
click at [190, 105] on p "**********" at bounding box center [187, 81] width 107 height 47
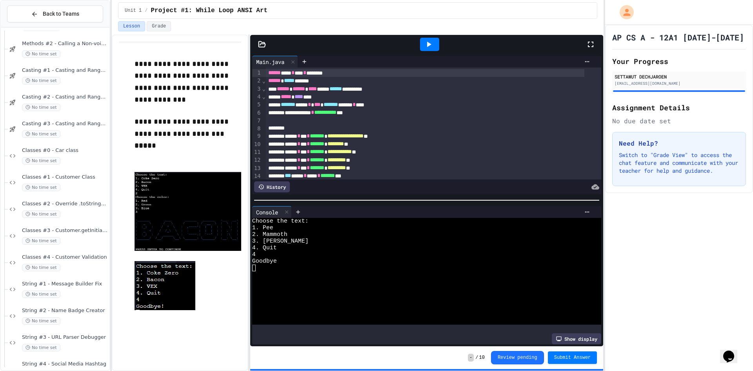
scroll to position [941, 0]
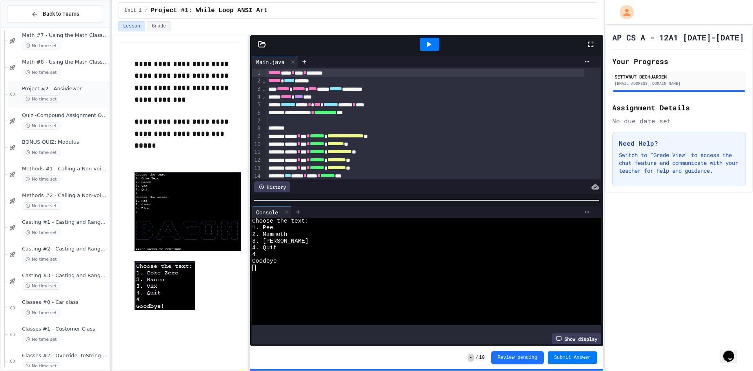
click at [76, 81] on div "Math #6 - Rocket Trajectory Calculator No time set Math #7 - Using the Math Cla…" at bounding box center [55, 94] width 109 height 2009
click at [77, 93] on div "Project #2 - AnsiViewer No time set" at bounding box center [65, 93] width 86 height 17
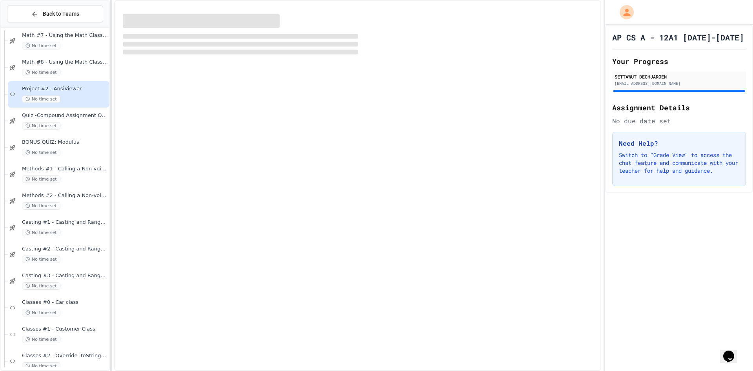
click at [706, 17] on div at bounding box center [679, 12] width 148 height 25
click at [703, 13] on div at bounding box center [679, 12] width 148 height 25
click at [685, 21] on div at bounding box center [679, 12] width 148 height 25
click at [686, 16] on div at bounding box center [679, 12] width 148 height 25
click at [687, 14] on div at bounding box center [679, 12] width 148 height 25
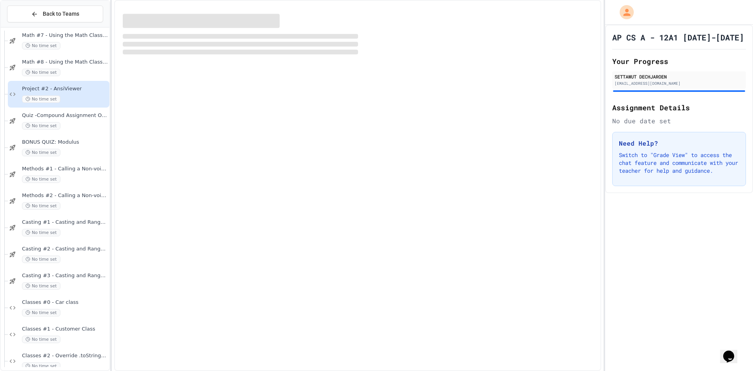
click at [676, 16] on div at bounding box center [679, 12] width 148 height 25
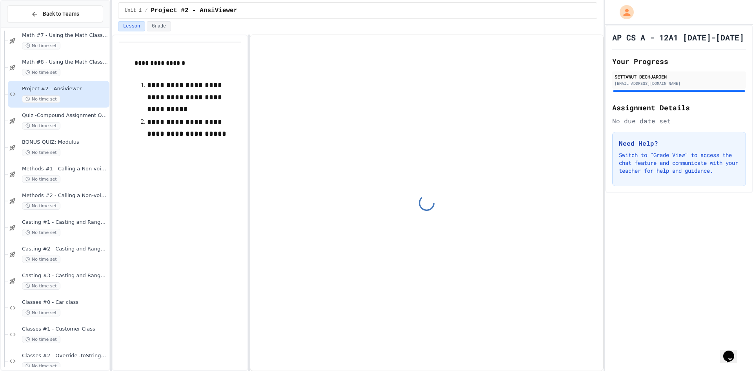
click at [676, 18] on div at bounding box center [679, 12] width 148 height 25
click at [672, 23] on div at bounding box center [679, 12] width 148 height 25
click at [673, 16] on div at bounding box center [679, 12] width 148 height 25
drag, startPoint x: 685, startPoint y: 12, endPoint x: 682, endPoint y: 17, distance: 6.0
click at [683, 15] on div at bounding box center [679, 12] width 148 height 25
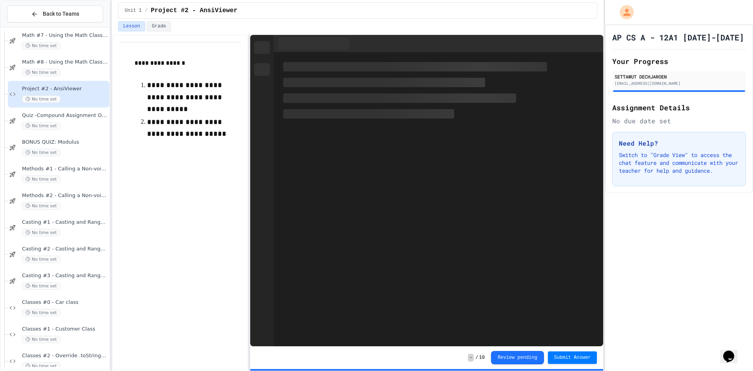
click at [682, 12] on div at bounding box center [679, 12] width 148 height 25
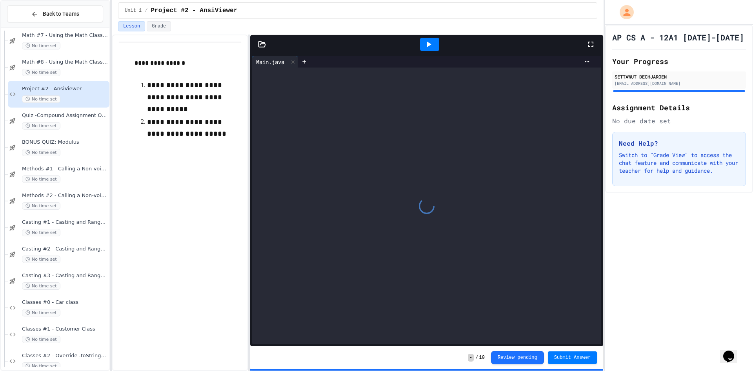
click at [685, 15] on div at bounding box center [679, 12] width 148 height 25
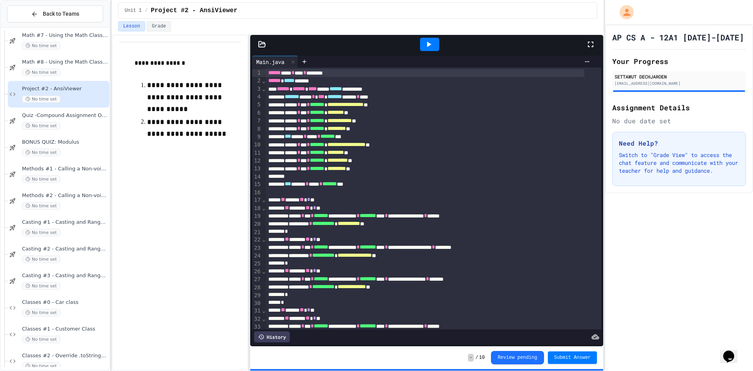
drag, startPoint x: 687, startPoint y: 15, endPoint x: 542, endPoint y: 244, distance: 271.0
click at [687, 15] on div at bounding box center [679, 12] width 148 height 25
click at [425, 38] on div at bounding box center [429, 44] width 19 height 13
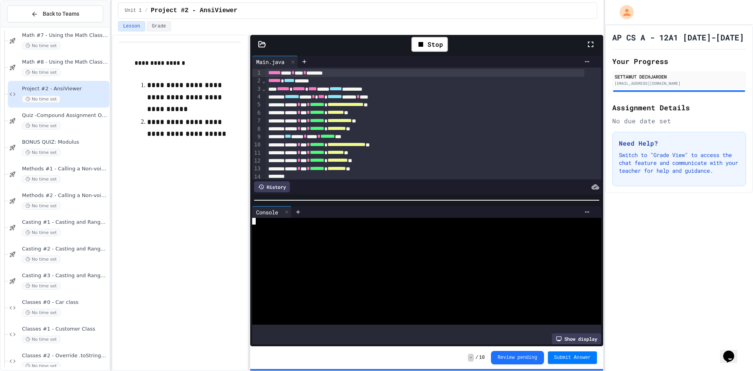
click at [374, 244] on div at bounding box center [419, 247] width 335 height 7
click at [371, 258] on div at bounding box center [419, 261] width 335 height 7
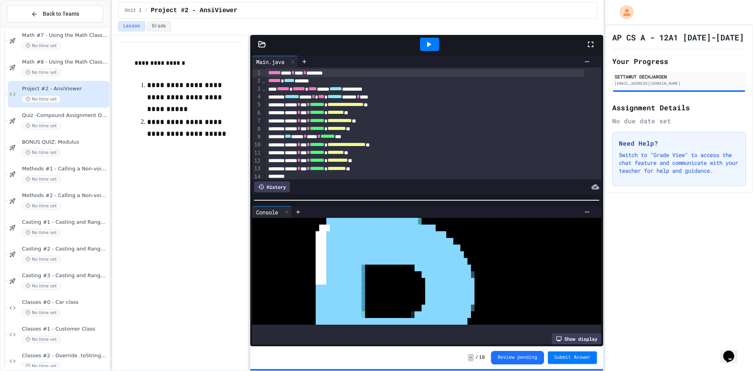
scroll to position [45, 0]
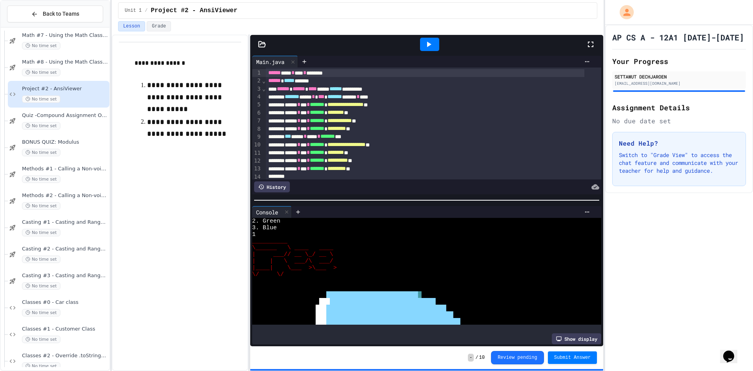
click at [429, 43] on icon at bounding box center [429, 44] width 4 height 5
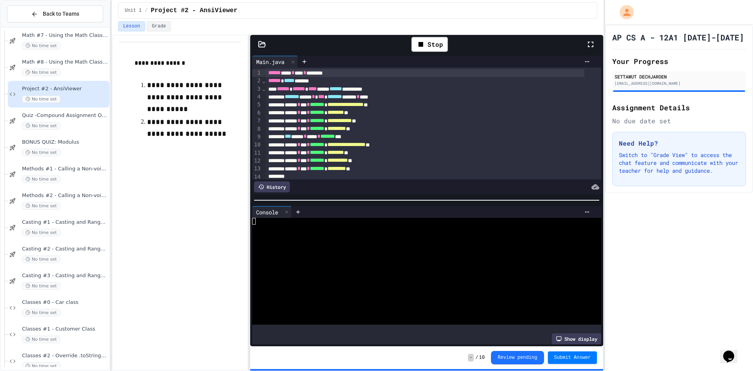
click at [510, 44] on div "Stop" at bounding box center [430, 44] width 312 height 23
click at [572, 358] on span "Submit Answer" at bounding box center [572, 357] width 37 height 6
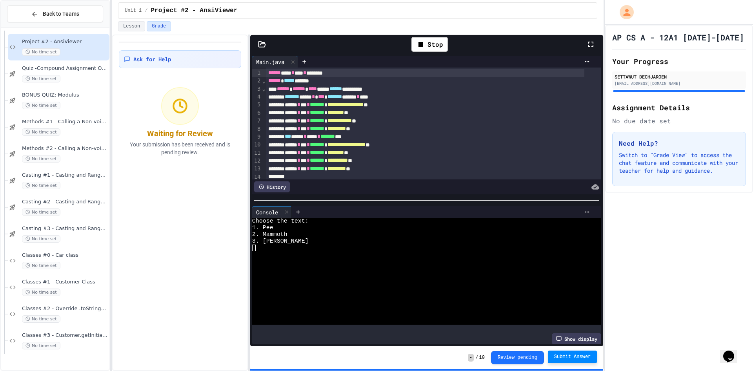
scroll to position [1098, 0]
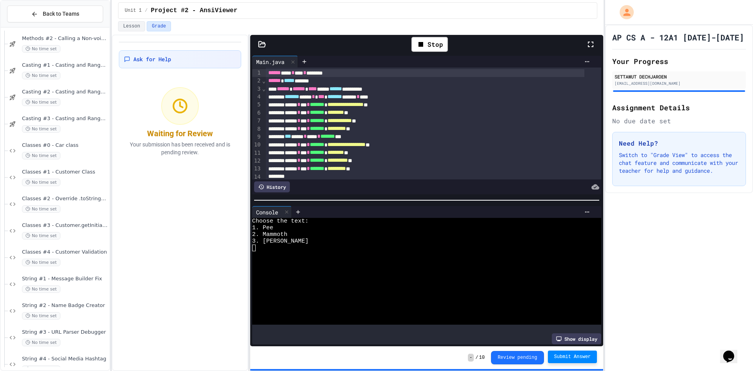
click at [170, 211] on div "Ask for Help Waiting for Review Your submission has been received and is pendin…" at bounding box center [180, 203] width 136 height 336
click at [178, 204] on div "Ask for Help Waiting for Review Your submission has been received and is pendin…" at bounding box center [180, 203] width 136 height 336
click at [162, 206] on div "Ask for Help Waiting for Review Your submission has been received and is pendin…" at bounding box center [180, 203] width 136 height 336
drag, startPoint x: 725, startPoint y: 255, endPoint x: 701, endPoint y: 250, distance: 24.2
click at [724, 255] on div "AP CS A - 12A1 [DATE]-[DATE] Your Progress SETTAWUT DECHJAROEN [EMAIL_ADDRESS][…" at bounding box center [679, 198] width 148 height 346
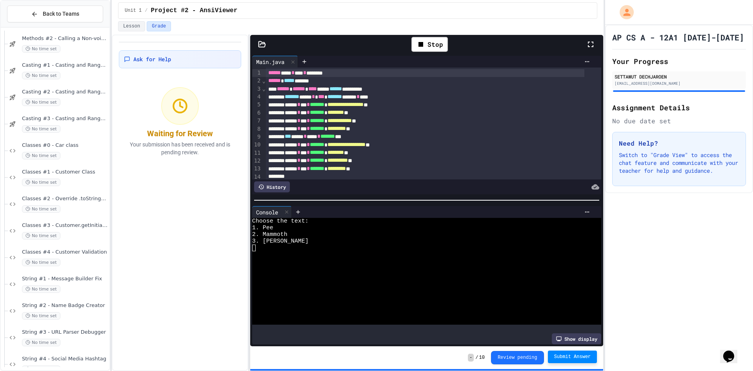
click at [696, 247] on div "AP CS A - 12A1 [DATE]-[DATE] Your Progress SETTAWUT DECHJAROEN [EMAIL_ADDRESS][…" at bounding box center [679, 198] width 148 height 346
click at [646, 186] on div "Need Help? Switch to "Grade View" to access the chat feature and communicate wi…" at bounding box center [679, 159] width 134 height 54
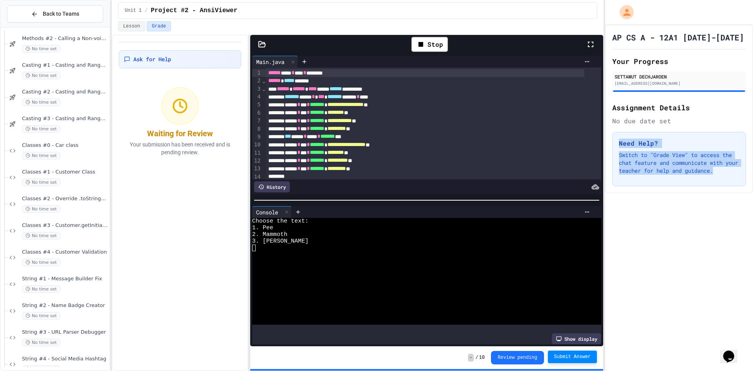
drag, startPoint x: 651, startPoint y: 183, endPoint x: 632, endPoint y: 154, distance: 34.7
click at [612, 138] on div "Need Help? Switch to "Grade View" to access the chat feature and communicate wi…" at bounding box center [679, 159] width 134 height 54
click at [632, 154] on p "Switch to "Grade View" to access the chat feature and communicate with your tea…" at bounding box center [679, 163] width 120 height 24
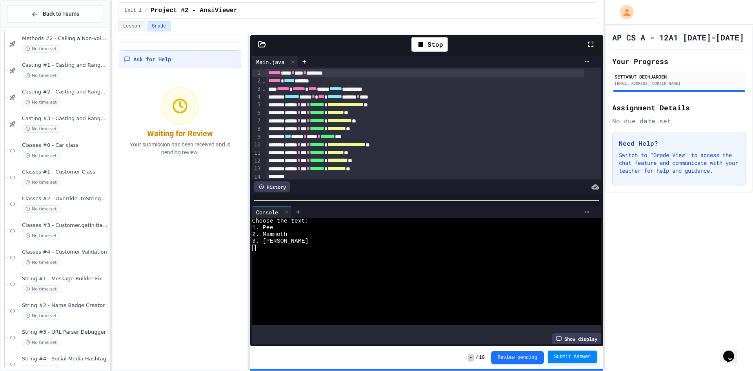
click at [652, 174] on p "Switch to "Grade View" to access the chat feature and communicate with your tea…" at bounding box center [679, 163] width 120 height 24
drag, startPoint x: 650, startPoint y: 178, endPoint x: 616, endPoint y: 157, distance: 40.4
click at [616, 157] on div "Need Help? Switch to "Grade View" to access the chat feature and communicate wi…" at bounding box center [679, 159] width 134 height 54
click at [644, 186] on div "Need Help? Switch to "Grade View" to access the chat feature and communicate wi…" at bounding box center [679, 159] width 134 height 54
click at [653, 193] on div "AP CS A - 12A1 [DATE]-[DATE] Your Progress SETTAWUT DECHJAROEN [EMAIL_ADDRESS][…" at bounding box center [679, 109] width 148 height 168
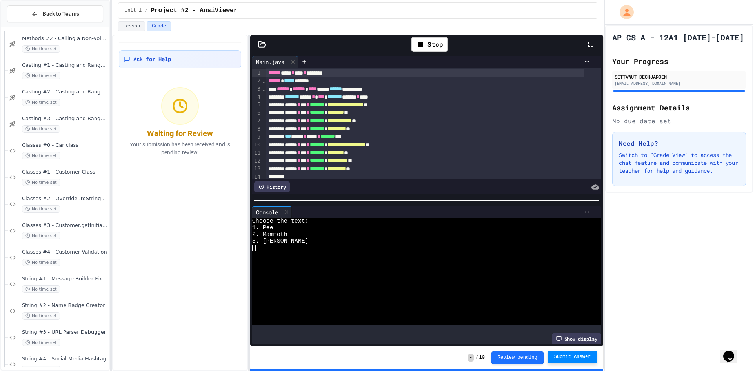
click at [657, 209] on div "AP CS A - 12A1 [DATE]-[DATE] Your Progress SETTAWUT DECHJAROEN [EMAIL_ADDRESS][…" at bounding box center [679, 198] width 148 height 346
click at [659, 231] on div "AP CS A - 12A1 [DATE]-[DATE] Your Progress SETTAWUT DECHJAROEN [EMAIL_ADDRESS][…" at bounding box center [679, 198] width 148 height 346
drag, startPoint x: 657, startPoint y: 246, endPoint x: 512, endPoint y: 238, distance: 144.5
click at [653, 246] on div "AP CS A - 12A1 [DATE]-[DATE] Your Progress SETTAWUT DECHJAROEN [EMAIL_ADDRESS][…" at bounding box center [679, 198] width 148 height 346
drag, startPoint x: 206, startPoint y: 158, endPoint x: 142, endPoint y: 94, distance: 90.7
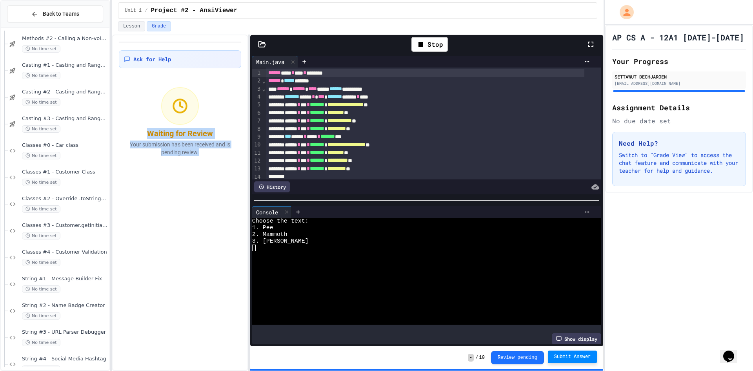
click at [142, 94] on div "Waiting for Review Your submission has been received and is pending review." at bounding box center [180, 121] width 122 height 78
drag, startPoint x: 154, startPoint y: 136, endPoint x: 142, endPoint y: 167, distance: 33.2
click at [154, 137] on div "Waiting for Review" at bounding box center [180, 133] width 66 height 11
click at [140, 199] on div "Ask for Help Waiting for Review Your submission has been received and is pendin…" at bounding box center [180, 203] width 136 height 336
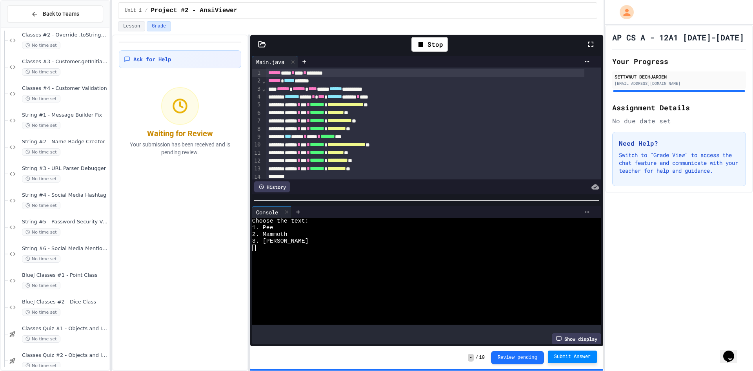
scroll to position [1333, 0]
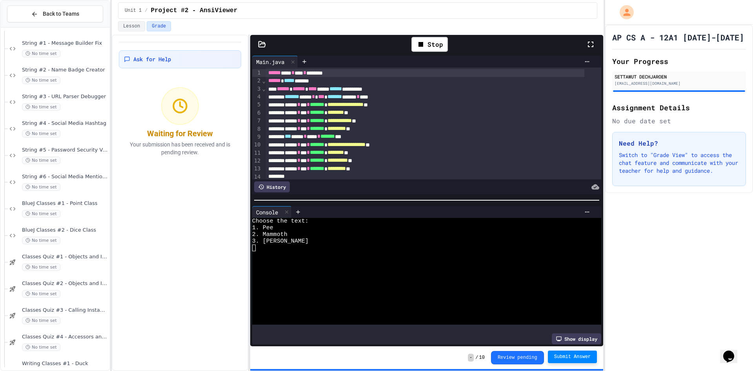
click at [151, 225] on div "Ask for Help Waiting for Review Your submission has been received and is pendin…" at bounding box center [180, 203] width 136 height 336
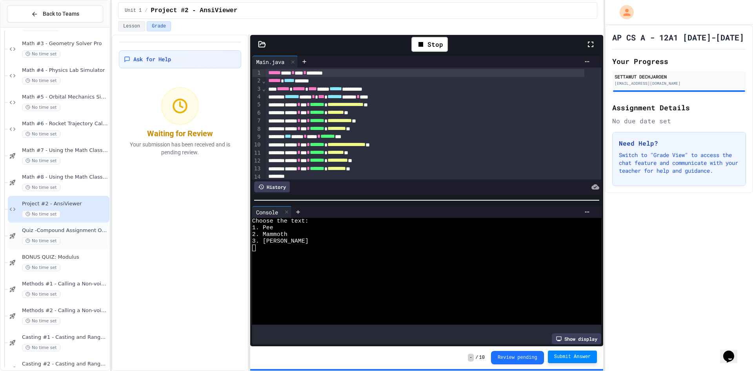
scroll to position [823, 0]
click at [190, 203] on div "Ask for Help Waiting for Review Your submission has been received and is pendin…" at bounding box center [180, 203] width 136 height 336
click at [192, 202] on div "Ask for Help Waiting for Review Your submission has been received and is pendin…" at bounding box center [180, 203] width 136 height 336
drag, startPoint x: 144, startPoint y: 173, endPoint x: 83, endPoint y: 178, distance: 61.0
click at [144, 173] on div "Ask for Help Waiting for Review Your submission has been received and is pendin…" at bounding box center [180, 203] width 136 height 336
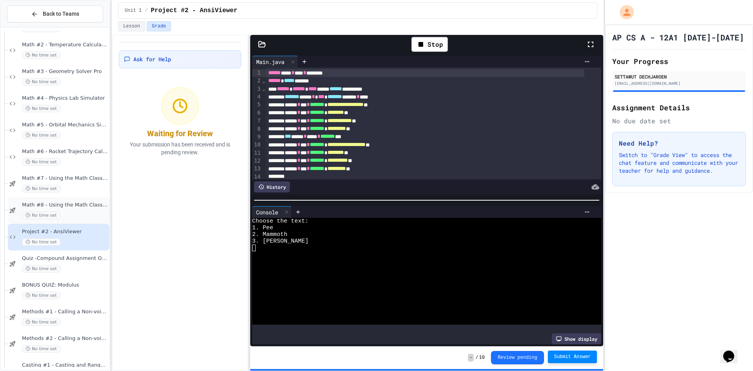
scroll to position [784, 0]
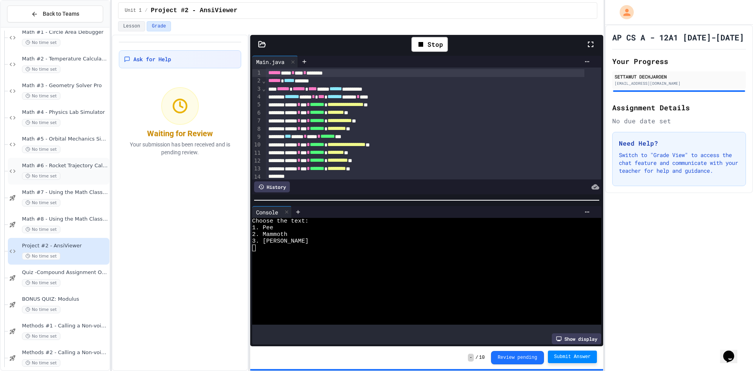
drag, startPoint x: 156, startPoint y: 186, endPoint x: 11, endPoint y: 181, distance: 145.2
click at [153, 186] on div "Ask for Help Waiting for Review Your submission has been received and is pendin…" at bounding box center [180, 203] width 136 height 336
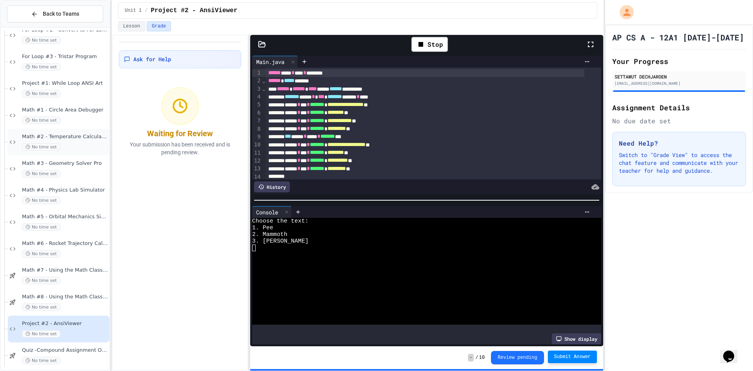
scroll to position [706, 0]
click at [284, 182] on div "History" at bounding box center [272, 186] width 36 height 11
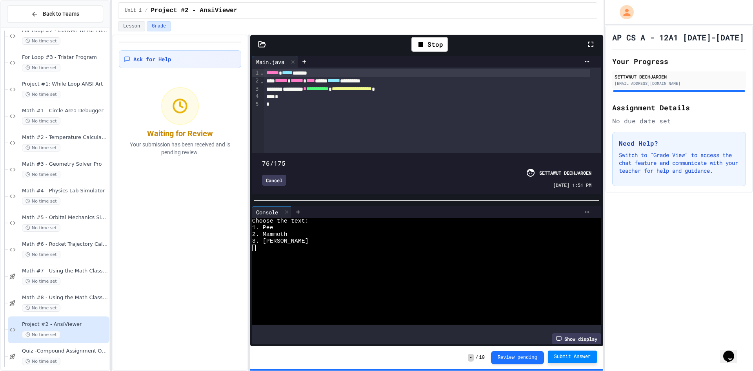
drag, startPoint x: 445, startPoint y: 153, endPoint x: 391, endPoint y: 153, distance: 54.9
click at [391, 158] on span at bounding box center [427, 158] width 330 height 0
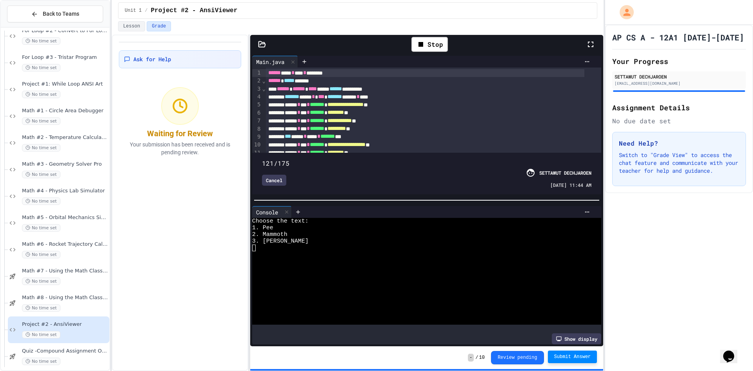
type input "***"
drag, startPoint x: 394, startPoint y: 147, endPoint x: 483, endPoint y: 165, distance: 91.3
click at [483, 168] on div "121/175 Cancel SETTAWUT DECHJAROEN [DATE] 11:44 AM" at bounding box center [426, 173] width 345 height 38
click at [412, 200] on div at bounding box center [426, 200] width 353 height 8
click at [421, 209] on div at bounding box center [448, 212] width 289 height 6
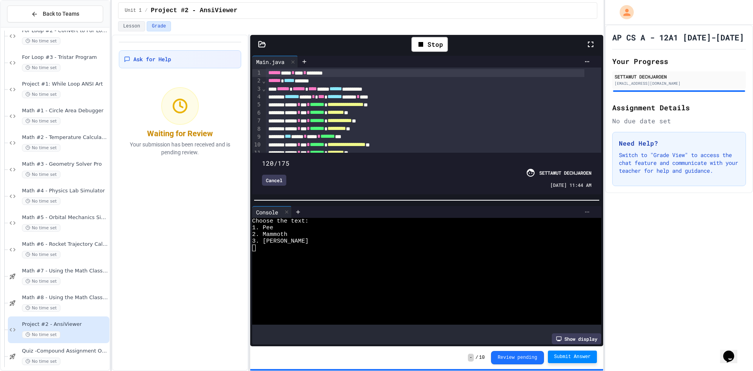
click at [581, 209] on div at bounding box center [587, 212] width 13 height 6
click at [576, 206] on div at bounding box center [376, 185] width 753 height 371
click at [581, 209] on div at bounding box center [587, 212] width 13 height 6
click at [576, 206] on div at bounding box center [376, 185] width 753 height 371
click at [581, 209] on div at bounding box center [587, 212] width 13 height 6
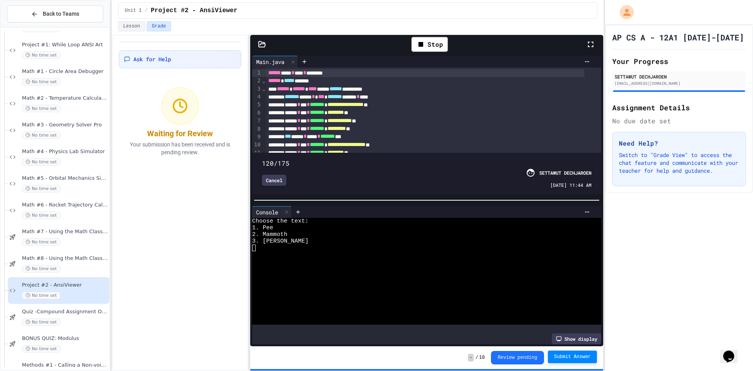
scroll to position [627, 0]
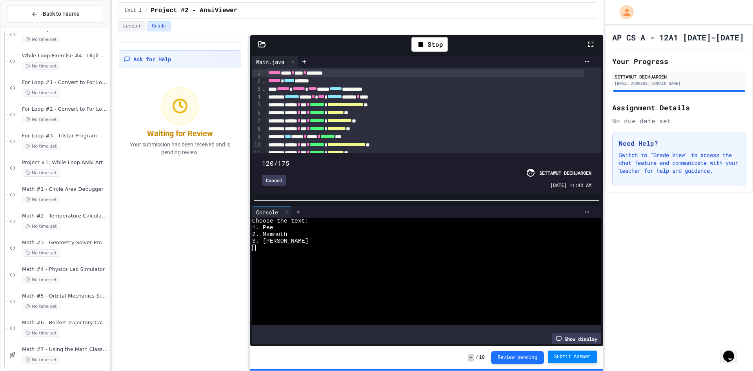
click at [126, 231] on div "Ask for Help Waiting for Review Your submission has been received and is pendin…" at bounding box center [180, 203] width 136 height 336
click at [77, 135] on span "For Loop #3 - Tristar Program" at bounding box center [65, 136] width 86 height 7
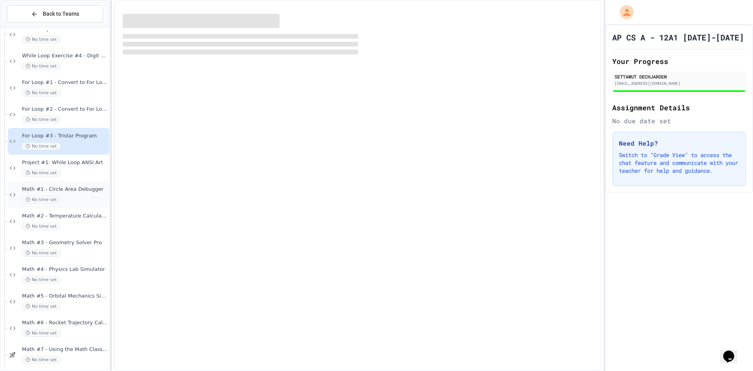
click at [94, 198] on div "No time set" at bounding box center [65, 199] width 86 height 7
